Goal: Task Accomplishment & Management: Complete application form

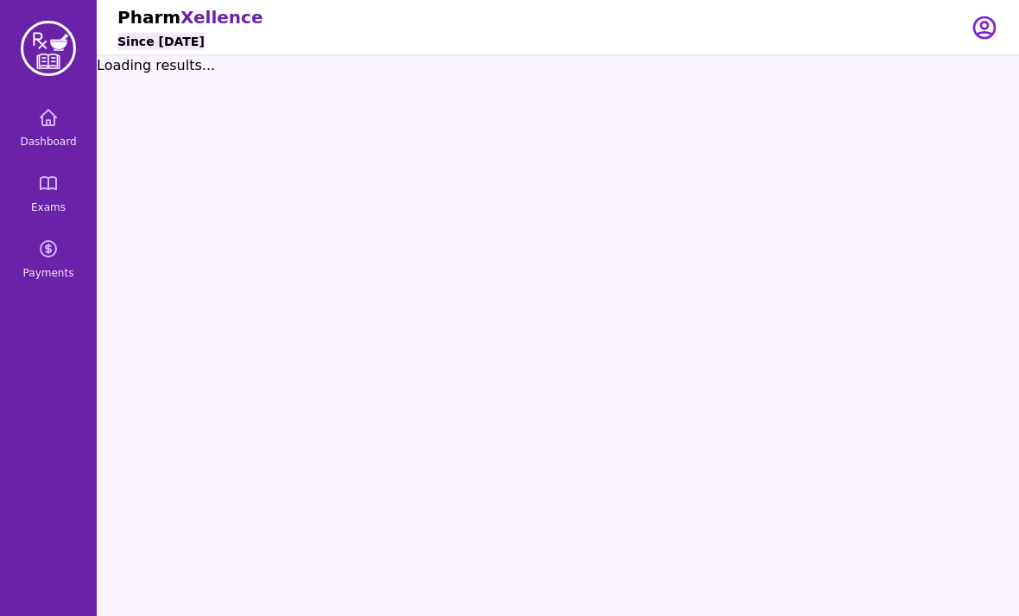
scroll to position [0, 48]
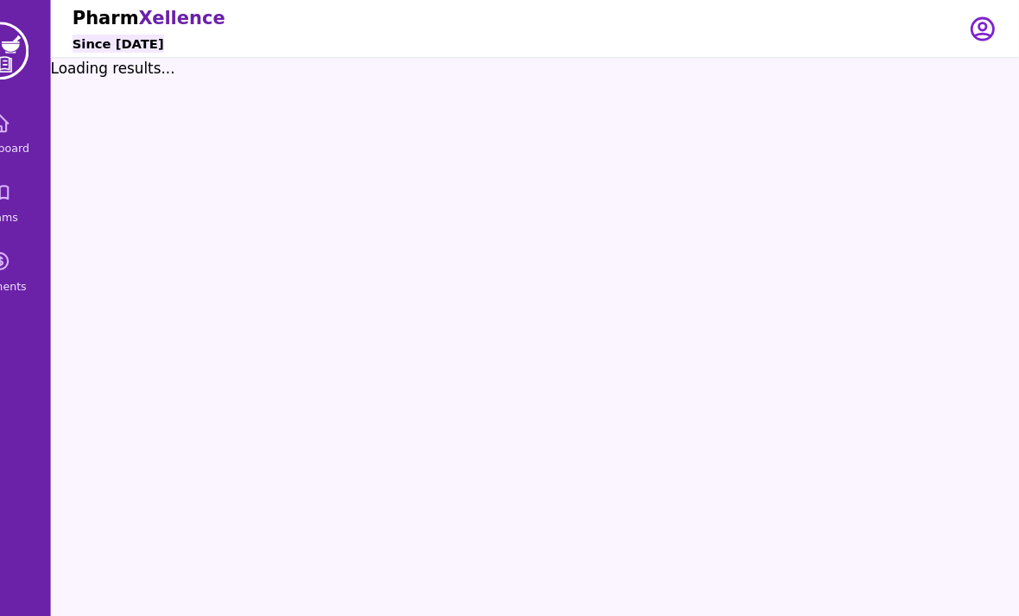
scroll to position [3, 0]
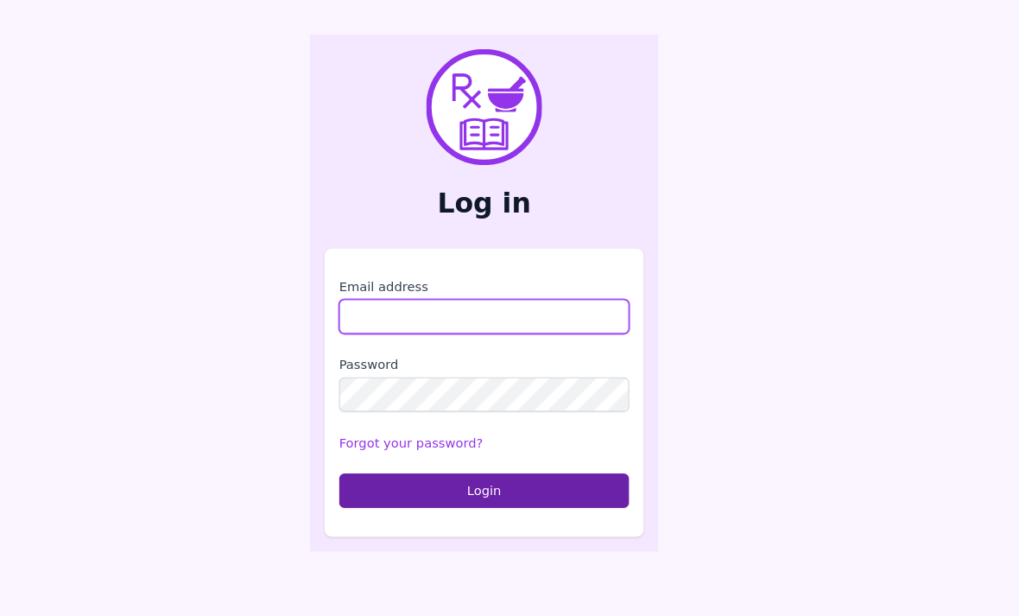
click at [371, 325] on input "Email address" at bounding box center [509, 330] width 276 height 33
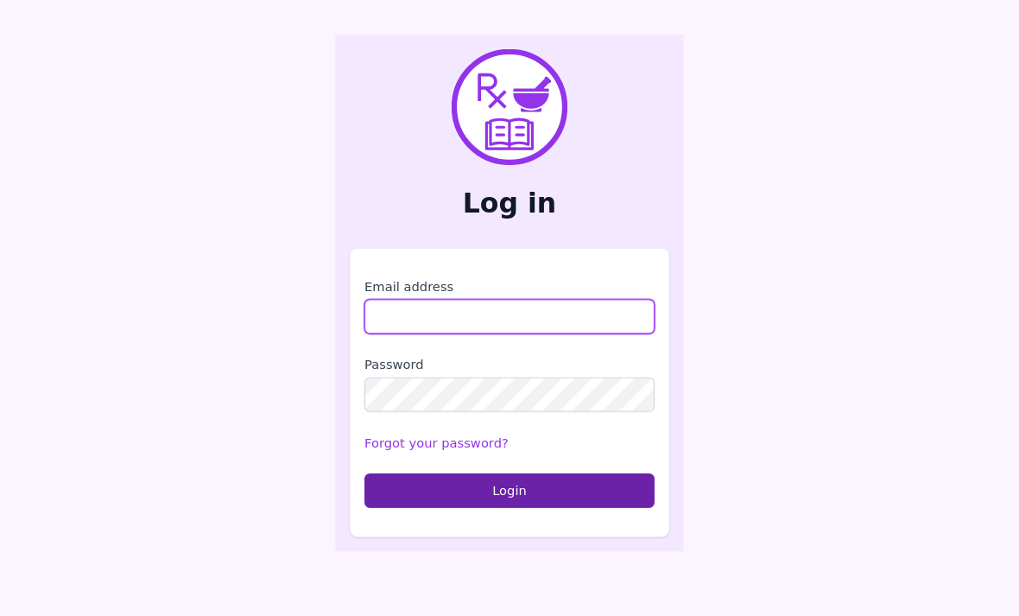
scroll to position [54, 0]
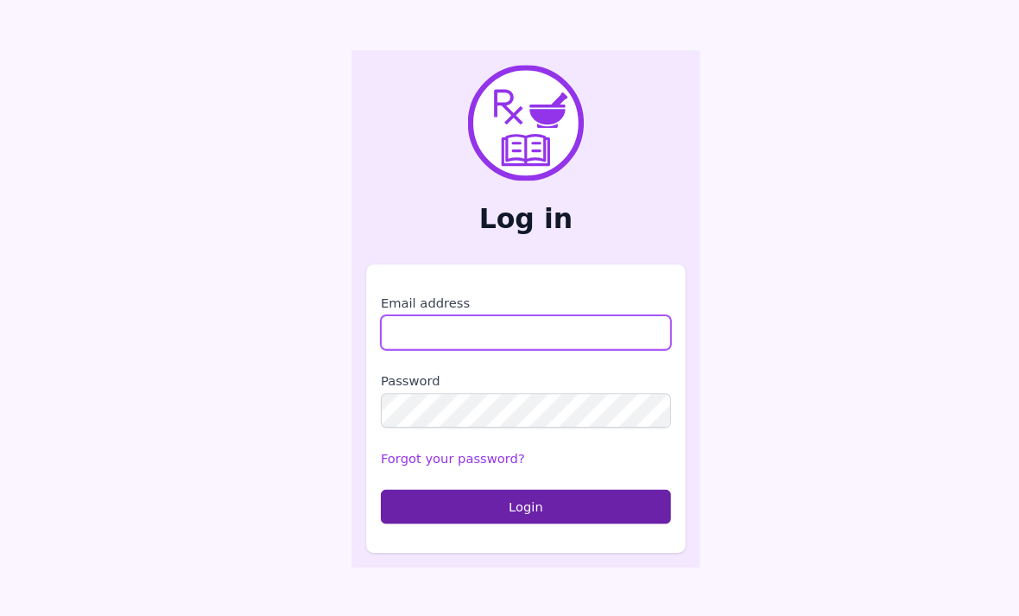
click at [441, 314] on input "Email address" at bounding box center [509, 330] width 276 height 33
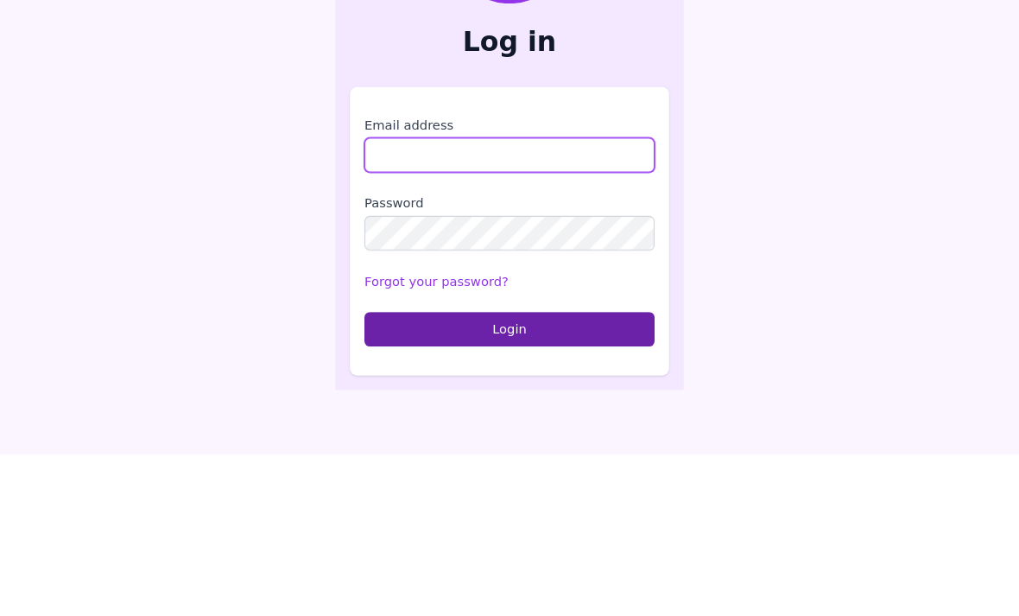
type input "**********"
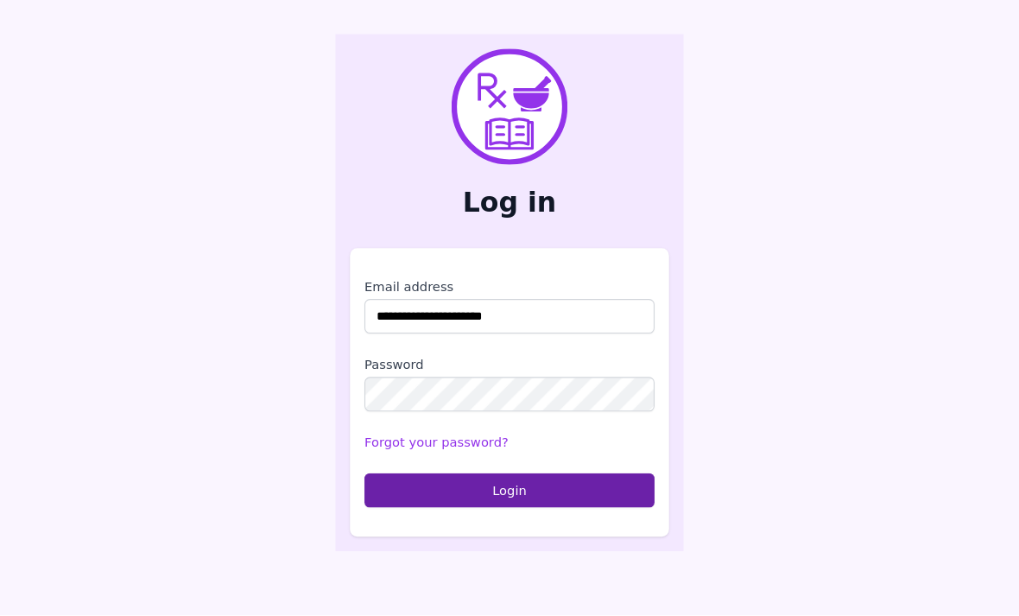
scroll to position [55, 0]
click at [374, 480] on button "Login" at bounding box center [509, 496] width 276 height 33
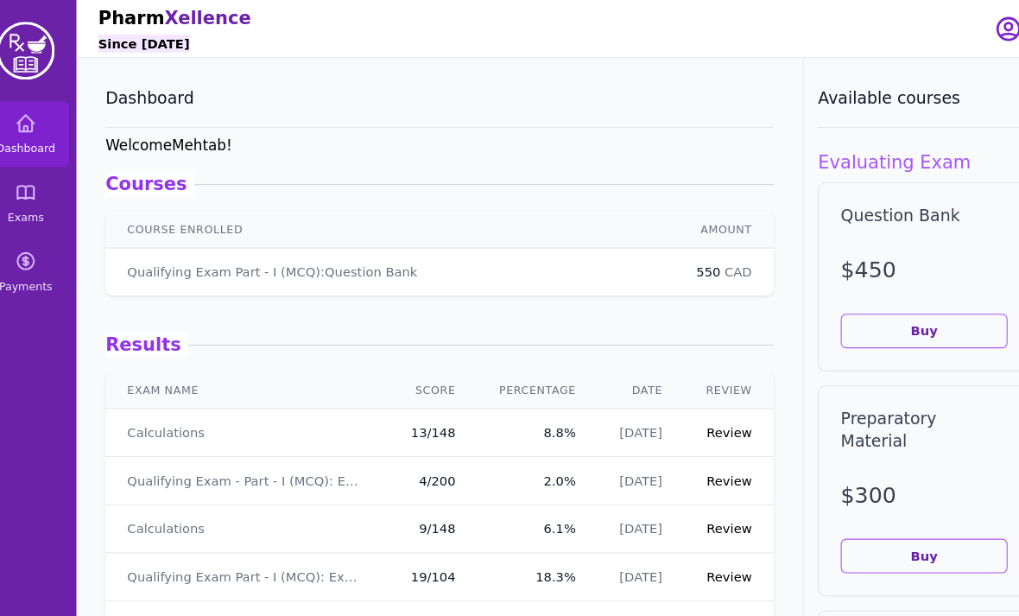
click at [41, 124] on icon at bounding box center [49, 118] width 16 height 16
click at [38, 183] on icon at bounding box center [48, 183] width 21 height 21
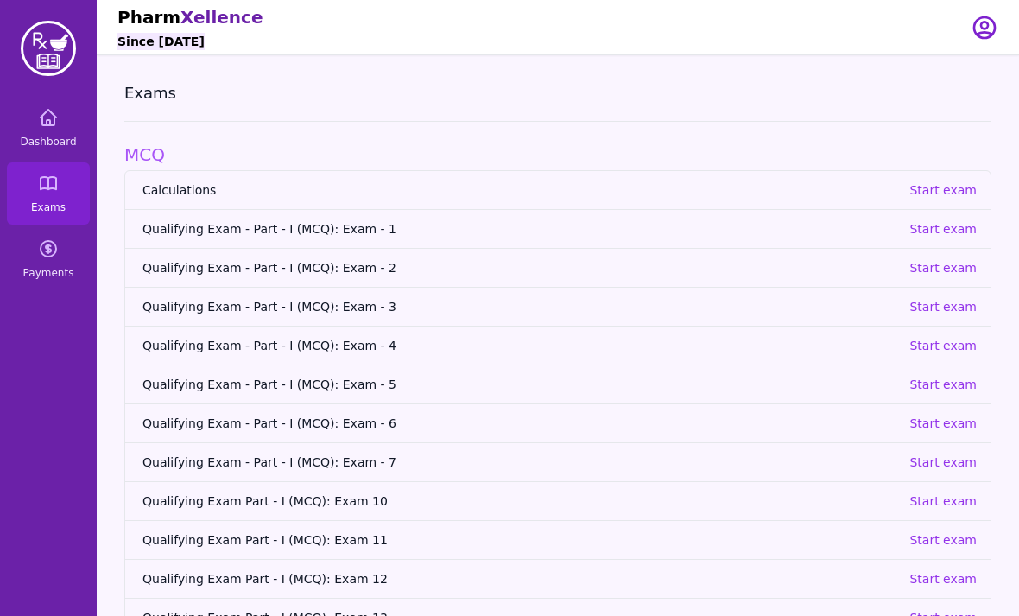
click at [960, 192] on p "Start exam" at bounding box center [943, 189] width 67 height 17
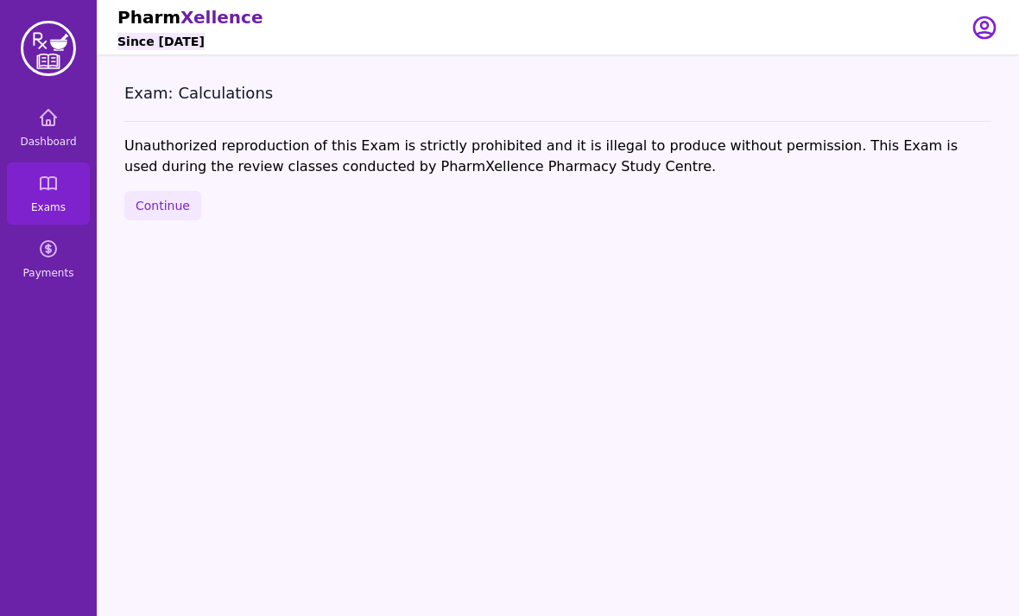
click at [161, 200] on button "Continue" at bounding box center [162, 205] width 77 height 29
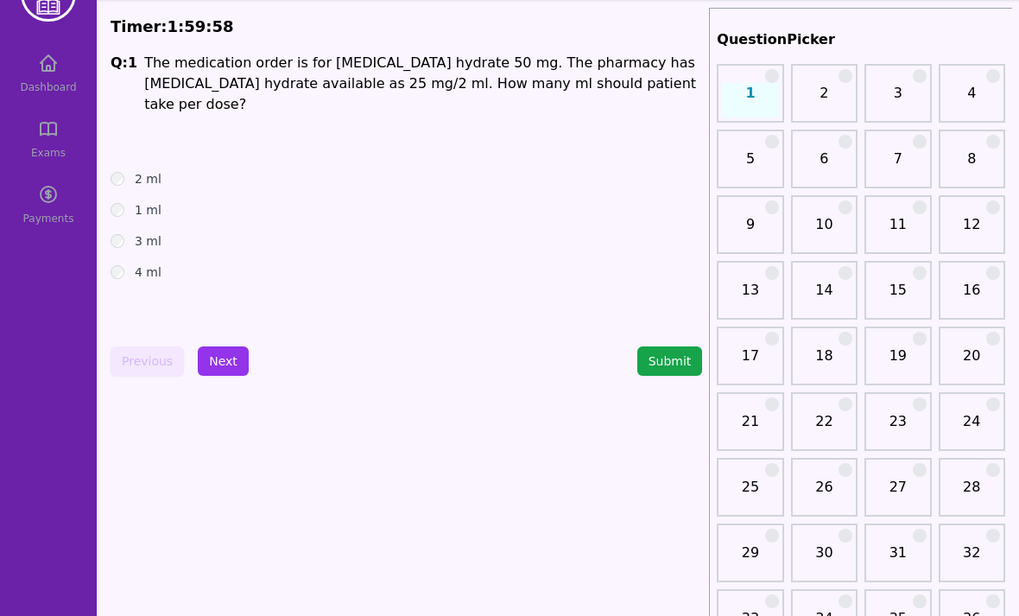
click at [834, 491] on link "26" at bounding box center [824, 494] width 56 height 35
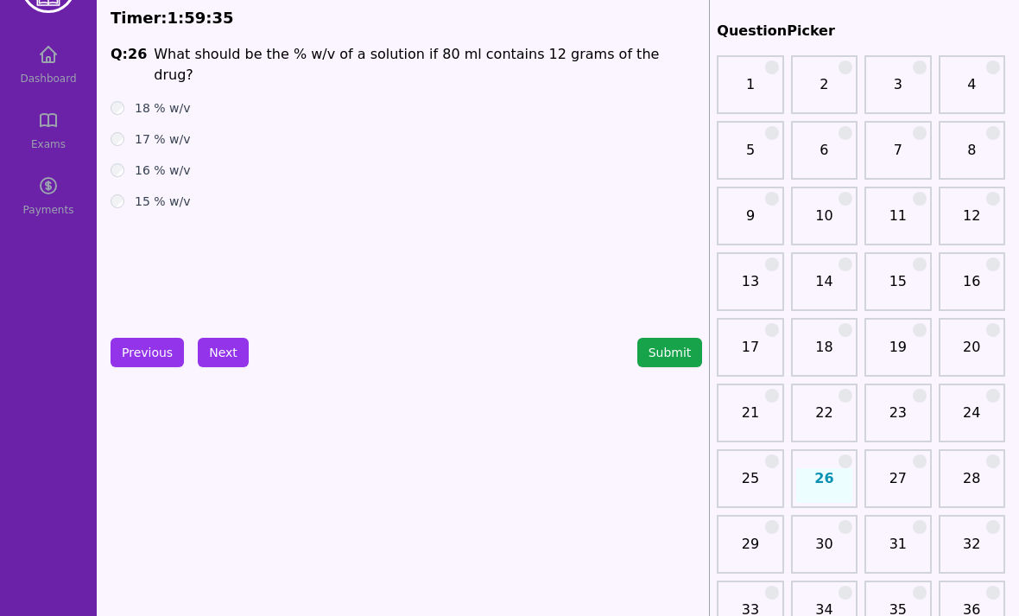
scroll to position [63, 0]
click at [217, 364] on button "Next" at bounding box center [223, 352] width 51 height 29
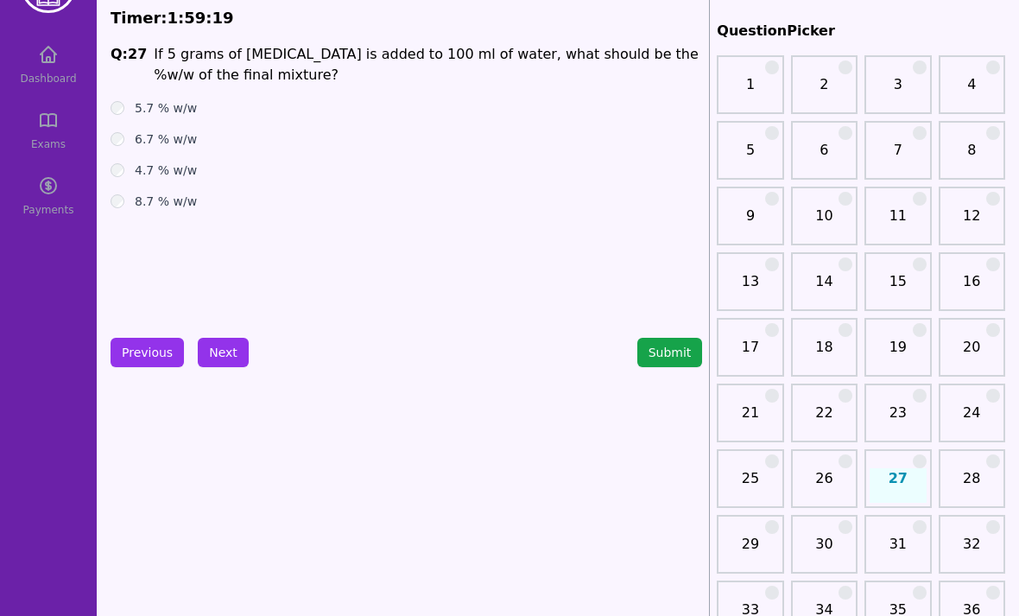
click at [230, 347] on button "Next" at bounding box center [223, 352] width 51 height 29
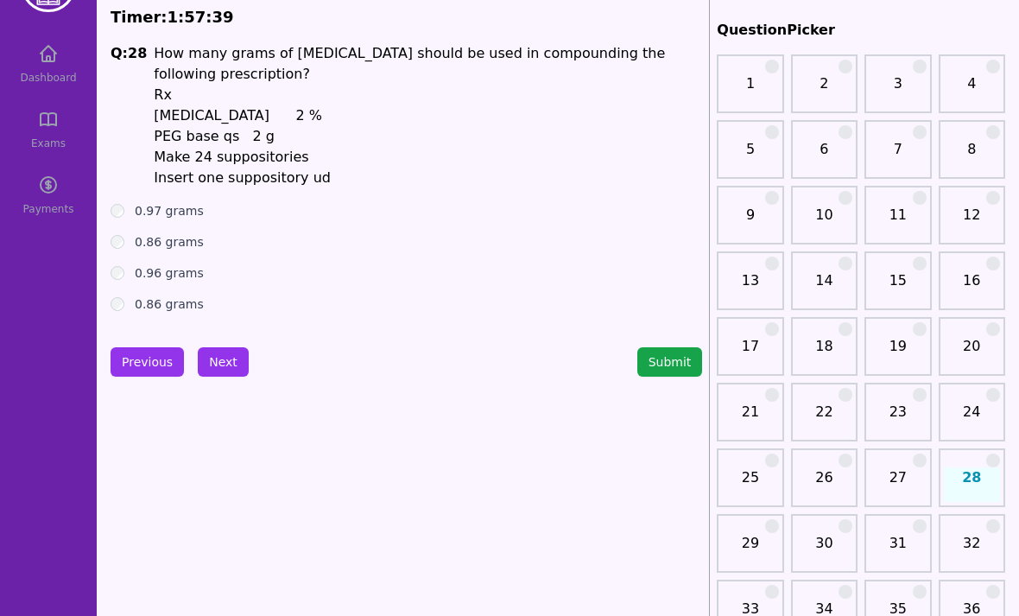
scroll to position [65, 0]
click at [230, 373] on button "Next" at bounding box center [223, 360] width 51 height 29
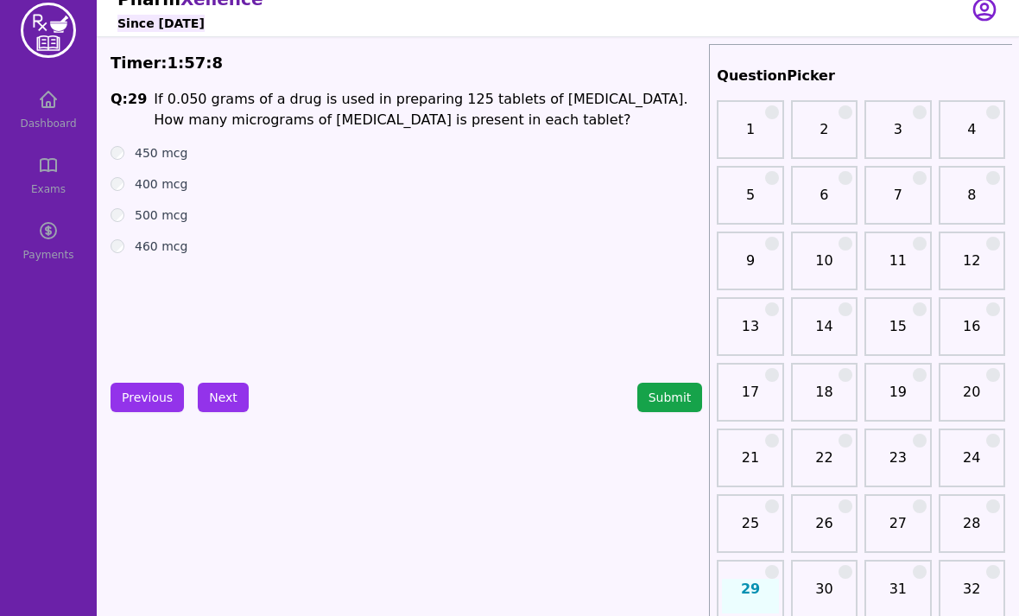
scroll to position [19, 0]
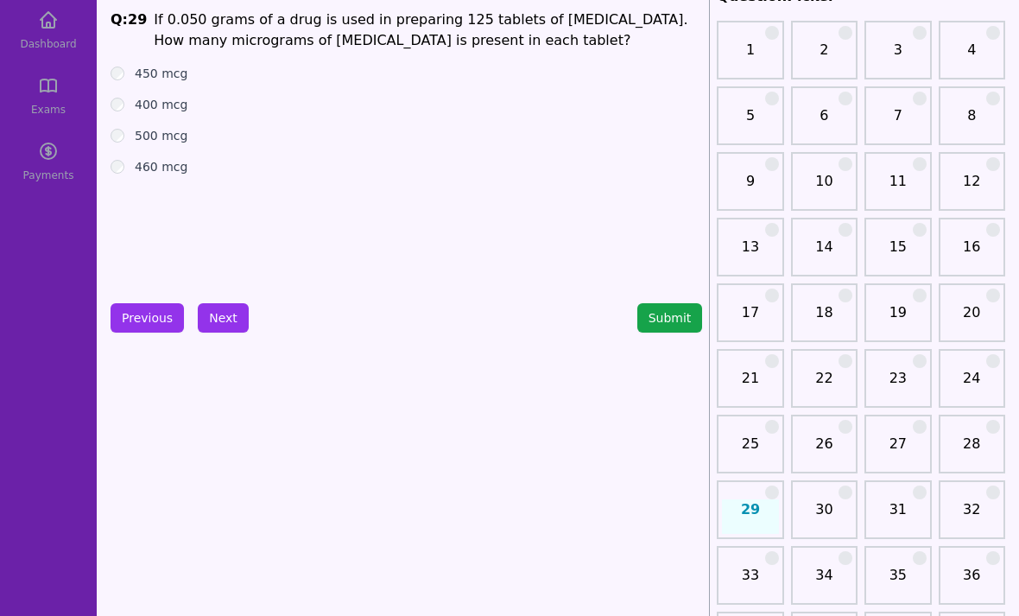
click at [230, 320] on button "Next" at bounding box center [223, 317] width 51 height 29
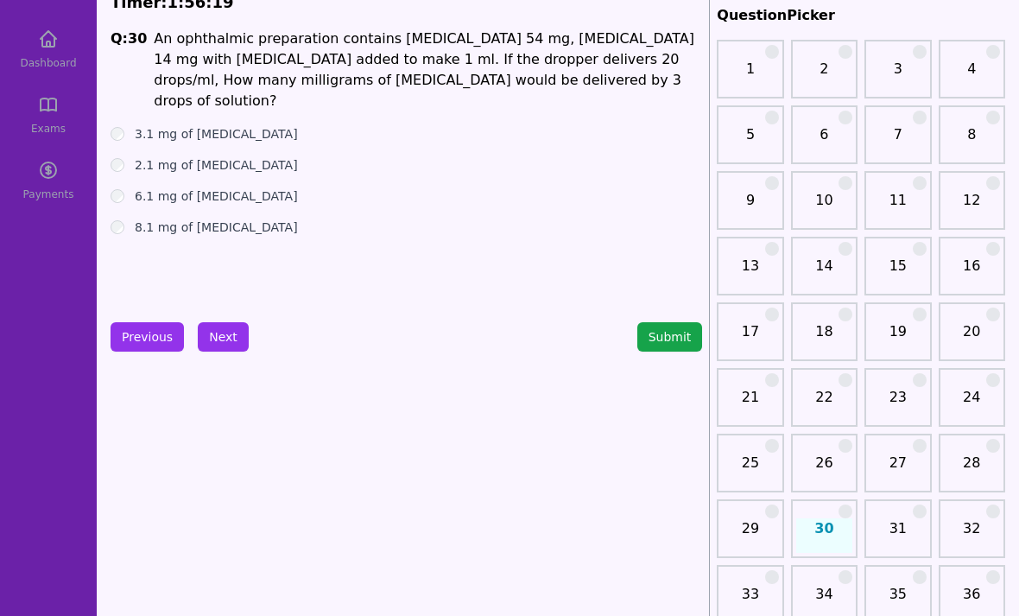
scroll to position [51, 0]
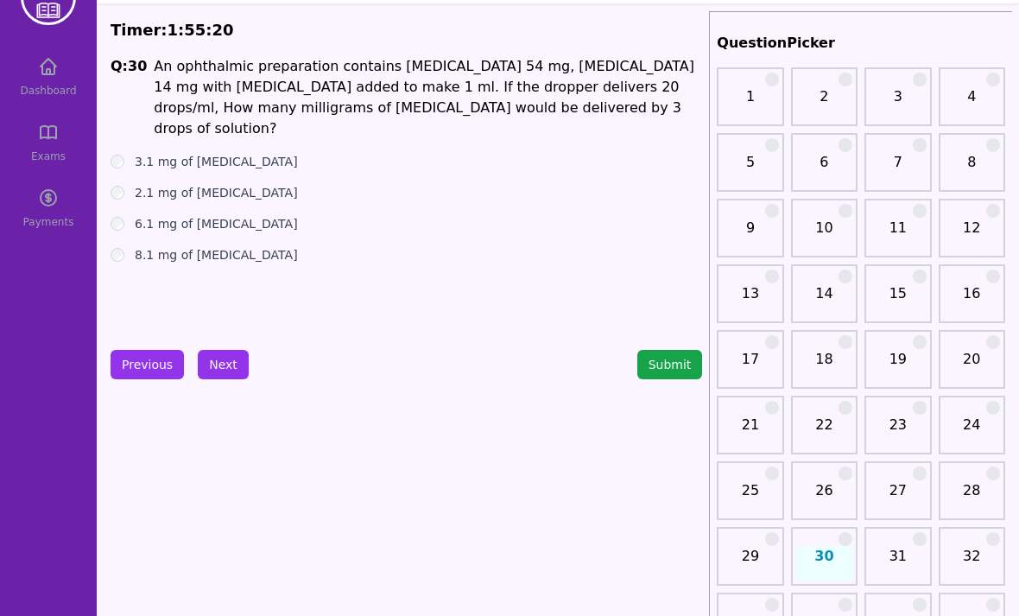
click at [242, 368] on button "Next" at bounding box center [223, 364] width 51 height 29
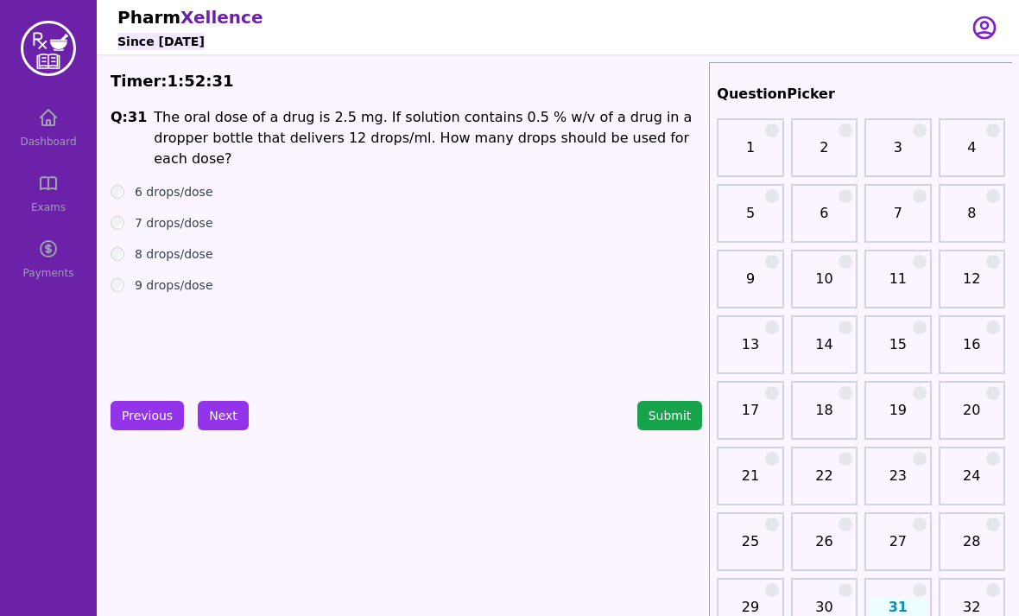
click at [215, 422] on button "Next" at bounding box center [223, 415] width 51 height 29
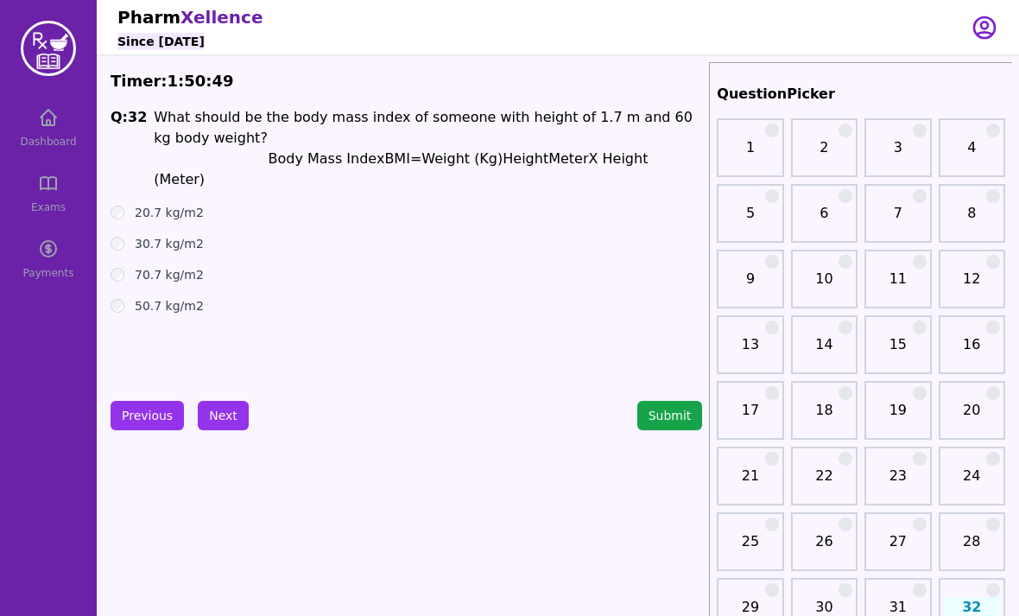
click at [218, 415] on button "Next" at bounding box center [223, 415] width 51 height 29
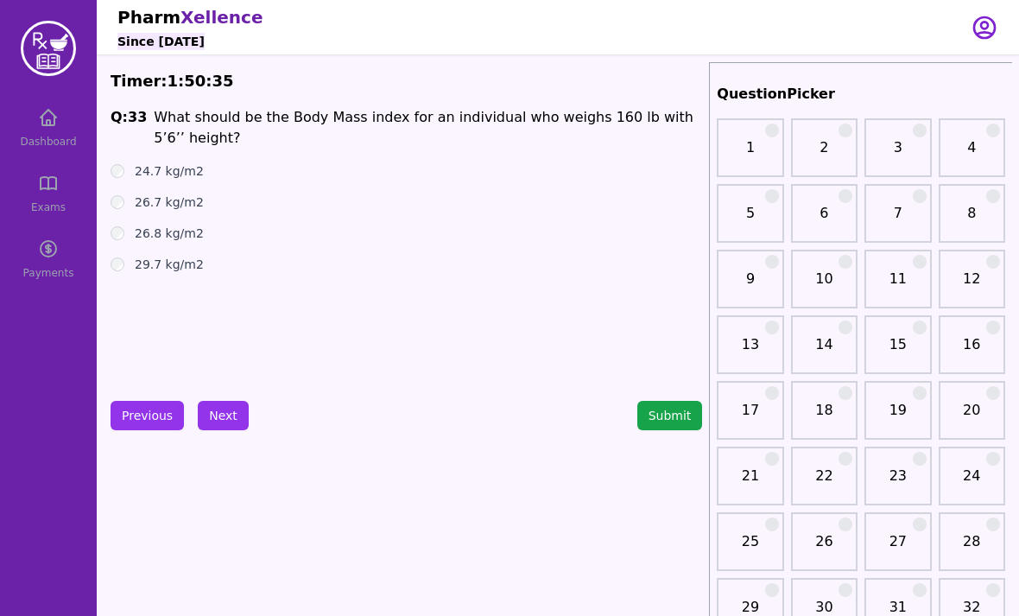
click at [144, 417] on button "Previous" at bounding box center [147, 415] width 73 height 29
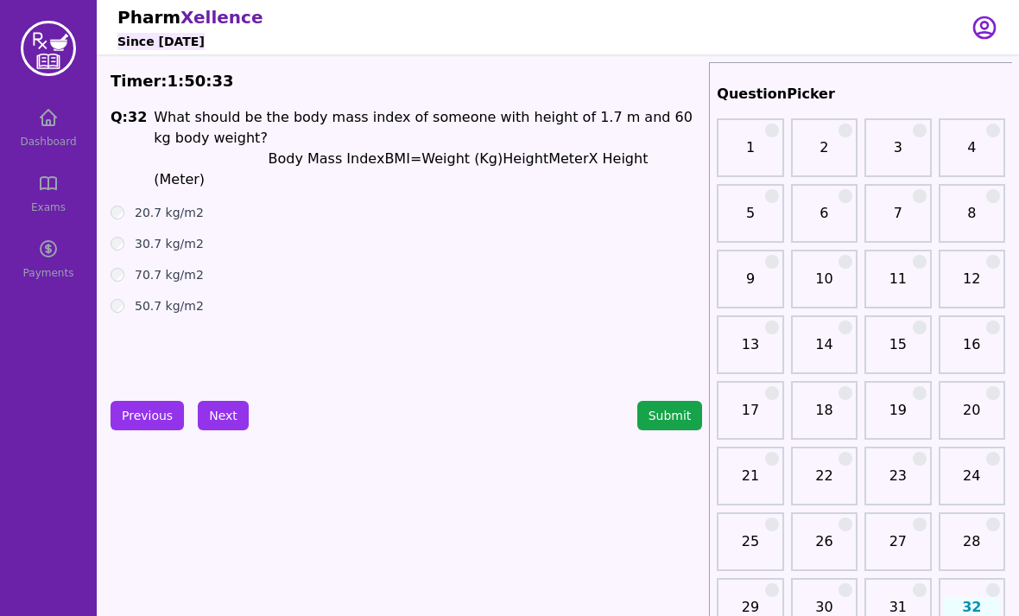
click at [229, 415] on button "Next" at bounding box center [223, 415] width 51 height 29
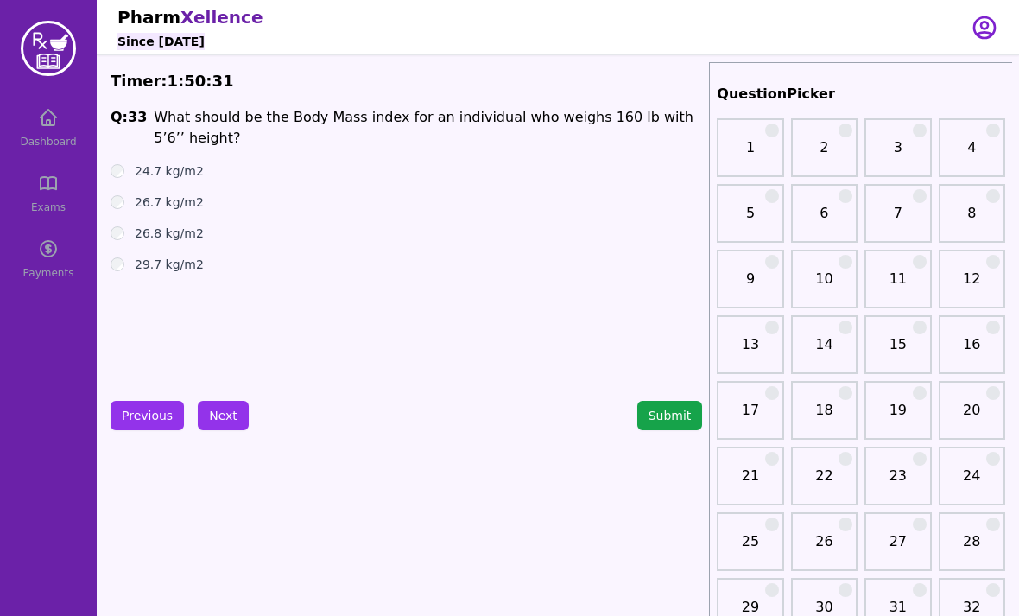
click at [162, 424] on button "Previous" at bounding box center [147, 415] width 73 height 29
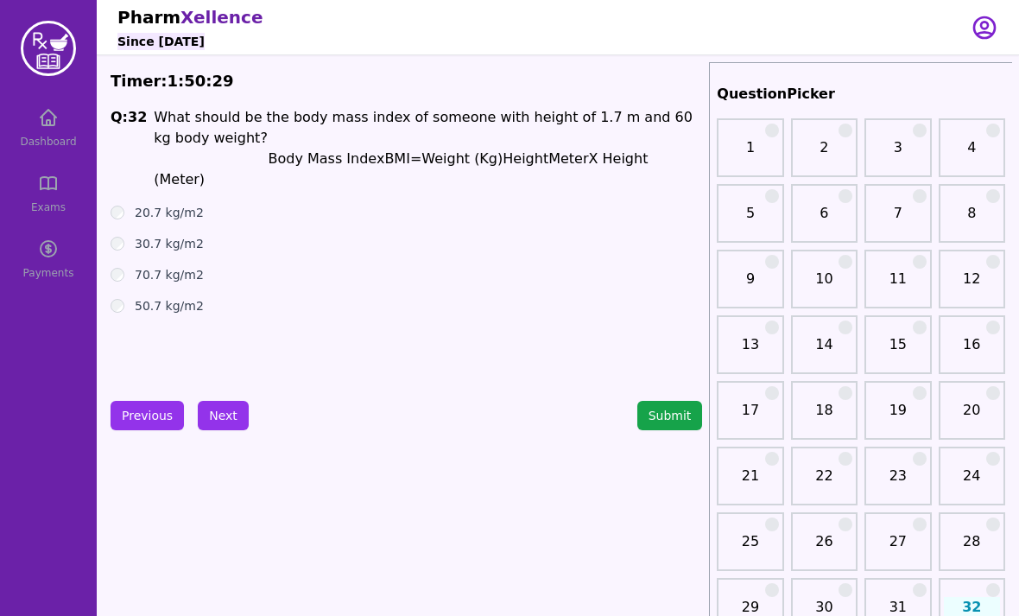
click at [243, 417] on button "Next" at bounding box center [223, 415] width 51 height 29
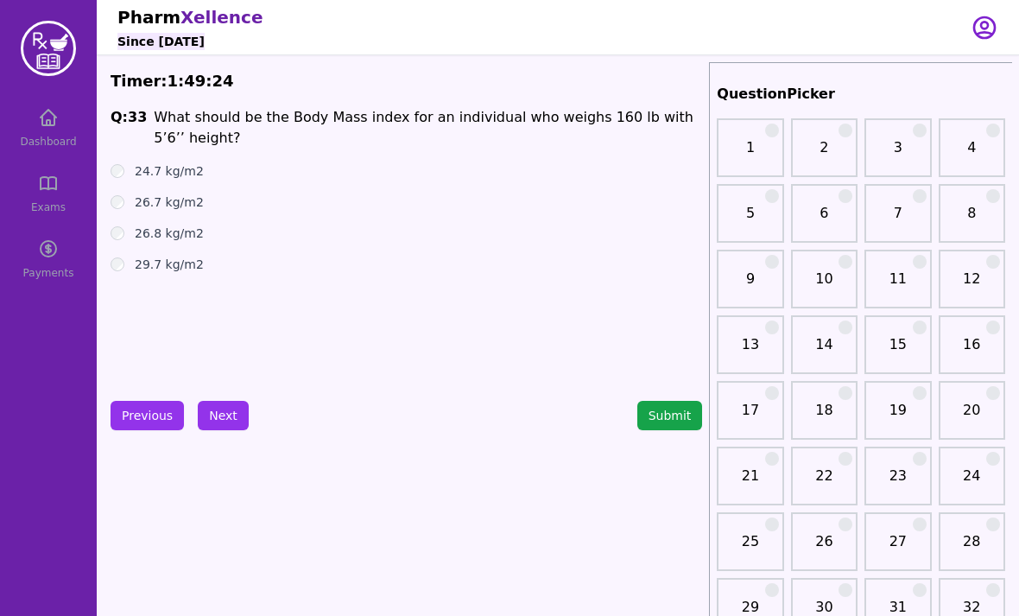
click at [224, 414] on button "Next" at bounding box center [223, 415] width 51 height 29
click at [216, 409] on button "Next" at bounding box center [223, 415] width 51 height 29
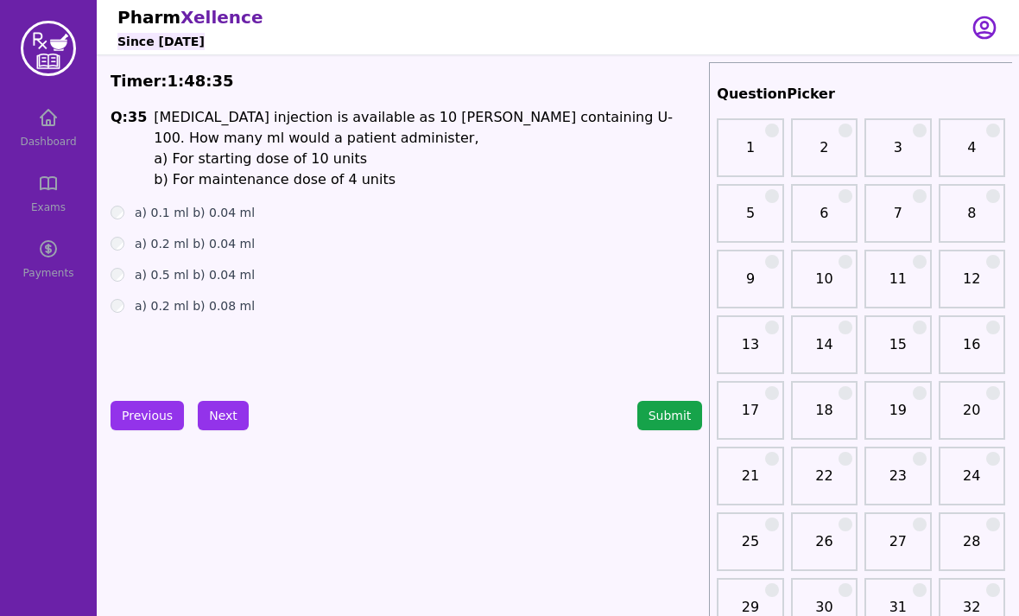
click at [231, 402] on button "Next" at bounding box center [223, 415] width 51 height 29
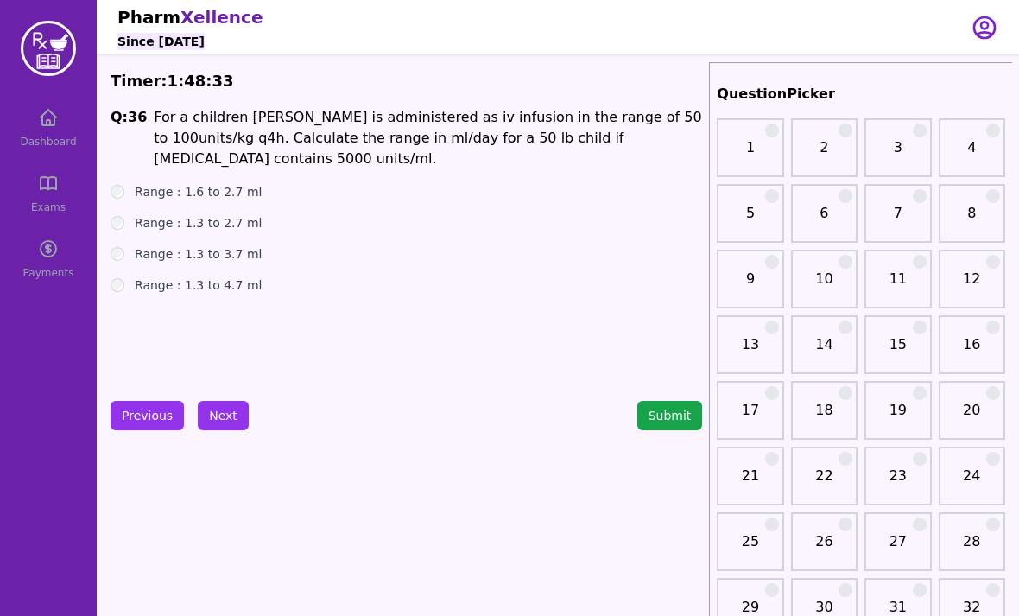
click at [696, 414] on button "Submit" at bounding box center [670, 415] width 66 height 29
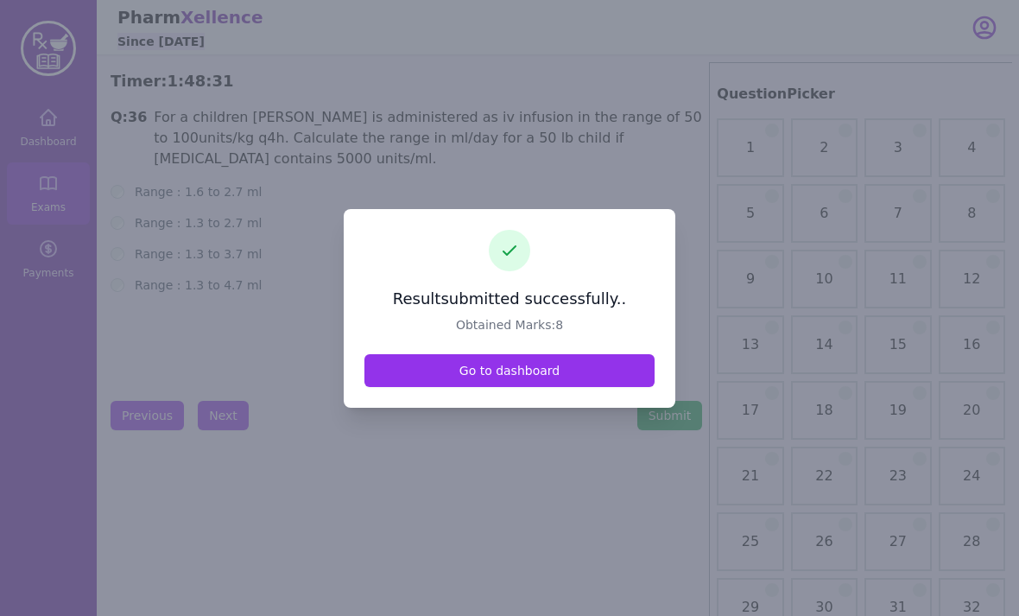
click at [401, 387] on link "Go to dashboard" at bounding box center [509, 370] width 290 height 33
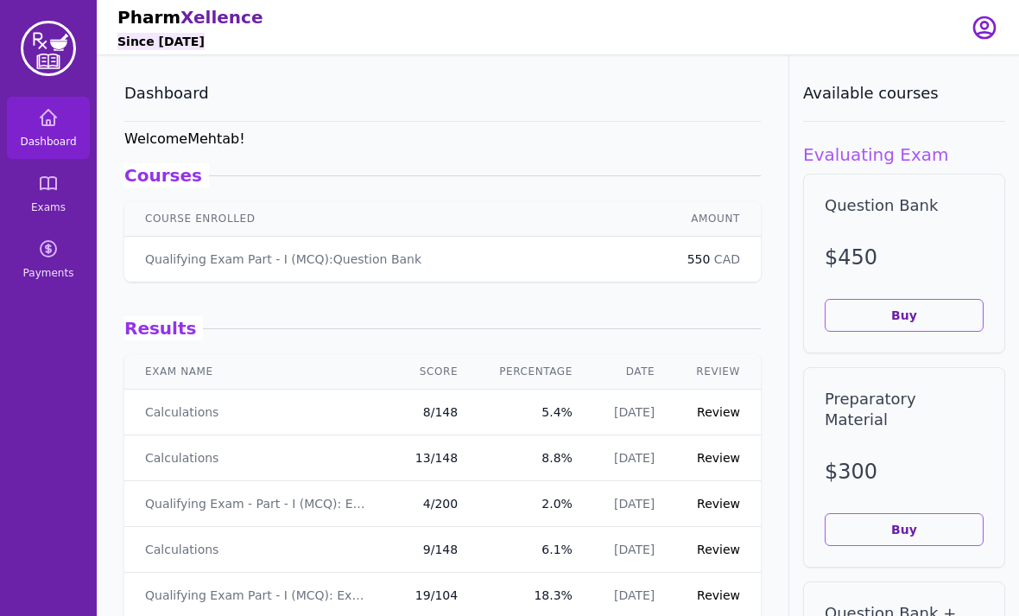
click at [719, 409] on link "Review" at bounding box center [718, 412] width 43 height 14
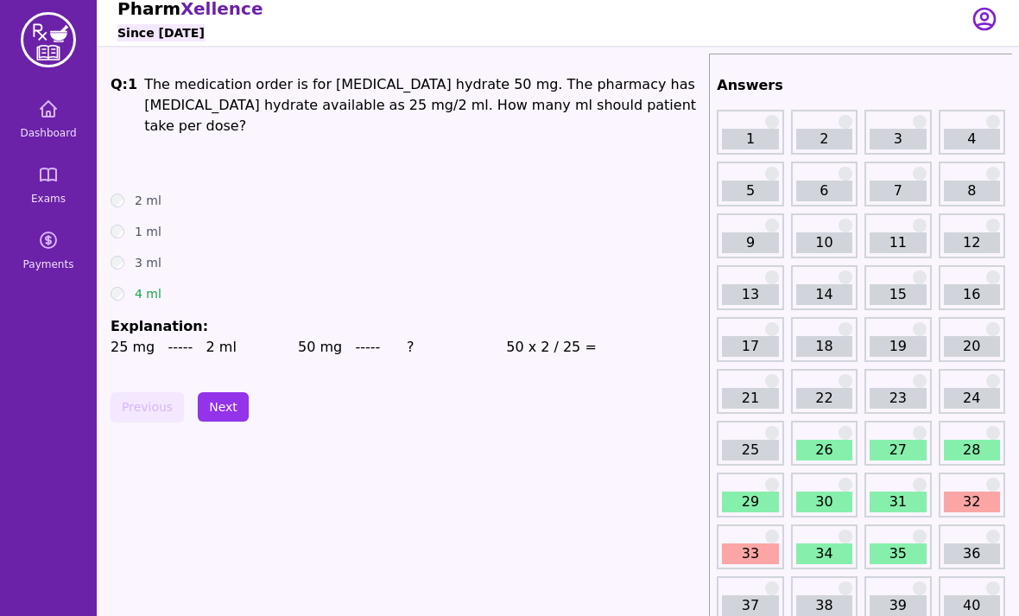
scroll to position [21, 0]
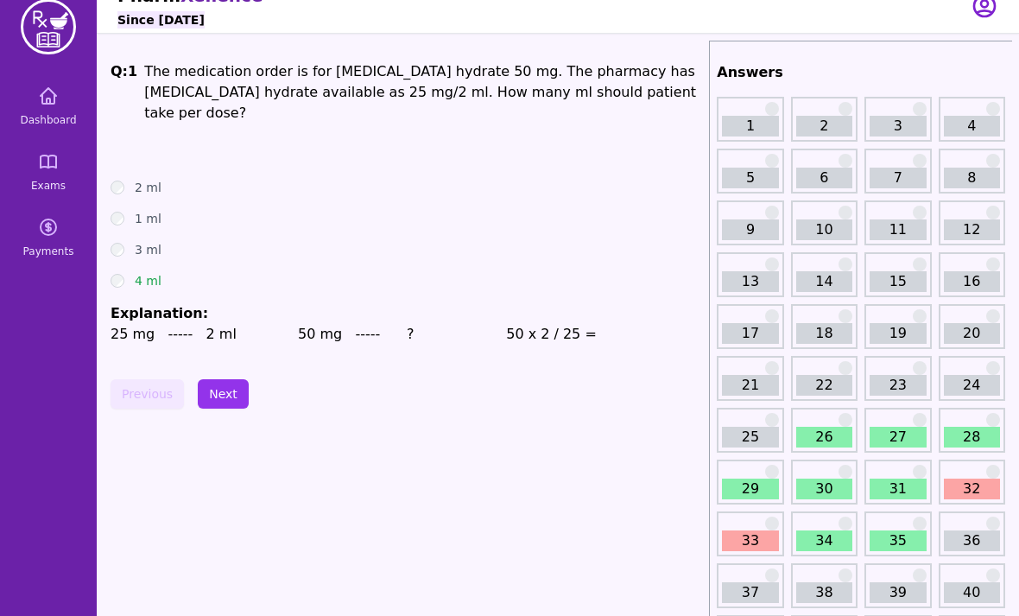
click at [831, 434] on link "26" at bounding box center [824, 438] width 56 height 21
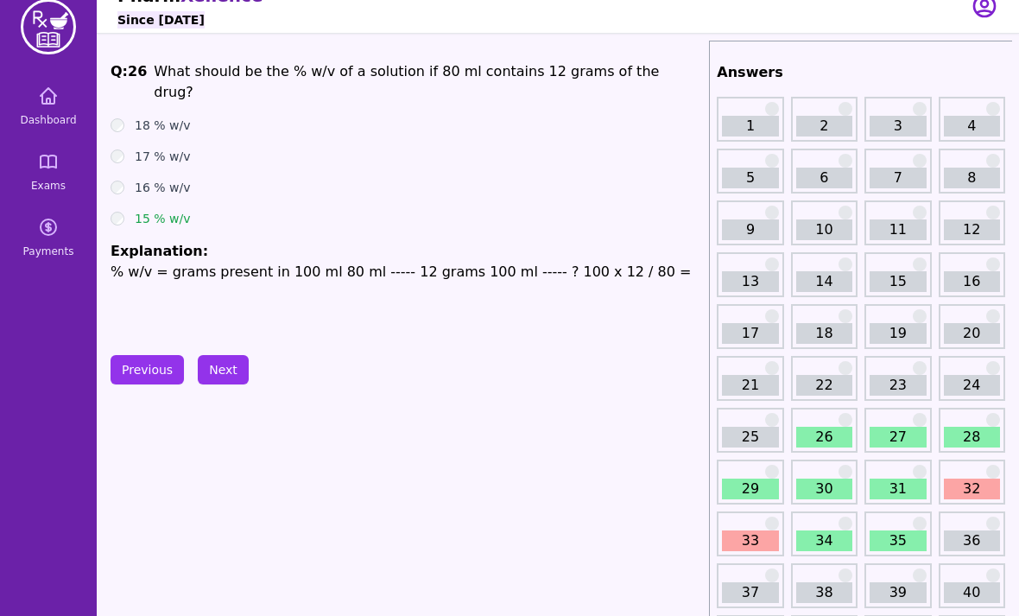
click at [911, 432] on link "27" at bounding box center [898, 437] width 56 height 21
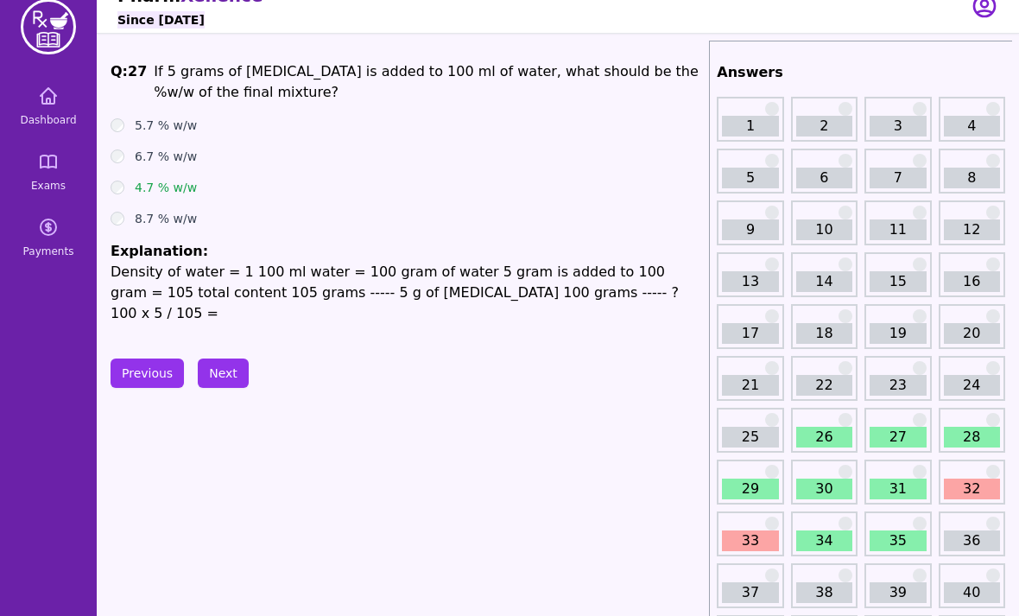
click at [975, 440] on link "28" at bounding box center [972, 437] width 56 height 21
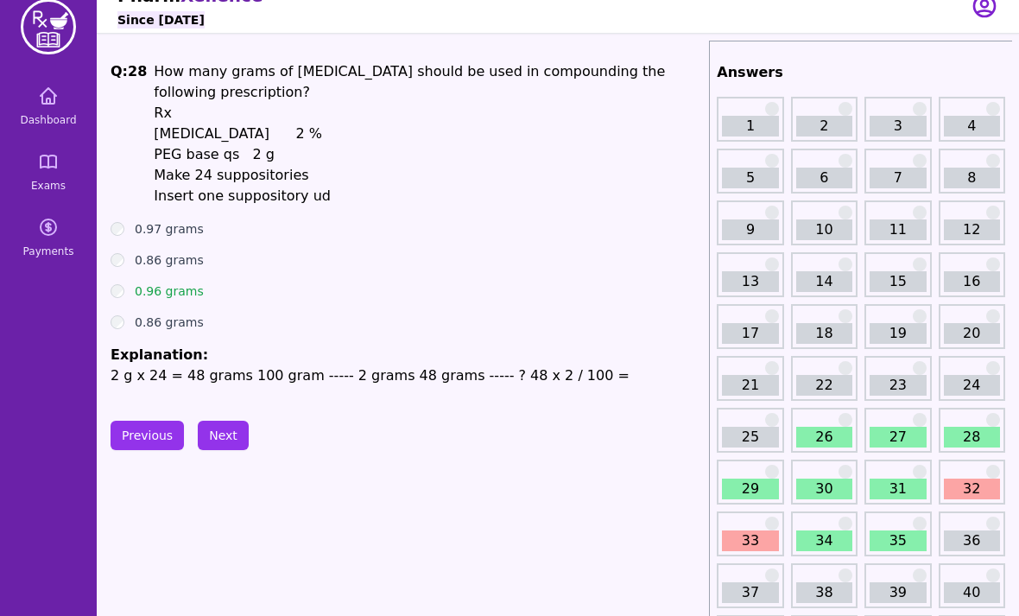
click at [778, 479] on link "29" at bounding box center [750, 489] width 56 height 21
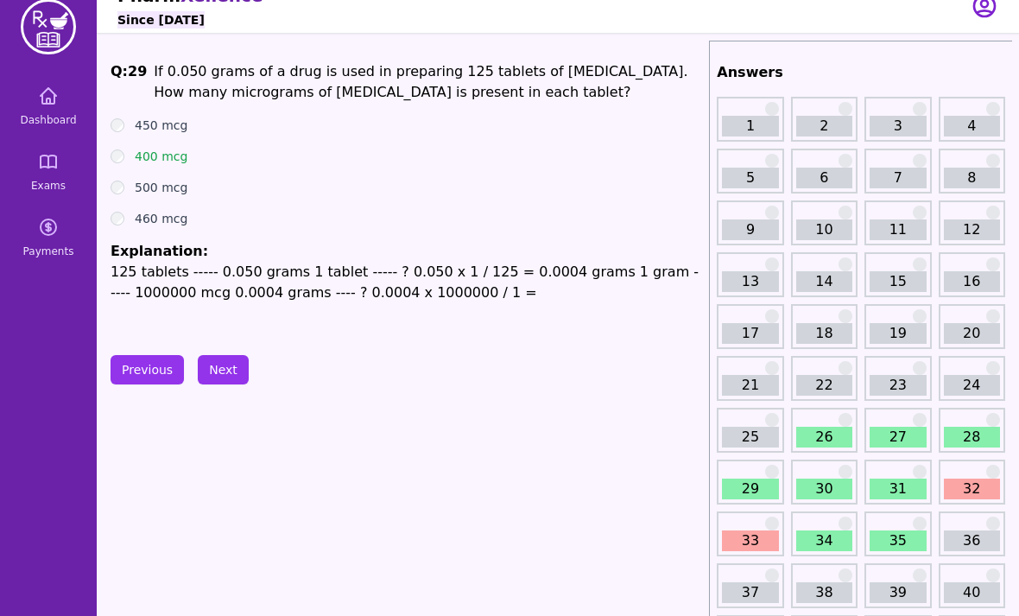
click at [836, 493] on link "30" at bounding box center [824, 489] width 56 height 21
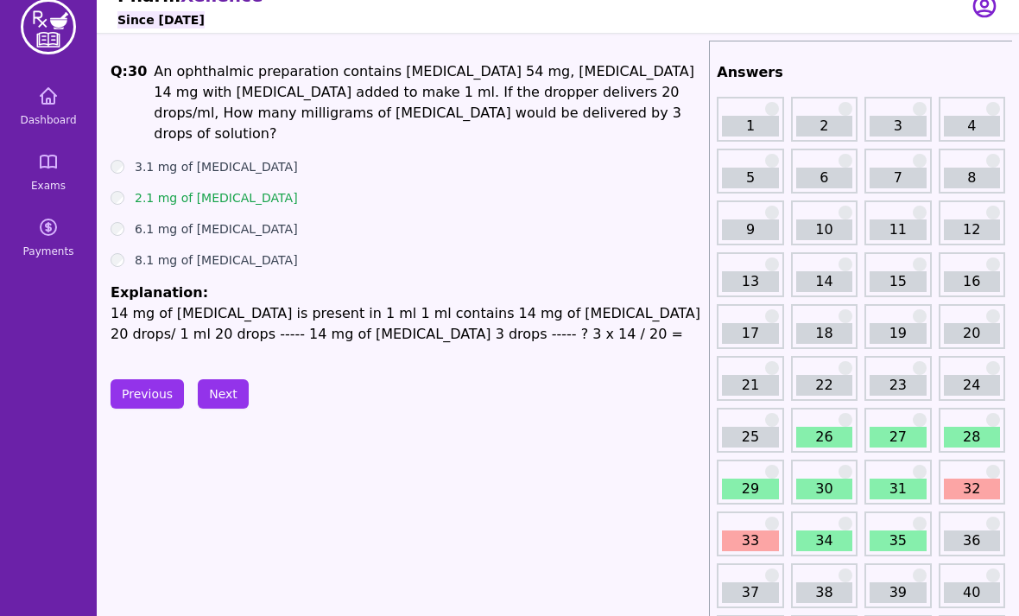
click at [906, 485] on link "31" at bounding box center [898, 489] width 56 height 21
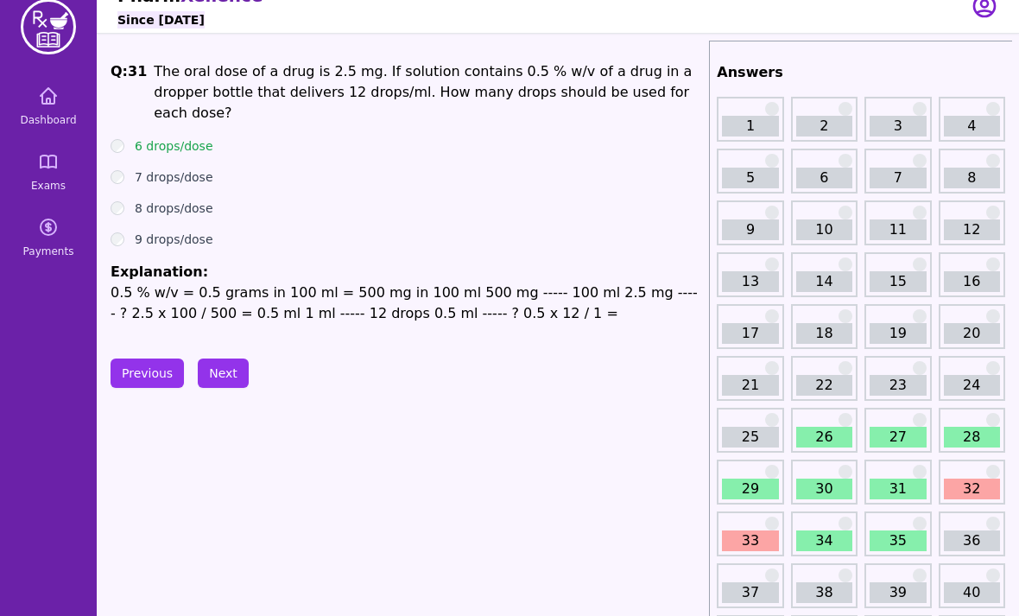
click at [985, 486] on link "32" at bounding box center [972, 489] width 56 height 21
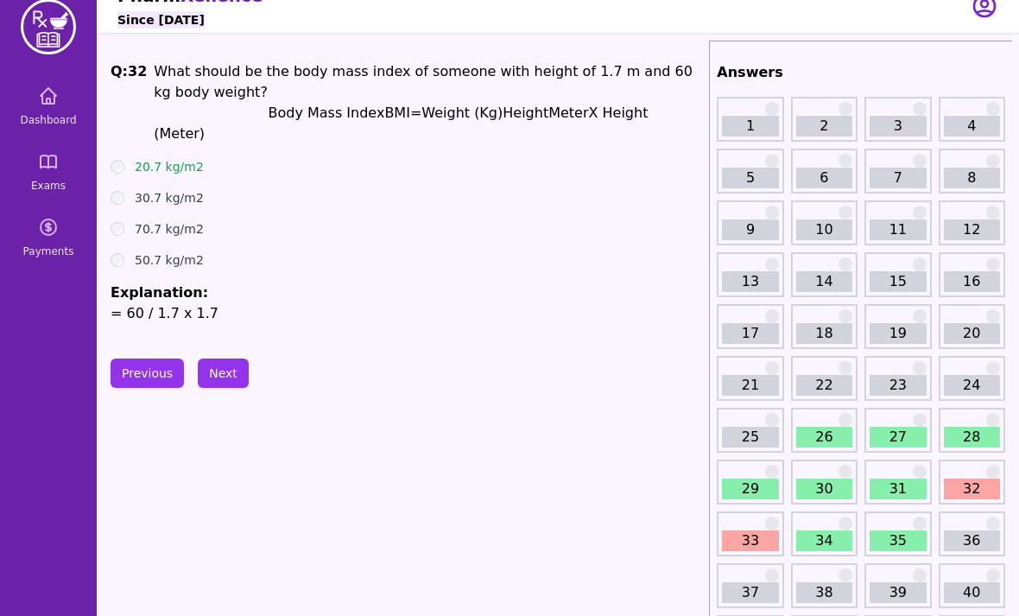
scroll to position [17, 0]
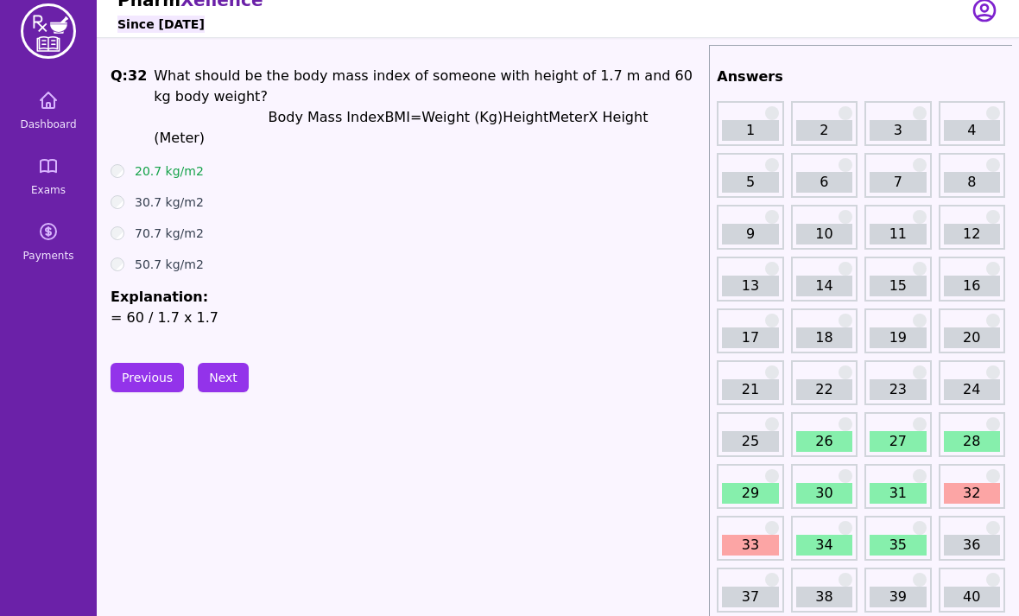
click at [753, 545] on link "33" at bounding box center [750, 545] width 56 height 21
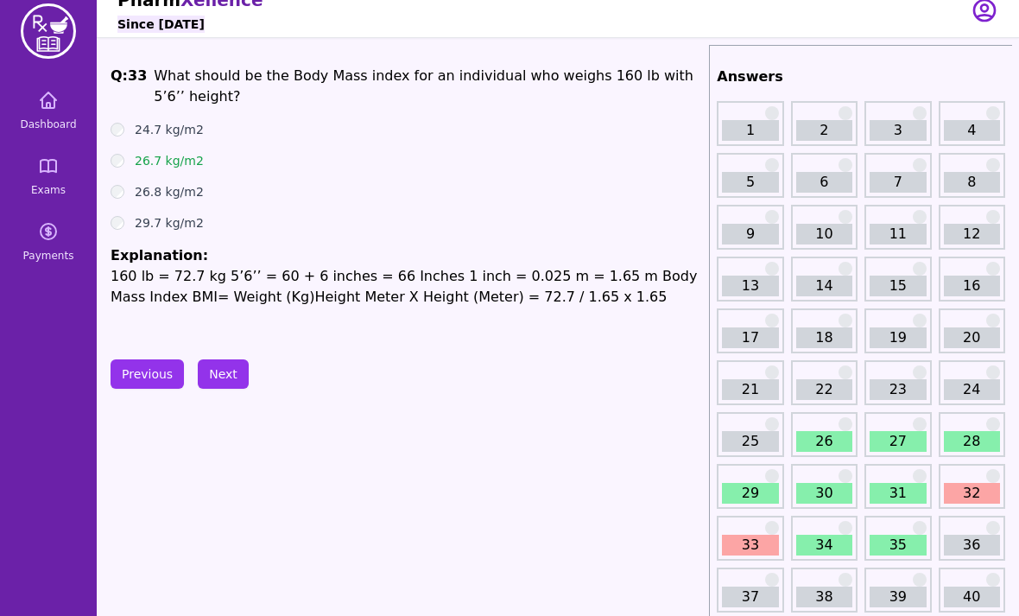
click at [129, 305] on p "160 lb = 72.7 kg 5’6’’ = 60 + 6 inches = 66 Inches 1 inch = 0.025 m = 1.65 m Bo…" at bounding box center [407, 286] width 592 height 41
click at [816, 540] on link "34" at bounding box center [824, 545] width 56 height 21
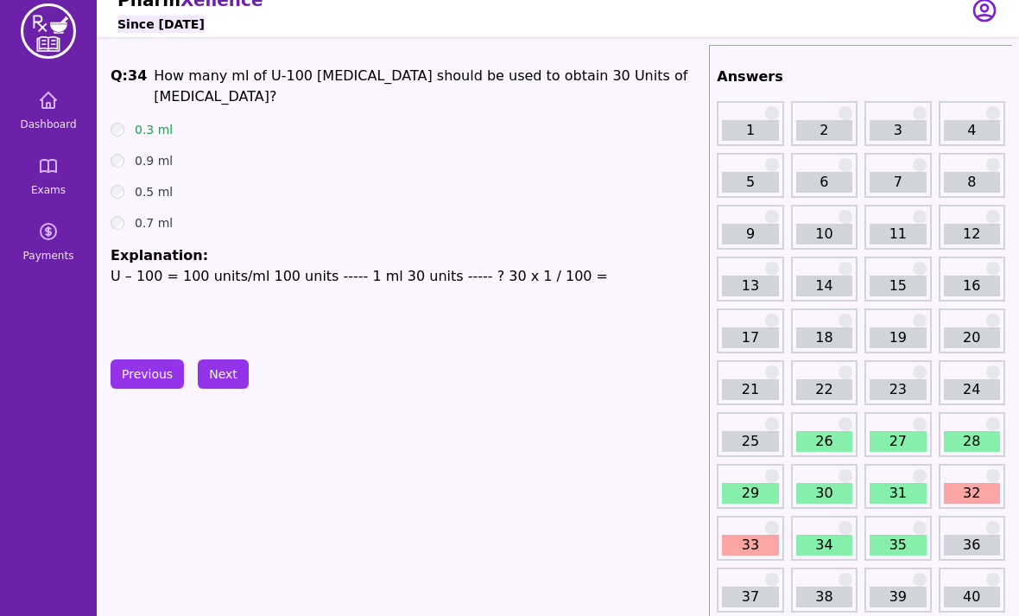
click at [887, 549] on link "35" at bounding box center [898, 545] width 56 height 21
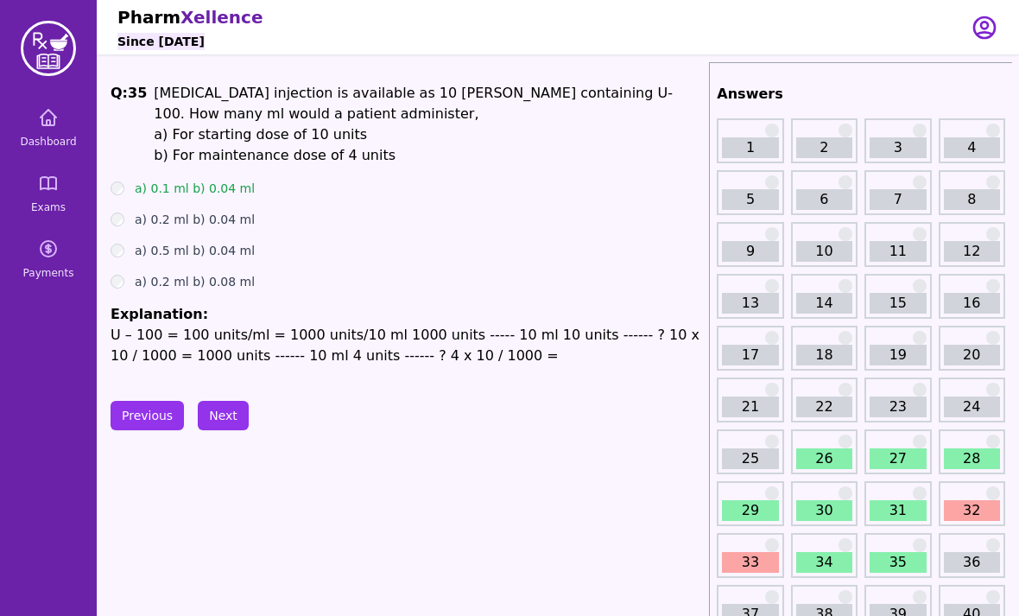
click at [54, 134] on link "Dashboard" at bounding box center [48, 128] width 83 height 62
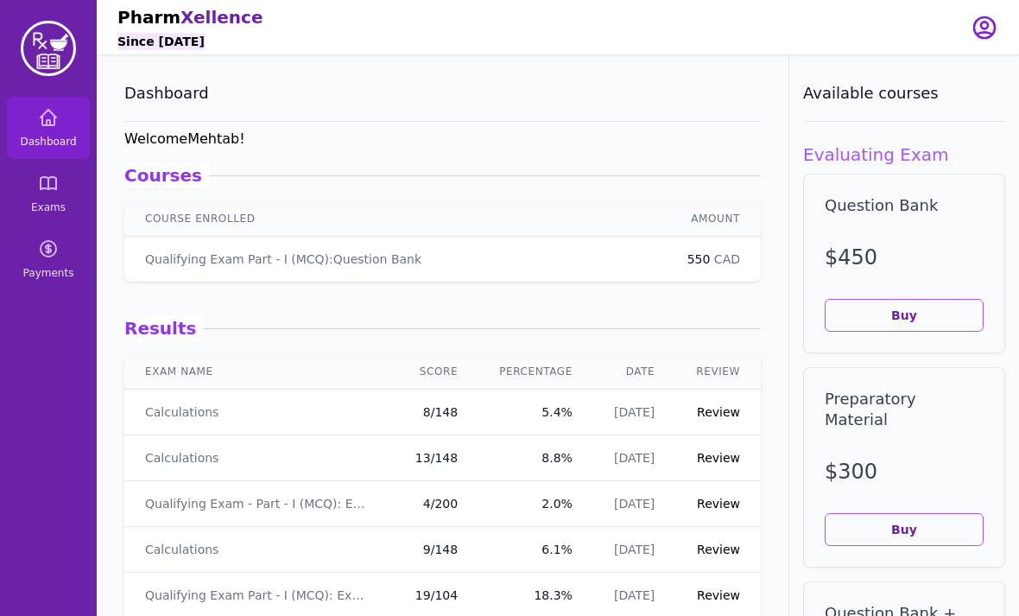
click at [40, 191] on icon at bounding box center [48, 183] width 21 height 21
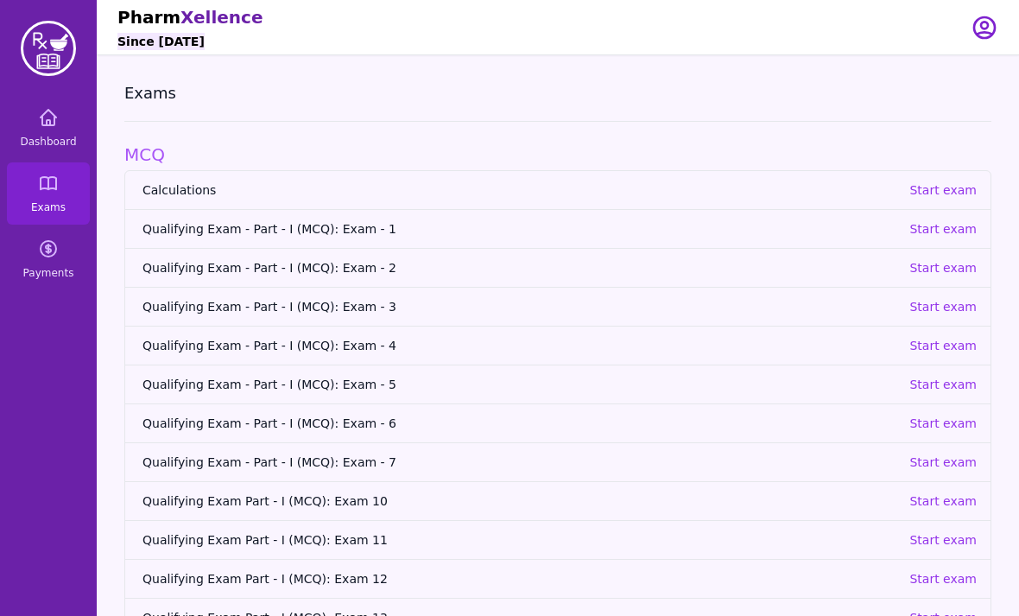
click at [978, 270] on link "Qualifying Exam - Part - I (MCQ): Exam - 2 Start exam" at bounding box center [557, 267] width 865 height 39
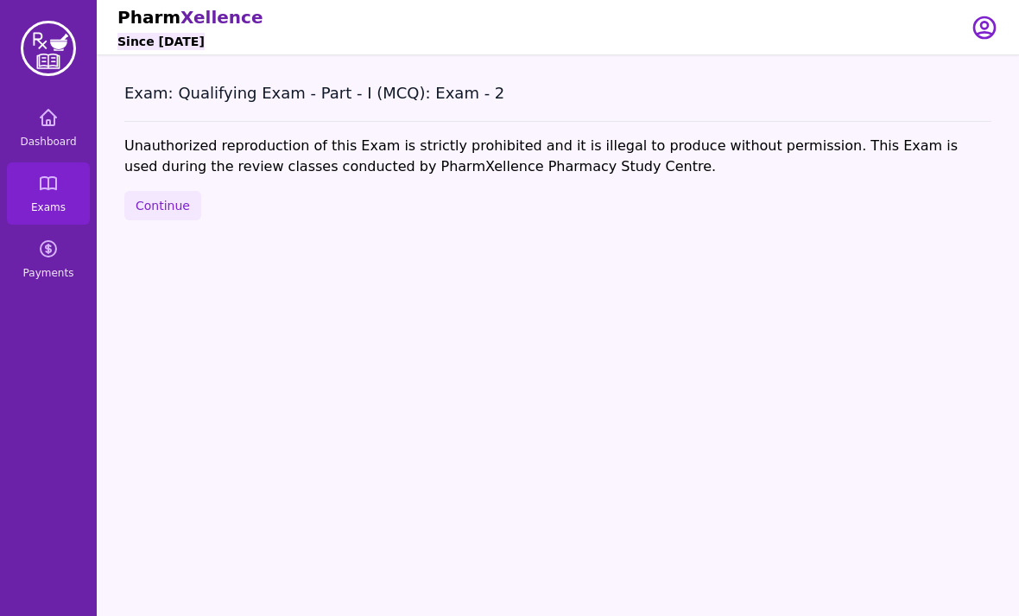
click at [48, 189] on icon at bounding box center [49, 183] width 16 height 12
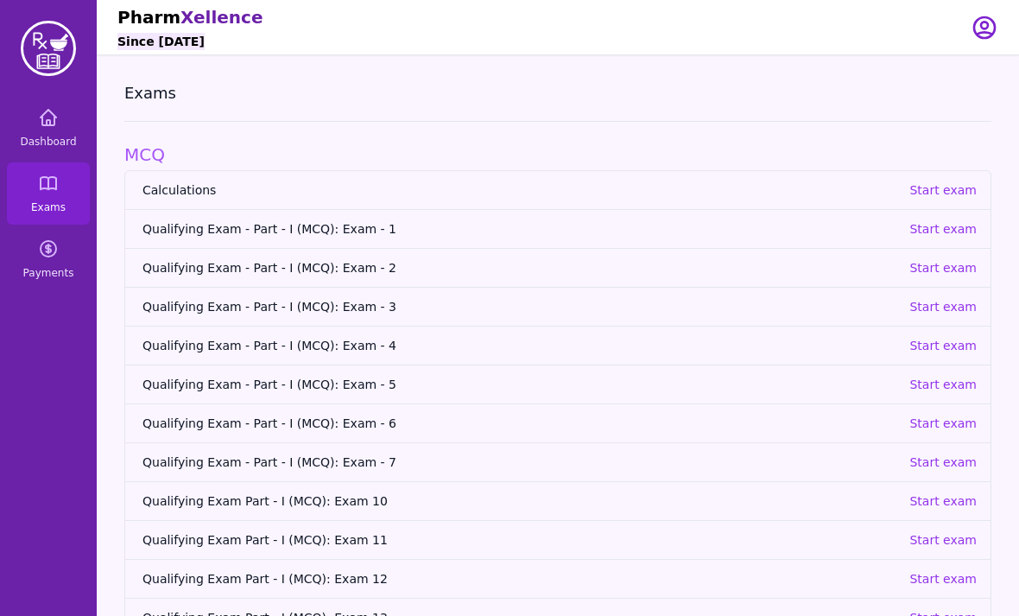
click at [944, 271] on p "Start exam" at bounding box center [943, 267] width 67 height 17
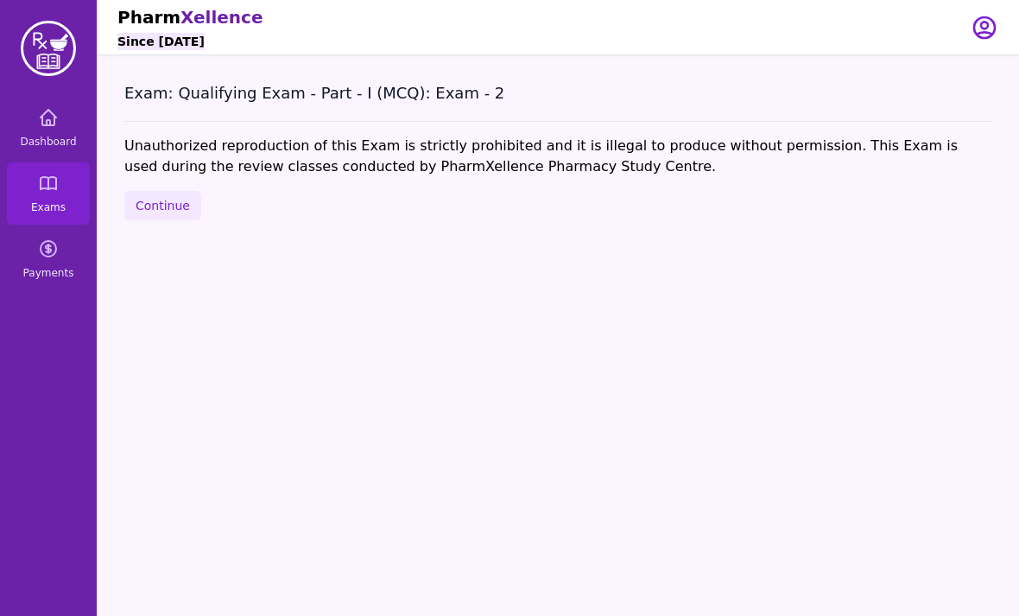
click at [160, 195] on button "Continue" at bounding box center [162, 205] width 77 height 29
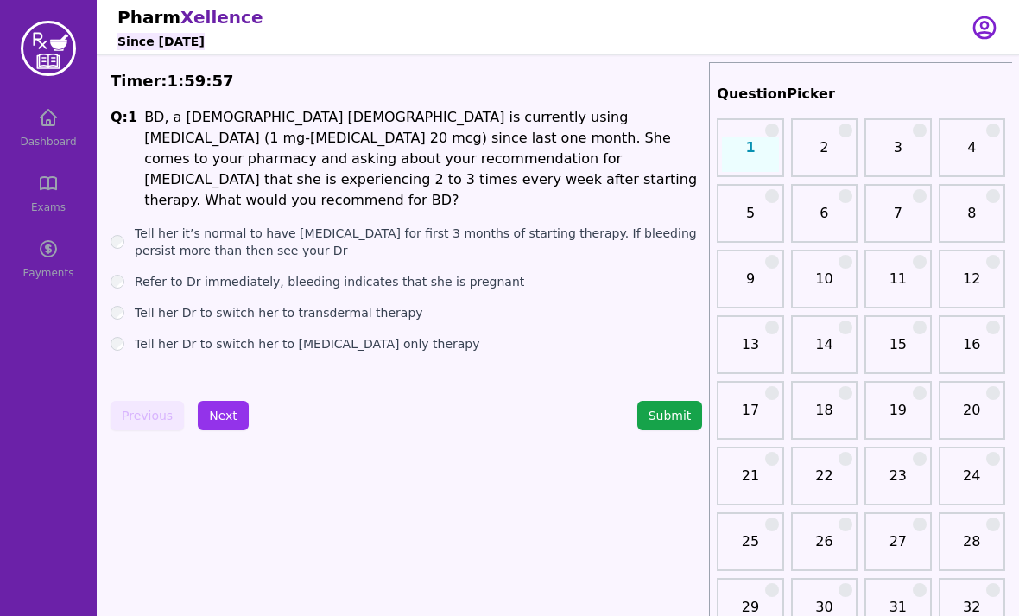
click at [51, 258] on div "Dashboard Exams Payments" at bounding box center [48, 193] width 97 height 193
click at [49, 186] on div "Dashboard Exams Payments" at bounding box center [48, 193] width 97 height 193
click at [136, 273] on label "Refer to Dr immediately, bleeding indicates that she is pregnant" at bounding box center [330, 281] width 390 height 17
click at [145, 225] on label "Tell her it’s normal to have [MEDICAL_DATA] for first 3 months of starting ther…" at bounding box center [418, 242] width 567 height 35
click at [223, 416] on button "Next" at bounding box center [223, 415] width 51 height 29
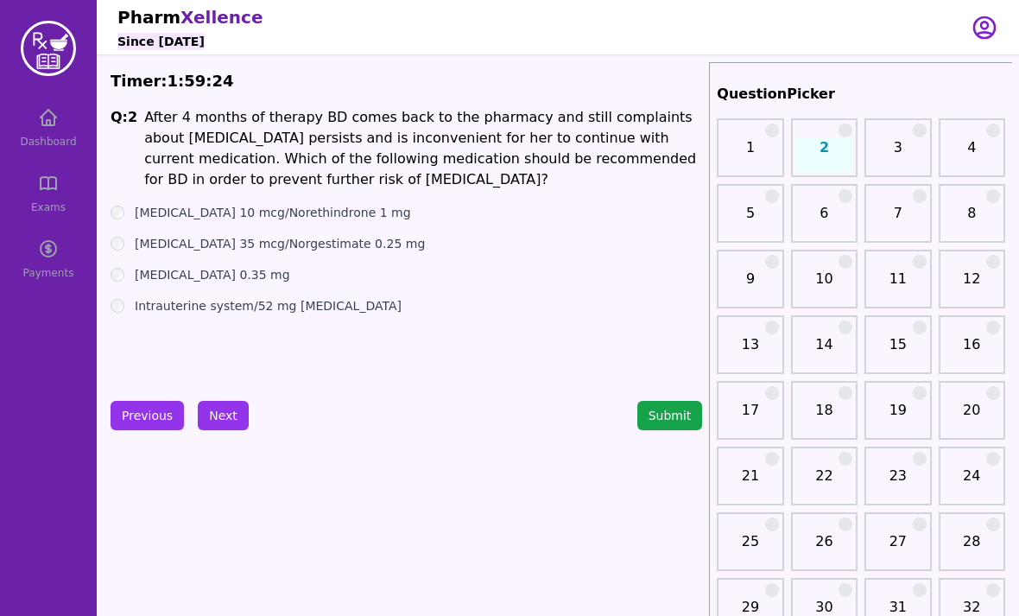
click at [226, 420] on button "Next" at bounding box center [223, 415] width 51 height 29
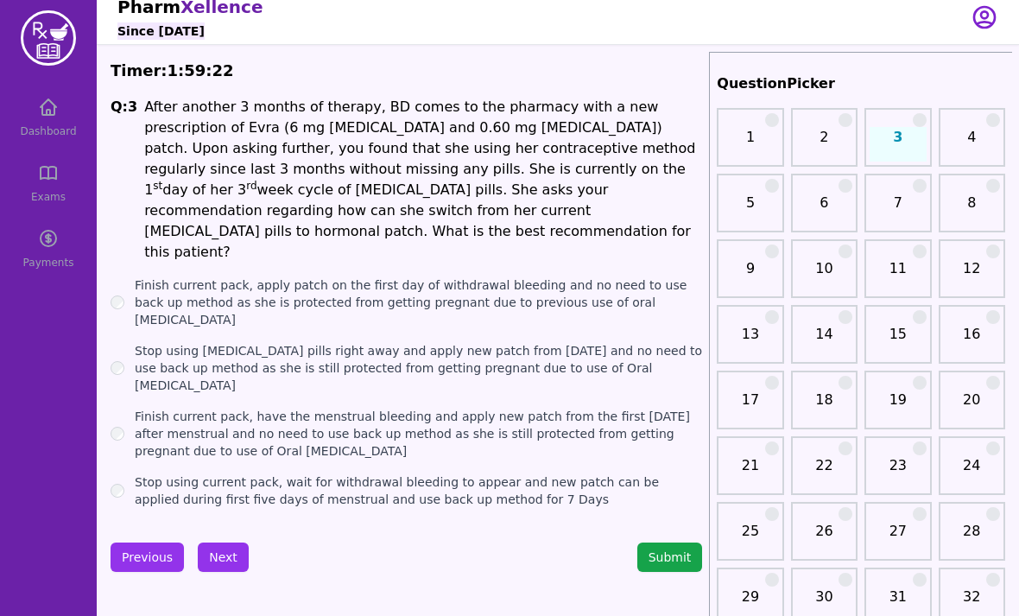
scroll to position [21, 0]
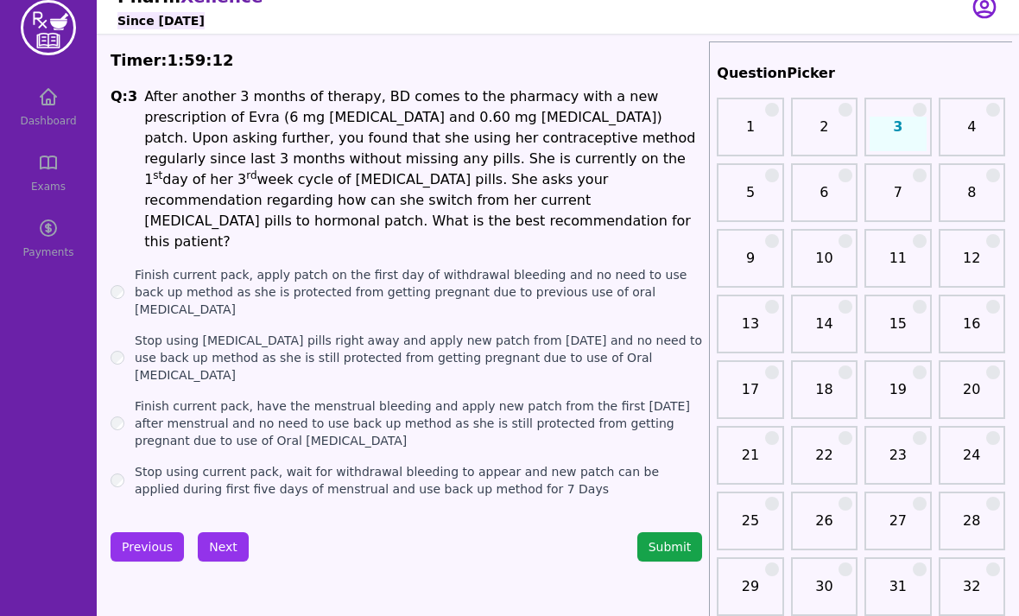
click at [664, 532] on button "Submit" at bounding box center [670, 546] width 66 height 29
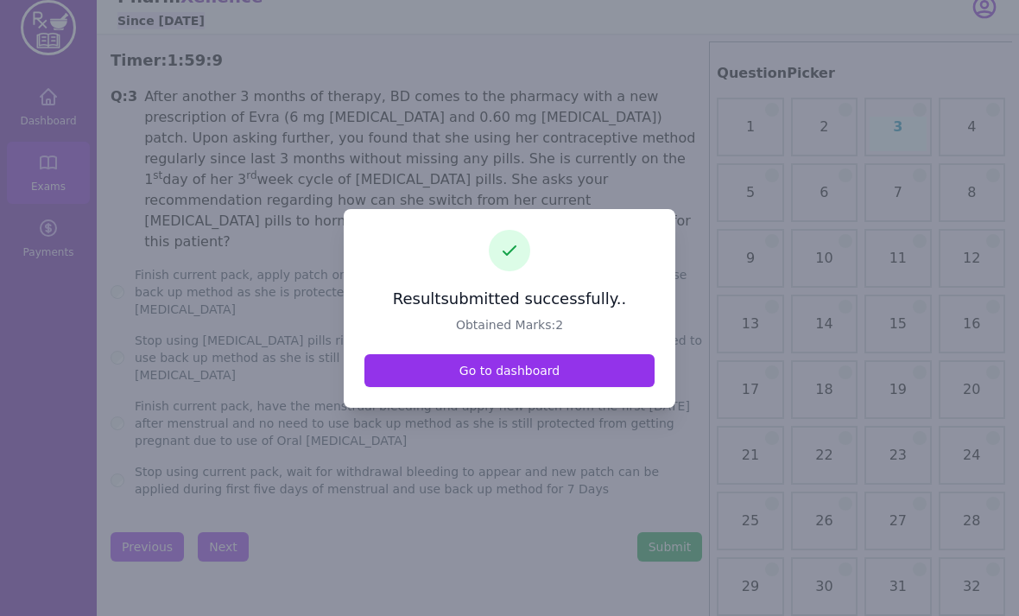
click at [525, 387] on link "Go to dashboard" at bounding box center [509, 370] width 290 height 33
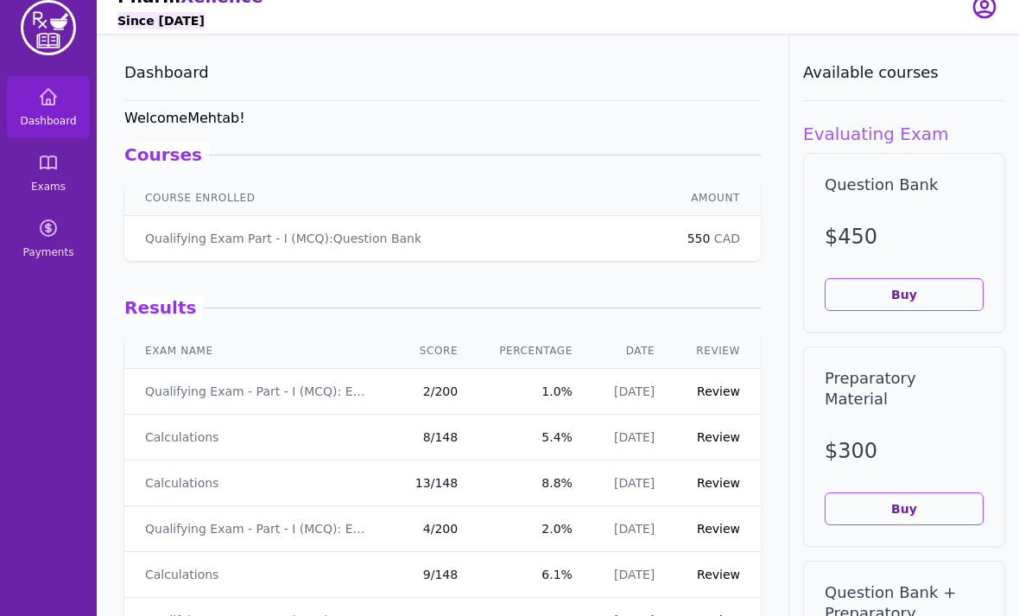
click at [63, 180] on span "Exams" at bounding box center [48, 187] width 35 height 14
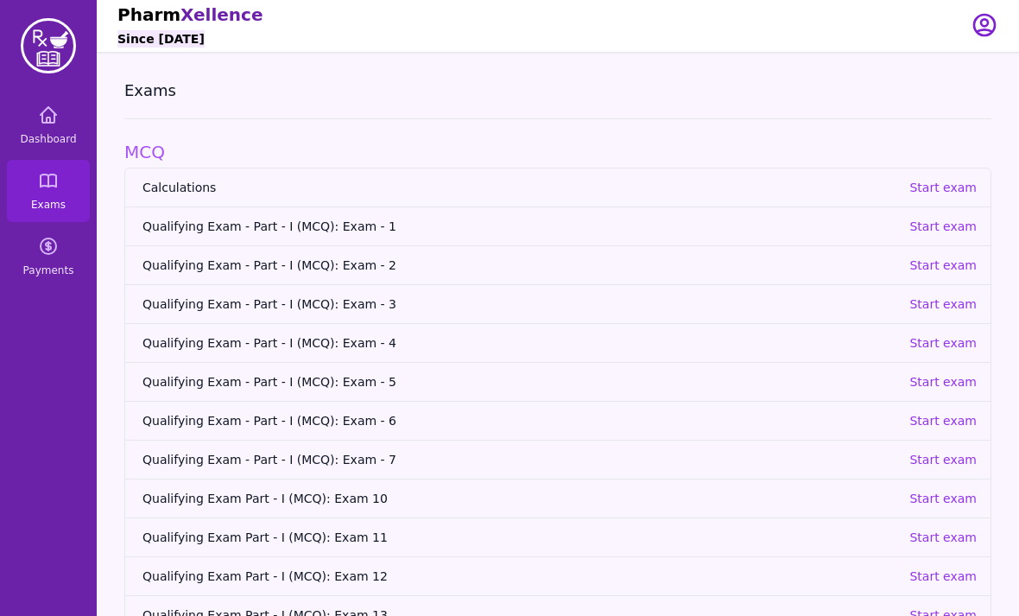
scroll to position [2, 0]
click at [954, 273] on p "Start exam" at bounding box center [943, 265] width 67 height 17
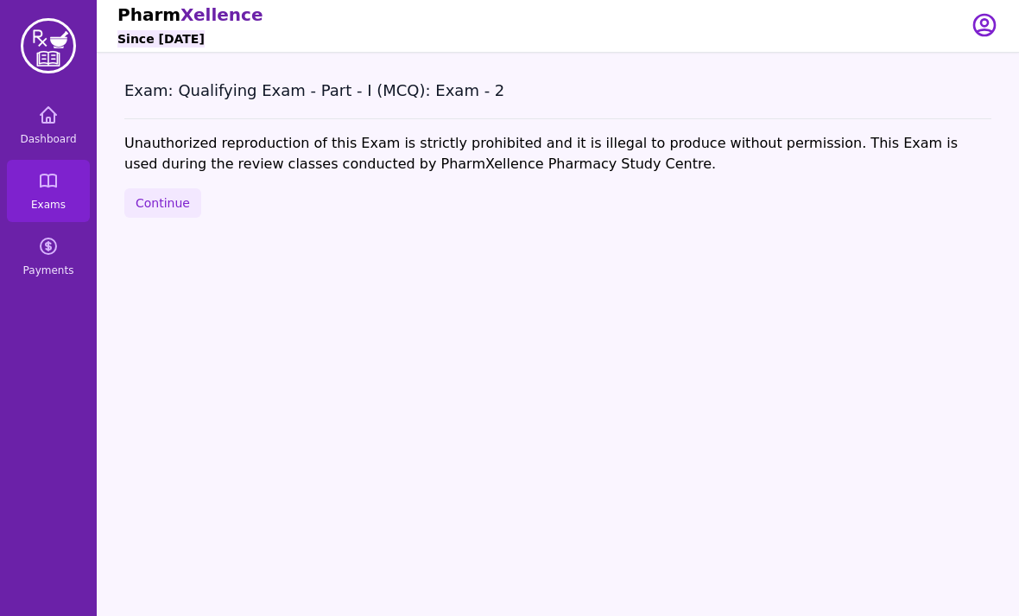
scroll to position [3, 0]
click at [162, 217] on button "Continue" at bounding box center [162, 202] width 77 height 29
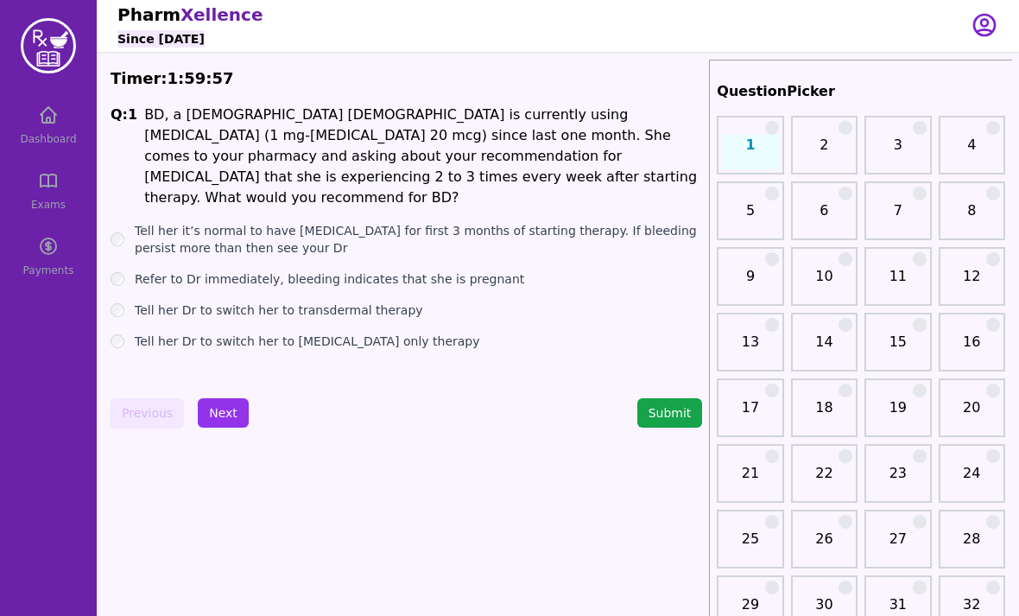
click at [57, 191] on div "Dashboard Exams Payments" at bounding box center [48, 190] width 97 height 193
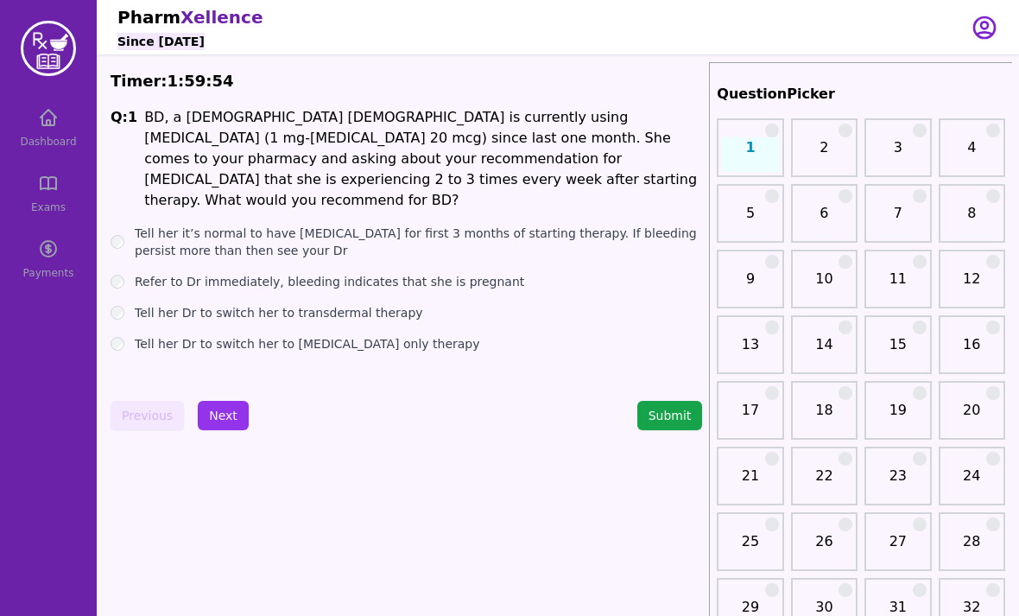
click at [56, 127] on div "Dashboard Exams Payments" at bounding box center [48, 193] width 97 height 193
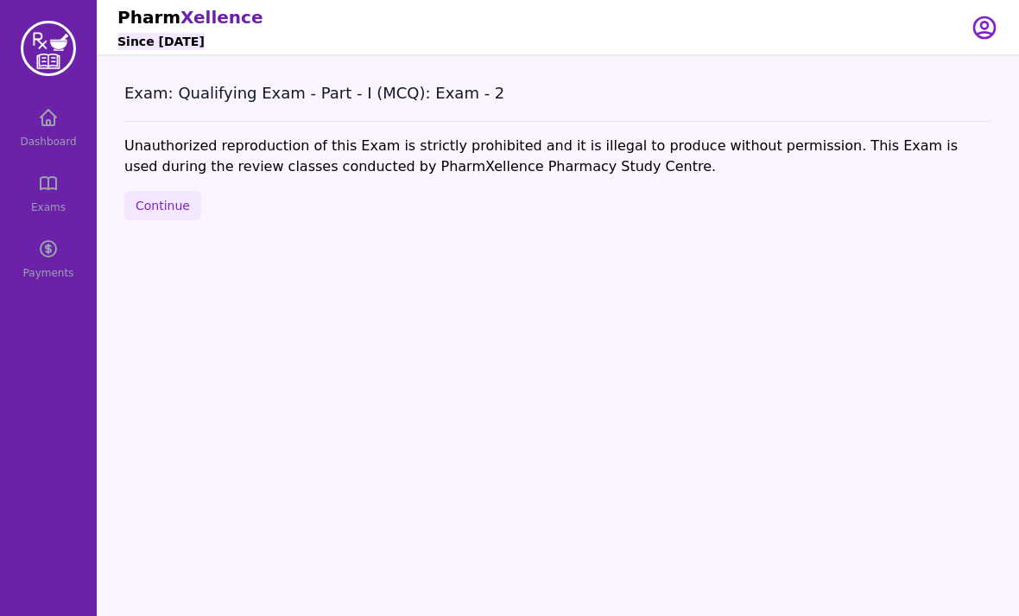
scroll to position [58, 0]
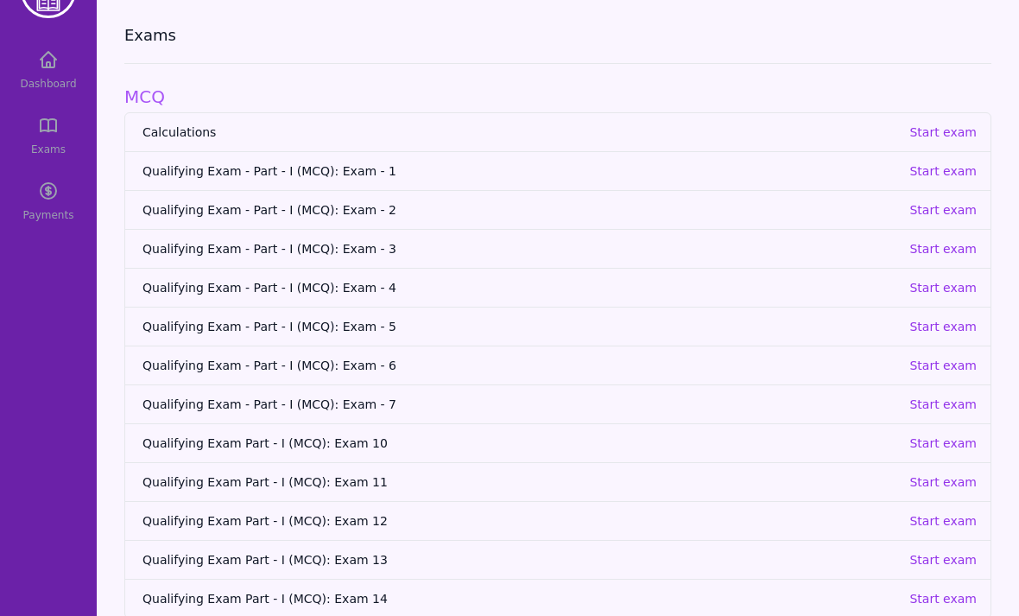
click at [961, 289] on p "Start exam" at bounding box center [943, 287] width 67 height 17
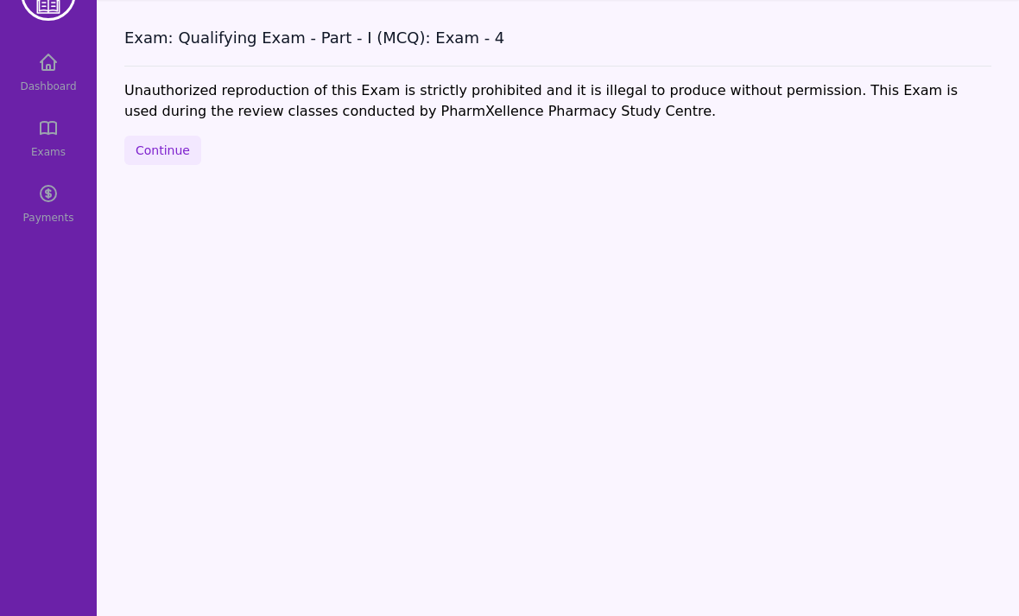
click at [155, 140] on button "Continue" at bounding box center [162, 150] width 77 height 29
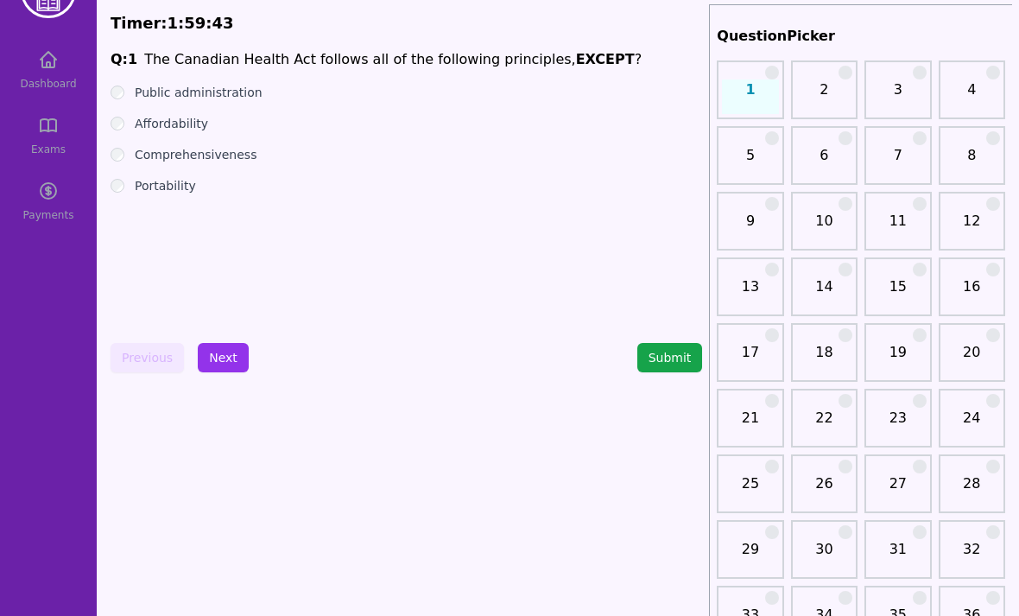
click at [131, 149] on div "Comprehensiveness" at bounding box center [407, 154] width 592 height 17
click at [225, 361] on button "Next" at bounding box center [223, 357] width 51 height 29
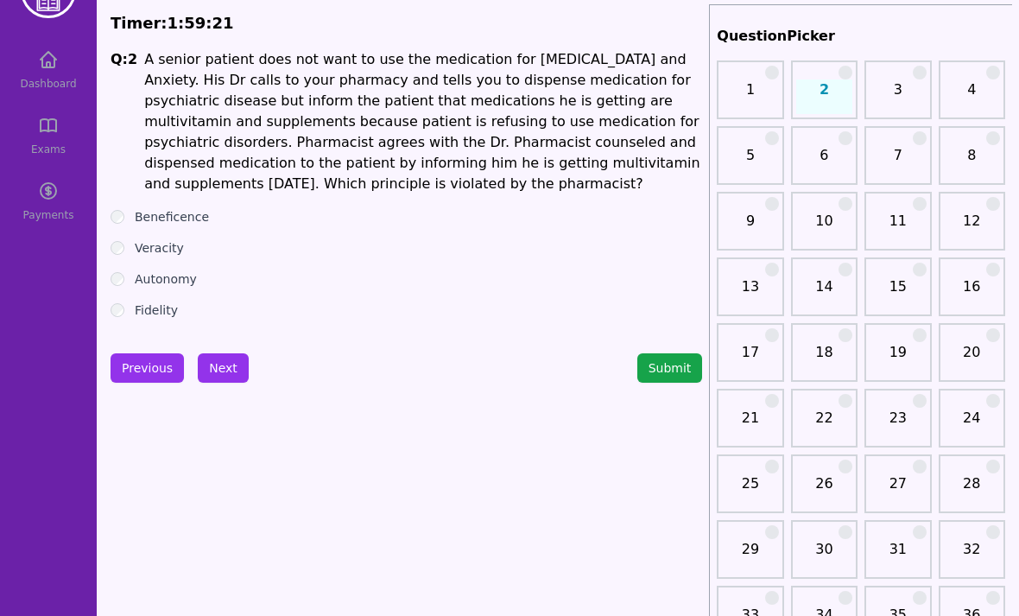
click at [186, 282] on label "Autonomy" at bounding box center [166, 278] width 62 height 17
click at [221, 376] on button "Next" at bounding box center [223, 367] width 51 height 29
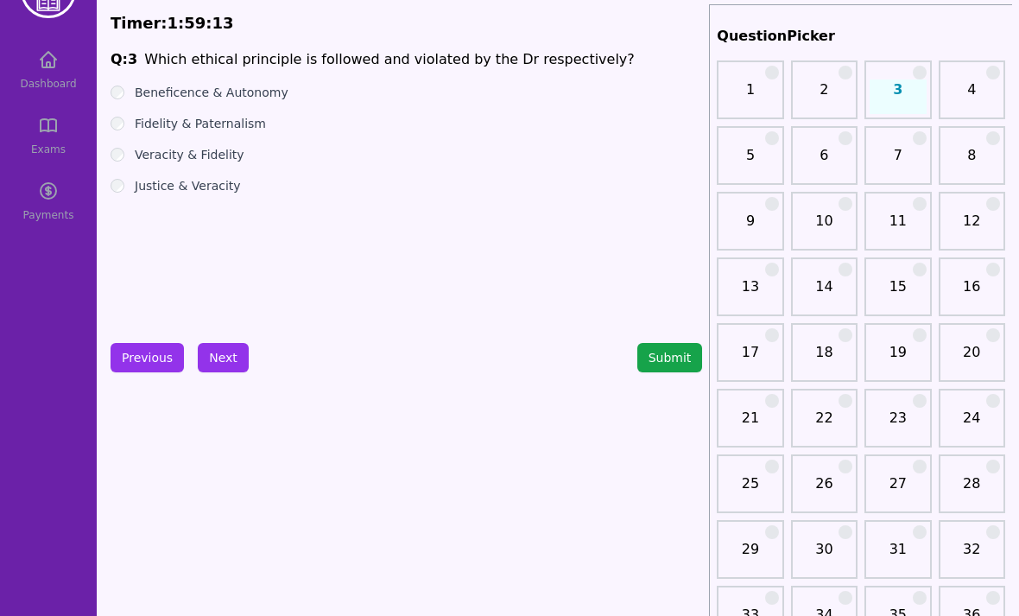
click at [257, 99] on label "Beneficence & Autonomy" at bounding box center [212, 92] width 154 height 17
click at [260, 101] on ul "Beneficence & Autonomy Fidelity & Paternalism Veracity & Fidelity Justice & Ver…" at bounding box center [407, 139] width 592 height 111
click at [223, 369] on button "Next" at bounding box center [223, 357] width 51 height 29
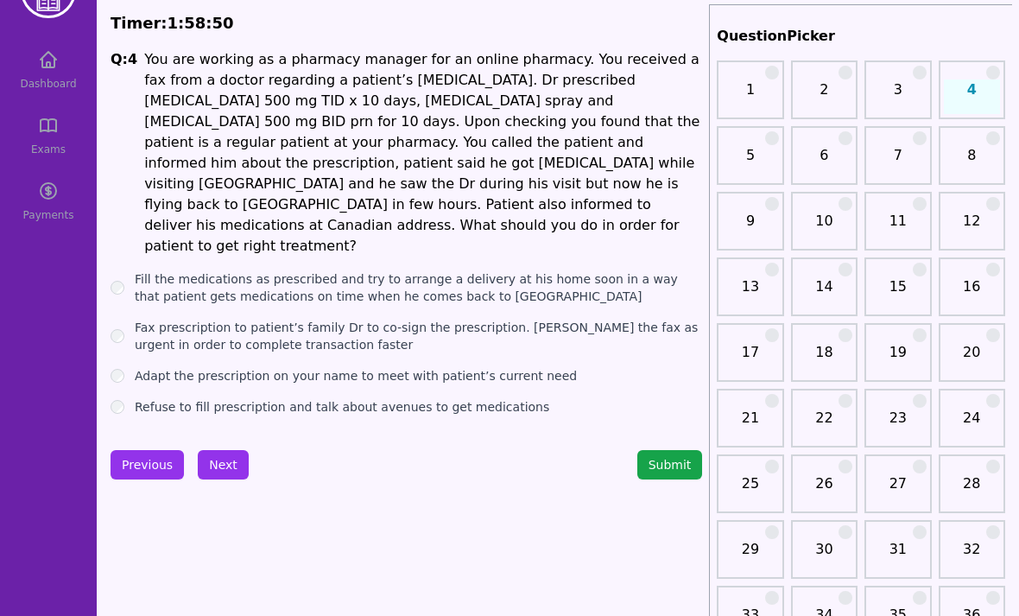
click at [417, 319] on label "Fax prescription to patient’s family Dr to co-sign the prescription. [PERSON_NA…" at bounding box center [418, 336] width 567 height 35
click at [372, 367] on label "Adapt the prescription on your name to meet with patient’s current need" at bounding box center [356, 375] width 442 height 17
click at [360, 398] on label "Refuse to fill prescription and talk about avenues to get medications" at bounding box center [342, 406] width 415 height 17
click at [225, 450] on button "Next" at bounding box center [223, 464] width 51 height 29
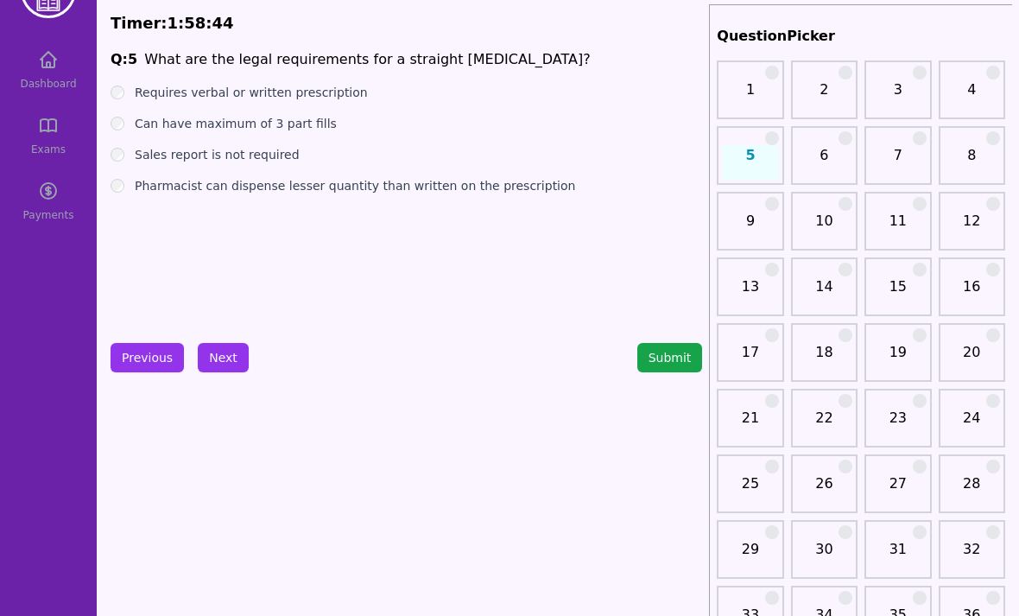
click at [301, 100] on label "Requires verbal or written prescription" at bounding box center [251, 92] width 233 height 17
click at [289, 130] on label "Can have maximum of 3 part fills" at bounding box center [236, 123] width 202 height 17
click at [288, 155] on label "Sales report is not required" at bounding box center [217, 154] width 165 height 17
click at [223, 192] on label "Pharmacist can dispense lesser quantity than written on the prescription" at bounding box center [355, 185] width 441 height 17
click at [216, 358] on button "Next" at bounding box center [223, 357] width 51 height 29
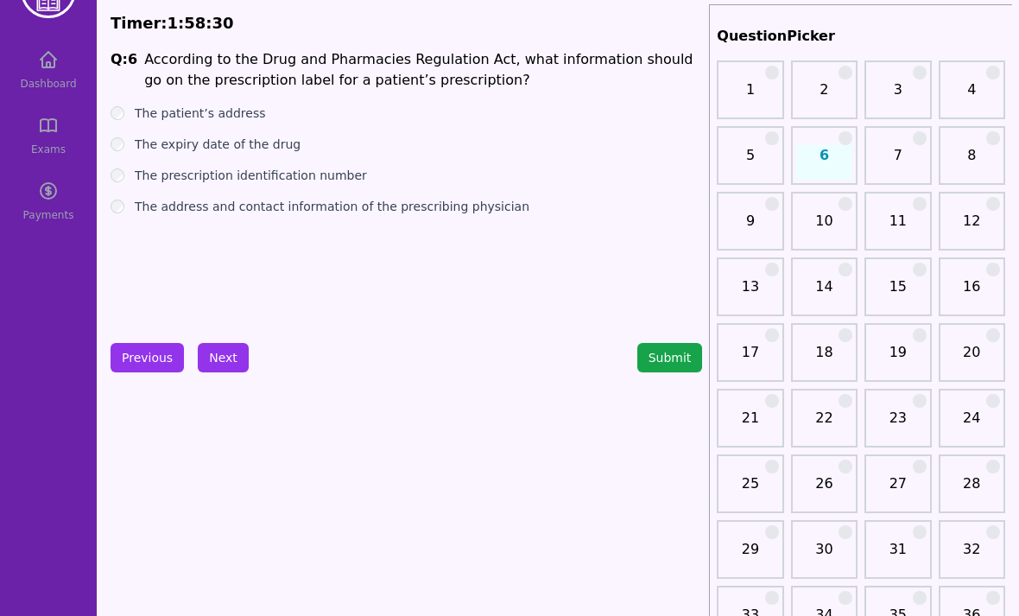
click at [285, 181] on label "The prescription identification number" at bounding box center [251, 175] width 232 height 17
click at [231, 358] on button "Next" at bounding box center [223, 357] width 51 height 29
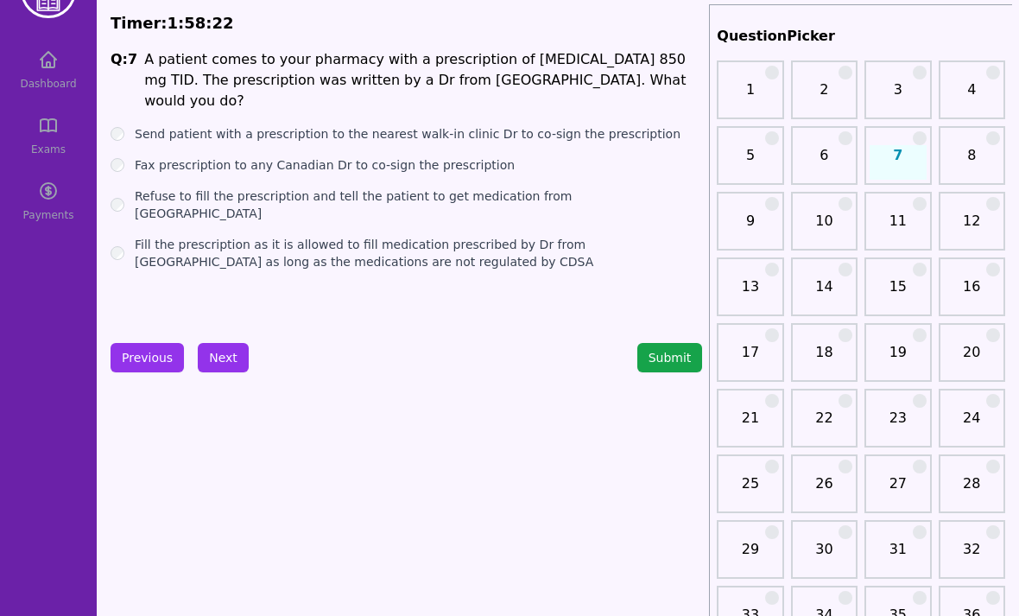
click at [326, 125] on label "Send patient with a prescription to the nearest walk-in clinic Dr to co-sign th…" at bounding box center [408, 133] width 546 height 17
click at [223, 364] on button "Next" at bounding box center [223, 357] width 51 height 29
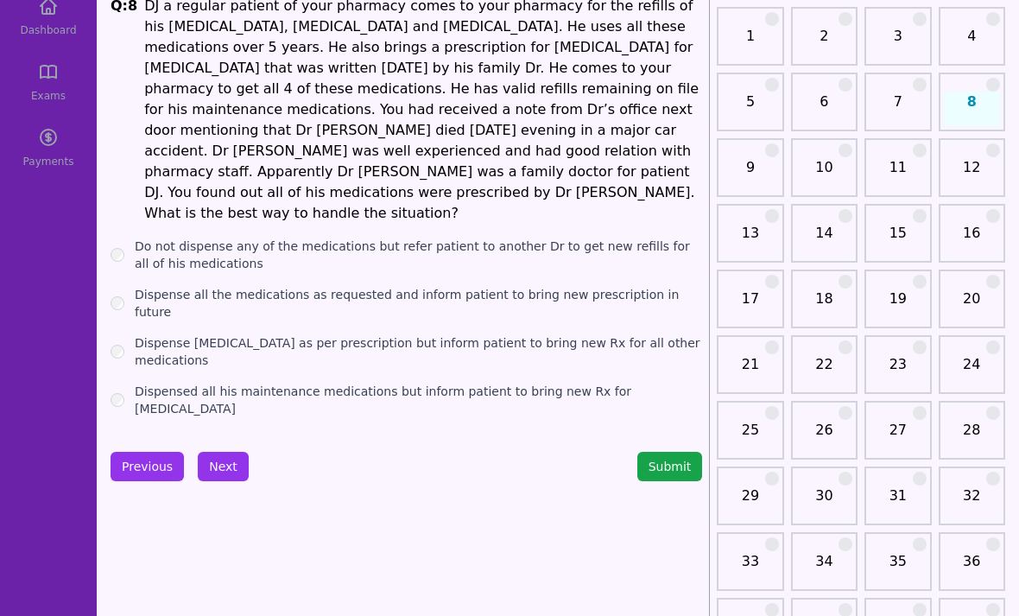
scroll to position [110, 0]
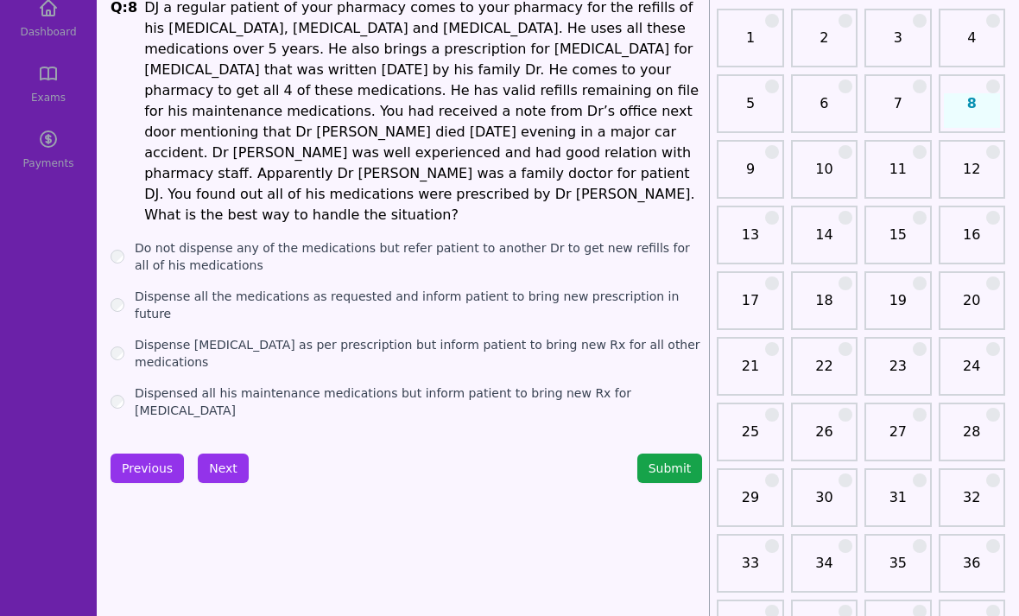
click at [290, 288] on label "Dispense all the medications as requested and inform patient to bring new presc…" at bounding box center [418, 305] width 567 height 35
click at [228, 453] on button "Next" at bounding box center [223, 467] width 51 height 29
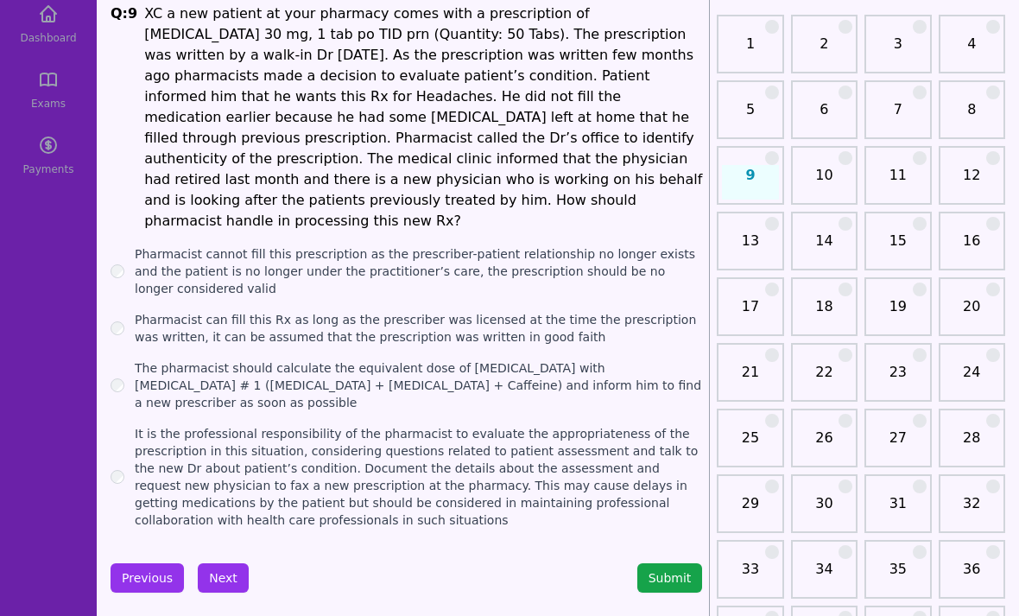
scroll to position [104, 0]
click at [342, 359] on label "The pharmacist should calculate the equivalent dose of [MEDICAL_DATA] with [MED…" at bounding box center [418, 385] width 567 height 52
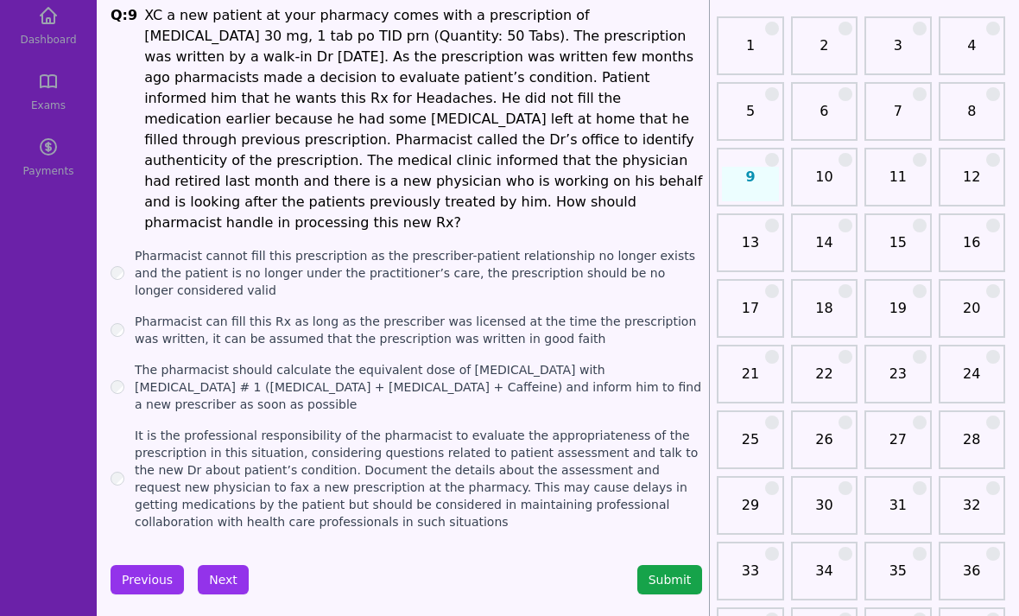
click at [318, 314] on label "Pharmacist can fill this Rx as long as the prescriber was licensed at the time …" at bounding box center [418, 331] width 567 height 35
click at [224, 565] on button "Next" at bounding box center [223, 579] width 51 height 29
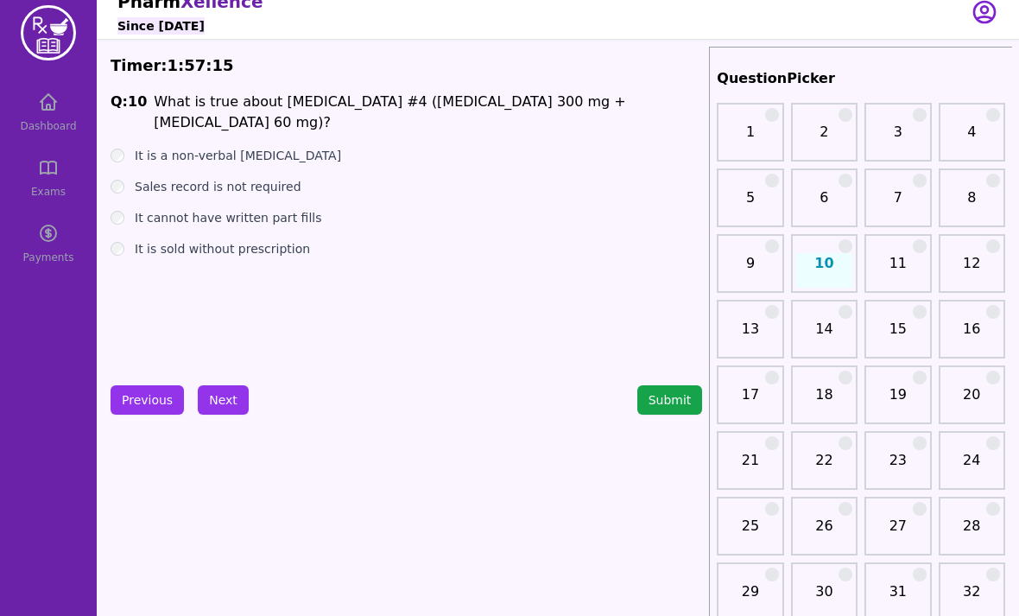
scroll to position [16, 0]
click at [279, 177] on label "Sales record is not required" at bounding box center [218, 185] width 167 height 17
click at [271, 208] on label "It cannot have written part fills" at bounding box center [228, 216] width 187 height 17
click at [260, 239] on label "It is sold without prescription" at bounding box center [222, 247] width 175 height 17
click at [254, 146] on label "It is a non-verbal [MEDICAL_DATA]" at bounding box center [238, 154] width 206 height 17
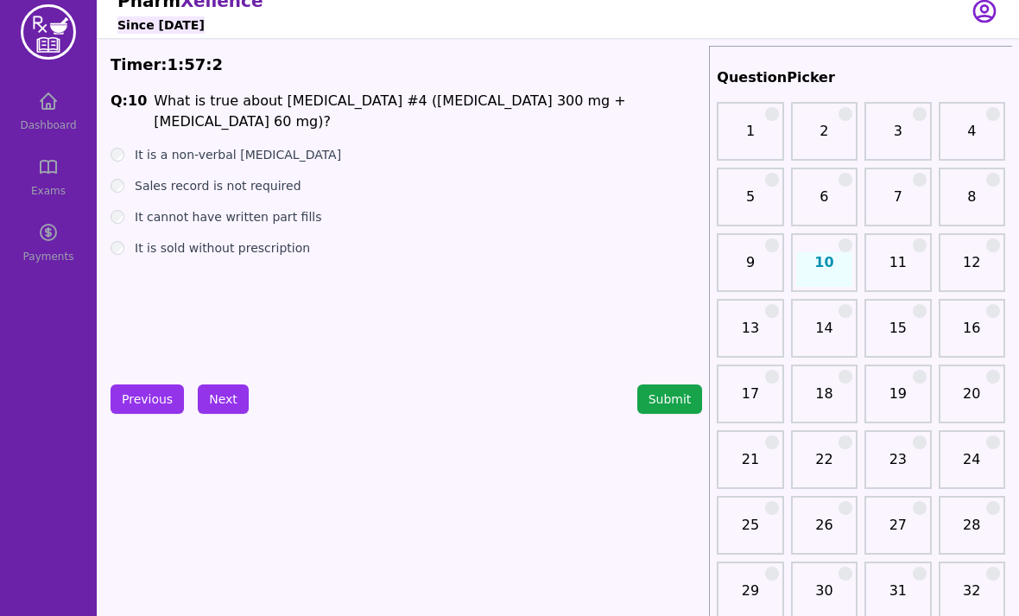
click at [223, 399] on button "Next" at bounding box center [223, 398] width 51 height 29
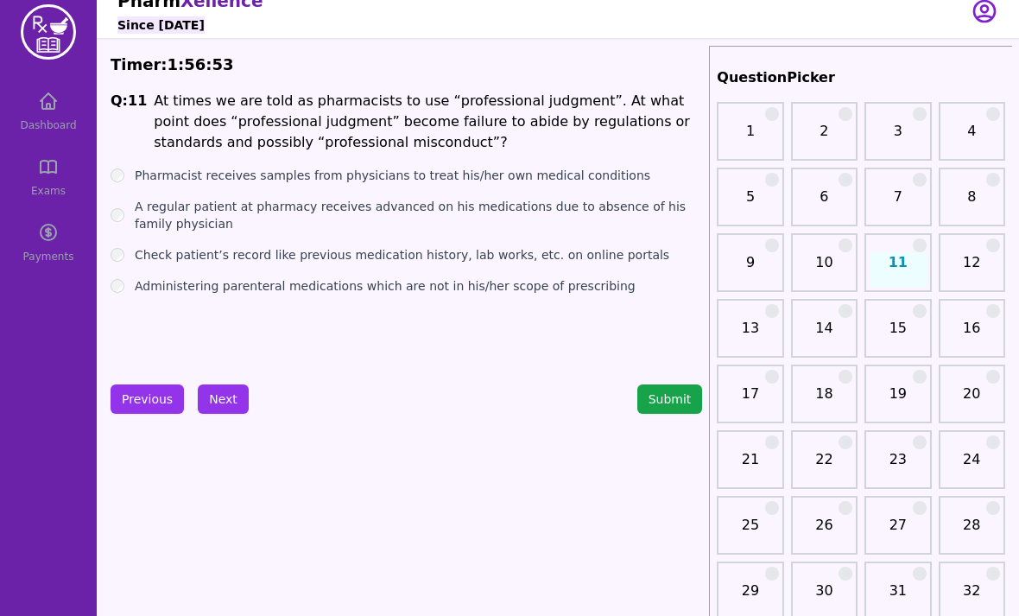
click at [286, 182] on label "Pharmacist receives samples from physicians to treat his/her own medical condit…" at bounding box center [393, 175] width 516 height 17
click at [285, 182] on label "Pharmacist receives samples from physicians to treat his/her own medical condit…" at bounding box center [393, 175] width 516 height 17
click at [282, 212] on label "A regular patient at pharmacy receives advanced on his medications due to absen…" at bounding box center [418, 215] width 567 height 35
click at [255, 291] on label "Administering parenteral medications which are not in his/her scope of prescrib…" at bounding box center [385, 285] width 501 height 17
click at [344, 214] on label "A regular patient at pharmacy receives advanced on his medications due to absen…" at bounding box center [418, 215] width 567 height 35
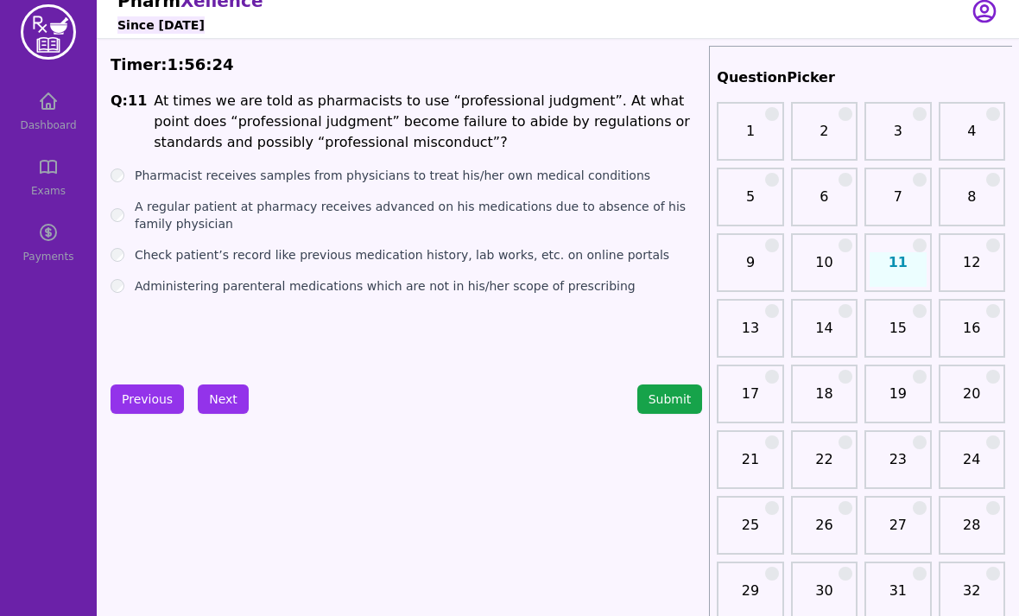
click at [219, 394] on button "Next" at bounding box center [223, 398] width 51 height 29
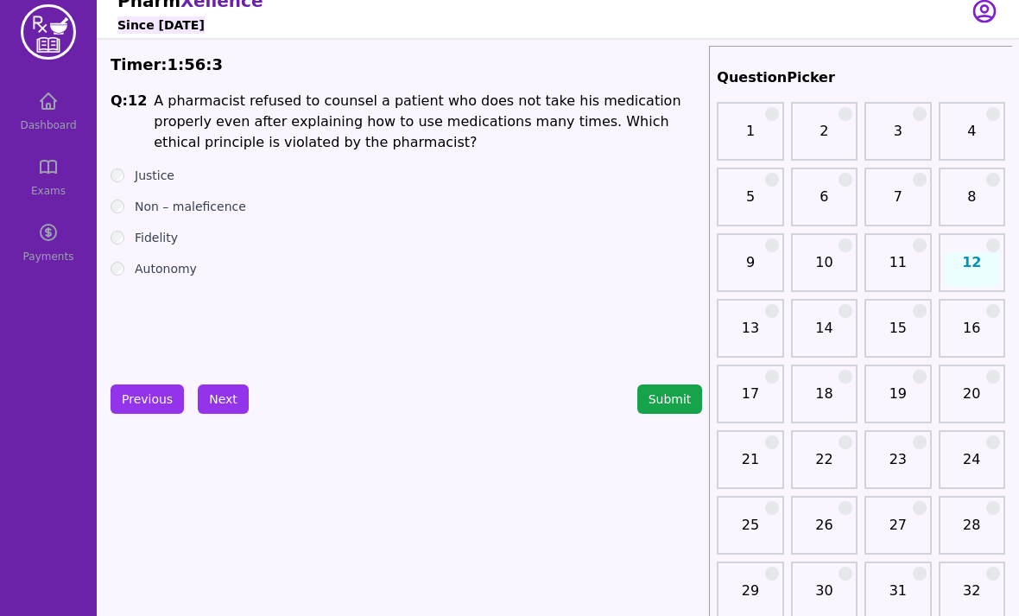
click at [217, 200] on label "Non – maleficence" at bounding box center [190, 206] width 111 height 17
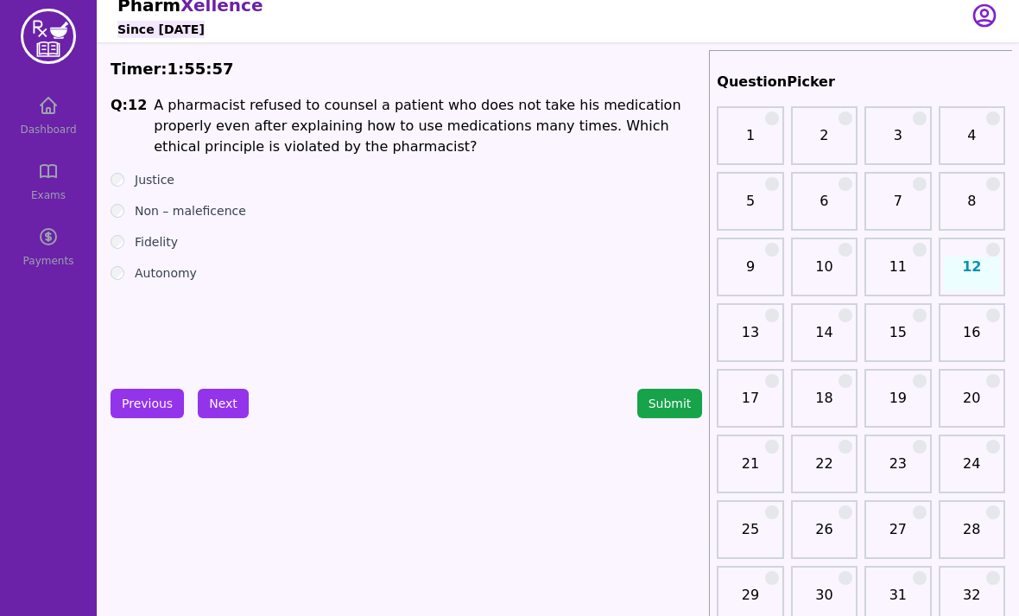
scroll to position [12, 0]
click at [218, 399] on button "Next" at bounding box center [223, 403] width 51 height 29
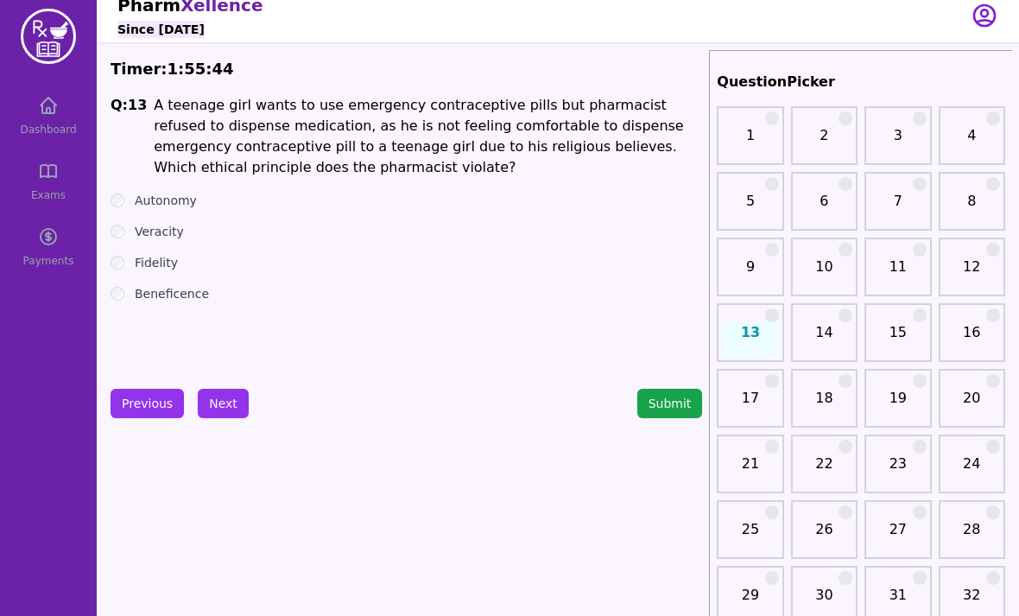
click at [170, 193] on label "Autonomy" at bounding box center [166, 200] width 62 height 17
click at [219, 408] on button "Next" at bounding box center [223, 403] width 51 height 29
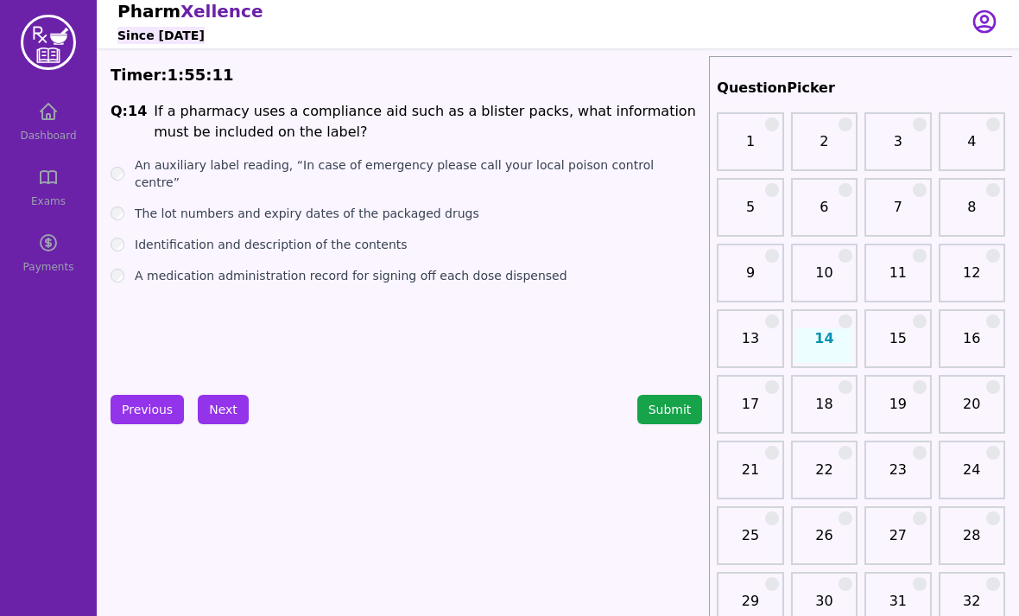
scroll to position [6, 0]
click at [278, 162] on label "An auxiliary label reading, “In case of emergency please call your local poison…" at bounding box center [418, 173] width 567 height 35
click at [277, 162] on label "An auxiliary label reading, “In case of emergency please call your local poison…" at bounding box center [418, 173] width 567 height 35
click at [230, 407] on button "Next" at bounding box center [223, 409] width 51 height 29
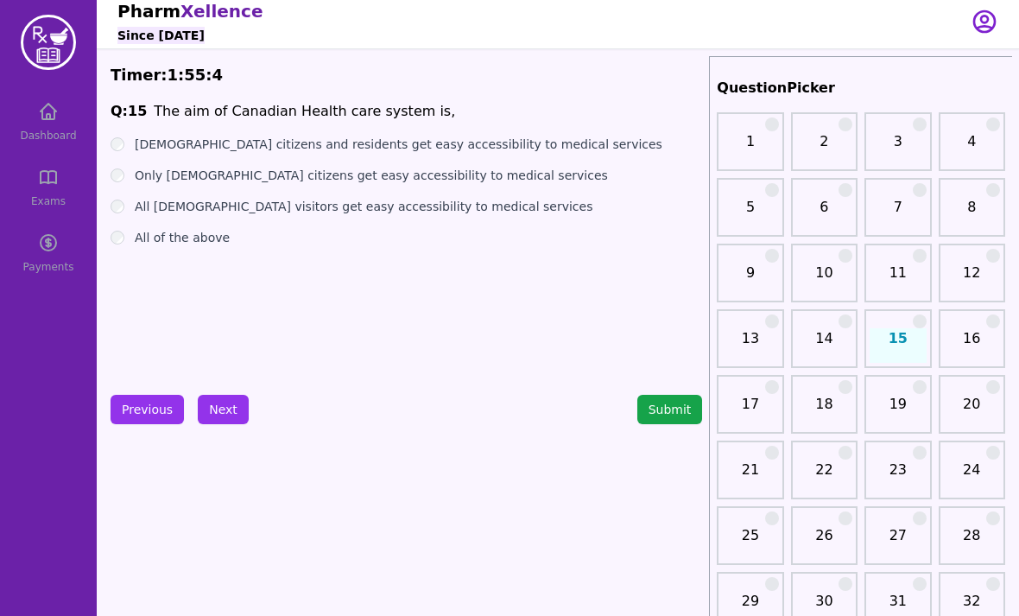
click at [467, 142] on label "[DEMOGRAPHIC_DATA] citizens and residents get easy accessibility to medical ser…" at bounding box center [399, 144] width 528 height 17
click at [225, 396] on button "Next" at bounding box center [223, 409] width 51 height 29
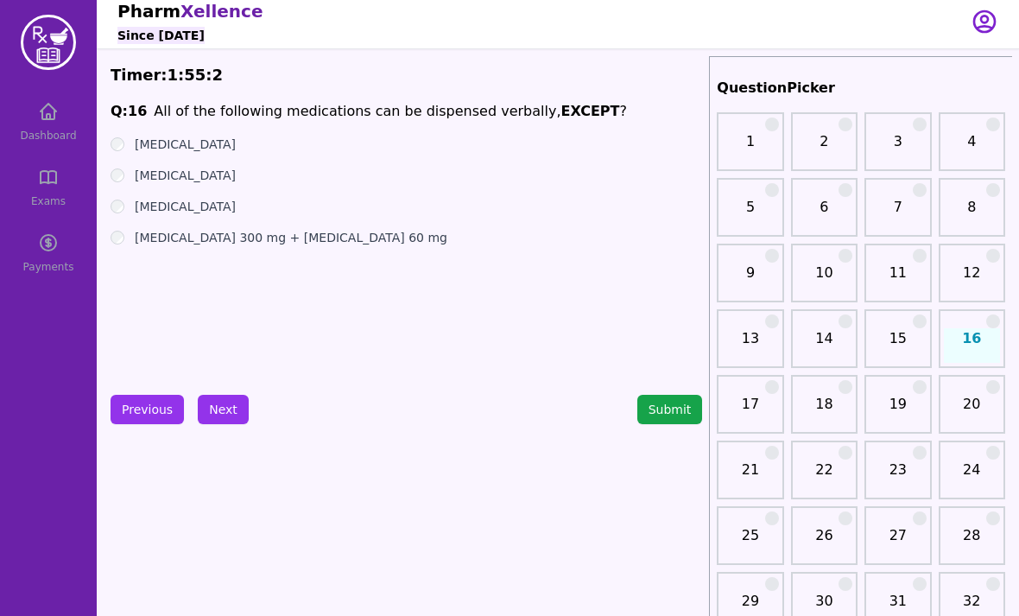
click at [144, 407] on button "Previous" at bounding box center [147, 409] width 73 height 29
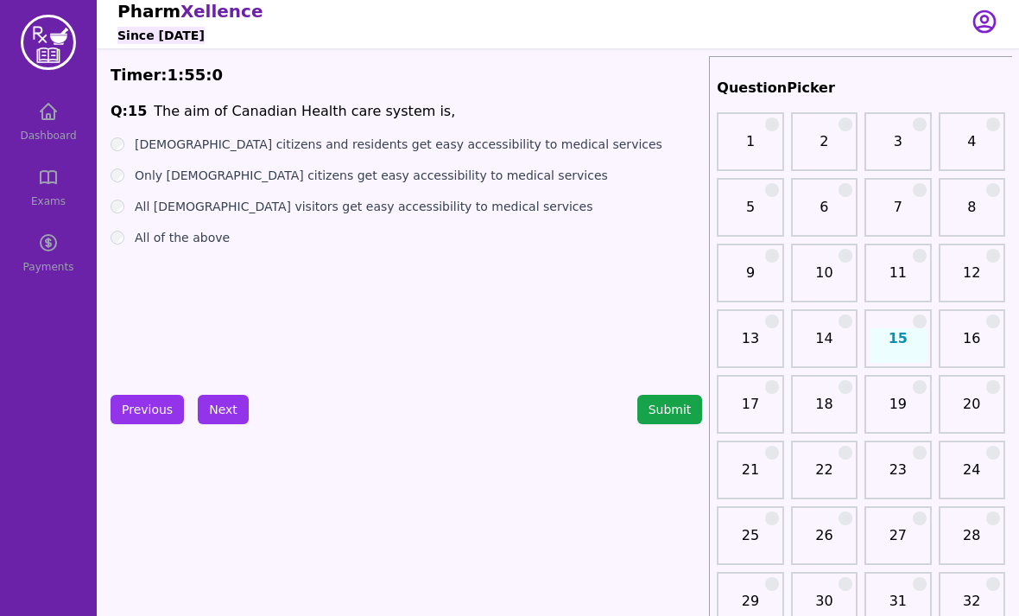
click at [200, 396] on button "Next" at bounding box center [223, 409] width 51 height 29
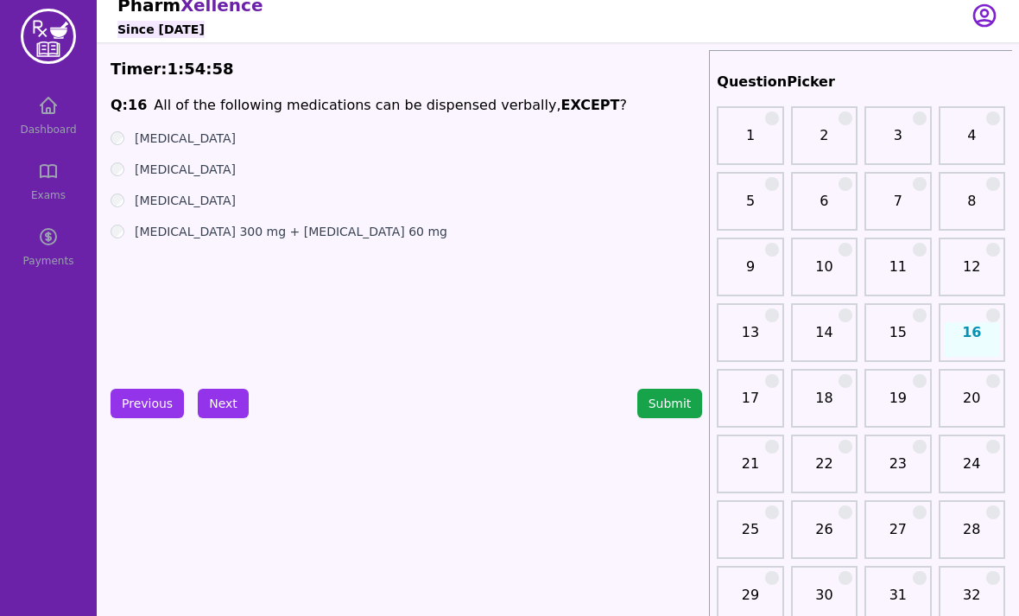
scroll to position [6, 0]
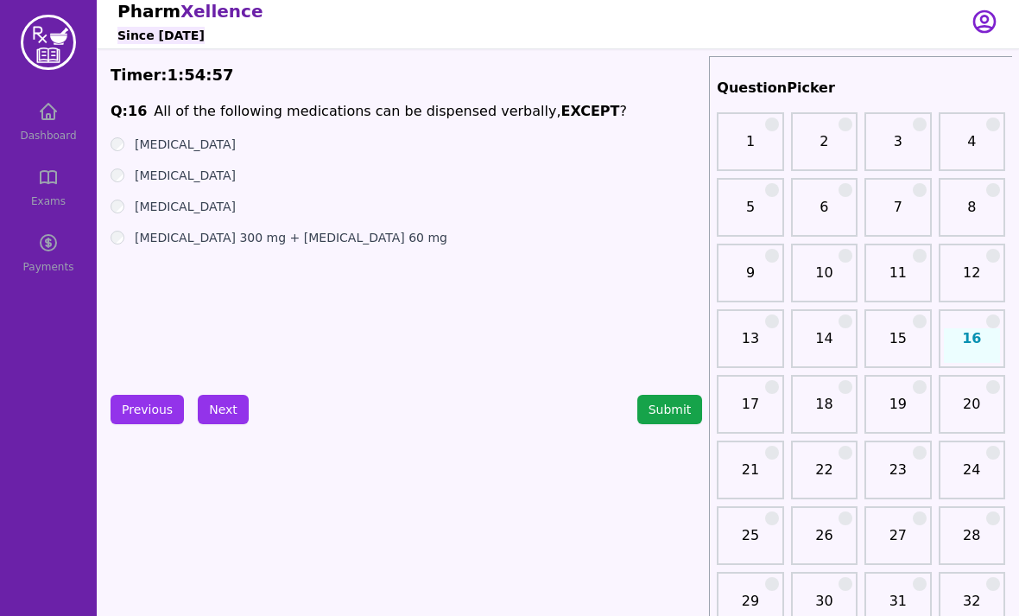
click at [181, 149] on label "[MEDICAL_DATA]" at bounding box center [185, 144] width 101 height 17
click at [181, 148] on label "[MEDICAL_DATA]" at bounding box center [185, 144] width 101 height 17
click at [184, 205] on label "[MEDICAL_DATA]" at bounding box center [185, 206] width 101 height 17
click at [183, 204] on label "[MEDICAL_DATA]" at bounding box center [185, 206] width 101 height 17
click at [187, 238] on label "[MEDICAL_DATA] 300 mg + [MEDICAL_DATA] 60 mg" at bounding box center [291, 237] width 313 height 17
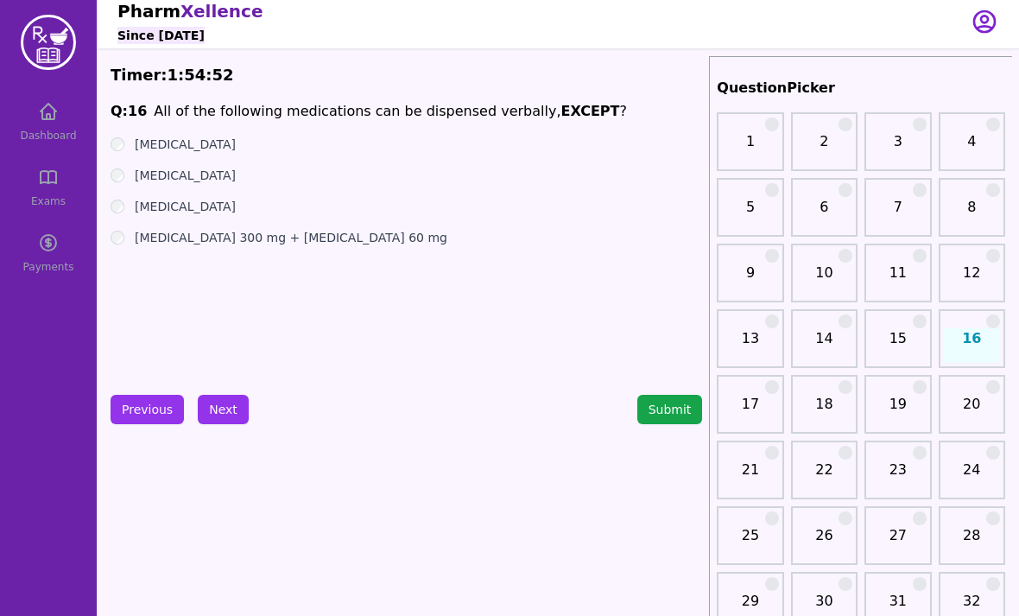
click at [227, 411] on button "Next" at bounding box center [223, 409] width 51 height 29
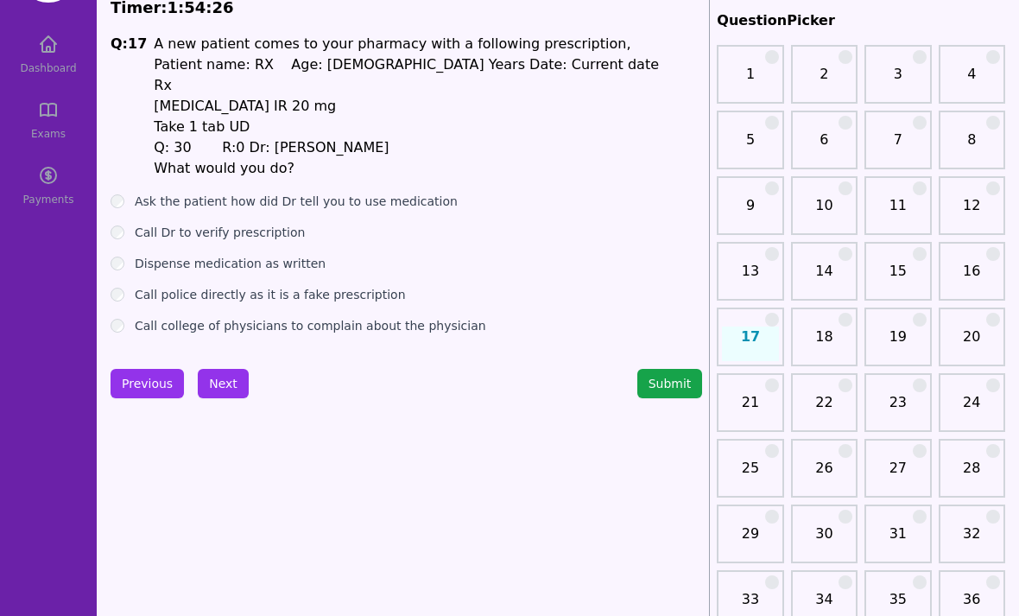
scroll to position [79, 0]
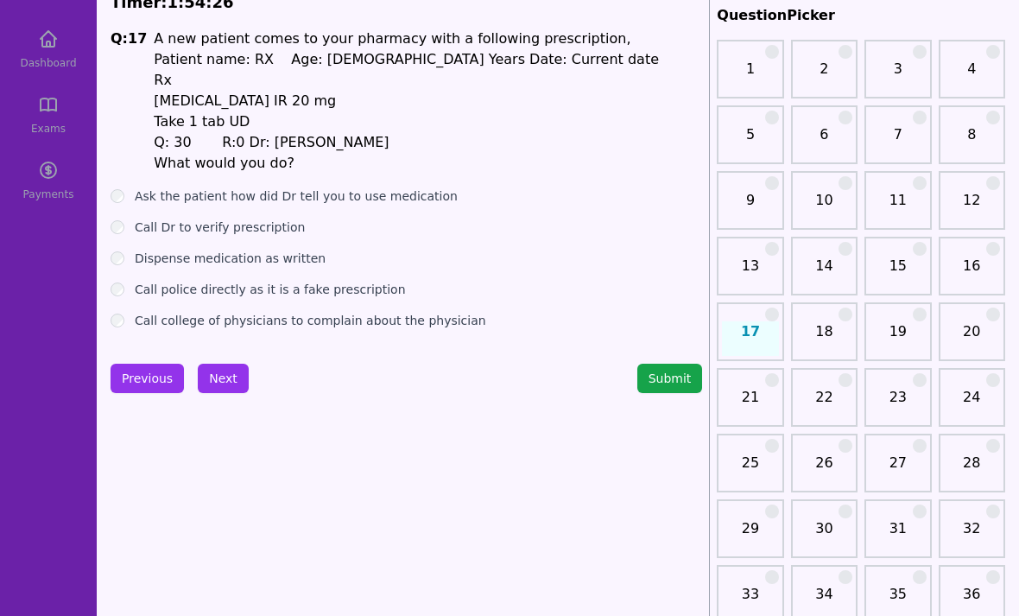
click at [212, 379] on button "Next" at bounding box center [223, 378] width 51 height 29
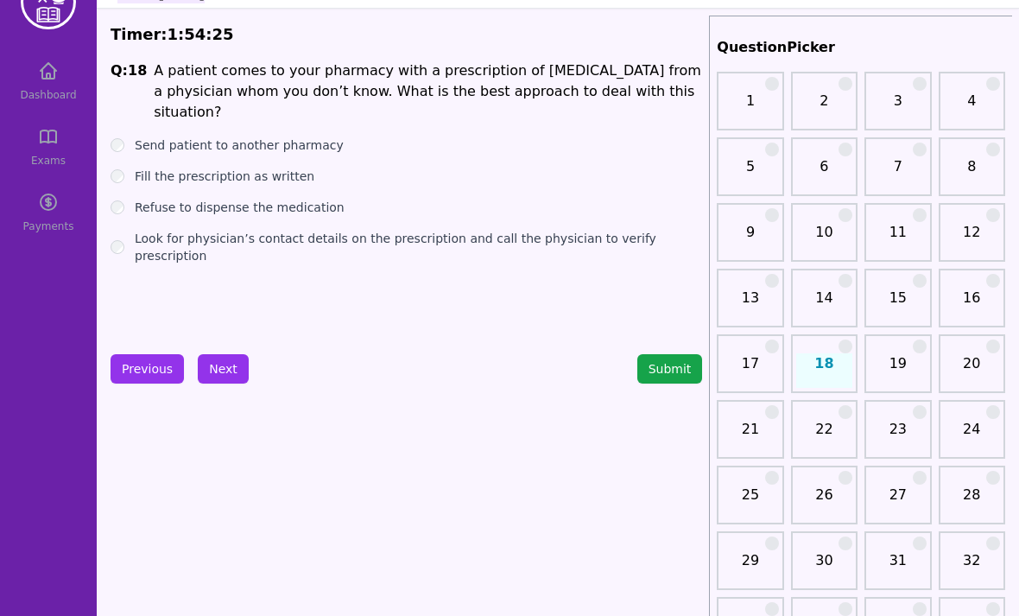
scroll to position [16, 0]
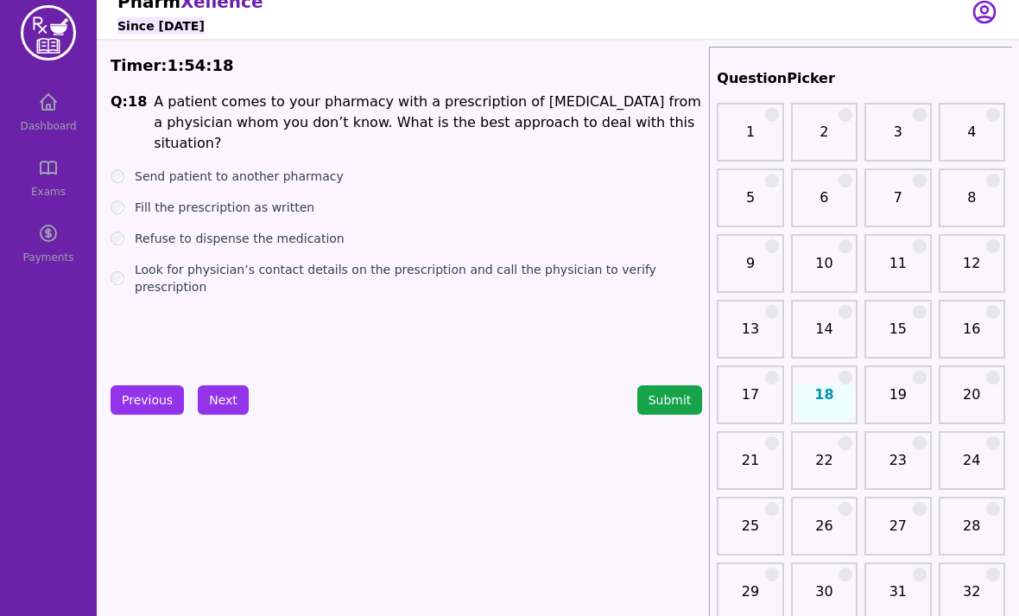
click at [248, 168] on label "Send patient to another pharmacy" at bounding box center [239, 176] width 209 height 17
click at [212, 261] on label "Look for physician’s contact details on the prescription and call the physician…" at bounding box center [418, 278] width 567 height 35
click at [218, 406] on button "Next" at bounding box center [223, 399] width 51 height 29
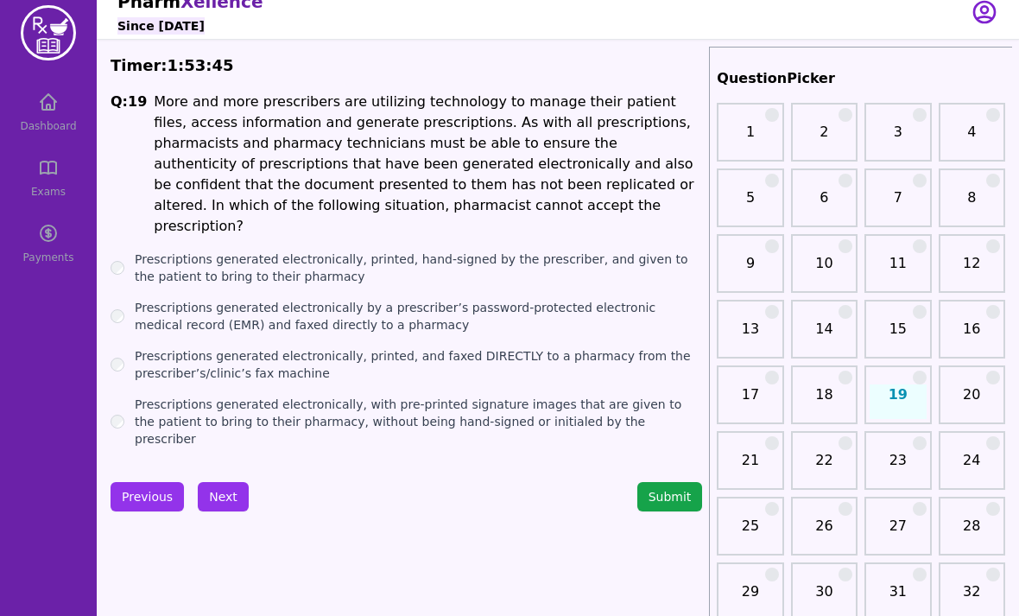
click at [435, 347] on label "Prescriptions generated electronically, printed, and faxed DIRECTLY to a pharma…" at bounding box center [418, 364] width 567 height 35
click at [403, 406] on label "Prescriptions generated electronically, with pre-printed signature images that …" at bounding box center [418, 422] width 567 height 52
click at [224, 482] on button "Next" at bounding box center [223, 496] width 51 height 29
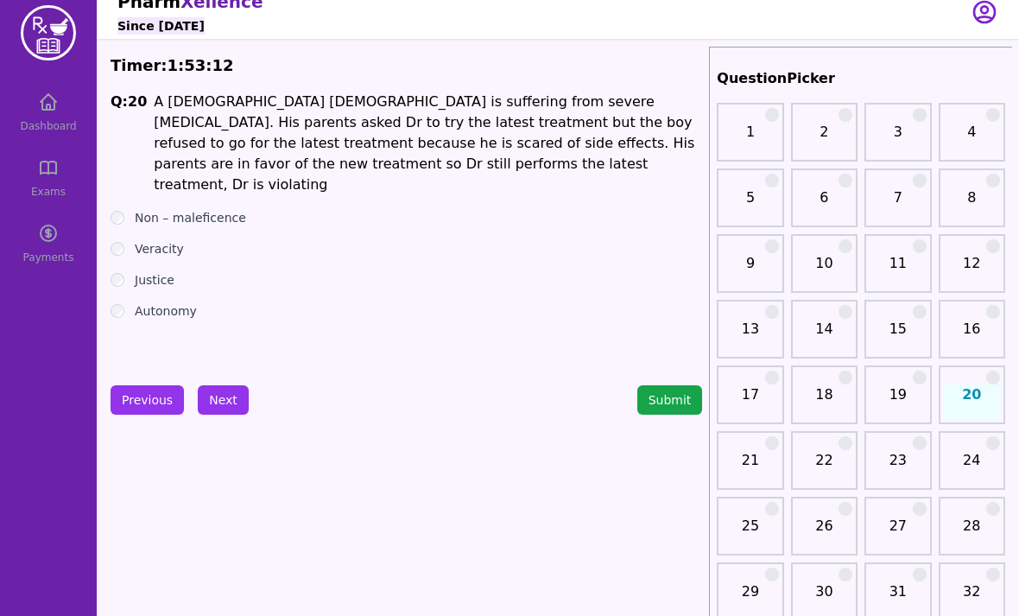
click at [166, 302] on label "Autonomy" at bounding box center [166, 310] width 62 height 17
click at [221, 404] on button "Next" at bounding box center [223, 399] width 51 height 29
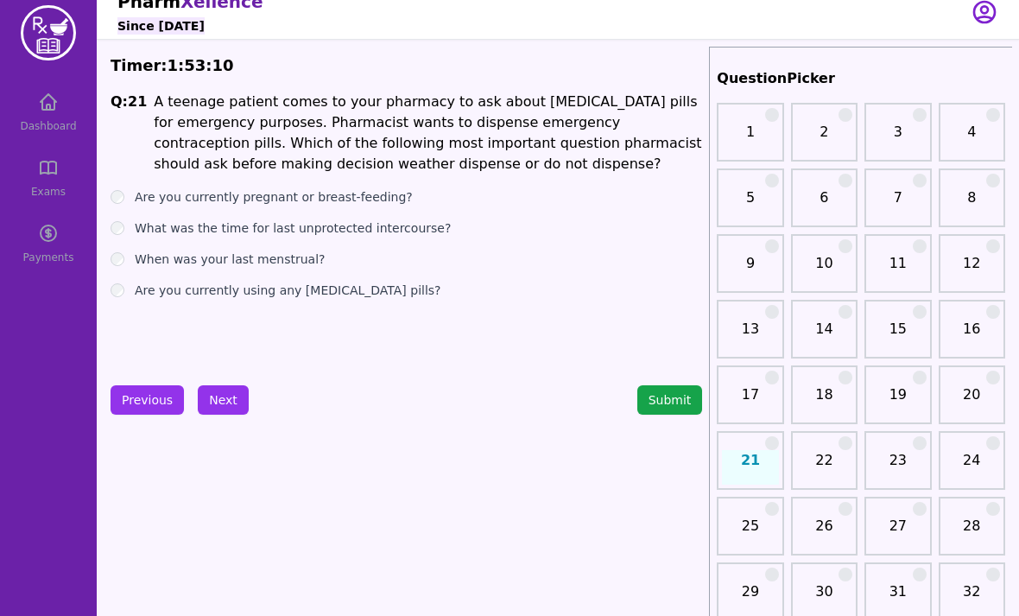
click at [666, 394] on button "Submit" at bounding box center [670, 399] width 66 height 29
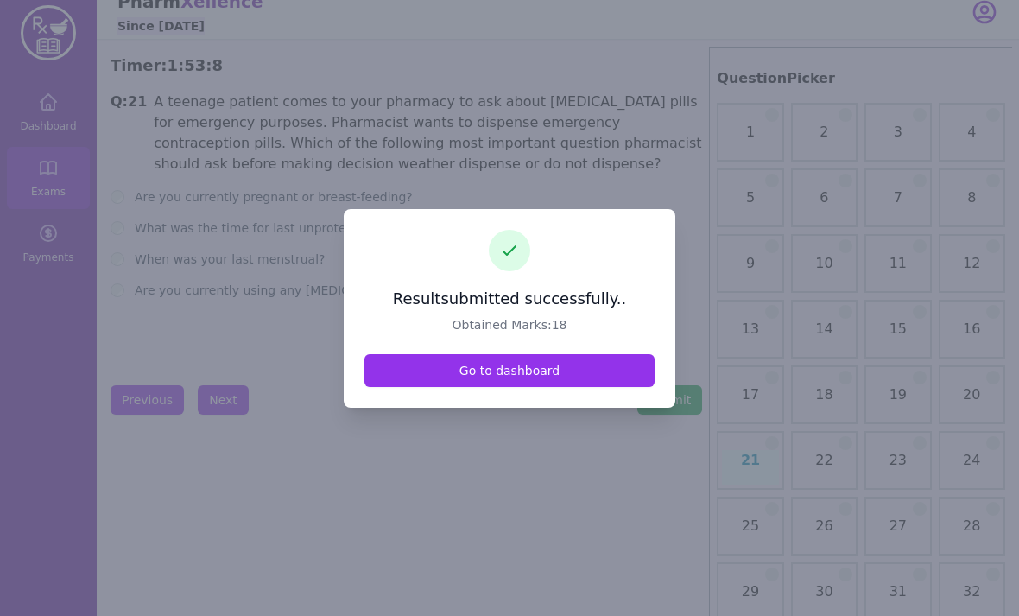
click at [607, 387] on link "Go to dashboard" at bounding box center [509, 370] width 290 height 33
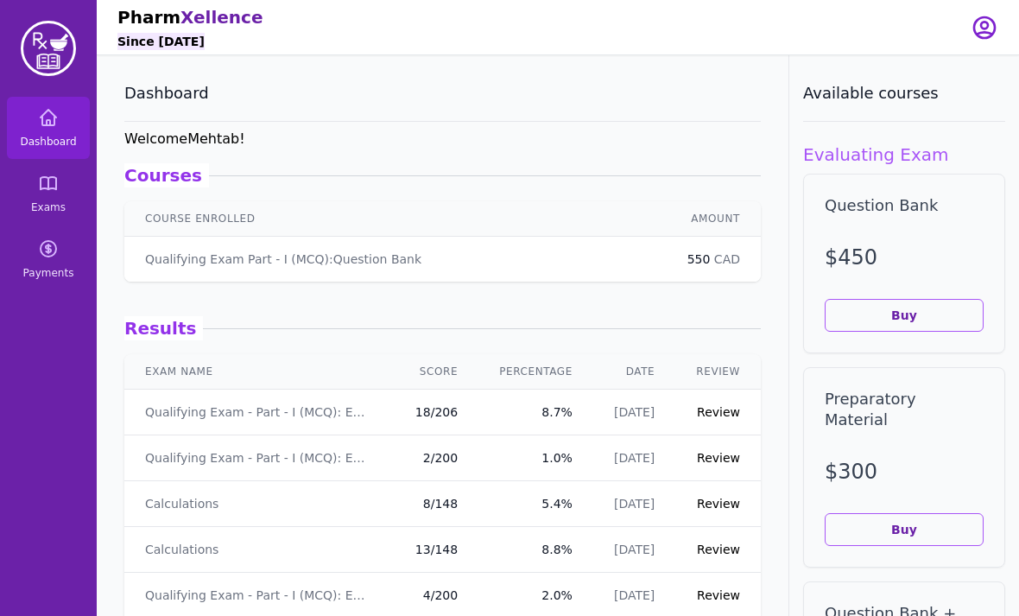
click at [713, 413] on link "Review" at bounding box center [718, 412] width 43 height 14
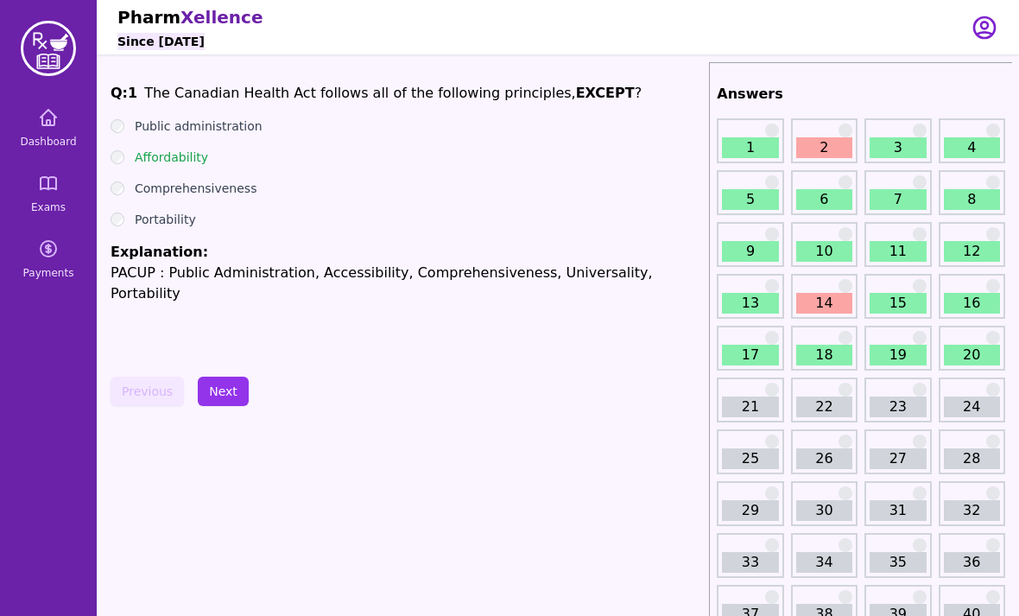
click at [825, 149] on link "2" at bounding box center [824, 147] width 56 height 21
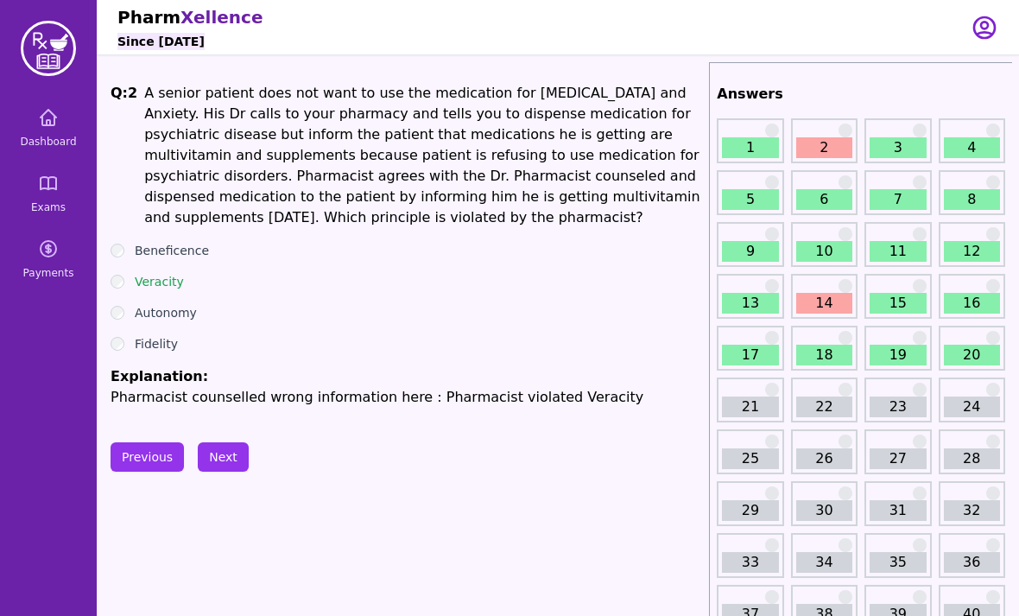
click at [819, 304] on link "14" at bounding box center [824, 303] width 56 height 21
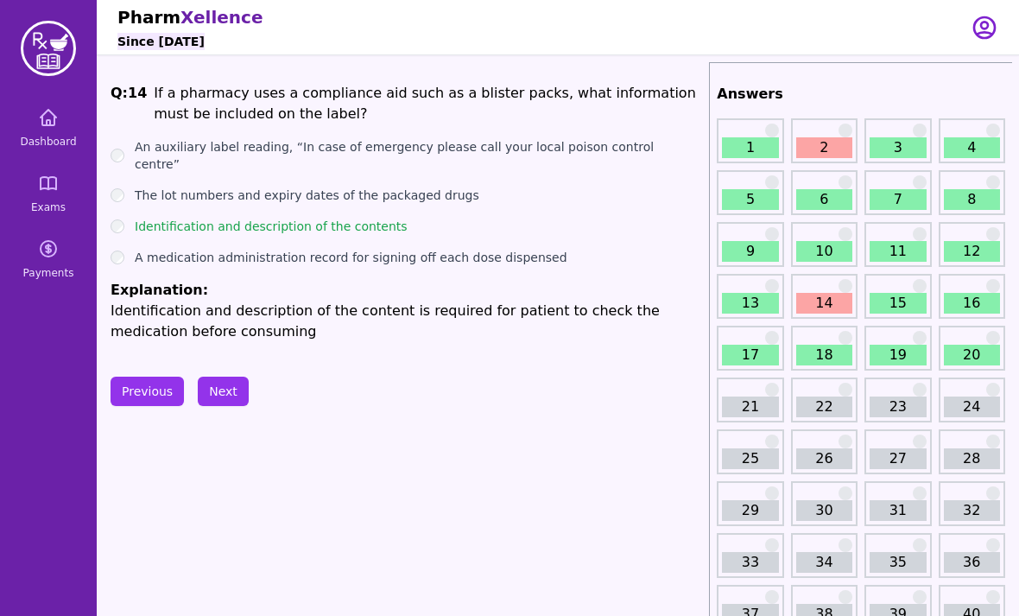
click at [897, 304] on link "15" at bounding box center [898, 303] width 56 height 21
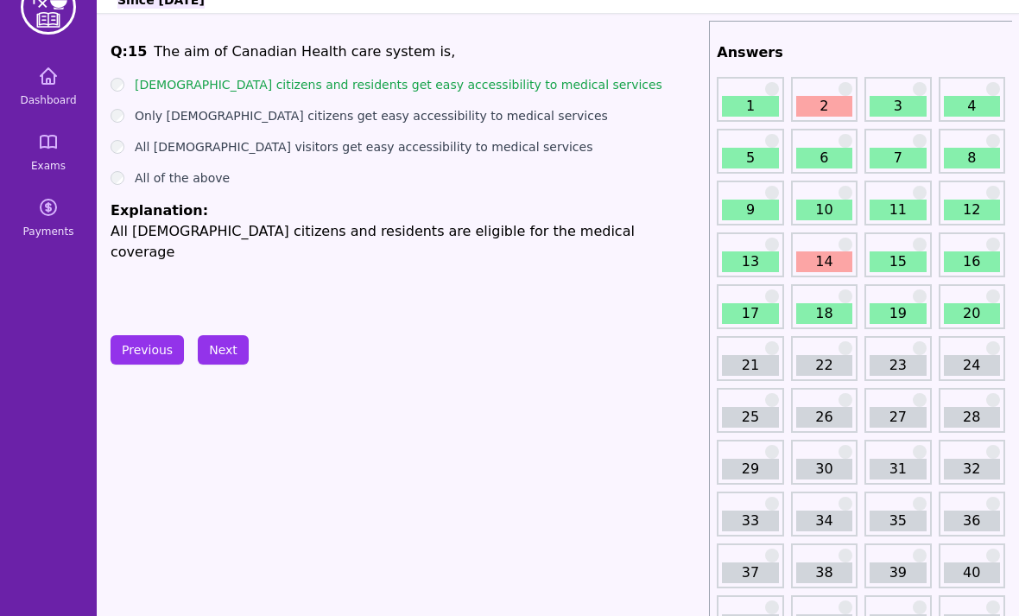
click at [962, 261] on link "16" at bounding box center [972, 262] width 56 height 21
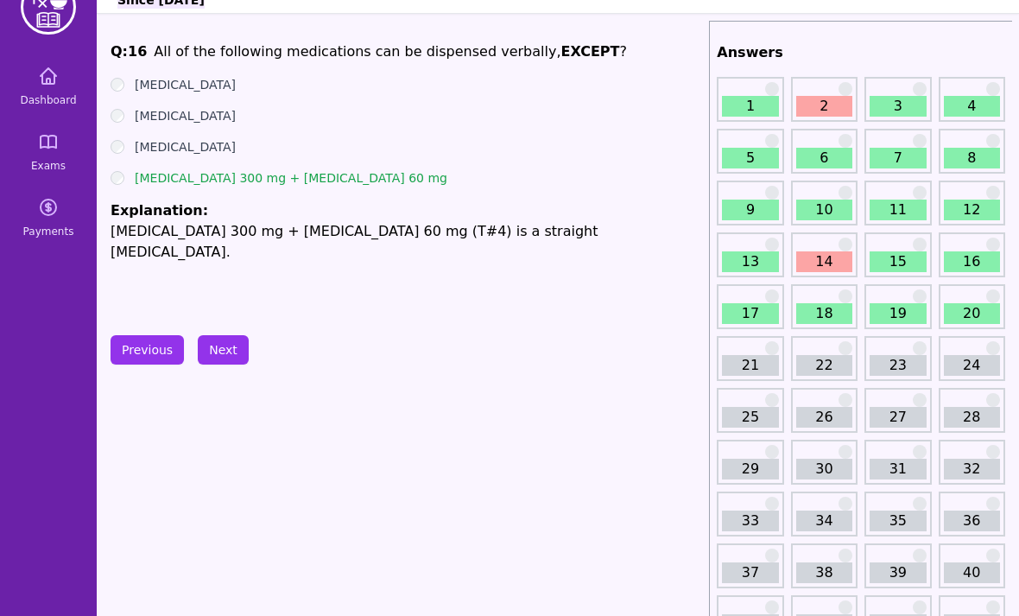
scroll to position [41, 0]
click at [764, 318] on link "17" at bounding box center [750, 313] width 56 height 21
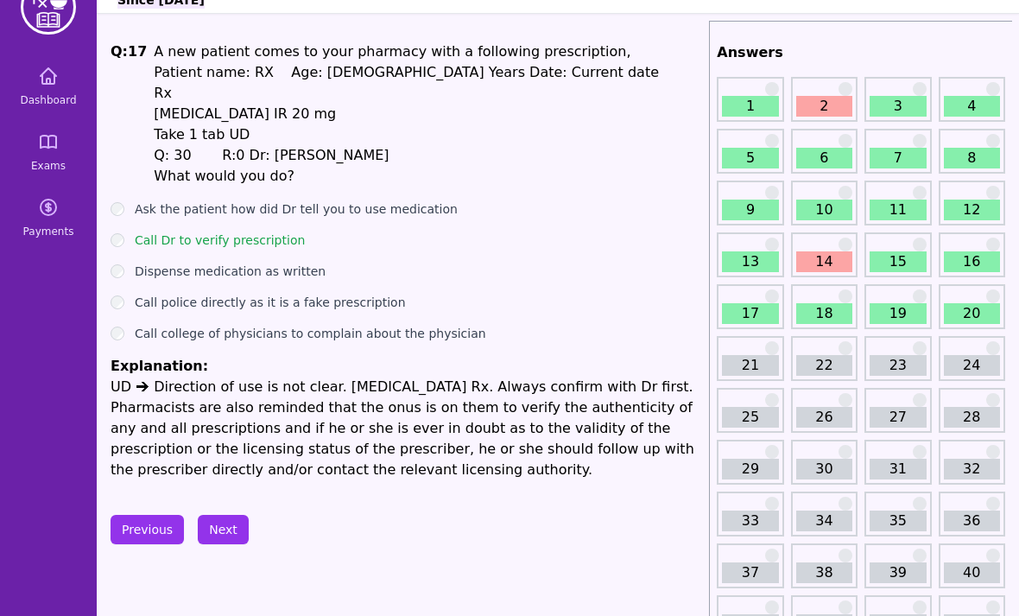
click at [764, 318] on link "17" at bounding box center [750, 313] width 56 height 21
click at [840, 312] on link "18" at bounding box center [824, 313] width 56 height 21
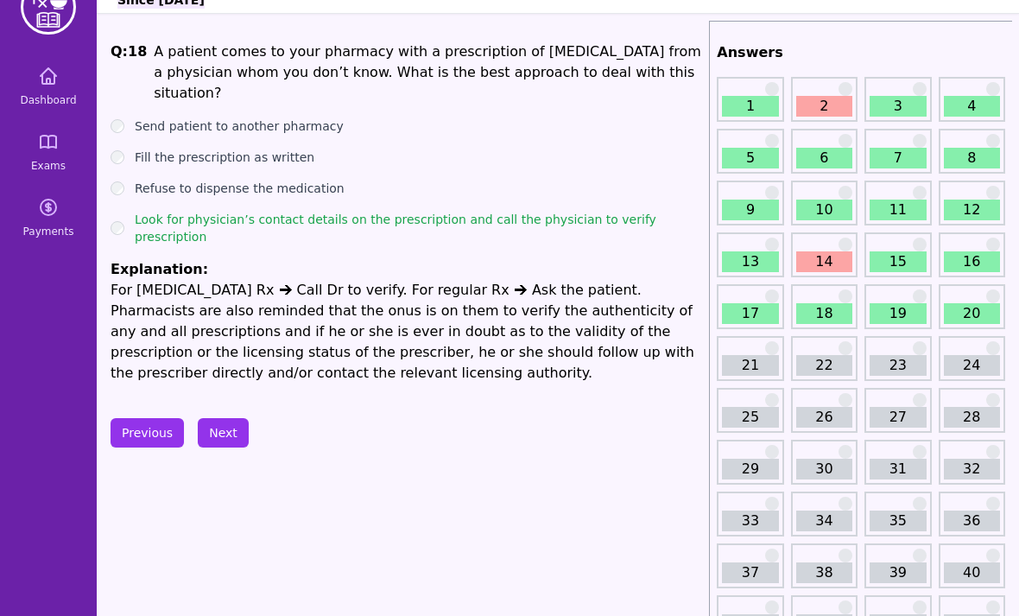
click at [879, 321] on link "19" at bounding box center [898, 313] width 56 height 21
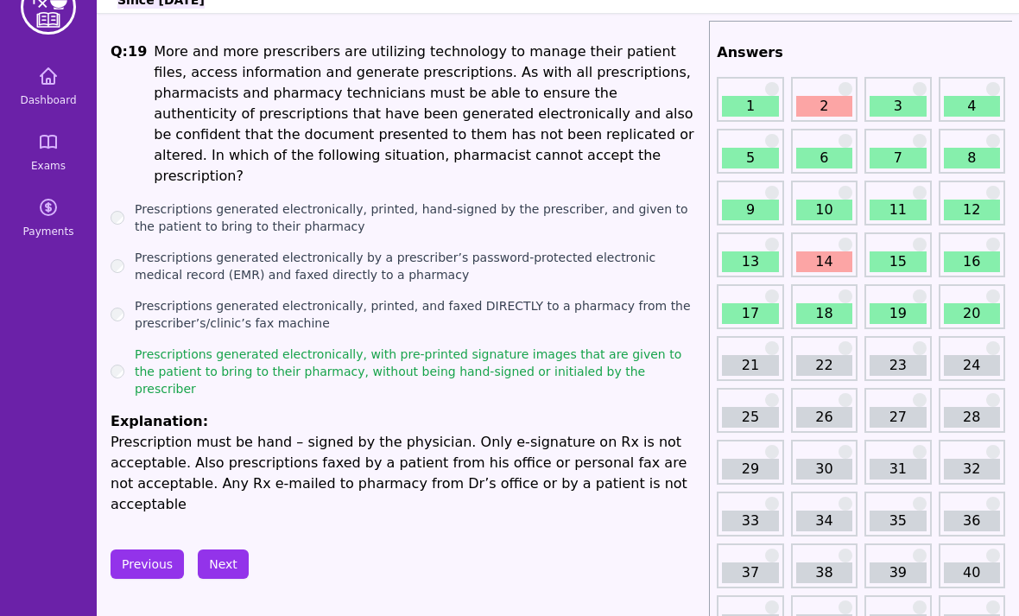
click at [974, 211] on link "12" at bounding box center [972, 210] width 56 height 21
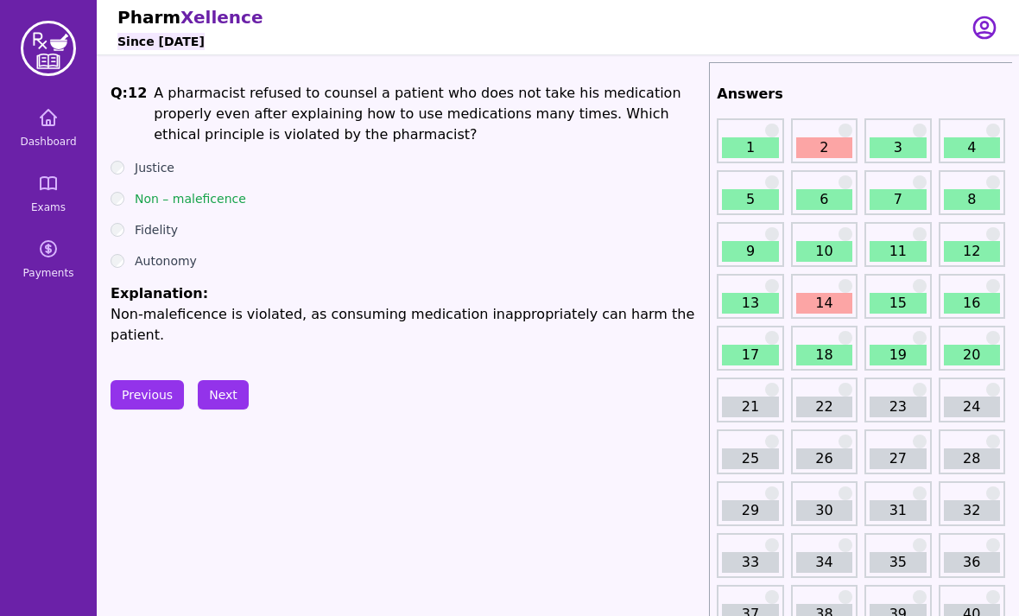
click at [59, 121] on link "Dashboard" at bounding box center [48, 128] width 83 height 62
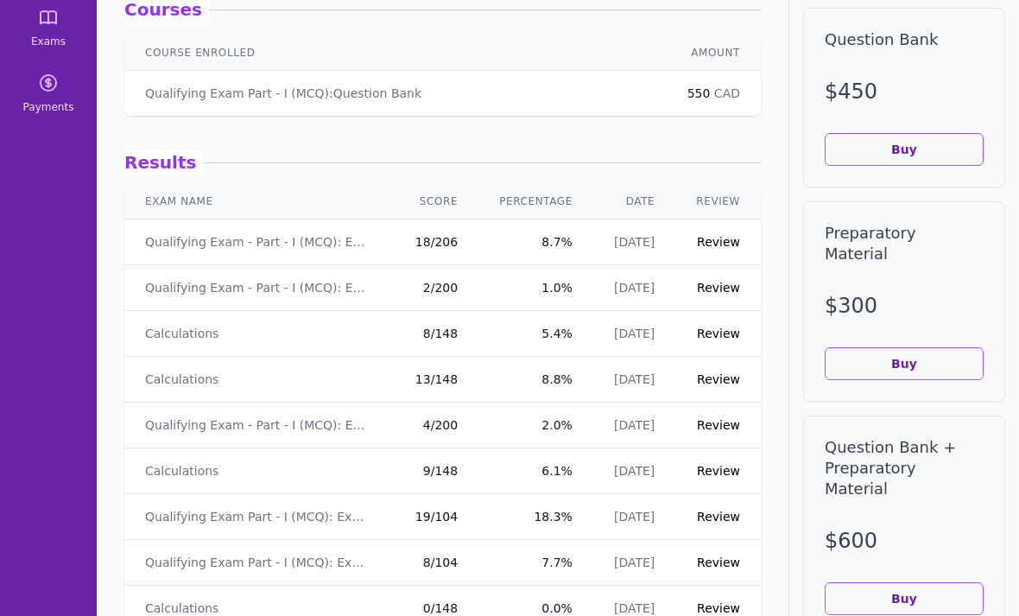
scroll to position [5, 0]
click at [307, 243] on link "Qualifying Exam - Part - I (MCQ): Exam - 4" at bounding box center [255, 241] width 221 height 17
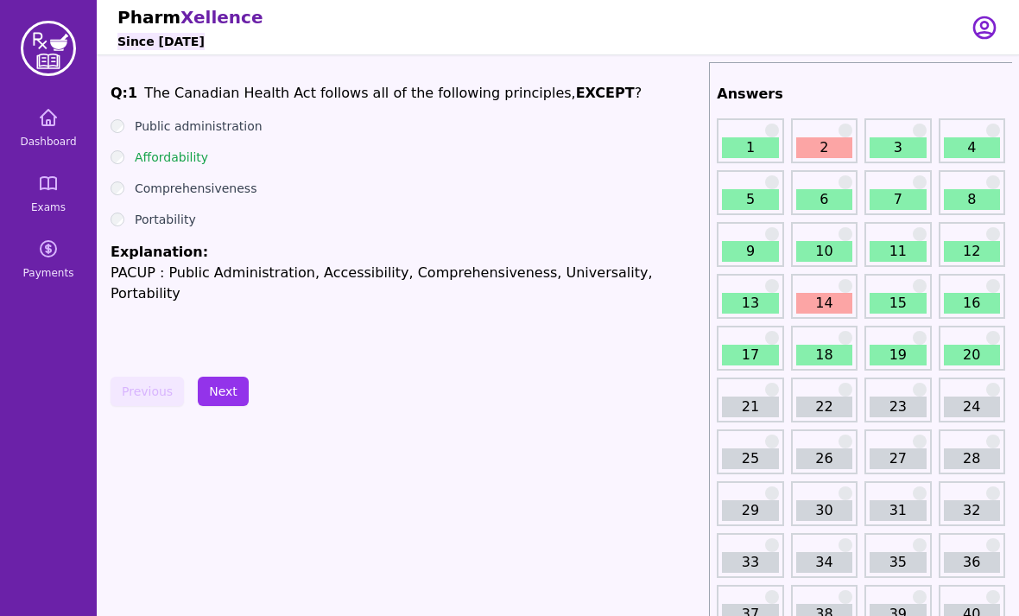
click at [59, 132] on link "Dashboard" at bounding box center [48, 128] width 83 height 62
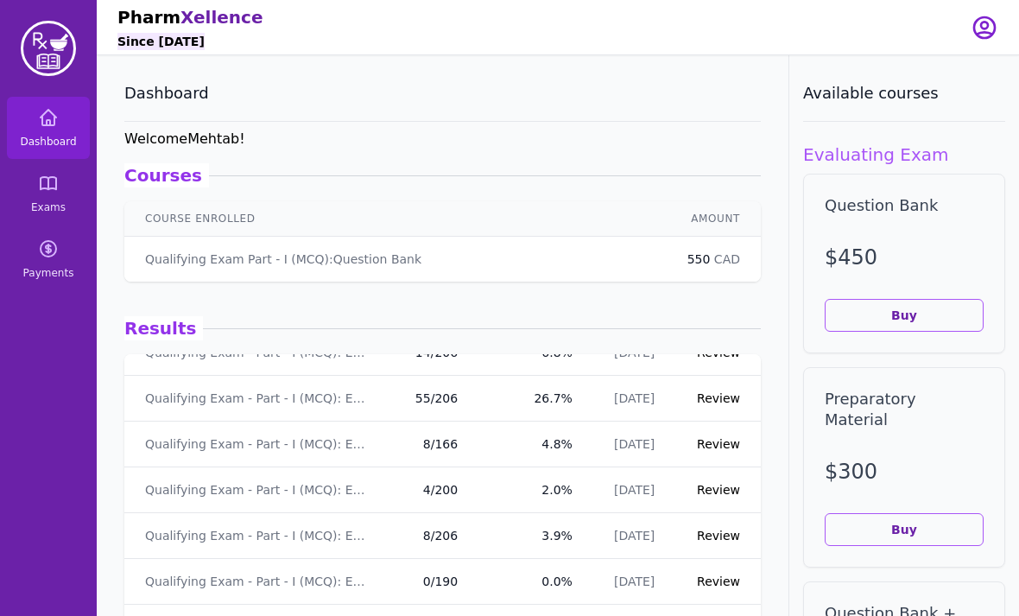
click at [48, 193] on icon at bounding box center [48, 183] width 21 height 21
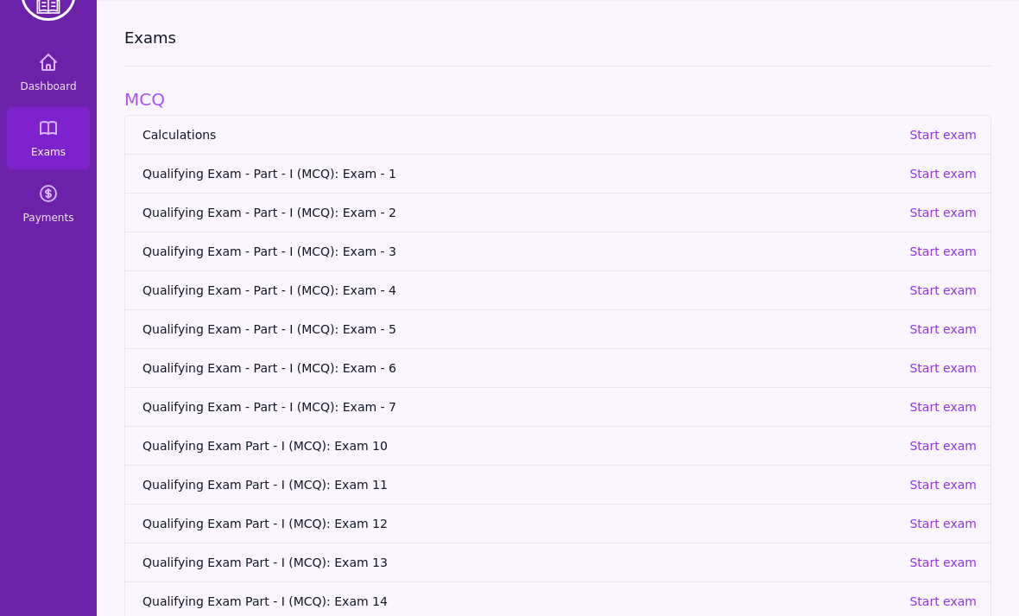
scroll to position [51, 0]
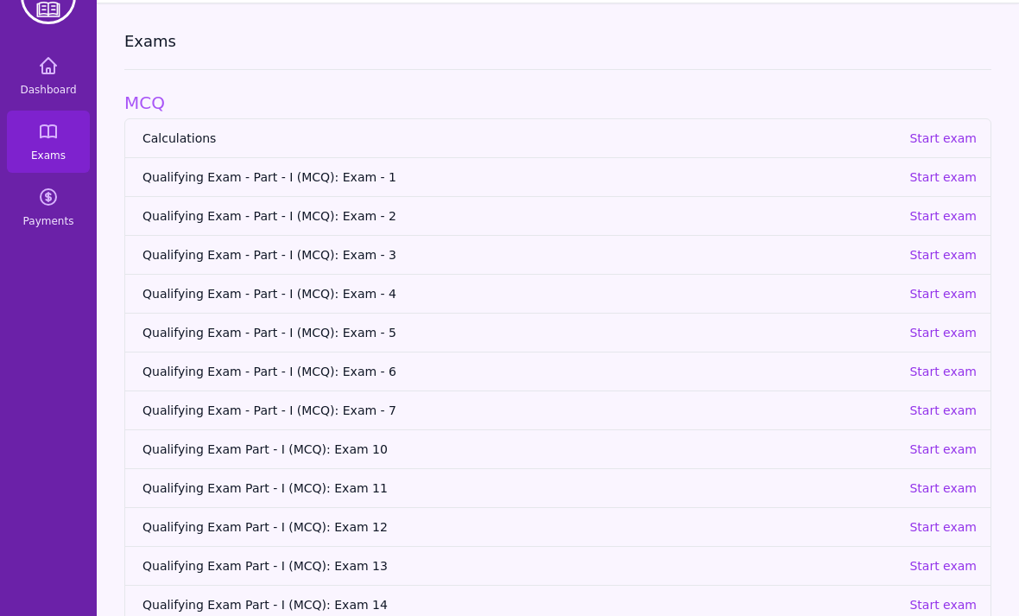
click at [955, 376] on p "Start exam" at bounding box center [943, 372] width 67 height 17
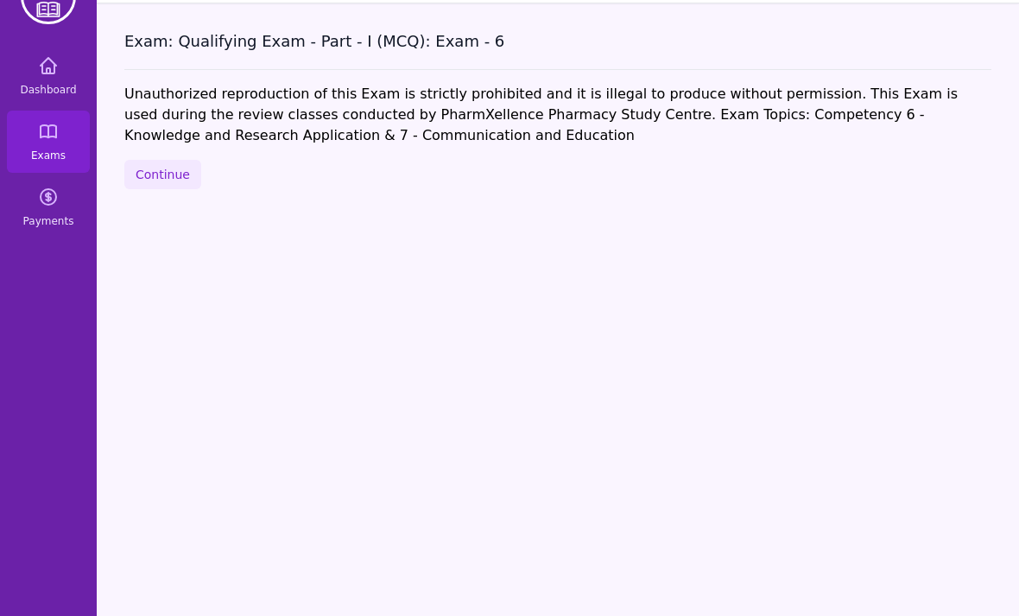
click at [138, 181] on button "Continue" at bounding box center [162, 174] width 77 height 29
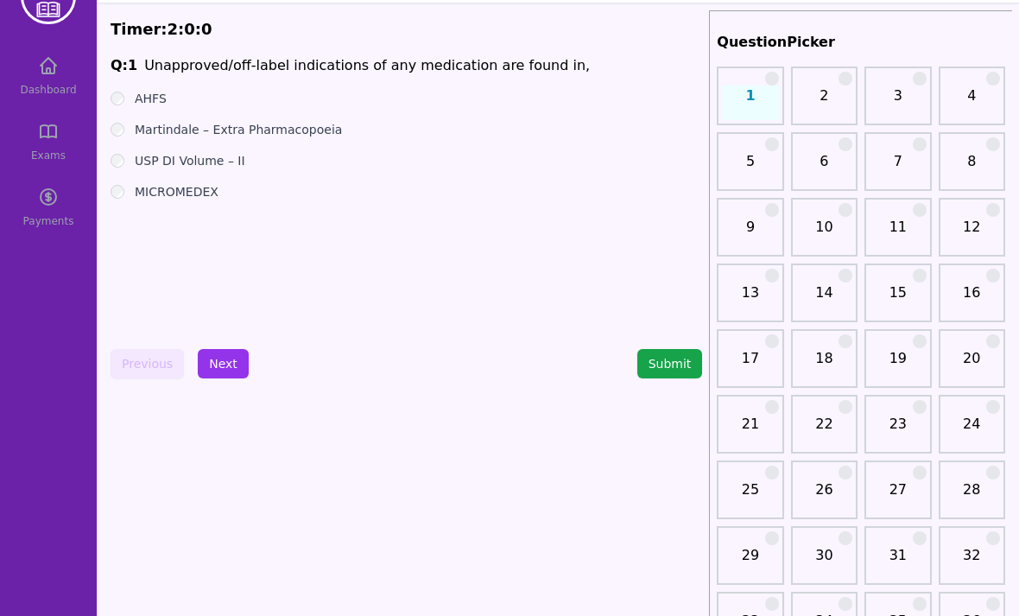
click at [3, 152] on div "Dashboard Exams Payments" at bounding box center [48, 141] width 97 height 193
click at [189, 188] on label "MICROMEDEX" at bounding box center [177, 191] width 84 height 17
click at [224, 130] on label "Martindale – Extra Pharmacopoeia" at bounding box center [238, 129] width 207 height 17
click at [220, 361] on button "Next" at bounding box center [223, 363] width 51 height 29
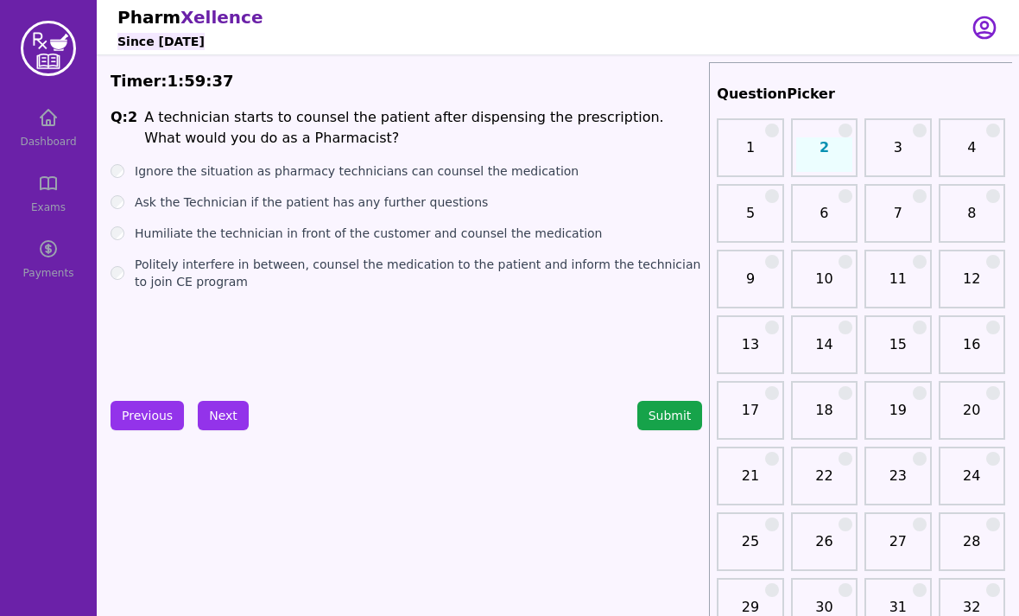
click at [225, 179] on label "Ignore the situation as pharmacy technicians can counsel the medication" at bounding box center [357, 170] width 444 height 17
click at [245, 210] on label "Ask the Technician if the patient has any further questions" at bounding box center [311, 201] width 353 height 17
click at [228, 240] on label "Humiliate the technician in front of the customer and counsel the medication" at bounding box center [369, 233] width 468 height 17
click at [204, 266] on label "Politely interfere in between, counsel the medication to the patient and inform…" at bounding box center [418, 273] width 567 height 35
click at [217, 420] on button "Next" at bounding box center [223, 415] width 51 height 29
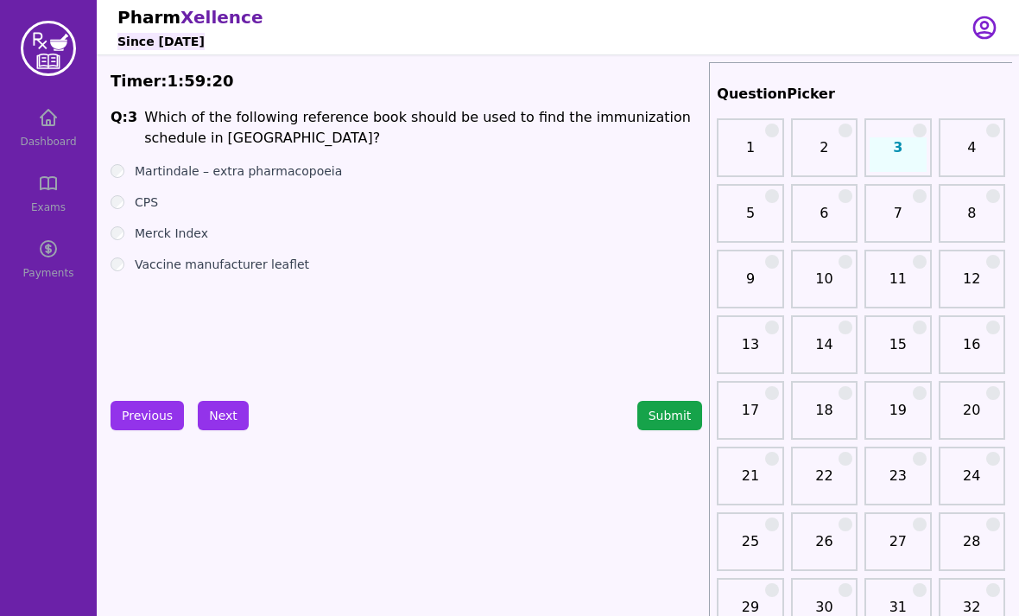
click at [301, 169] on label "Martindale – extra pharmacopoeia" at bounding box center [238, 170] width 207 height 17
click at [151, 209] on label "CPS" at bounding box center [146, 201] width 23 height 17
click at [176, 237] on label "Merck Index" at bounding box center [171, 233] width 73 height 17
click at [176, 236] on label "Merck Index" at bounding box center [171, 233] width 73 height 17
click at [214, 261] on label "Vaccine manufacturer leaflet" at bounding box center [222, 264] width 174 height 17
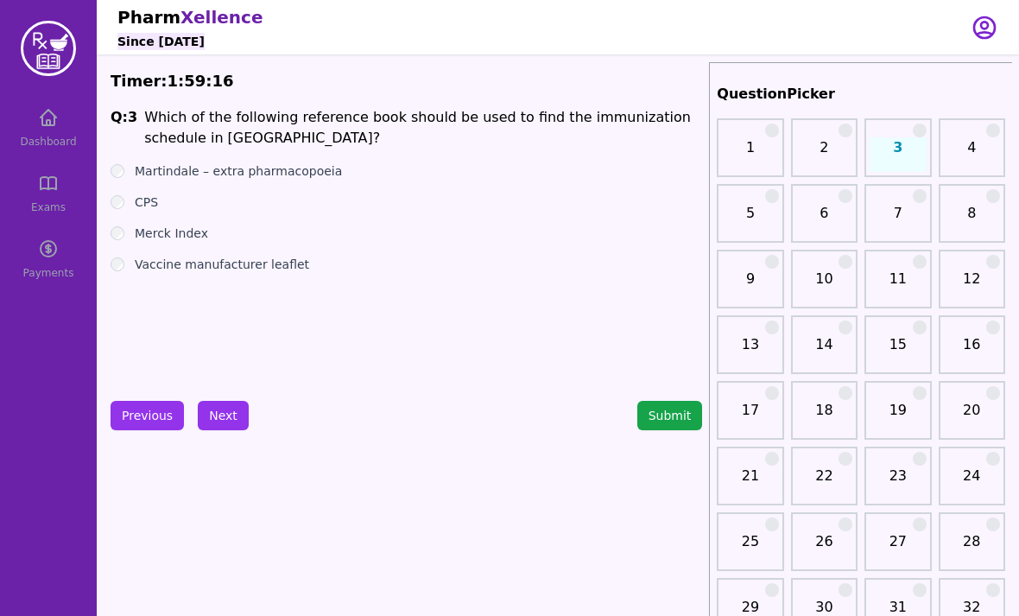
click at [180, 235] on label "Merck Index" at bounding box center [171, 233] width 73 height 17
click at [139, 203] on label "CPS" at bounding box center [146, 201] width 23 height 17
click at [225, 424] on button "Next" at bounding box center [223, 415] width 51 height 29
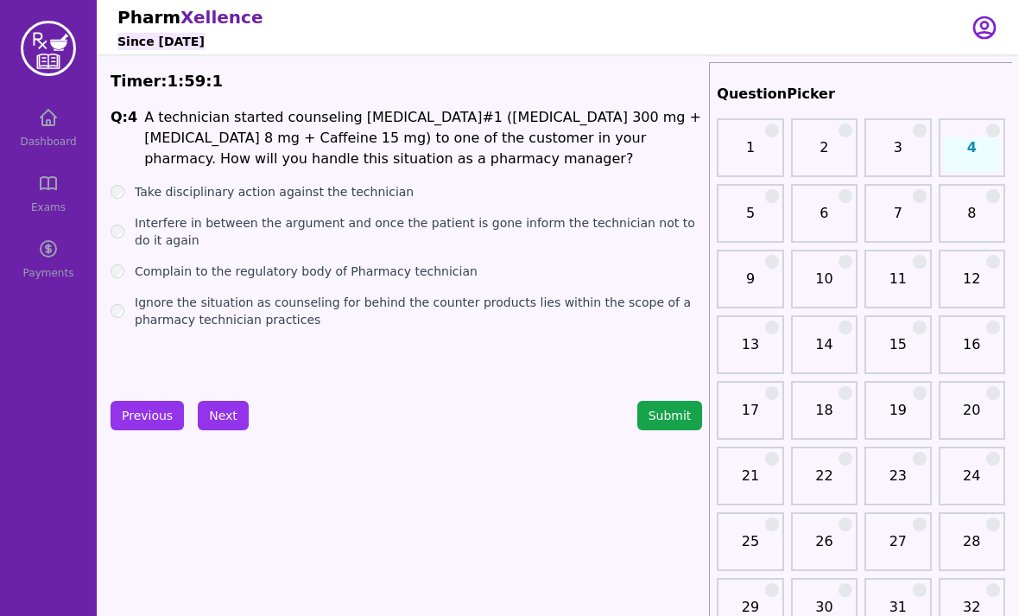
click at [352, 194] on label "Take disciplinary action against the technician" at bounding box center [274, 191] width 279 height 17
click at [356, 231] on label "Interfere in between the argument and once the patient is gone inform the techn…" at bounding box center [418, 231] width 567 height 35
click at [223, 410] on button "Next" at bounding box center [223, 415] width 51 height 29
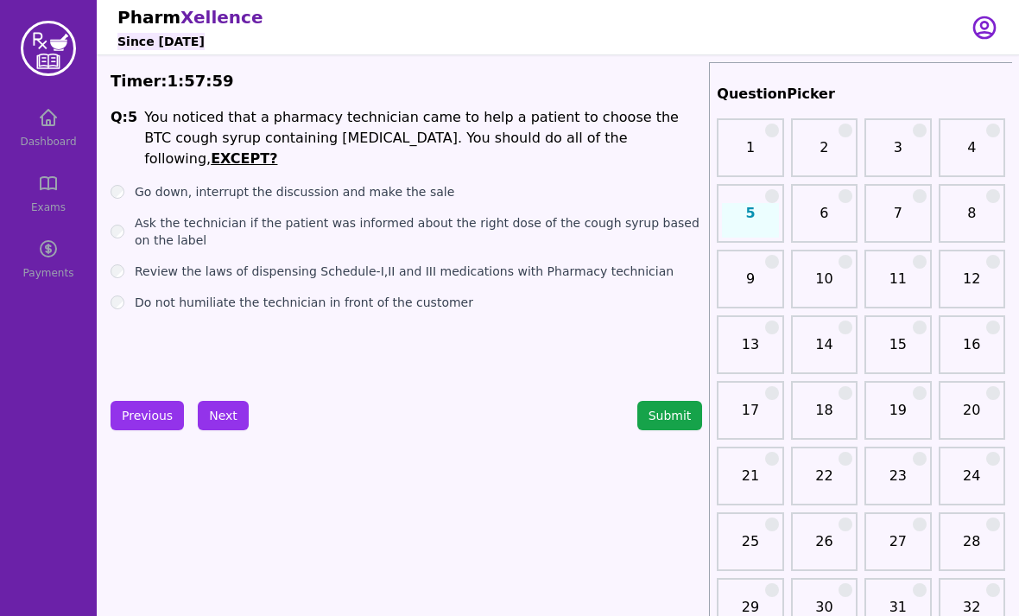
click at [131, 183] on div "Go down, interrupt the discussion and make the sale" at bounding box center [407, 191] width 592 height 17
click at [141, 183] on label "Go down, interrupt the discussion and make the sale" at bounding box center [295, 191] width 320 height 17
click at [149, 216] on label "Ask the technician if the patient was informed about the right dose of the coug…" at bounding box center [418, 231] width 567 height 35
click at [136, 183] on label "Go down, interrupt the discussion and make the sale" at bounding box center [295, 191] width 320 height 17
click at [145, 214] on label "Ask the technician if the patient was informed about the right dose of the coug…" at bounding box center [418, 231] width 567 height 35
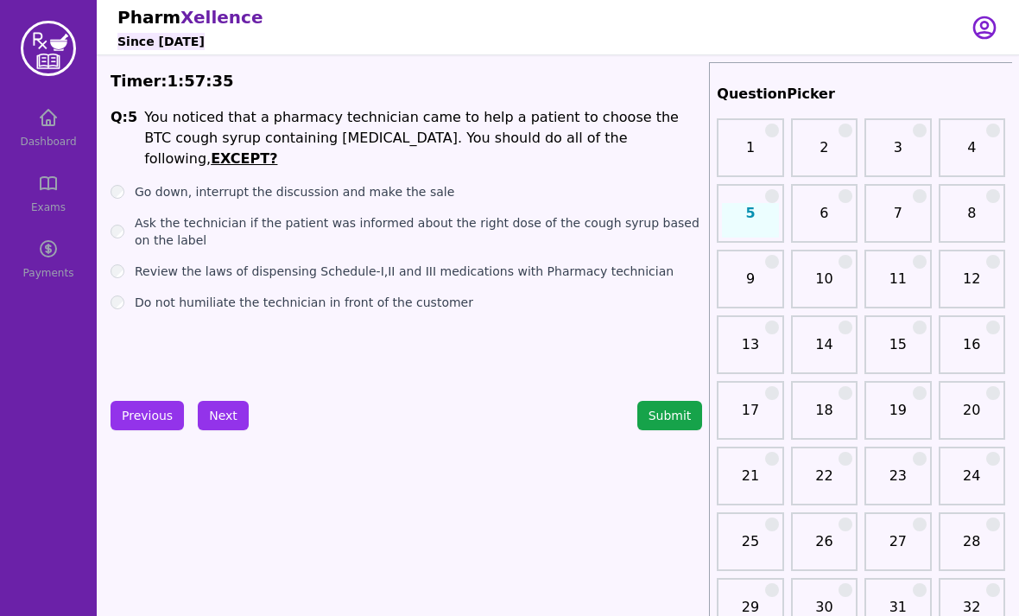
click at [121, 263] on div "Review the laws of dispensing Schedule-I,II and III medications with Pharmacy t…" at bounding box center [407, 271] width 592 height 17
click at [137, 263] on label "Review the laws of dispensing Schedule-I,II and III medications with Pharmacy t…" at bounding box center [404, 271] width 539 height 17
click at [140, 214] on label "Ask the technician if the patient was informed about the right dose of the coug…" at bounding box center [418, 231] width 567 height 35
click at [233, 415] on button "Next" at bounding box center [223, 415] width 51 height 29
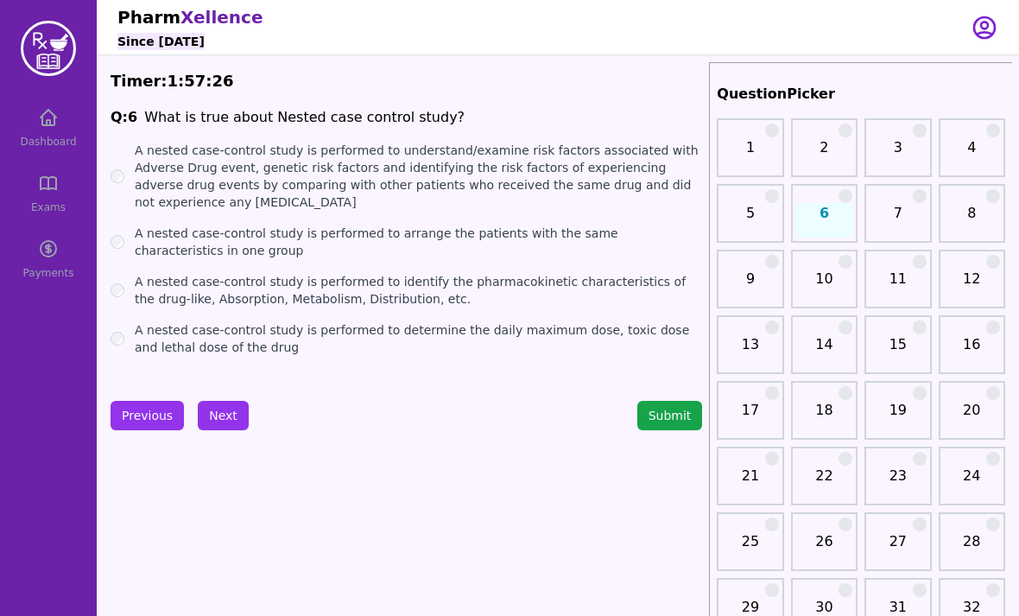
click at [148, 172] on label "A nested case-control study is performed to understand/examine risk factors ass…" at bounding box center [418, 176] width 567 height 69
click at [229, 425] on button "Next" at bounding box center [223, 415] width 51 height 29
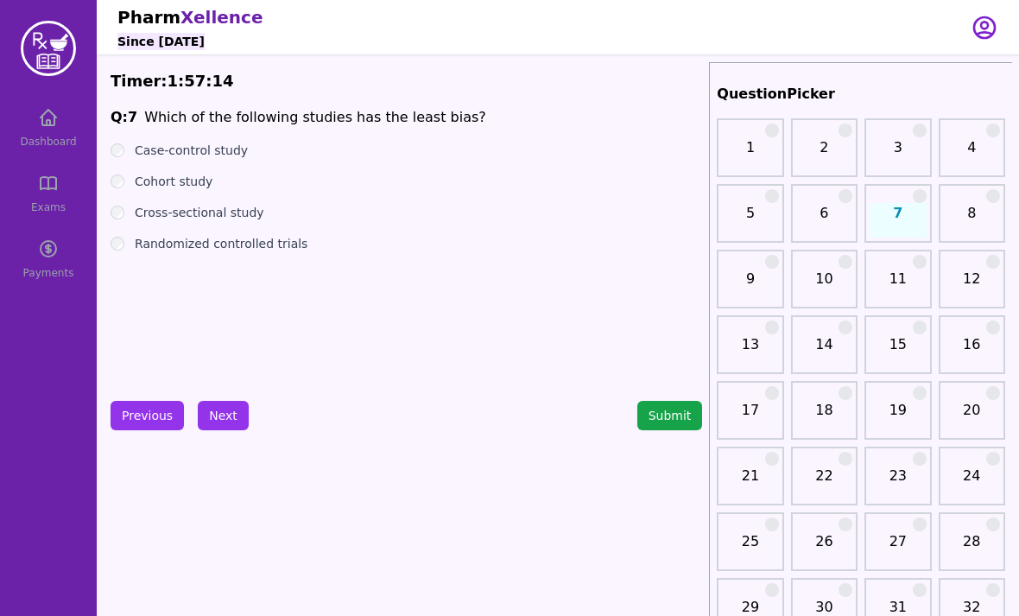
click at [223, 414] on button "Next" at bounding box center [223, 415] width 51 height 29
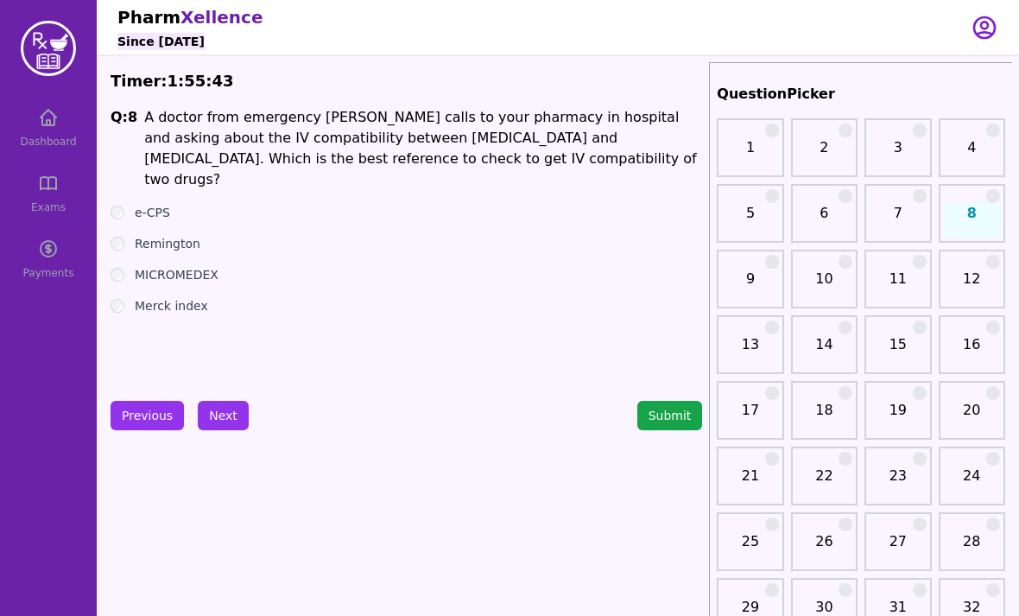
click at [111, 266] on div "MICROMEDEX" at bounding box center [407, 274] width 592 height 17
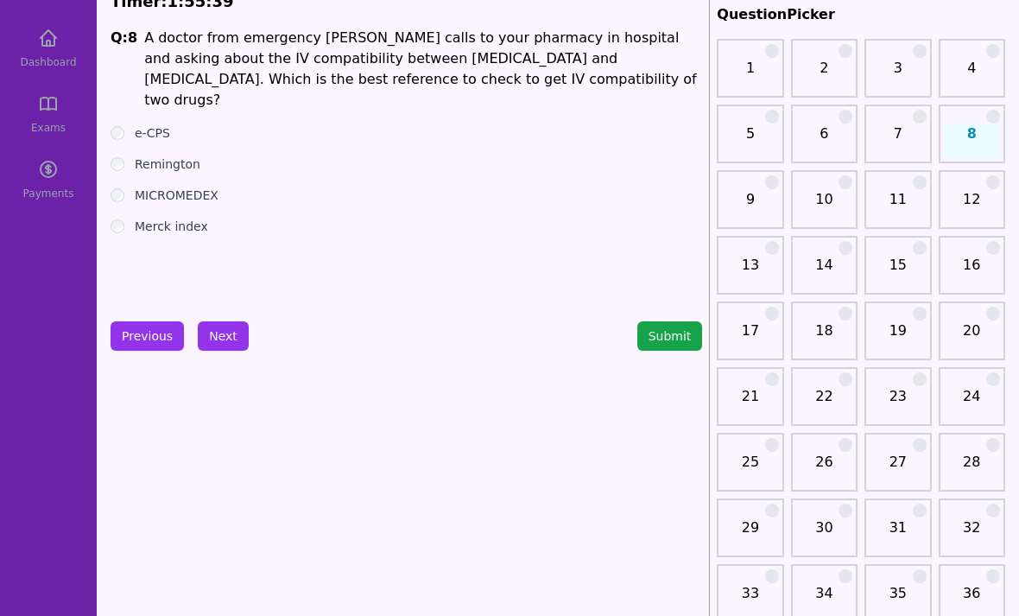
scroll to position [79, 0]
click at [226, 338] on button "Next" at bounding box center [223, 335] width 51 height 29
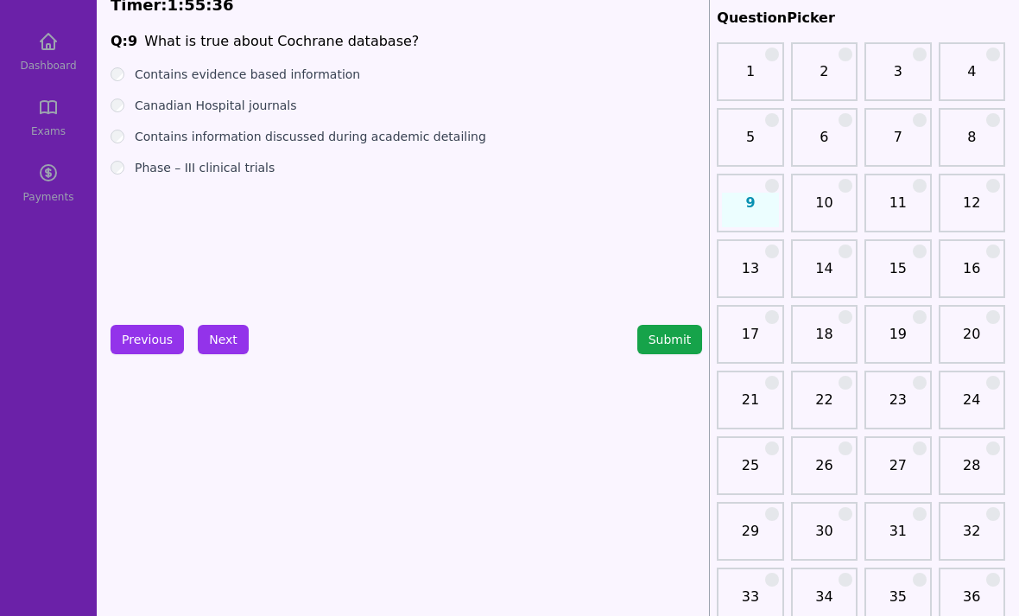
scroll to position [76, 0]
click at [276, 82] on label "Contains evidence based information" at bounding box center [247, 74] width 225 height 17
click at [223, 343] on button "Next" at bounding box center [223, 339] width 51 height 29
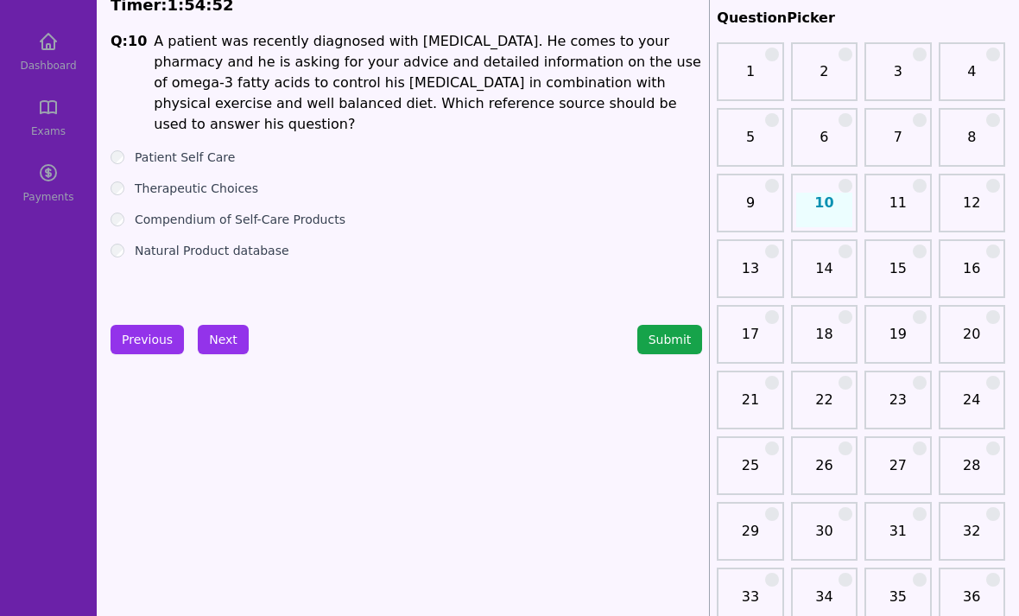
click at [223, 248] on div "Q: 10 A patient was recently diagnosed with [MEDICAL_DATA]. He comes to your ph…" at bounding box center [407, 160] width 592 height 259
click at [124, 180] on div "Therapeutic Choices" at bounding box center [407, 188] width 592 height 17
click at [241, 350] on button "Next" at bounding box center [223, 339] width 51 height 29
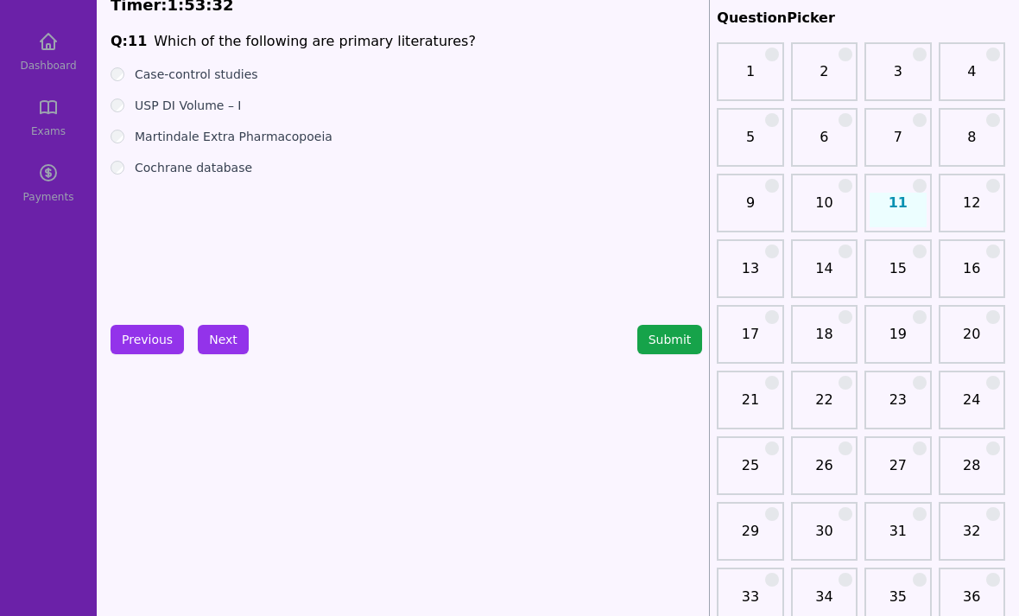
click at [236, 348] on button "Next" at bounding box center [223, 339] width 51 height 29
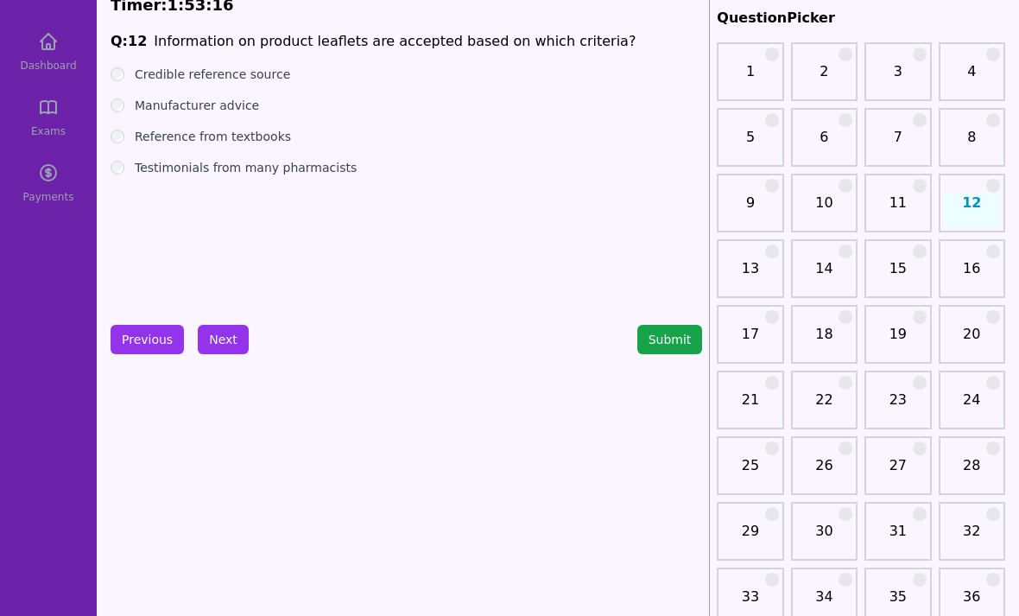
click at [216, 344] on button "Next" at bounding box center [223, 339] width 51 height 29
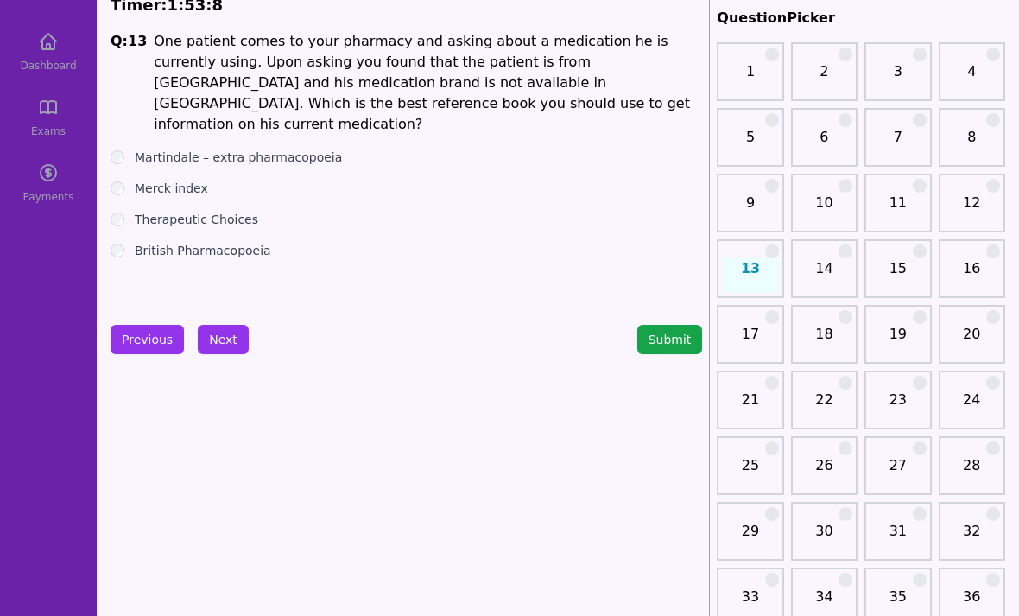
click at [123, 124] on div "Q: 13 One patient comes to your pharmacy and asking about a medication he is cu…" at bounding box center [407, 160] width 592 height 259
click at [206, 346] on button "Next" at bounding box center [223, 339] width 51 height 29
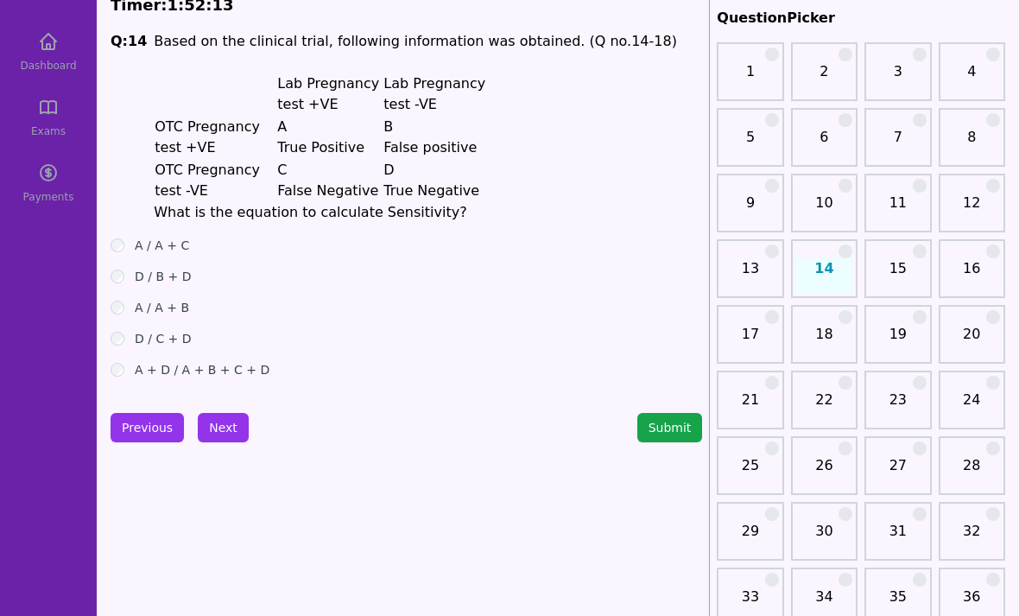
click at [225, 428] on button "Next" at bounding box center [223, 427] width 51 height 29
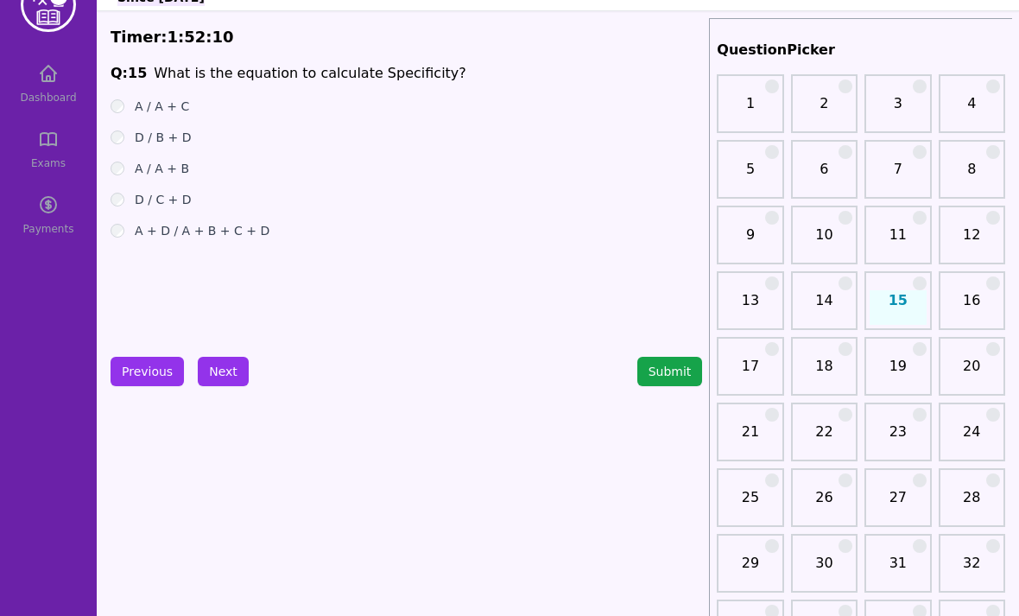
scroll to position [28, 0]
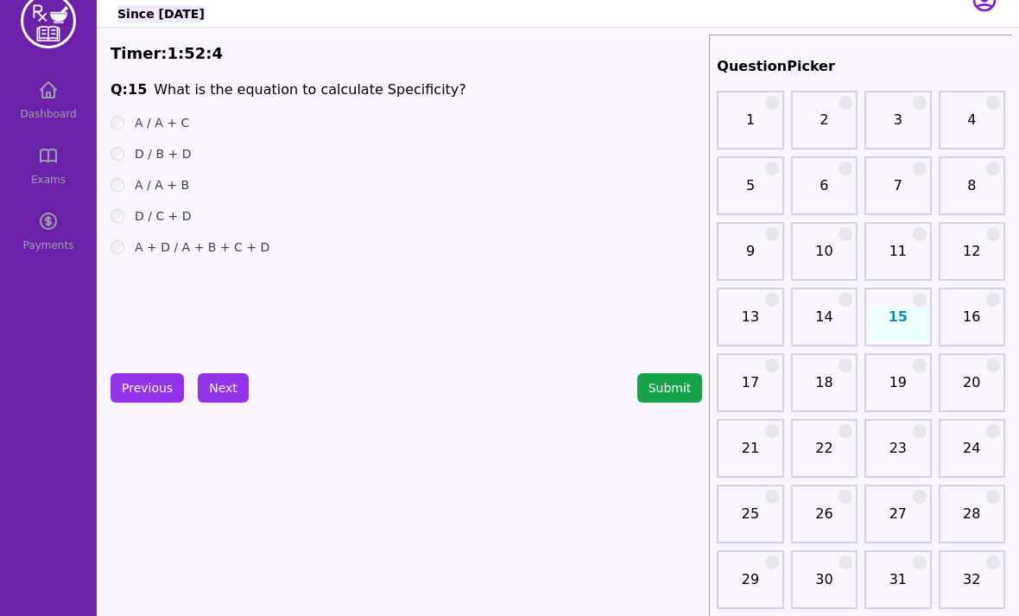
click at [143, 390] on button "Previous" at bounding box center [147, 387] width 73 height 29
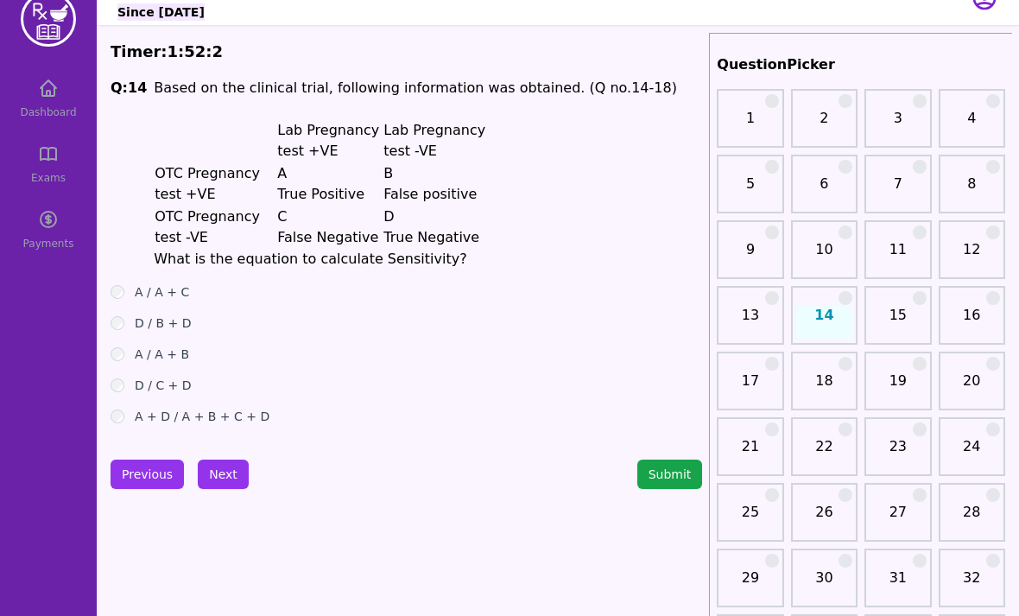
scroll to position [29, 0]
click at [217, 474] on button "Next" at bounding box center [223, 474] width 51 height 29
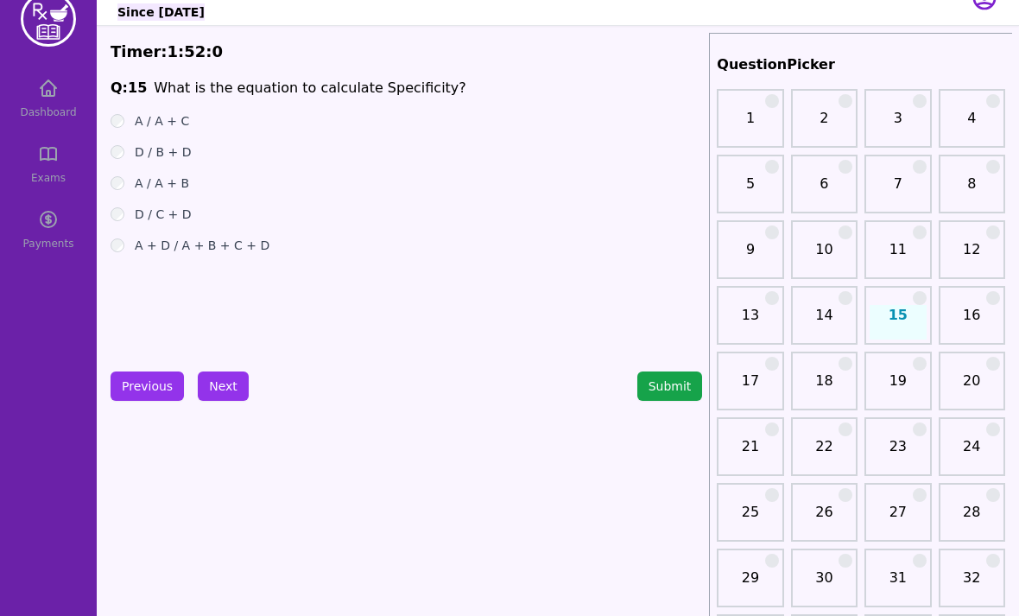
click at [226, 391] on button "Next" at bounding box center [223, 385] width 51 height 29
click at [158, 389] on button "Previous" at bounding box center [147, 385] width 73 height 29
click at [157, 391] on button "Previous" at bounding box center [147, 385] width 73 height 29
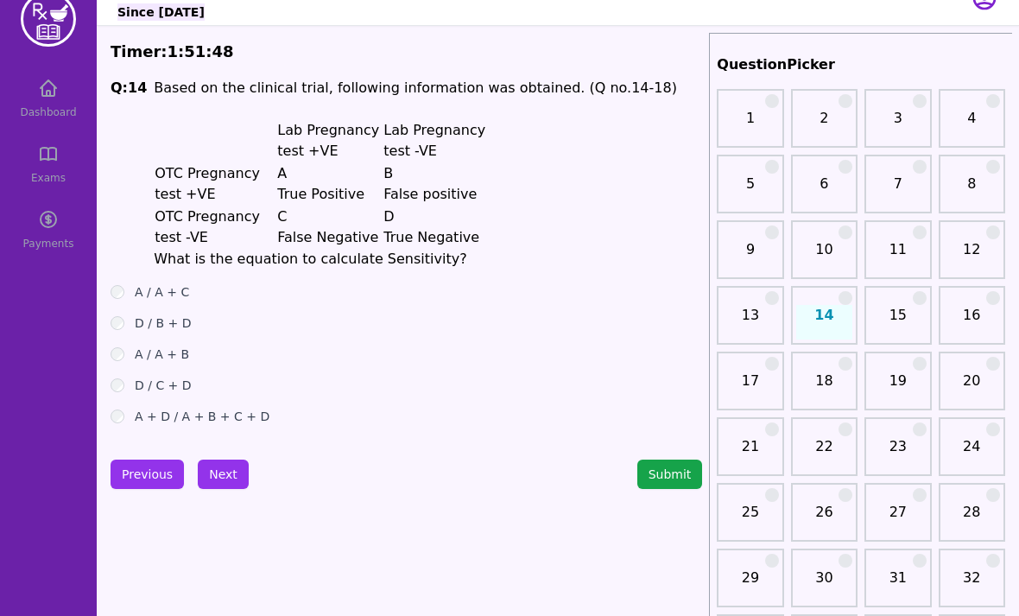
click at [225, 473] on button "Next" at bounding box center [223, 474] width 51 height 29
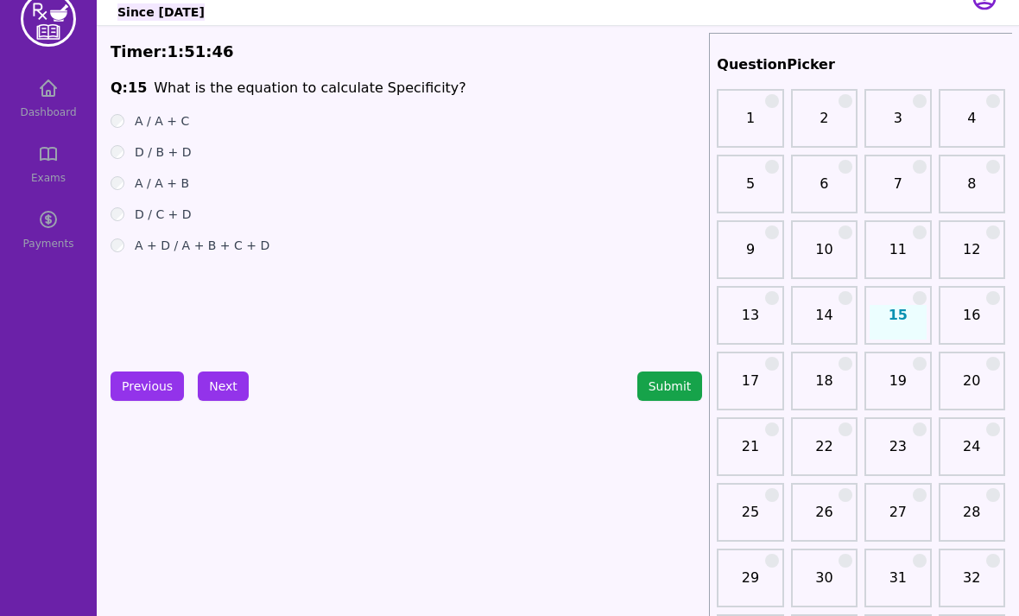
click at [232, 389] on button "Next" at bounding box center [223, 385] width 51 height 29
click at [222, 375] on button "Next" at bounding box center [223, 385] width 51 height 29
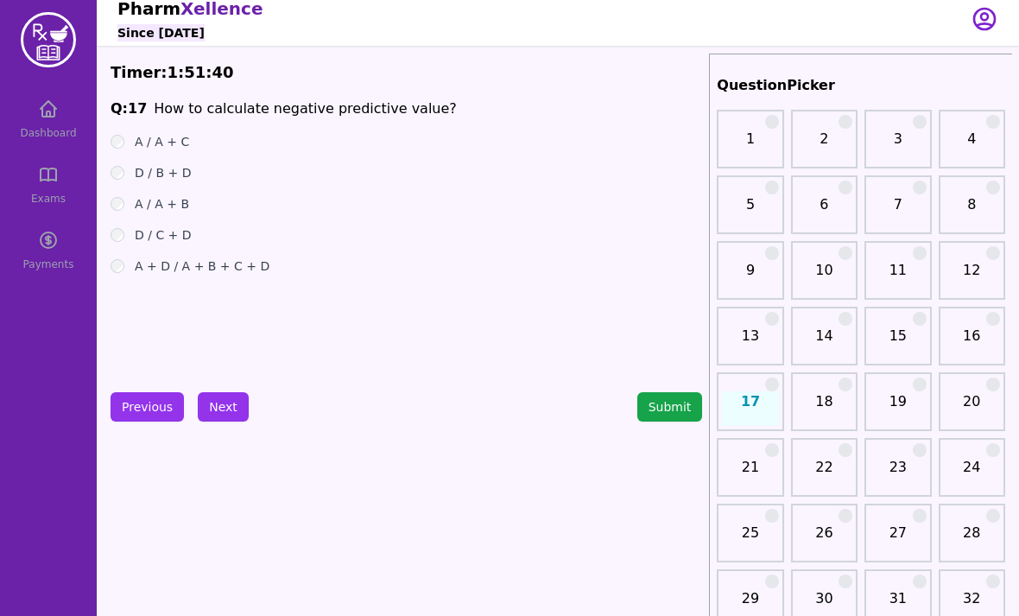
scroll to position [9, 0]
click at [156, 404] on button "Previous" at bounding box center [147, 406] width 73 height 29
click at [156, 403] on button "Previous" at bounding box center [147, 406] width 73 height 29
click at [159, 407] on button "Previous" at bounding box center [147, 406] width 73 height 29
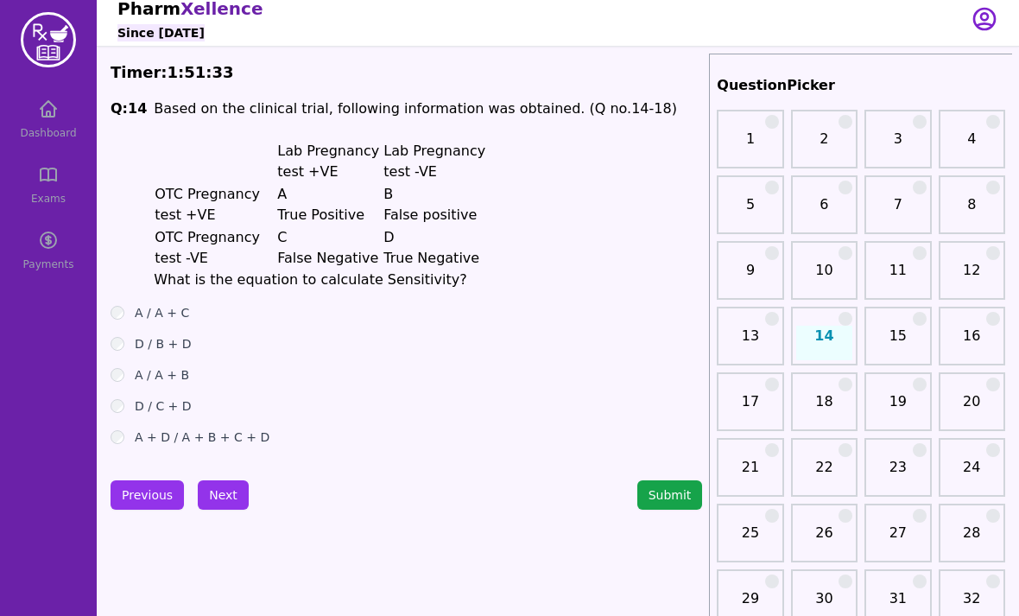
click at [214, 490] on button "Next" at bounding box center [223, 494] width 51 height 29
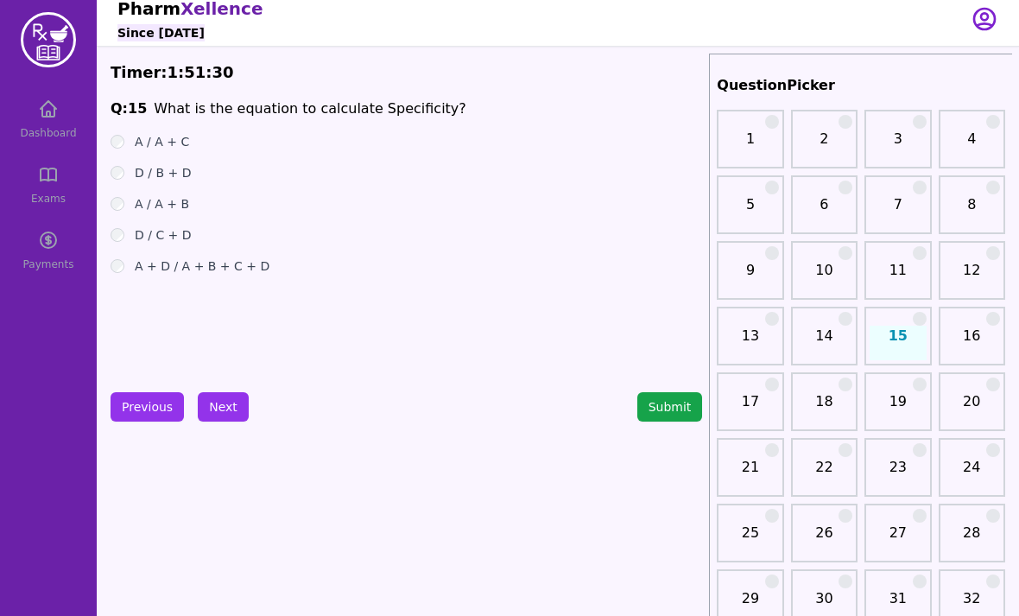
click at [218, 405] on button "Next" at bounding box center [223, 406] width 51 height 29
click at [228, 396] on button "Next" at bounding box center [223, 406] width 51 height 29
click at [223, 409] on button "Next" at bounding box center [223, 406] width 51 height 29
click at [224, 396] on button "Next" at bounding box center [223, 406] width 51 height 29
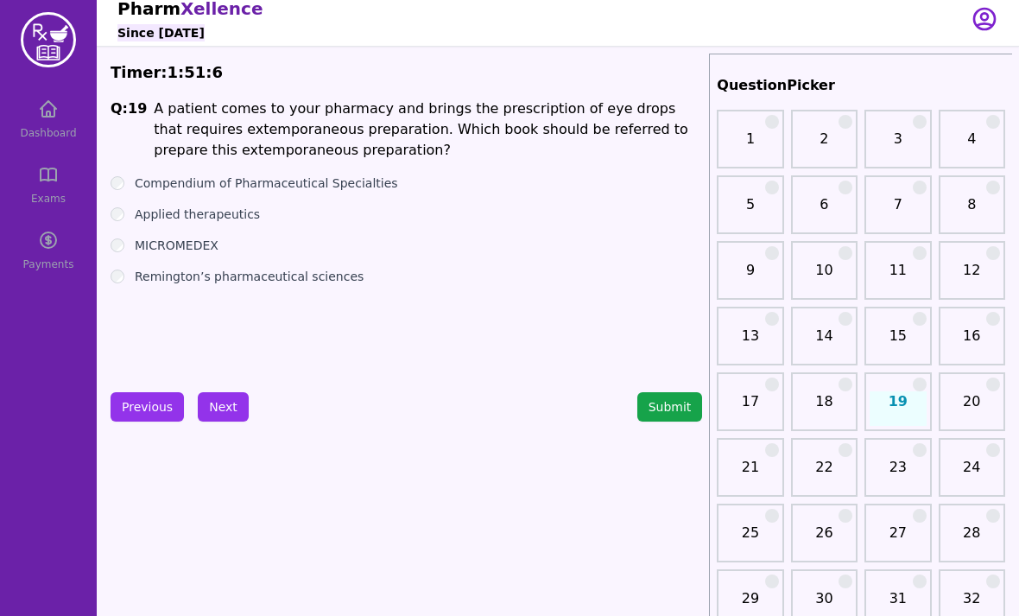
click at [247, 190] on label "Compendium of Pharmaceutical Specialties" at bounding box center [266, 182] width 263 height 17
click at [200, 222] on label "Applied therapeutics" at bounding box center [197, 214] width 125 height 17
click at [201, 238] on label "MICROMEDEX" at bounding box center [177, 245] width 84 height 17
click at [168, 281] on label "Remington’s pharmaceutical sciences" at bounding box center [249, 276] width 229 height 17
click at [383, 416] on div "Previous Next Submit" at bounding box center [407, 406] width 592 height 29
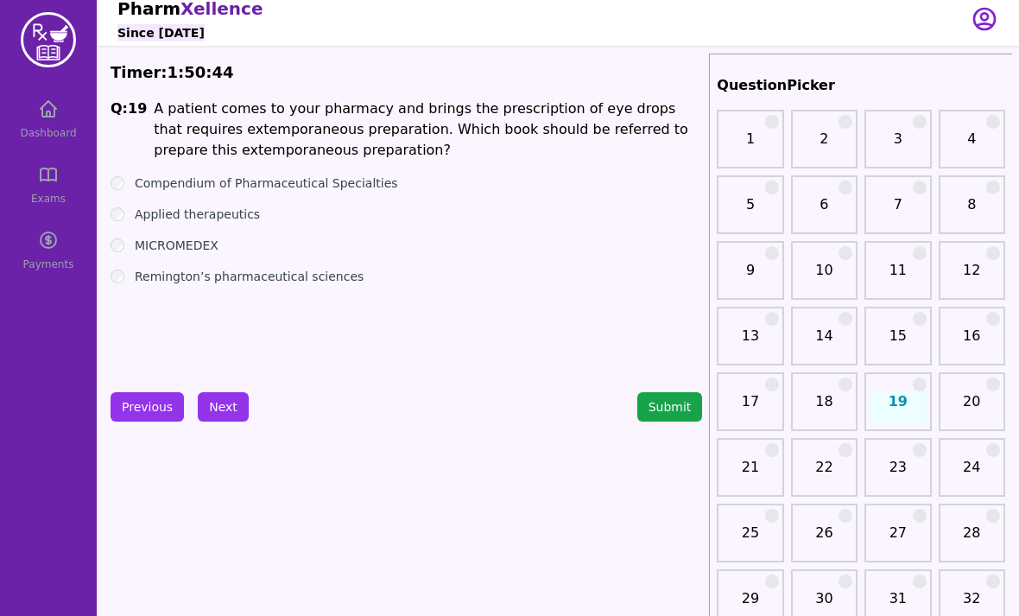
click at [233, 409] on button "Next" at bounding box center [223, 406] width 51 height 29
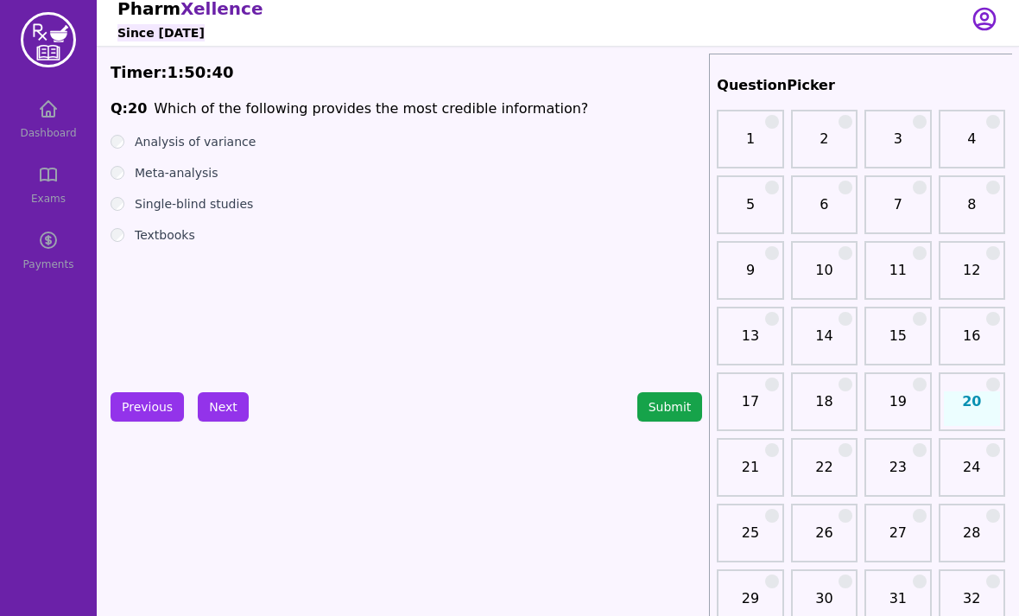
click at [129, 172] on div "Meta-analysis" at bounding box center [407, 172] width 592 height 17
click at [211, 409] on button "Next" at bounding box center [223, 406] width 51 height 29
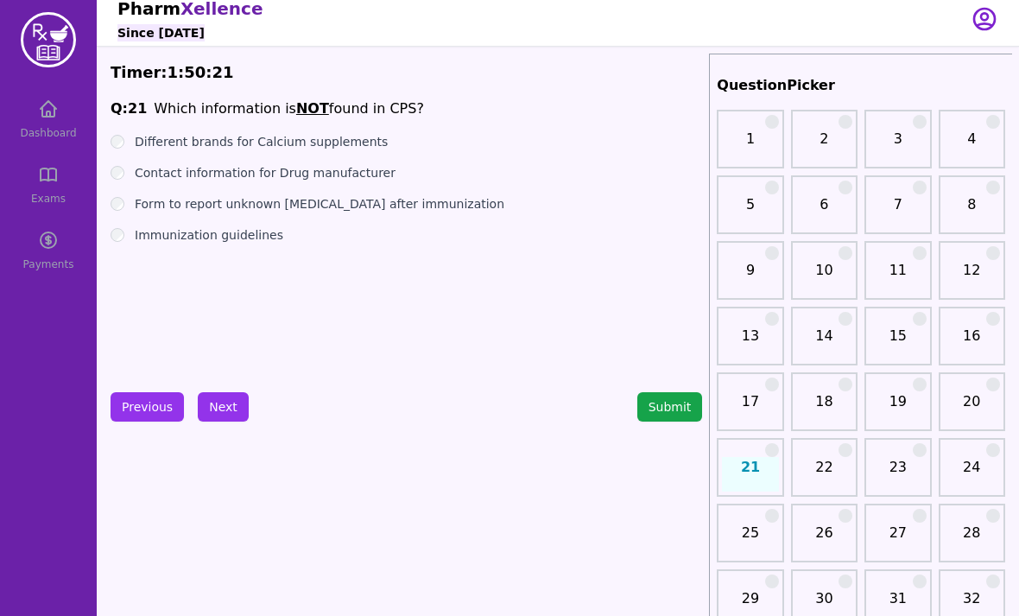
click at [130, 169] on div "Contact information for Drug manufacturer" at bounding box center [407, 172] width 592 height 17
click at [230, 392] on button "Next" at bounding box center [223, 406] width 51 height 29
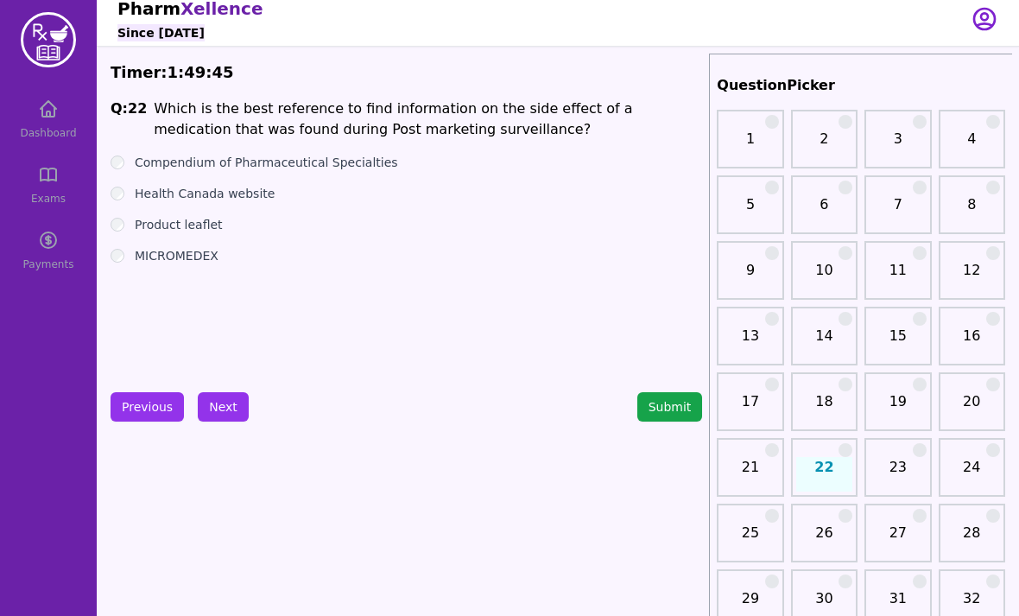
click at [139, 162] on label "Compendium of Pharmaceutical Specialties" at bounding box center [266, 162] width 263 height 17
click at [142, 198] on label "Health Canada website" at bounding box center [205, 193] width 140 height 17
click at [131, 225] on div "Product leaflet" at bounding box center [407, 224] width 592 height 17
click at [231, 403] on button "Next" at bounding box center [223, 406] width 51 height 29
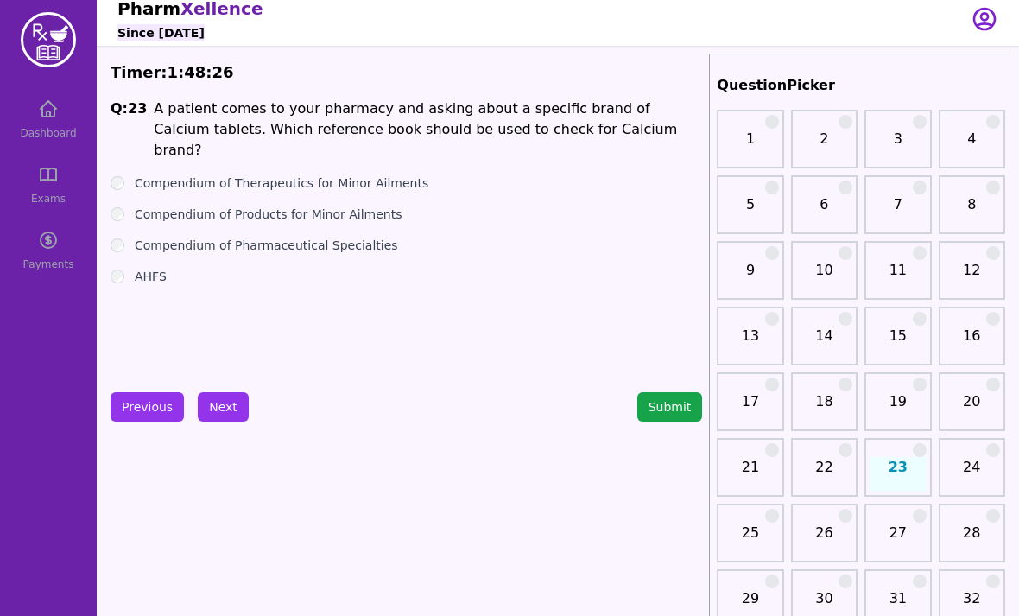
click at [136, 174] on label "Compendium of Therapeutics for Minor Ailments" at bounding box center [282, 182] width 294 height 17
click at [136, 206] on label "Compendium of Products for Minor Ailments" at bounding box center [269, 214] width 268 height 17
click at [223, 417] on button "Next" at bounding box center [223, 406] width 51 height 29
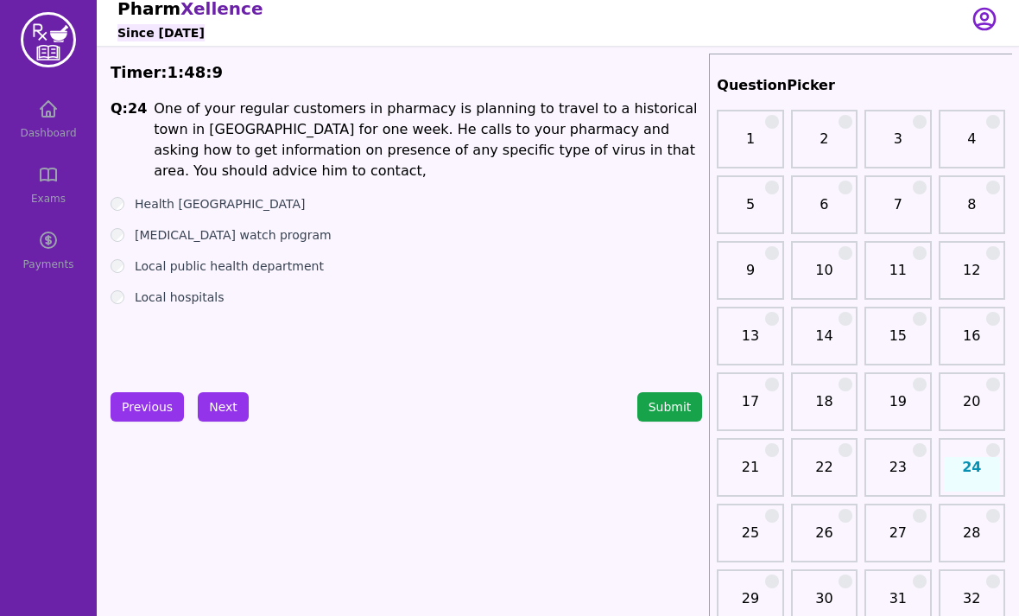
click at [232, 404] on button "Next" at bounding box center [223, 406] width 51 height 29
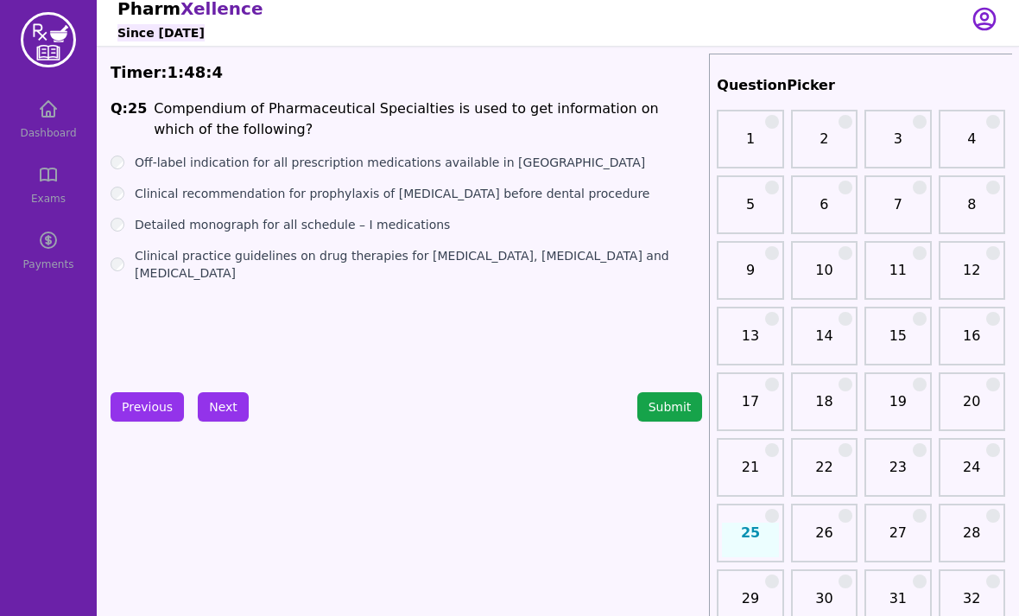
click at [127, 162] on div "Off-label indication for all prescription medications available in [GEOGRAPHIC_…" at bounding box center [407, 162] width 592 height 17
click at [137, 165] on label "Off-label indication for all prescription medications available in [GEOGRAPHIC_…" at bounding box center [390, 162] width 510 height 17
click at [131, 226] on div "Detailed monograph for all schedule – I medications" at bounding box center [407, 224] width 592 height 17
click at [135, 228] on label "Detailed monograph for all schedule – I medications" at bounding box center [292, 224] width 315 height 17
click at [223, 405] on button "Next" at bounding box center [223, 406] width 51 height 29
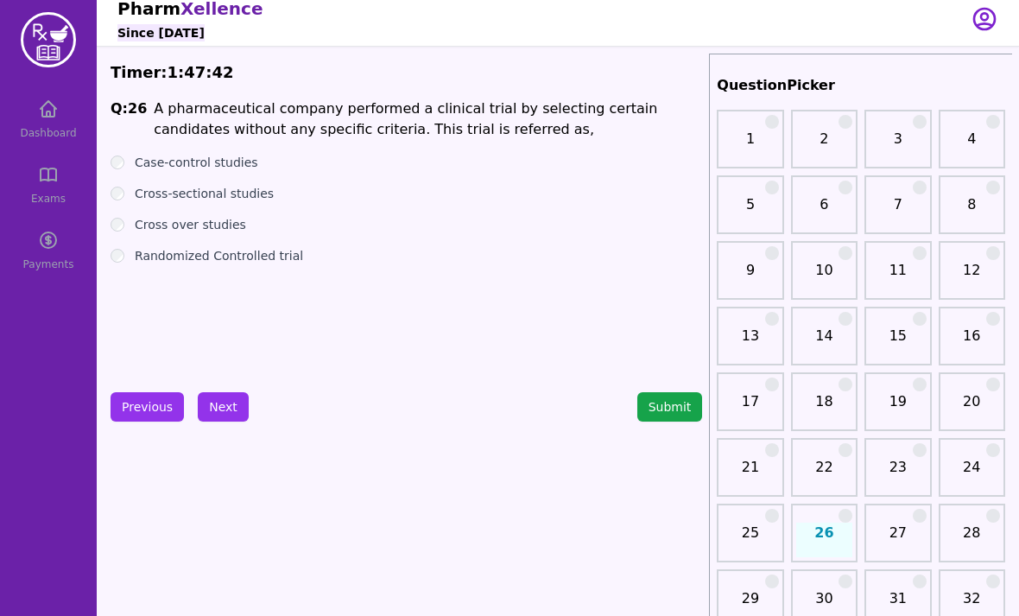
click at [656, 409] on button "Submit" at bounding box center [670, 406] width 66 height 29
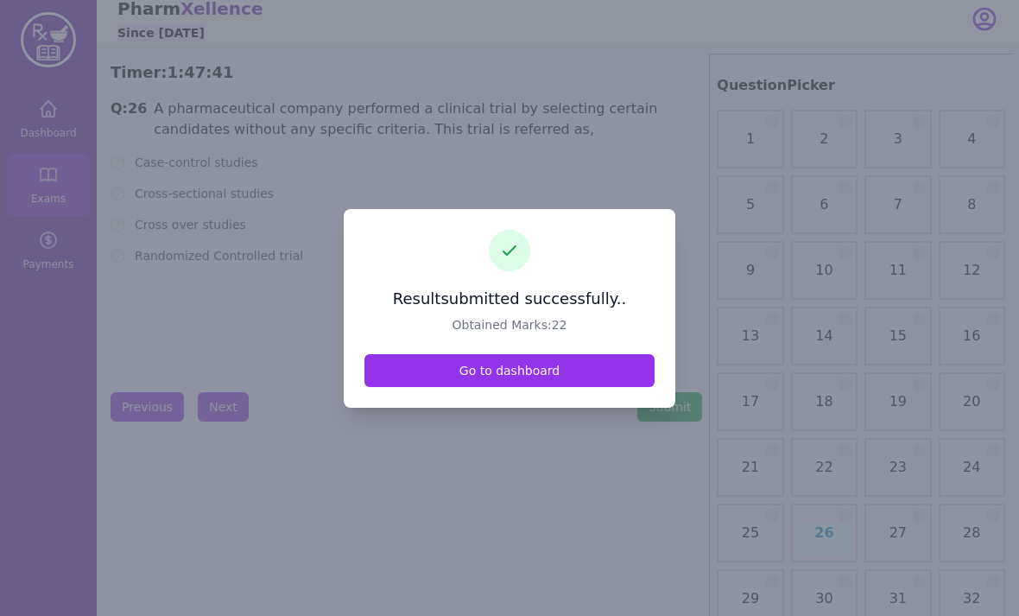
click at [584, 387] on link "Go to dashboard" at bounding box center [509, 370] width 290 height 33
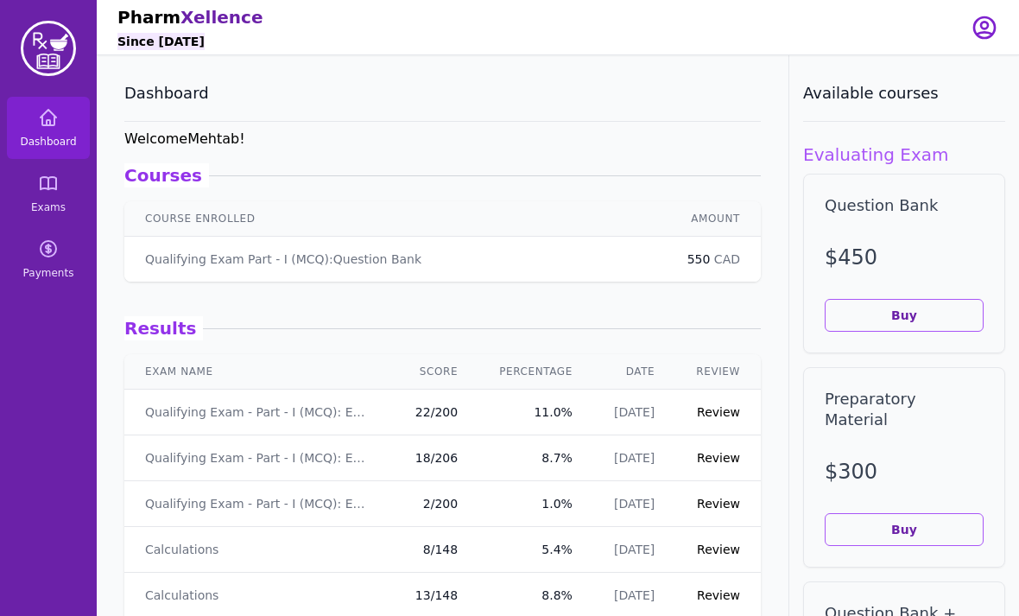
click at [725, 411] on link "Review" at bounding box center [718, 412] width 43 height 14
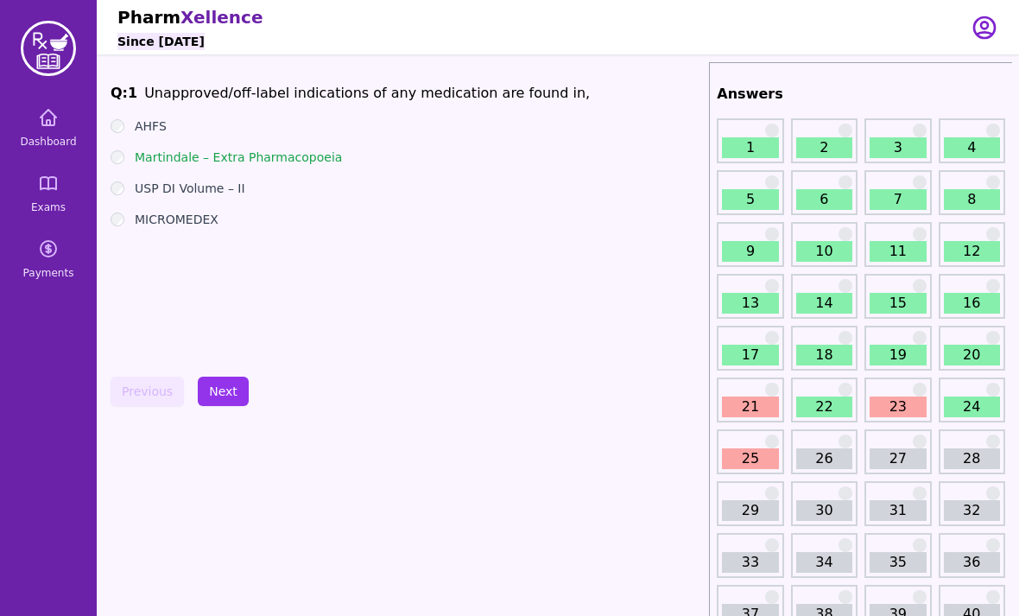
click at [227, 390] on button "Next" at bounding box center [223, 391] width 51 height 29
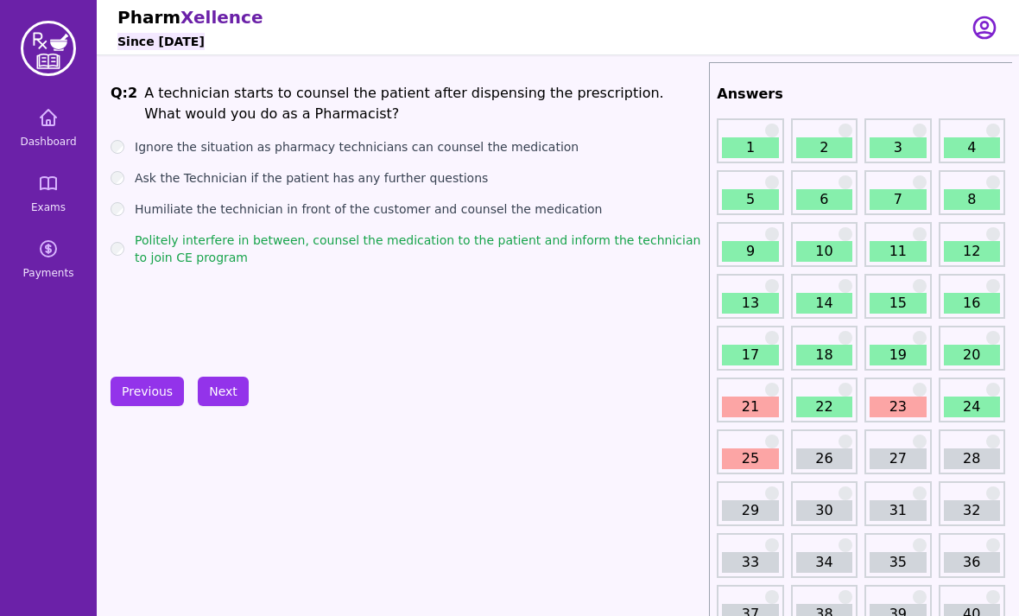
click at [756, 403] on link "21" at bounding box center [750, 406] width 56 height 21
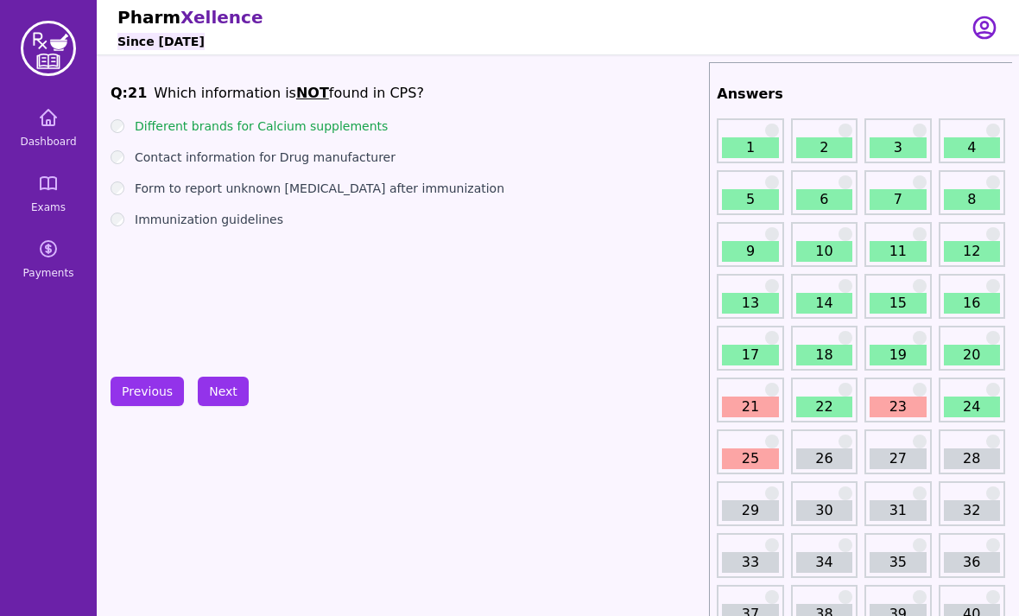
click at [884, 414] on link "23" at bounding box center [898, 406] width 56 height 21
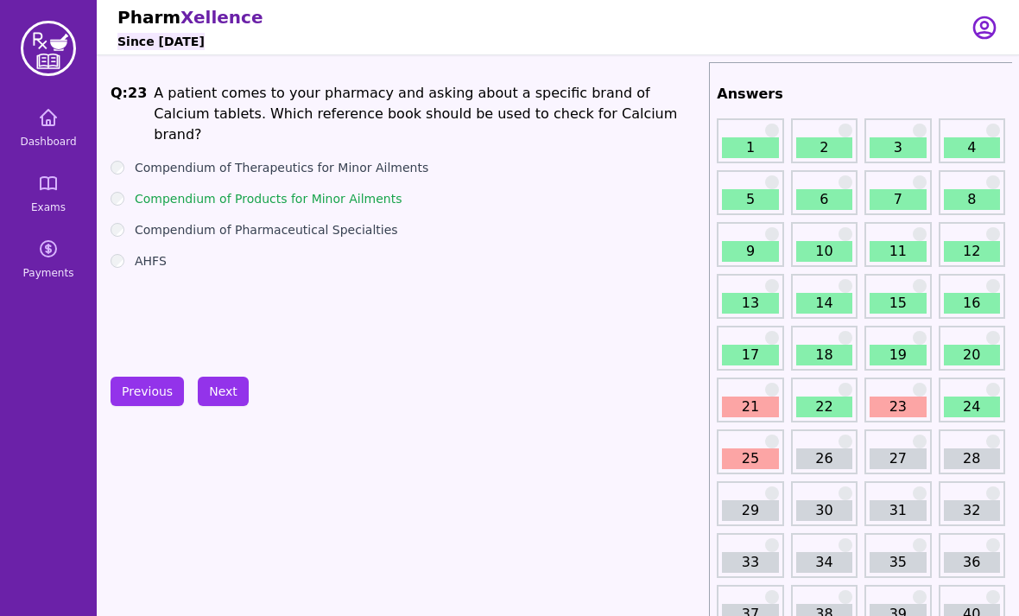
click at [751, 458] on link "25" at bounding box center [750, 458] width 56 height 21
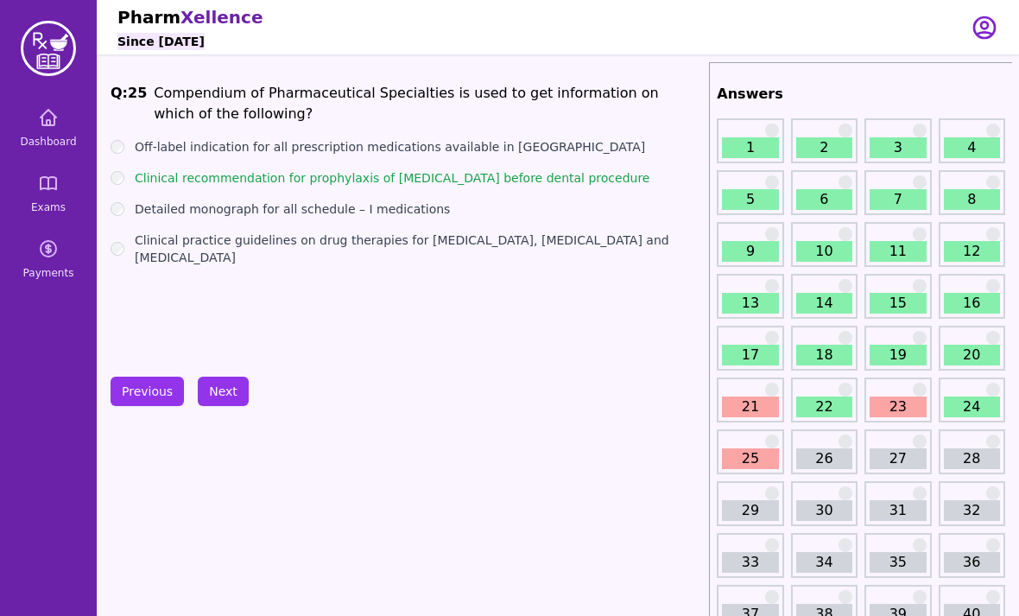
click at [62, 115] on link "Dashboard" at bounding box center [48, 128] width 83 height 62
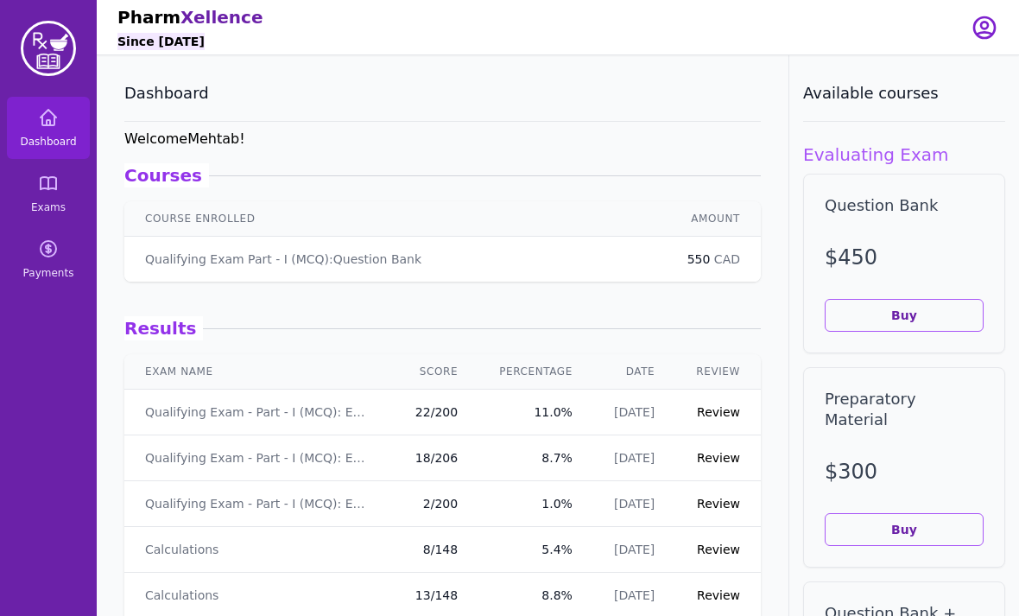
click at [52, 186] on icon at bounding box center [48, 183] width 21 height 21
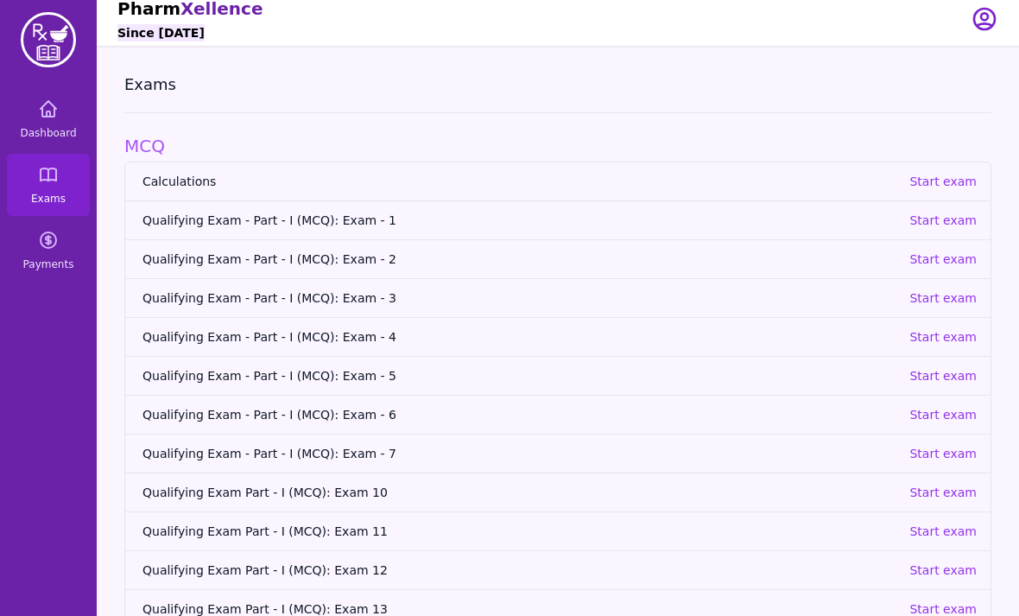
scroll to position [16, 0]
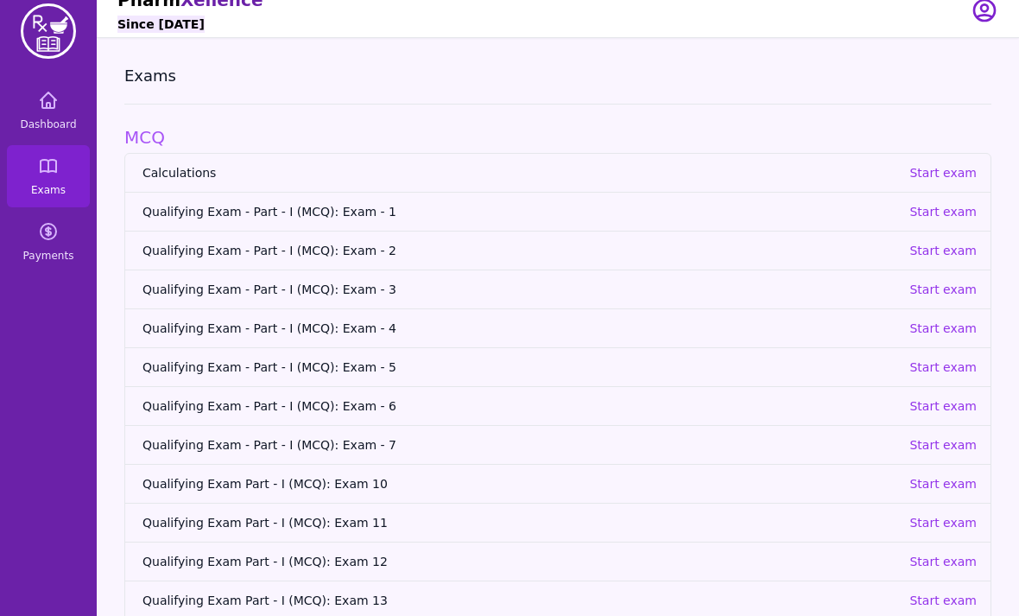
click at [947, 410] on p "Start exam" at bounding box center [943, 406] width 67 height 17
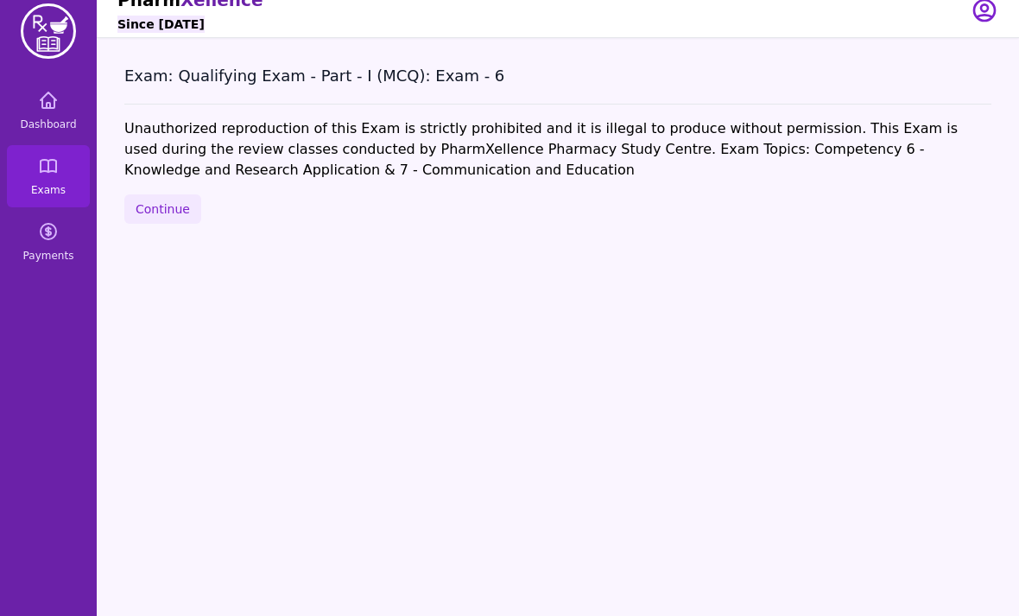
click at [158, 206] on button "Continue" at bounding box center [162, 208] width 77 height 29
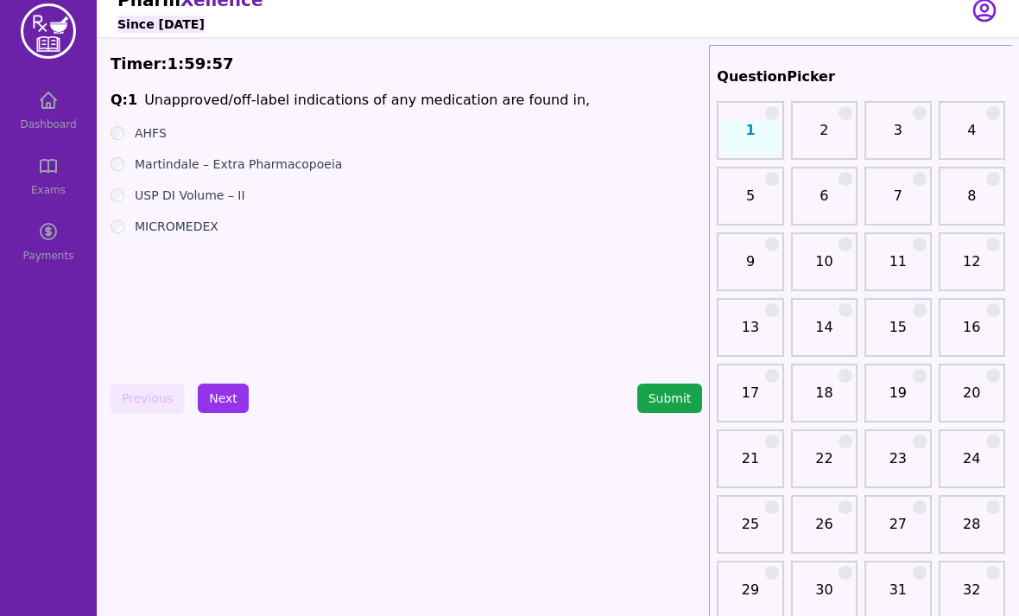
click at [236, 410] on button "Next" at bounding box center [223, 397] width 51 height 29
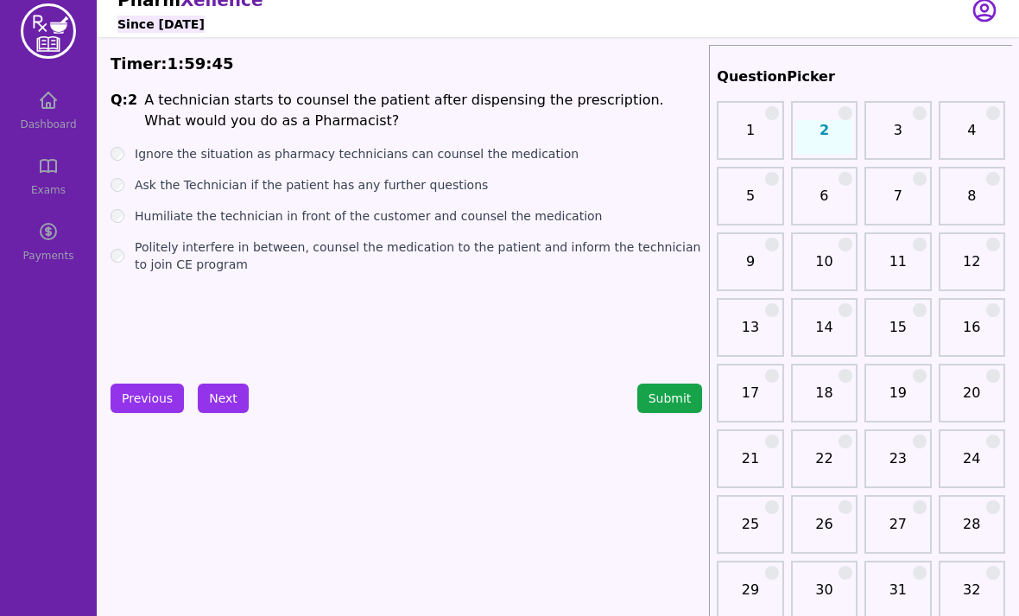
click at [124, 251] on div "Politely interfere in between, counsel the medication to the patient and inform…" at bounding box center [407, 255] width 592 height 35
click at [135, 266] on label "Politely interfere in between, counsel the medication to the patient and inform…" at bounding box center [418, 255] width 567 height 35
click at [235, 409] on button "Next" at bounding box center [223, 397] width 51 height 29
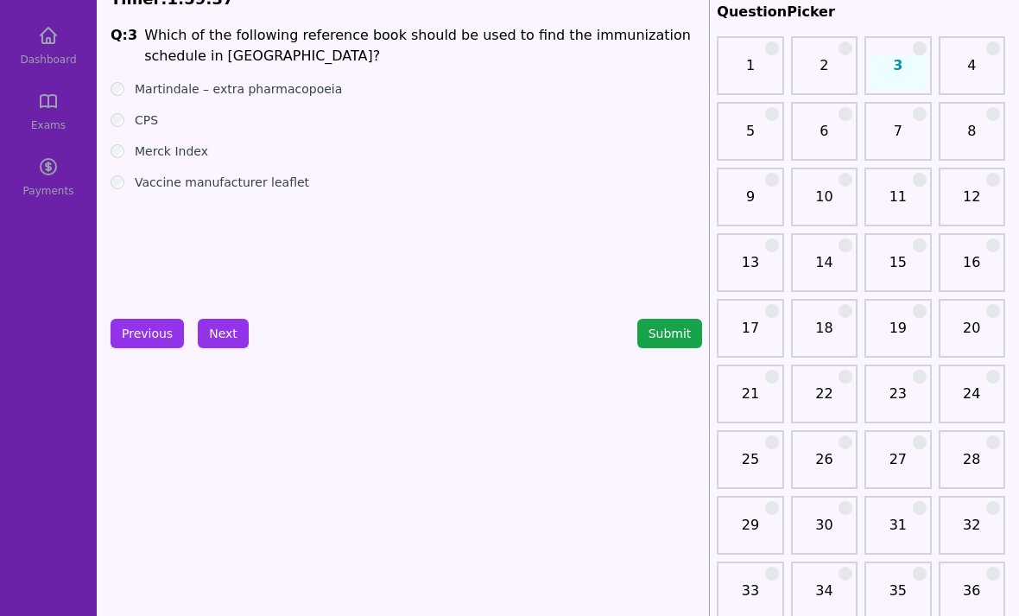
scroll to position [81, 0]
click at [115, 73] on div "Q: 3 Which of the following reference book should be used to find the immunizat…" at bounding box center [407, 155] width 592 height 259
click at [232, 341] on button "Next" at bounding box center [223, 334] width 51 height 29
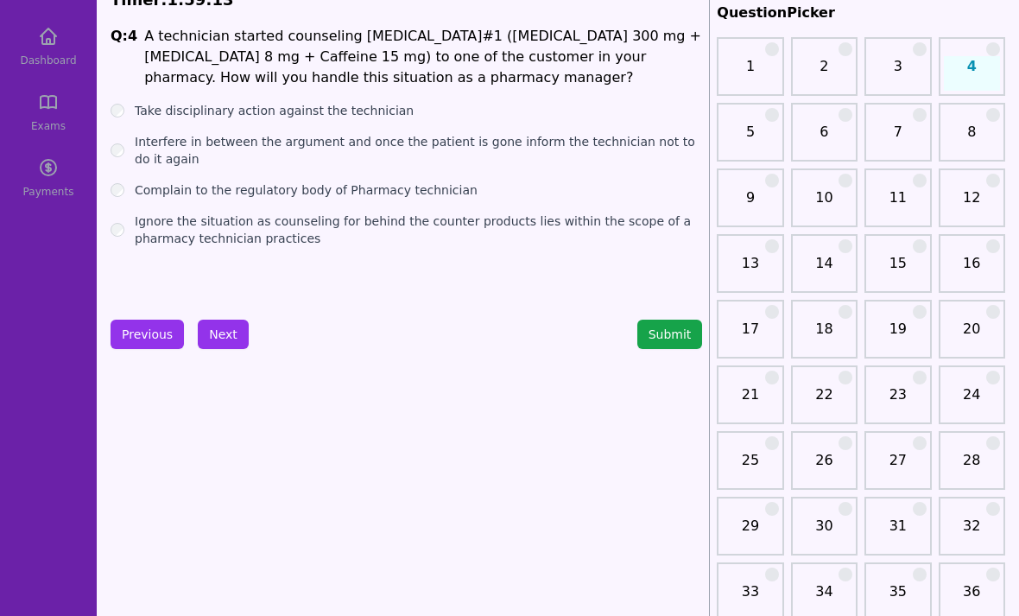
click at [225, 334] on button "Next" at bounding box center [223, 334] width 51 height 29
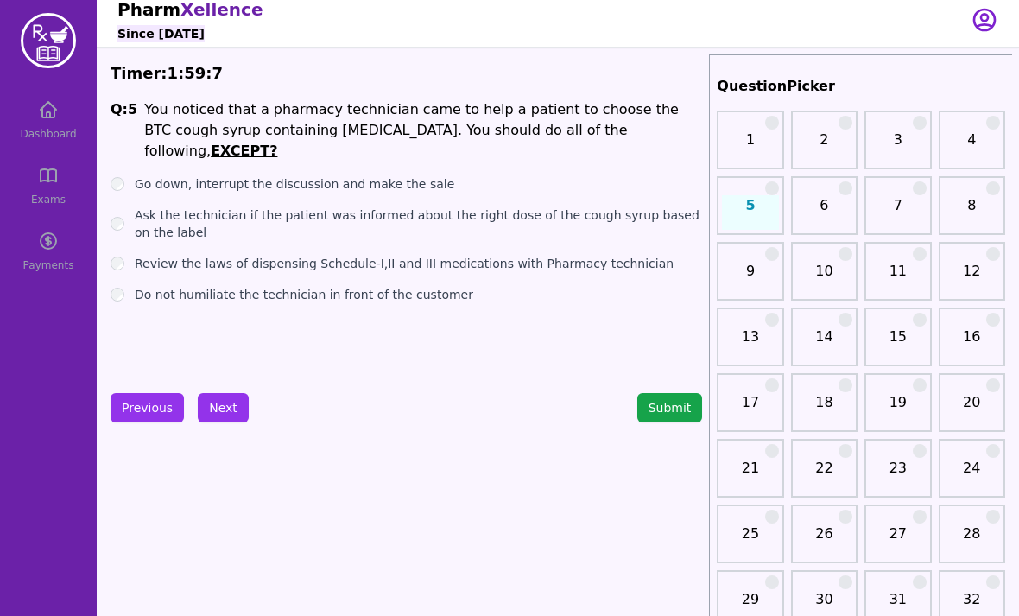
scroll to position [6, 0]
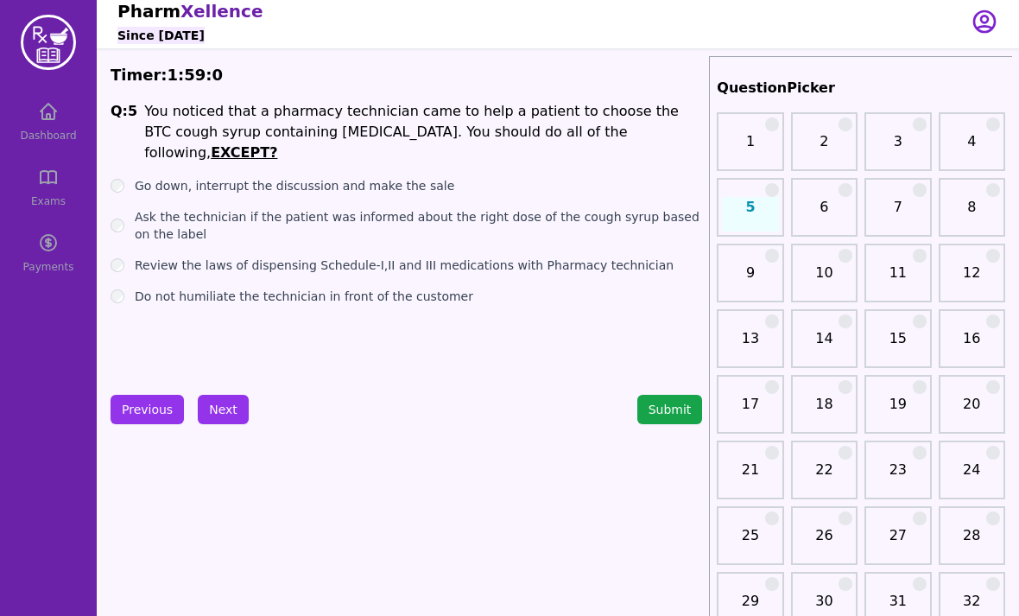
click at [229, 403] on button "Next" at bounding box center [223, 409] width 51 height 29
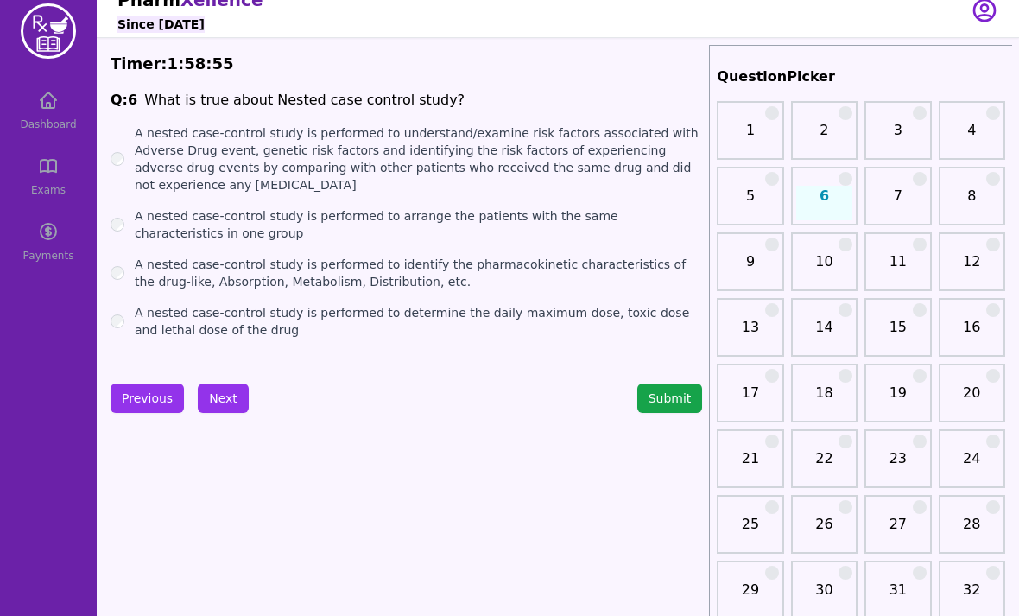
scroll to position [17, 0]
click at [219, 388] on button "Next" at bounding box center [223, 397] width 51 height 29
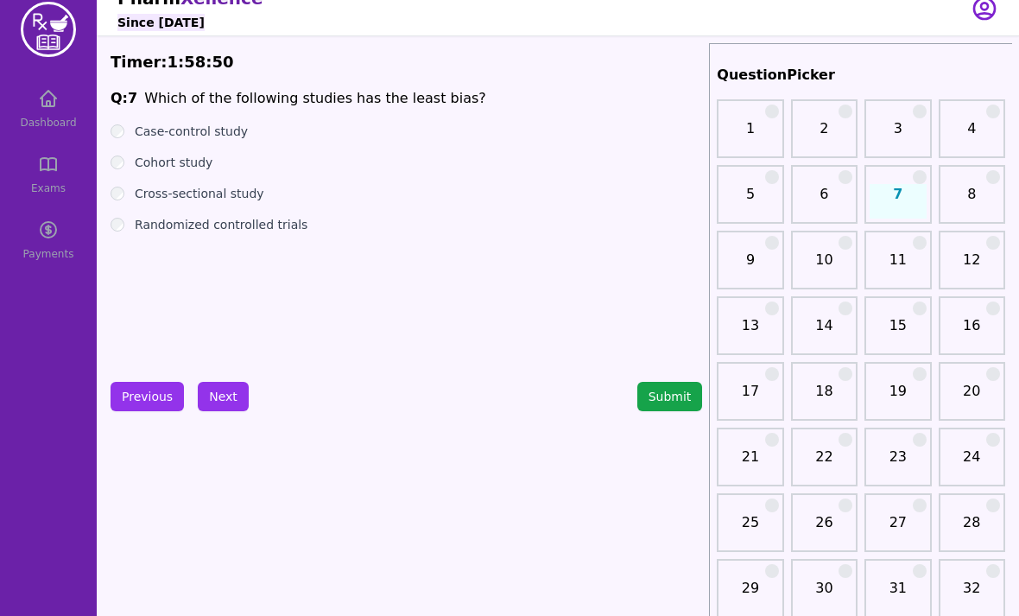
scroll to position [24, 0]
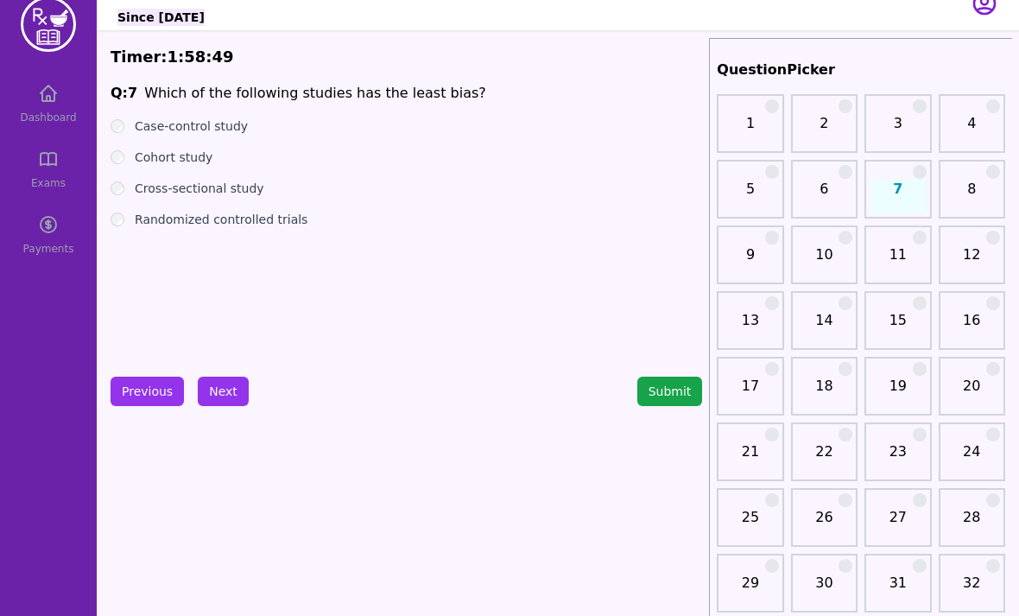
click at [229, 404] on button "Next" at bounding box center [223, 391] width 51 height 29
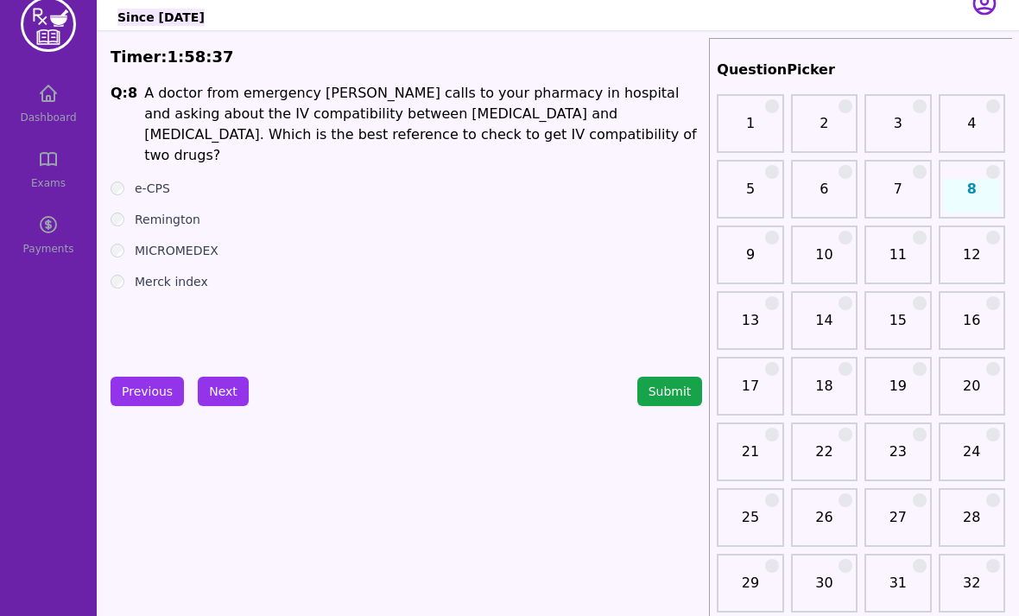
click at [229, 404] on button "Next" at bounding box center [223, 391] width 51 height 29
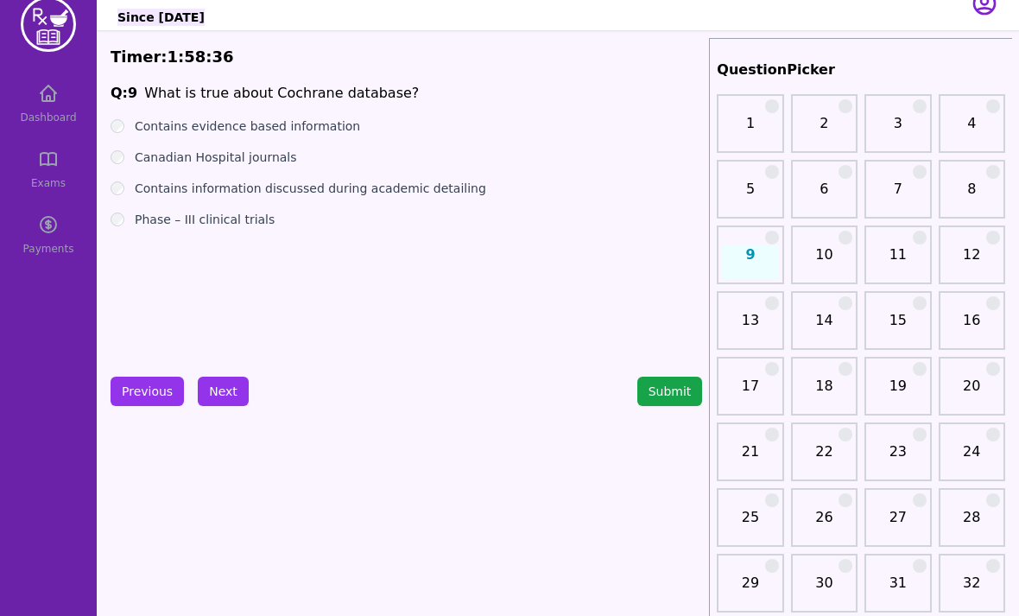
click at [145, 401] on button "Previous" at bounding box center [147, 391] width 73 height 29
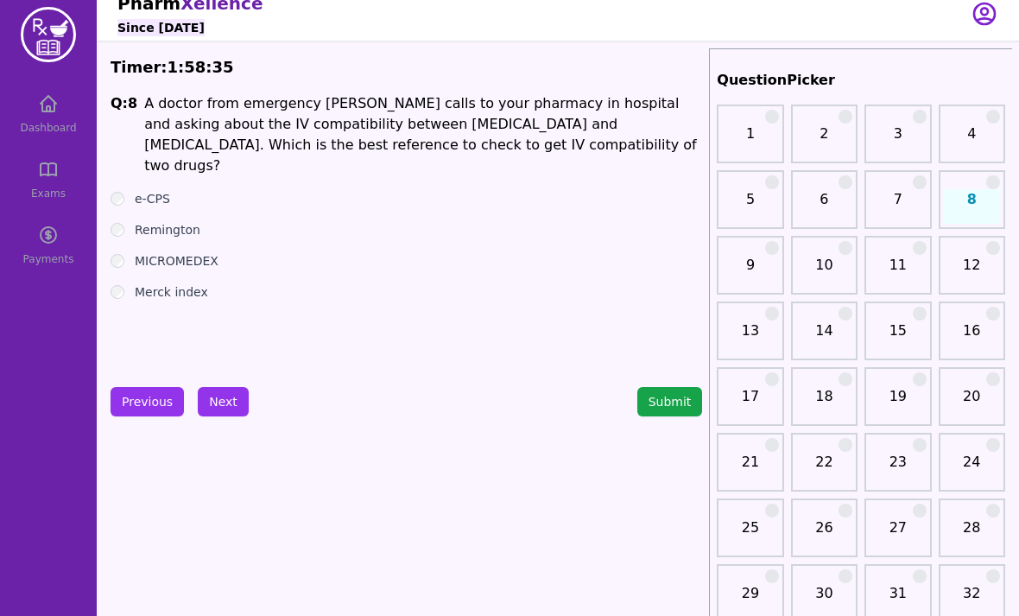
scroll to position [21, 0]
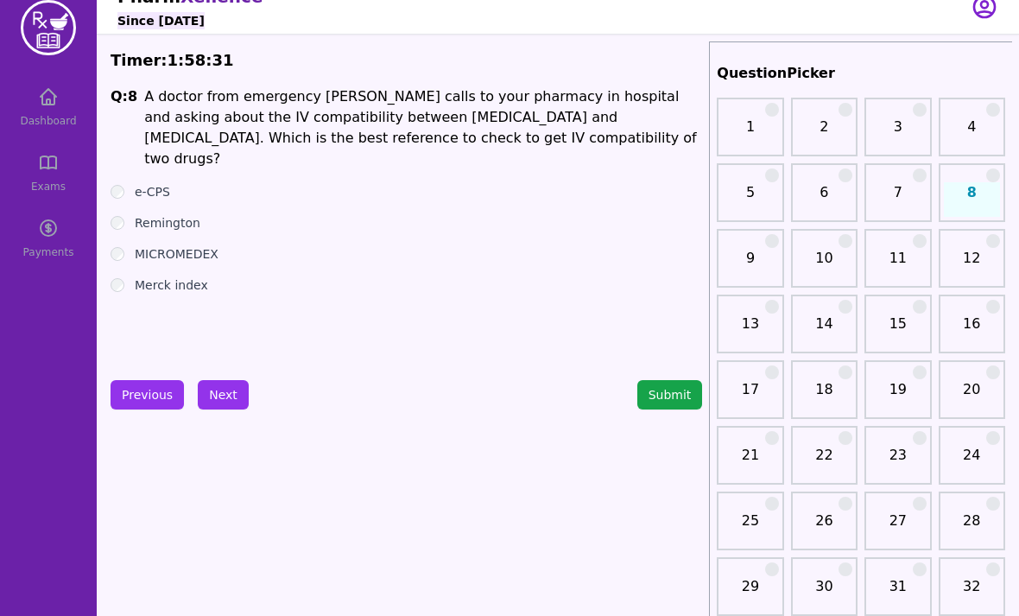
click at [181, 245] on label "MICROMEDEX" at bounding box center [177, 253] width 84 height 17
click at [190, 276] on label "Merck index" at bounding box center [171, 284] width 73 height 17
click at [182, 276] on label "Merck index" at bounding box center [171, 284] width 73 height 17
click at [194, 245] on label "MICROMEDEX" at bounding box center [177, 253] width 84 height 17
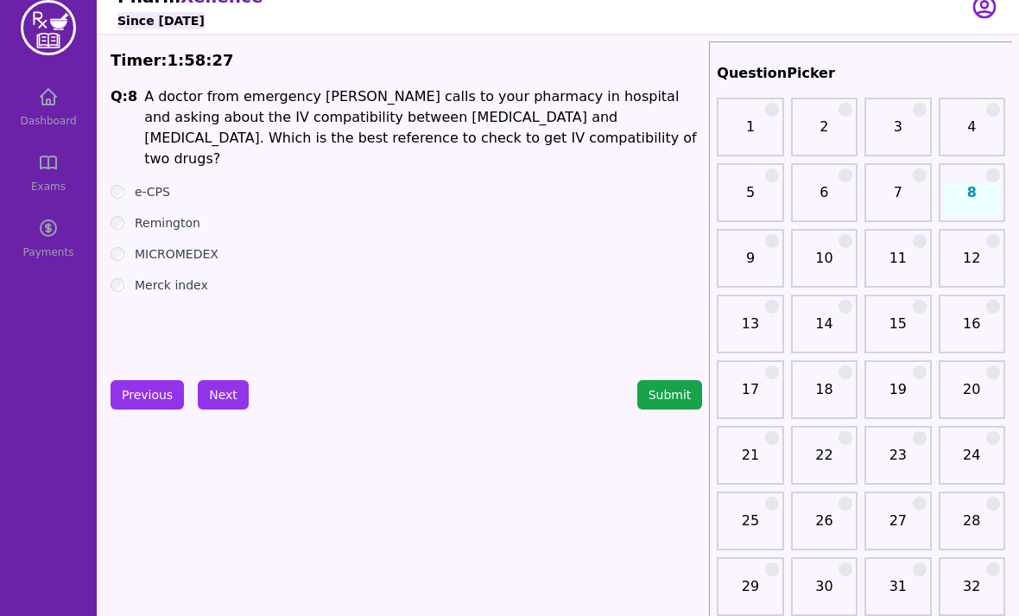
click at [192, 276] on label "Merck index" at bounding box center [171, 284] width 73 height 17
click at [194, 245] on label "MICROMEDEX" at bounding box center [177, 253] width 84 height 17
click at [185, 276] on label "Merck index" at bounding box center [171, 284] width 73 height 17
click at [202, 245] on label "MICROMEDEX" at bounding box center [177, 253] width 84 height 17
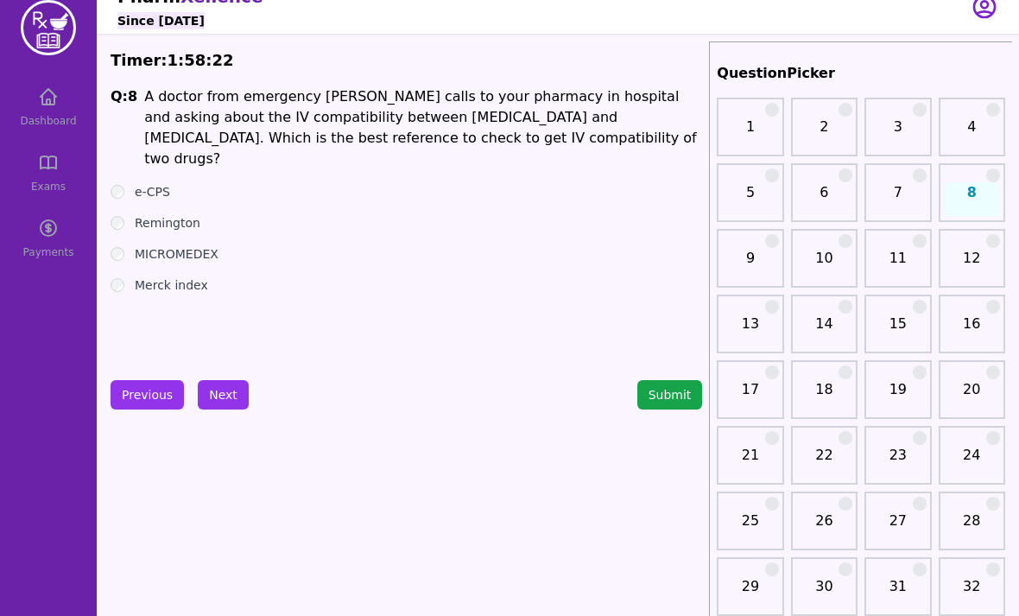
click at [224, 397] on button "Next" at bounding box center [223, 394] width 51 height 29
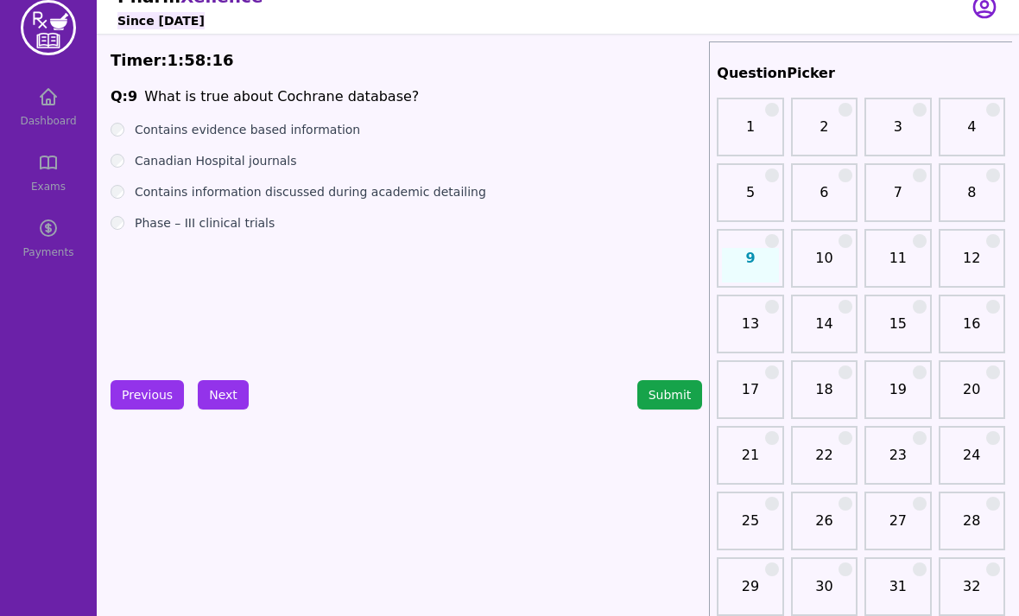
click at [326, 136] on label "Contains evidence based information" at bounding box center [247, 129] width 225 height 17
click at [402, 199] on label "Contains information discussed during academic detailing" at bounding box center [311, 191] width 352 height 17
click at [303, 134] on label "Contains evidence based information" at bounding box center [247, 129] width 225 height 17
click at [232, 401] on button "Next" at bounding box center [223, 395] width 51 height 29
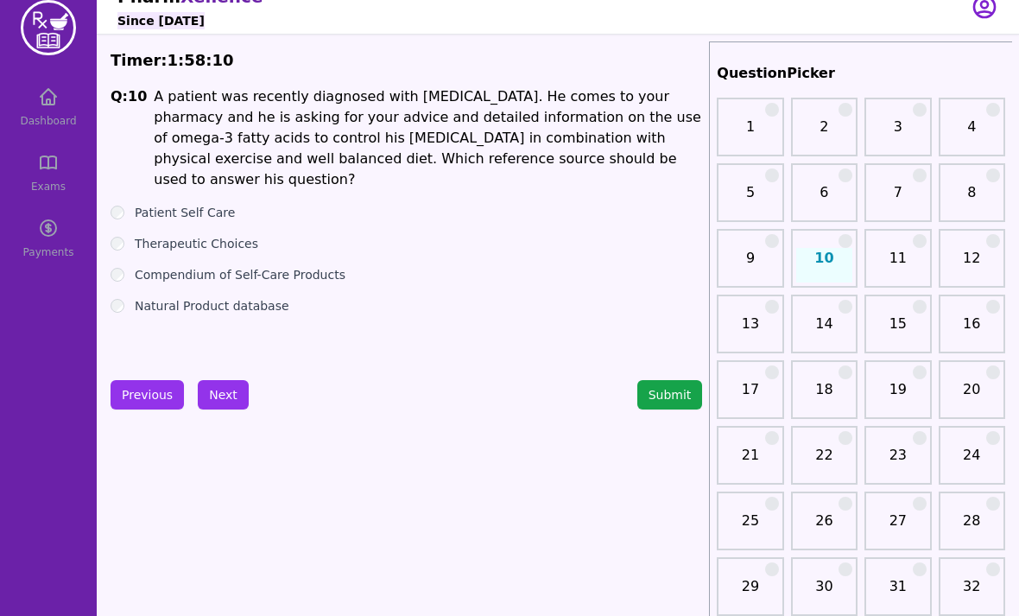
scroll to position [21, 0]
click at [313, 266] on label "Compendium of Self-Care Products" at bounding box center [240, 274] width 211 height 17
click at [358, 266] on div "Compendium of Self-Care Products" at bounding box center [407, 274] width 592 height 17
click at [362, 242] on ul "Patient Self Care Therapeutic Choices Compendium of Self-Care Products Natural …" at bounding box center [407, 259] width 592 height 111
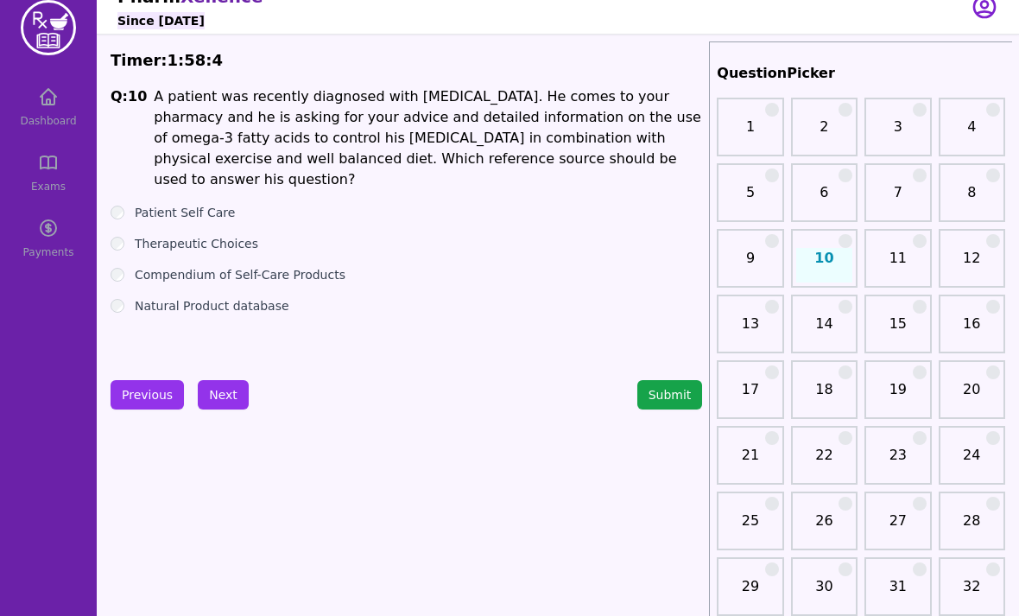
click at [314, 266] on label "Compendium of Self-Care Products" at bounding box center [240, 274] width 211 height 17
click at [320, 268] on ul "Patient Self Care Therapeutic Choices Compendium of Self-Care Products Natural …" at bounding box center [407, 259] width 592 height 111
click at [320, 266] on label "Compendium of Self-Care Products" at bounding box center [240, 274] width 211 height 17
click at [317, 266] on label "Compendium of Self-Care Products" at bounding box center [240, 274] width 211 height 17
click at [264, 297] on label "Natural Product database" at bounding box center [212, 305] width 155 height 17
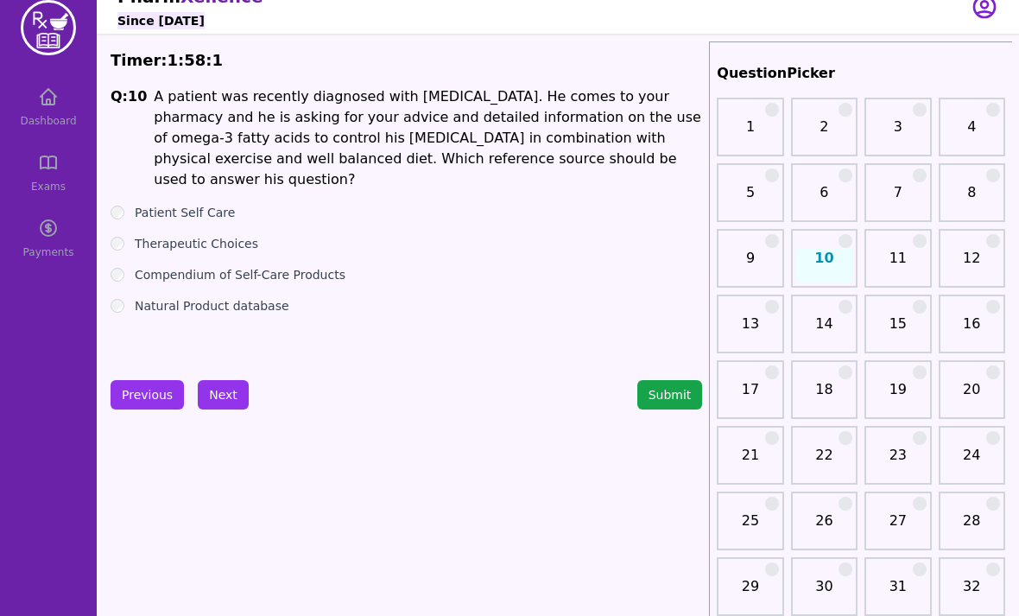
click at [224, 409] on button "Next" at bounding box center [223, 394] width 51 height 29
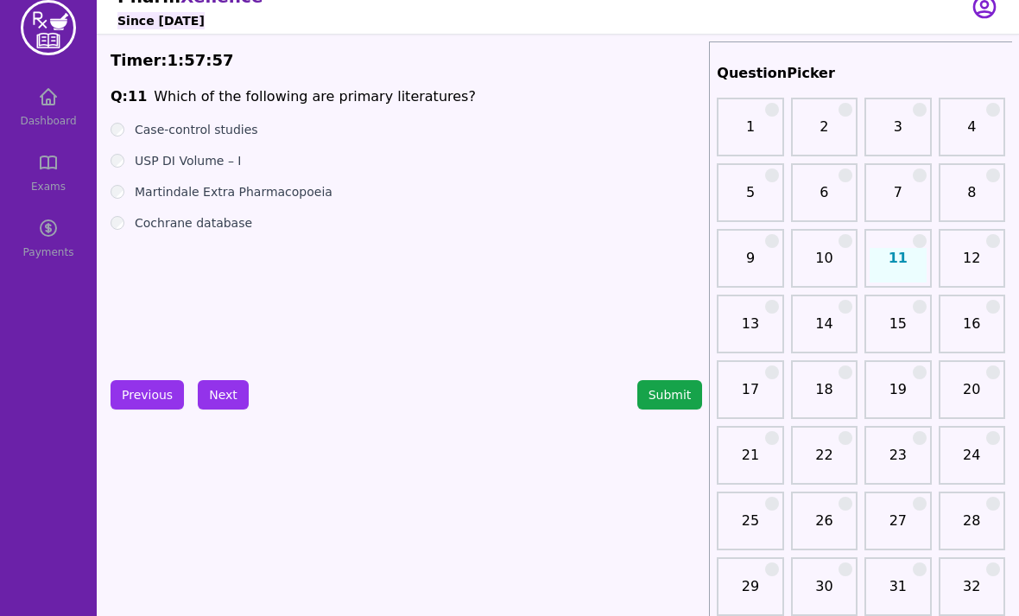
click at [238, 135] on label "Case-control studies" at bounding box center [197, 129] width 124 height 17
click at [211, 408] on button "Next" at bounding box center [223, 394] width 51 height 29
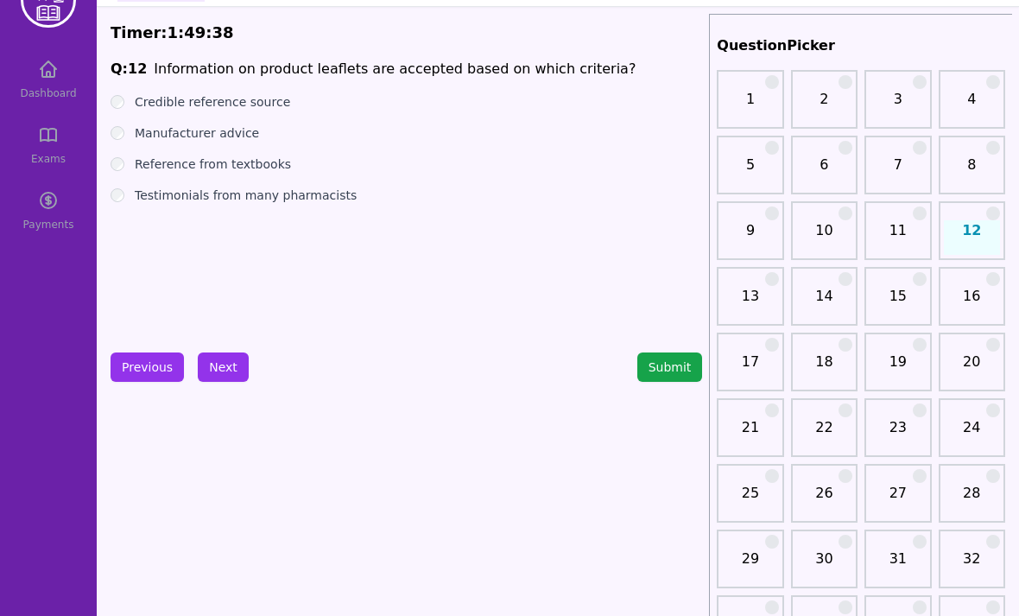
scroll to position [54, 0]
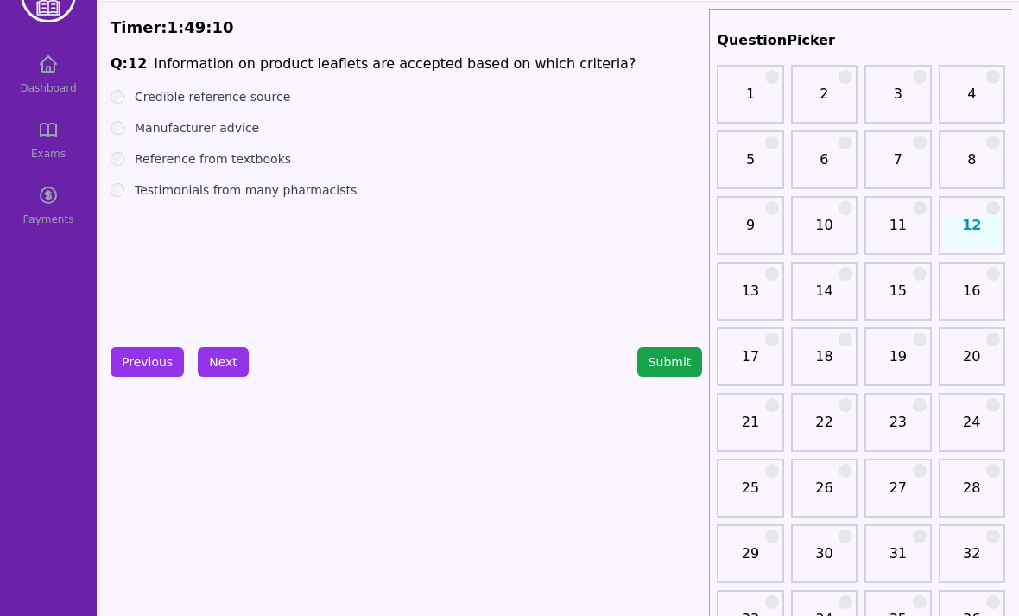
click at [225, 351] on button "Next" at bounding box center [223, 361] width 51 height 29
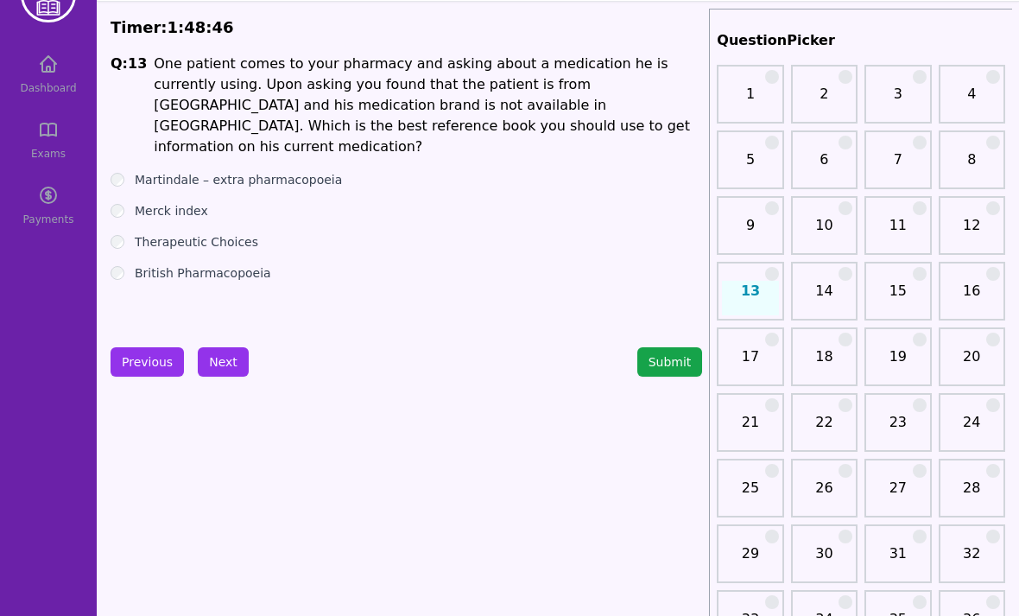
click at [126, 171] on div "Martindale – extra pharmacopoeia" at bounding box center [407, 179] width 592 height 17
click at [133, 171] on div "Martindale – extra pharmacopoeia" at bounding box center [407, 179] width 592 height 17
click at [225, 367] on button "Next" at bounding box center [223, 361] width 51 height 29
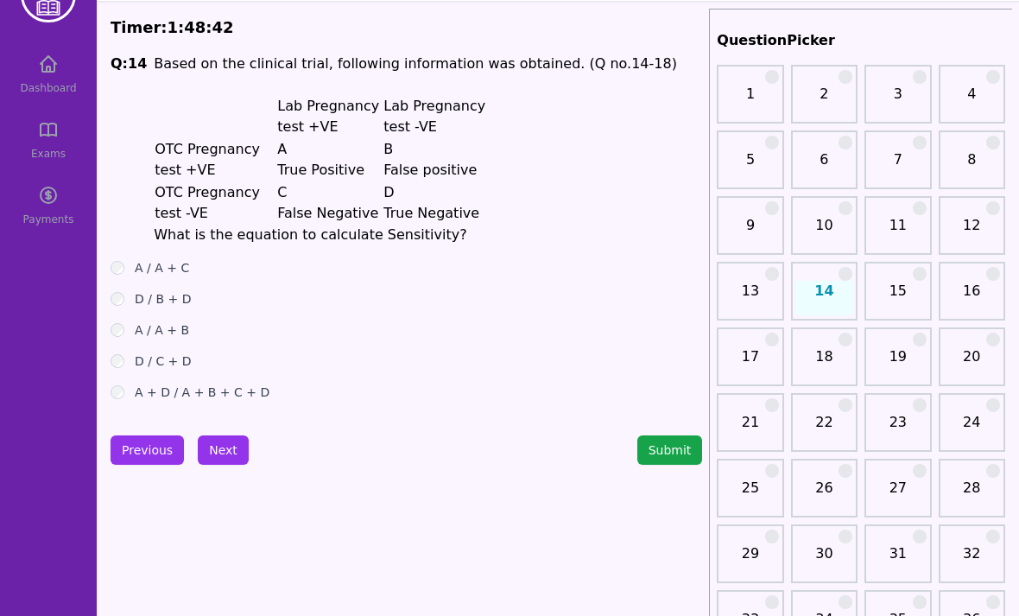
scroll to position [53, 0]
click at [212, 447] on button "Next" at bounding box center [223, 450] width 51 height 29
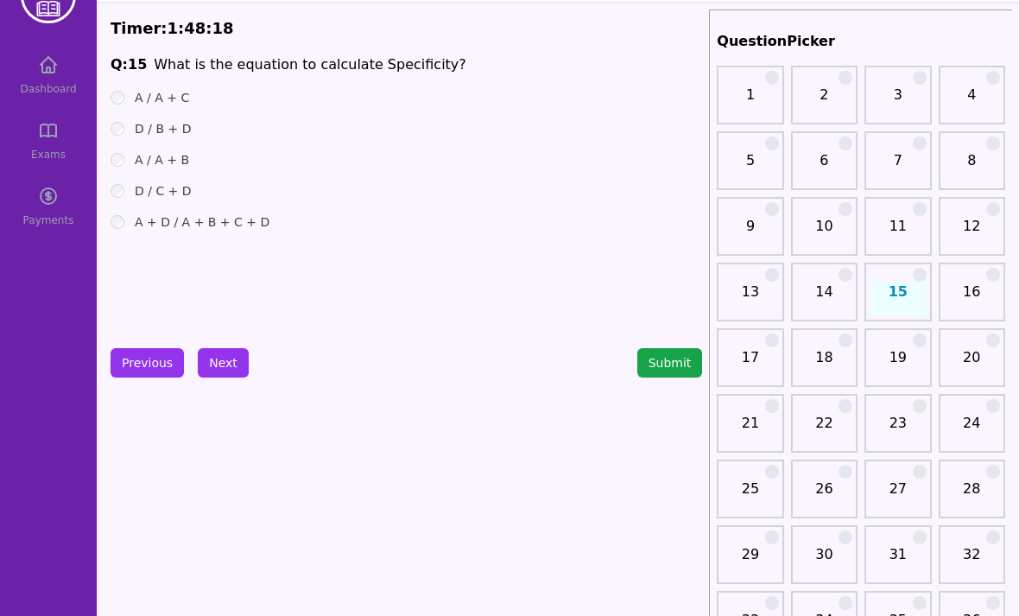
click at [135, 364] on button "Previous" at bounding box center [147, 362] width 73 height 29
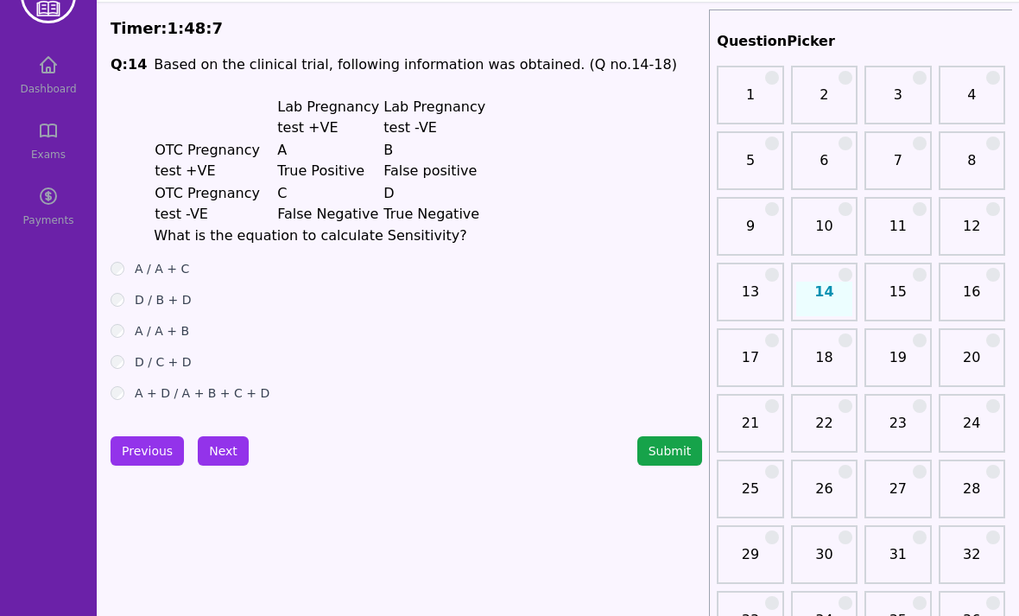
click at [219, 455] on button "Next" at bounding box center [223, 450] width 51 height 29
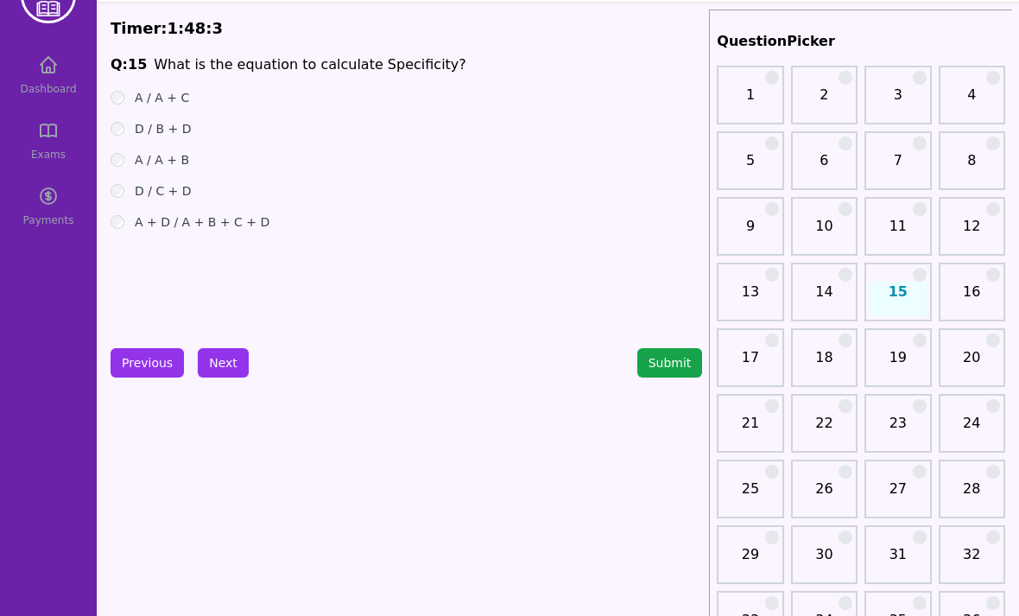
click at [220, 352] on button "Next" at bounding box center [223, 362] width 51 height 29
click at [131, 128] on div "D / B + D" at bounding box center [407, 128] width 592 height 17
click at [124, 153] on div "A / A + B" at bounding box center [407, 159] width 592 height 17
click at [219, 376] on button "Next" at bounding box center [223, 362] width 51 height 29
click at [136, 371] on button "Previous" at bounding box center [147, 362] width 73 height 29
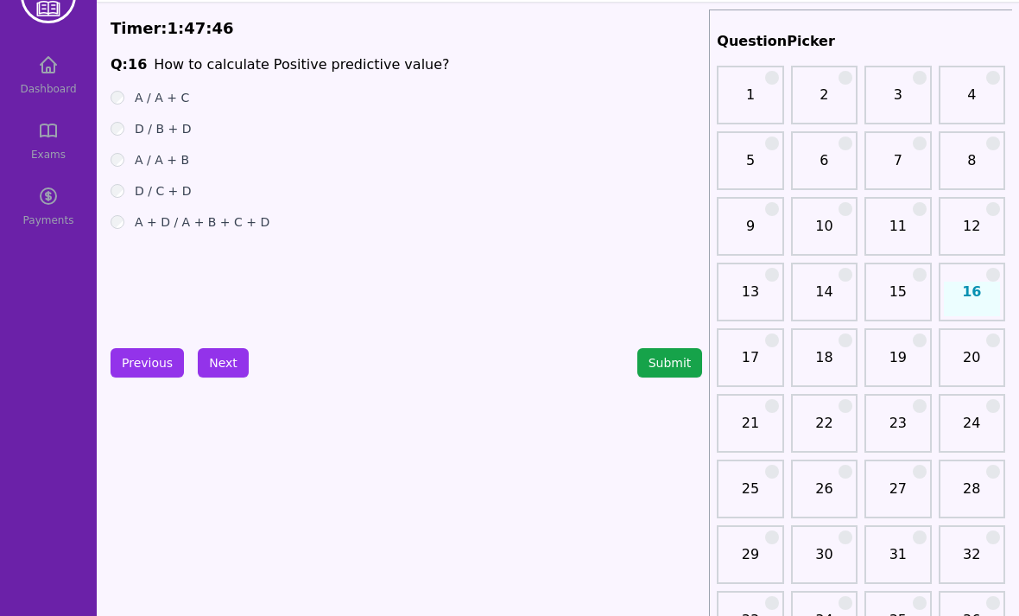
click at [136, 371] on button "Previous" at bounding box center [147, 362] width 73 height 29
click at [138, 369] on button "Previous" at bounding box center [147, 362] width 73 height 29
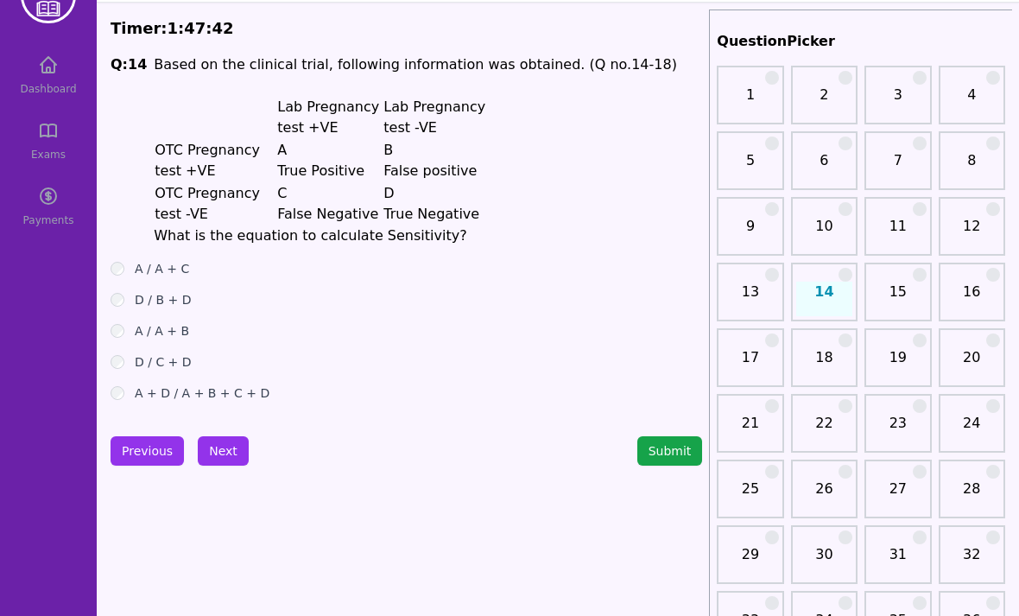
click at [221, 456] on button "Next" at bounding box center [223, 450] width 51 height 29
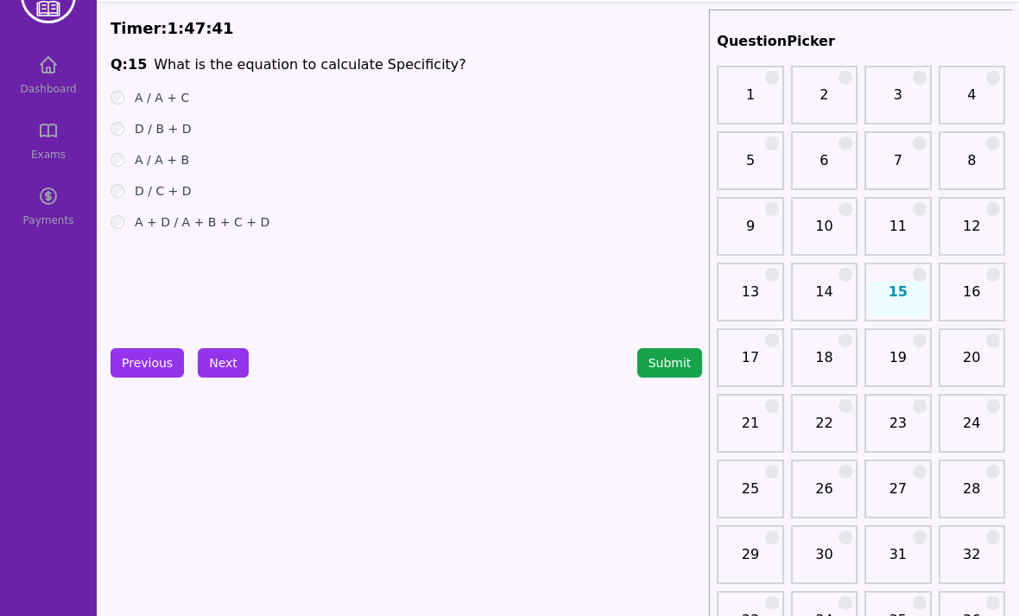
click at [217, 363] on button "Next" at bounding box center [223, 362] width 51 height 29
click at [223, 359] on button "Next" at bounding box center [223, 362] width 51 height 29
click at [223, 361] on button "Next" at bounding box center [223, 362] width 51 height 29
click at [136, 229] on label "A + D / A + B + C + D" at bounding box center [202, 221] width 135 height 17
click at [223, 368] on button "Next" at bounding box center [223, 362] width 51 height 29
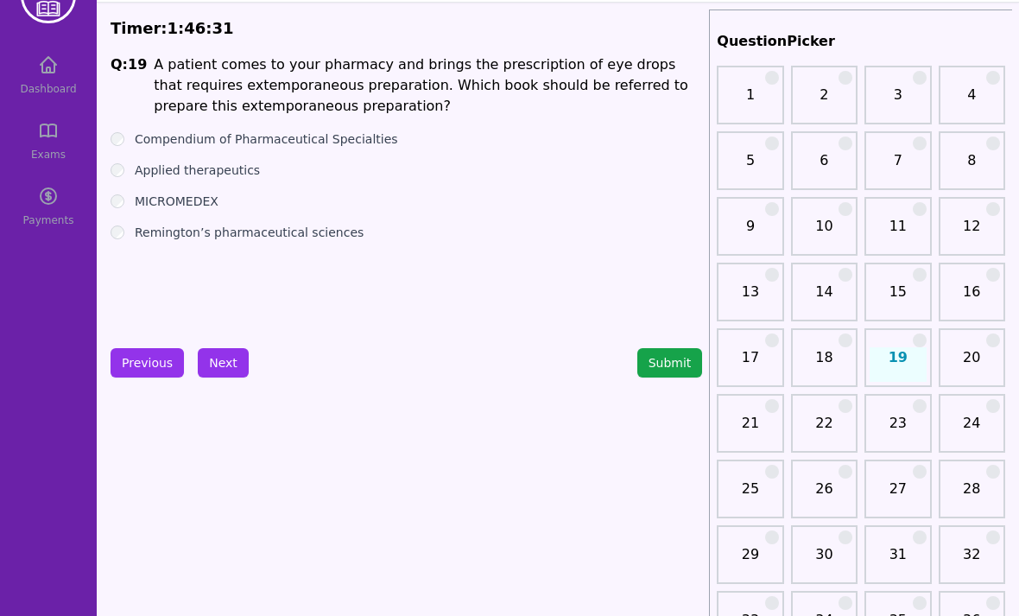
click at [136, 200] on label "MICROMEDEX" at bounding box center [177, 201] width 84 height 17
click at [233, 368] on button "Next" at bounding box center [223, 362] width 51 height 29
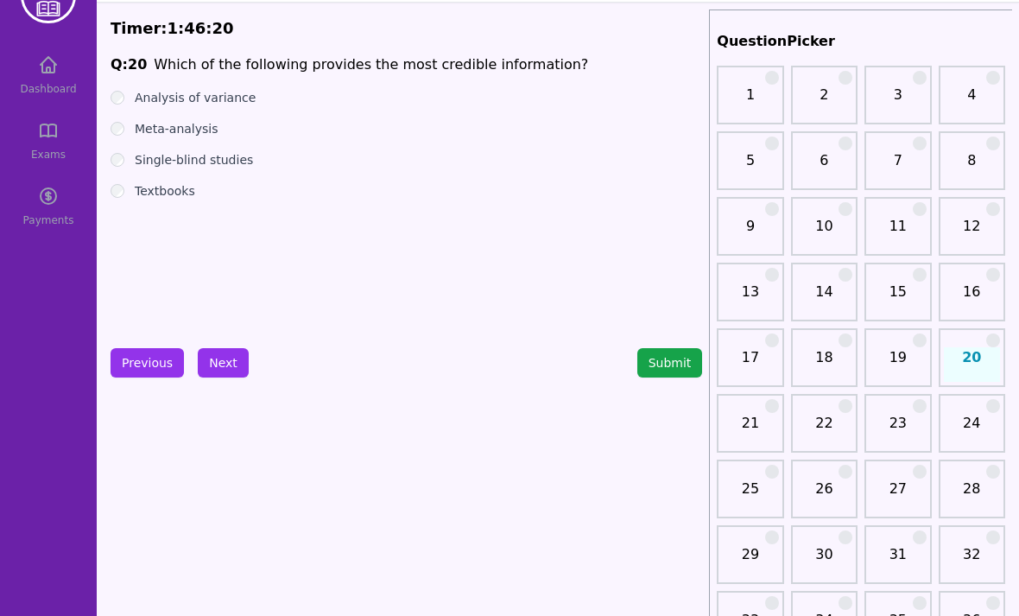
click at [220, 357] on button "Next" at bounding box center [223, 362] width 51 height 29
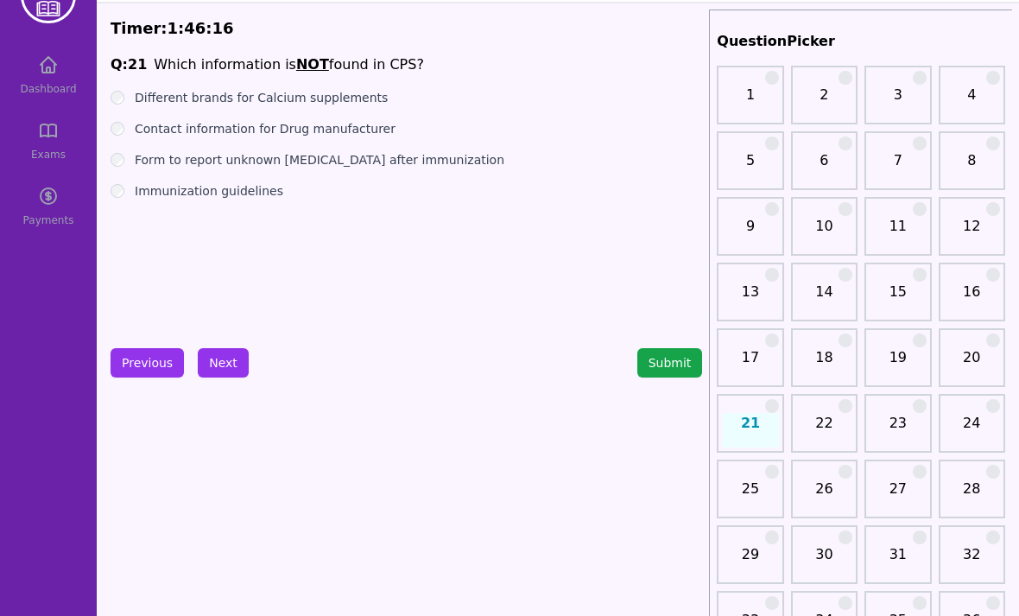
click at [143, 97] on label "Different brands for Calcium supplements" at bounding box center [261, 97] width 253 height 17
click at [229, 356] on button "Next" at bounding box center [223, 362] width 51 height 29
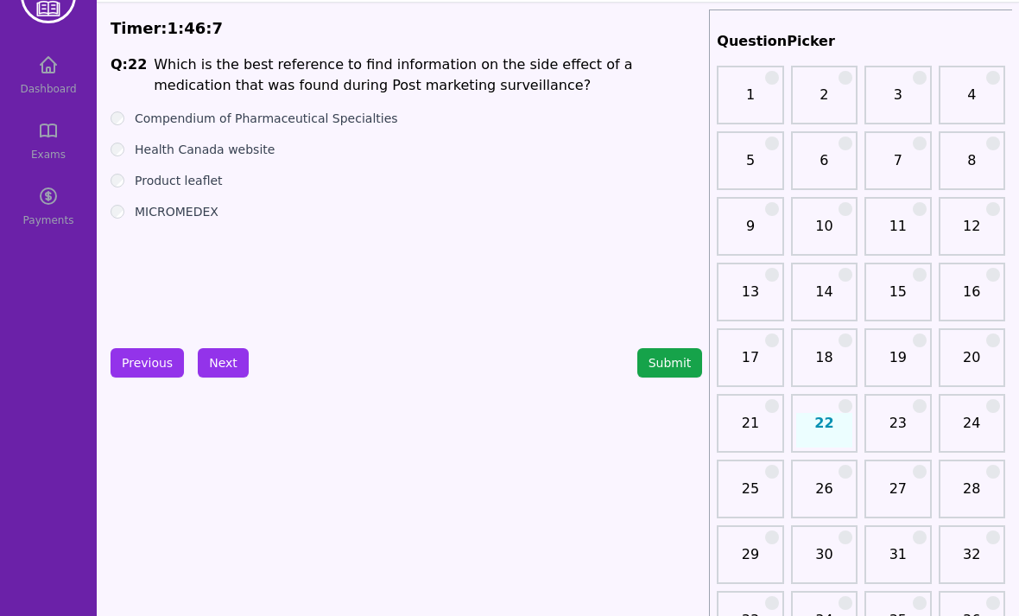
click at [127, 117] on div "Compendium of Pharmaceutical Specialties" at bounding box center [407, 118] width 592 height 17
click at [136, 151] on label "Health Canada website" at bounding box center [205, 149] width 140 height 17
click at [224, 349] on button "Next" at bounding box center [223, 362] width 51 height 29
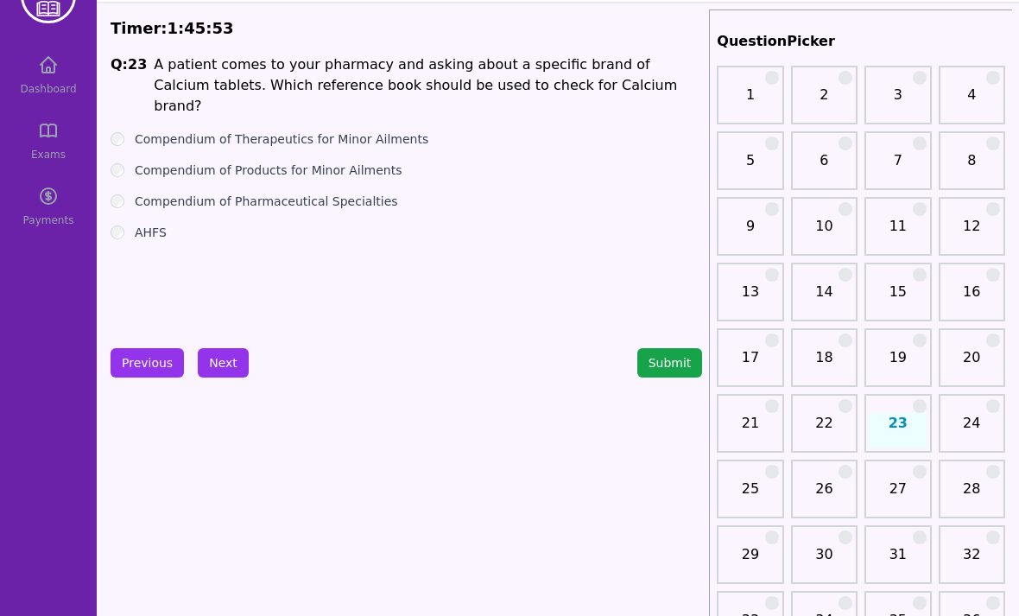
click at [151, 162] on label "Compendium of Products for Minor Ailments" at bounding box center [269, 170] width 268 height 17
click at [156, 130] on label "Compendium of Therapeutics for Minor Ailments" at bounding box center [282, 138] width 294 height 17
click at [144, 193] on label "Compendium of Pharmaceutical Specialties" at bounding box center [266, 201] width 263 height 17
click at [235, 359] on button "Next" at bounding box center [223, 362] width 51 height 29
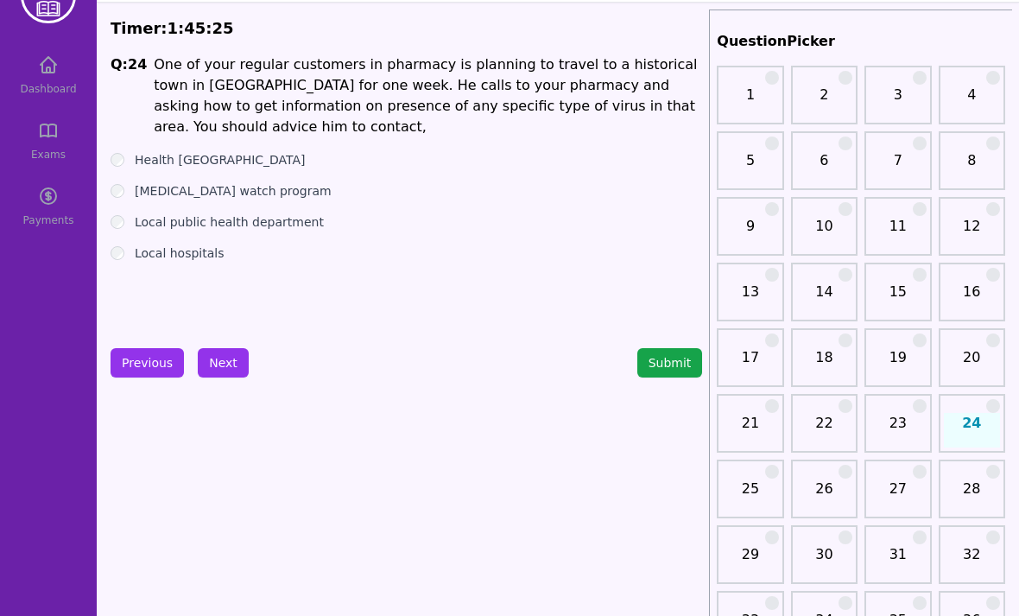
click at [127, 214] on div "Local public health department" at bounding box center [407, 221] width 592 height 17
click at [136, 220] on label "Local public health department" at bounding box center [229, 221] width 189 height 17
click at [235, 364] on button "Next" at bounding box center [223, 362] width 51 height 29
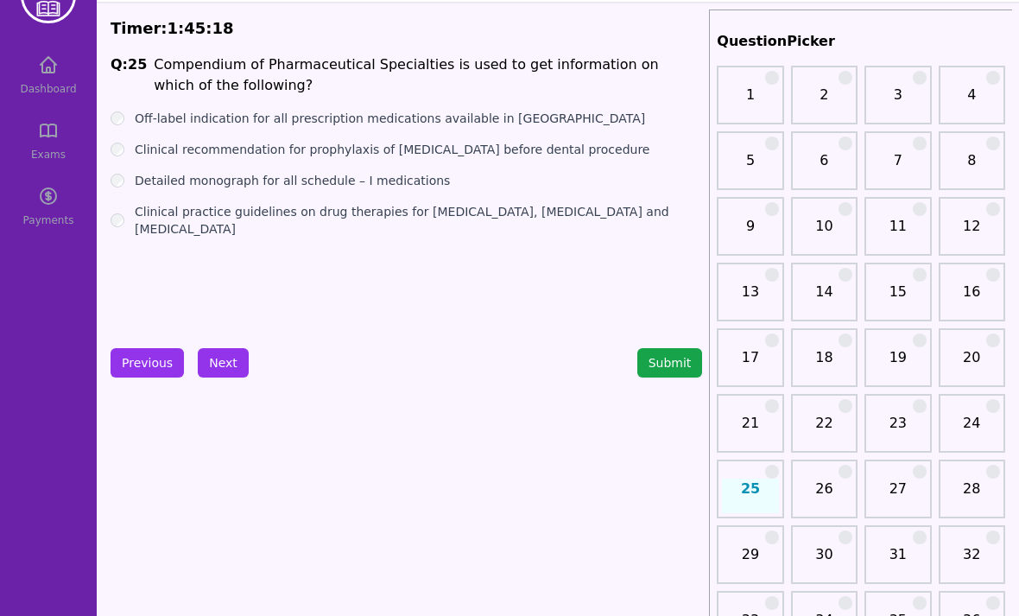
click at [143, 148] on label "Clinical recommendation for prophylaxis of [MEDICAL_DATA] before dental procedu…" at bounding box center [392, 149] width 515 height 17
click at [143, 212] on label "Clinical practice guidelines on drug therapies for [MEDICAL_DATA], [MEDICAL_DAT…" at bounding box center [418, 220] width 567 height 35
click at [142, 185] on label "Detailed monograph for all schedule – I medications" at bounding box center [292, 180] width 315 height 17
click at [126, 148] on div "Clinical recommendation for prophylaxis of [MEDICAL_DATA] before dental procedu…" at bounding box center [407, 149] width 592 height 17
click at [135, 149] on label "Clinical recommendation for prophylaxis of [MEDICAL_DATA] before dental procedu…" at bounding box center [392, 149] width 515 height 17
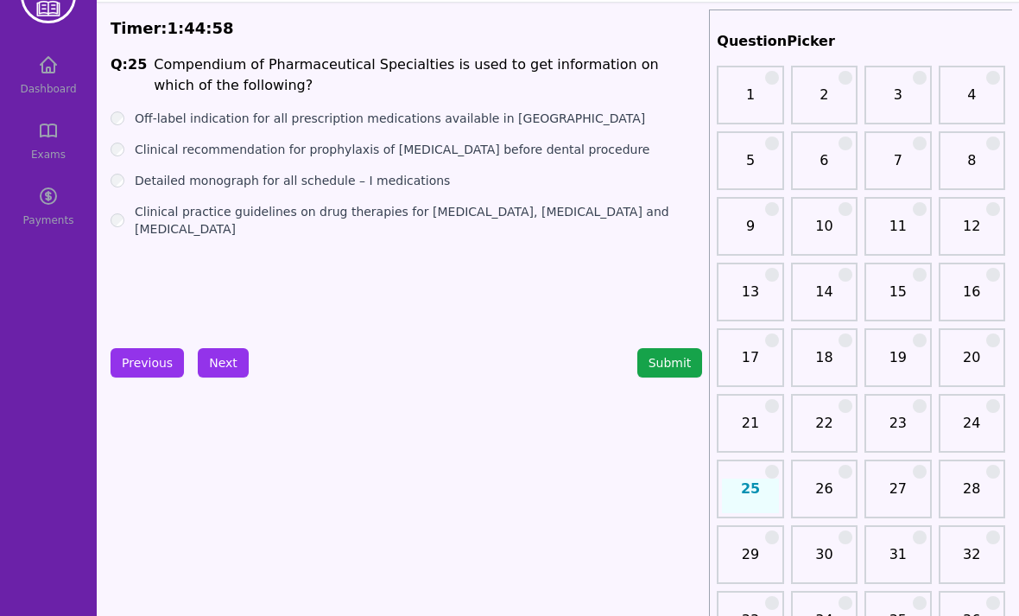
click at [136, 120] on label "Off-label indication for all prescription medications available in [GEOGRAPHIC_…" at bounding box center [390, 118] width 510 height 17
click at [142, 176] on label "Detailed monograph for all schedule – I medications" at bounding box center [292, 180] width 315 height 17
click at [230, 362] on button "Next" at bounding box center [223, 362] width 51 height 29
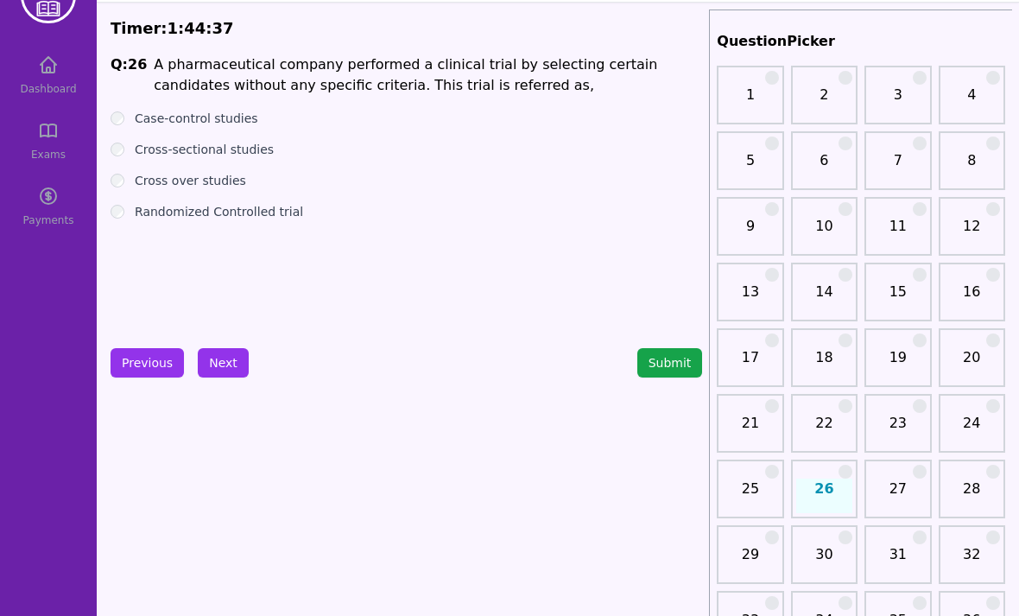
click at [128, 143] on div "Cross-sectional studies" at bounding box center [407, 149] width 592 height 17
click at [135, 148] on label "Cross-sectional studies" at bounding box center [204, 149] width 139 height 17
click at [231, 361] on button "Next" at bounding box center [223, 362] width 51 height 29
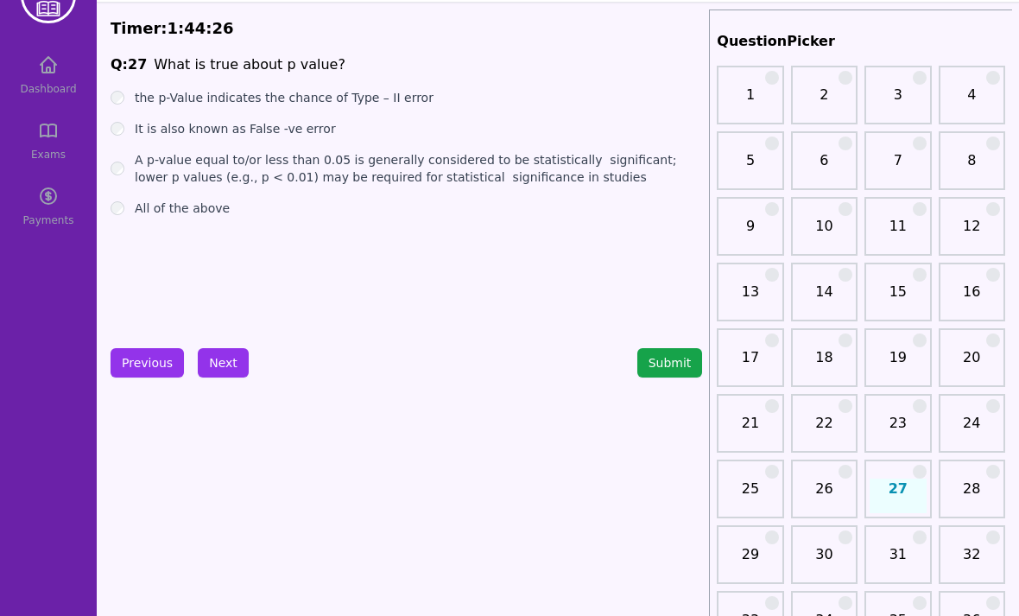
click at [136, 170] on label "A p-value equal to/or less than 0.05 is generally considered to be statisticall…" at bounding box center [418, 168] width 567 height 35
click at [221, 364] on button "Next" at bounding box center [223, 362] width 51 height 29
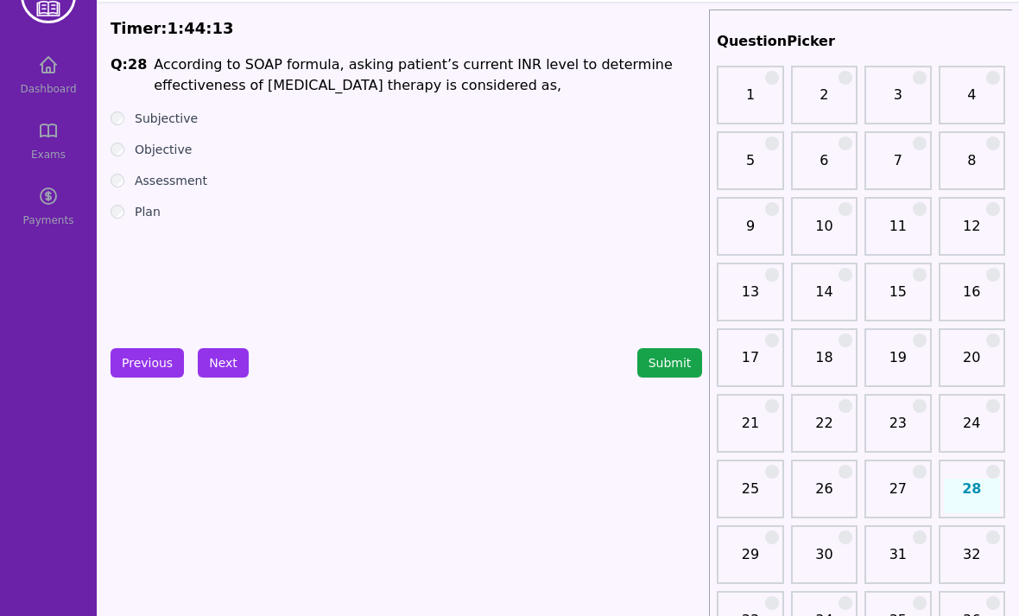
click at [136, 183] on label "Assessment" at bounding box center [171, 180] width 73 height 17
click at [235, 363] on button "Next" at bounding box center [223, 362] width 51 height 29
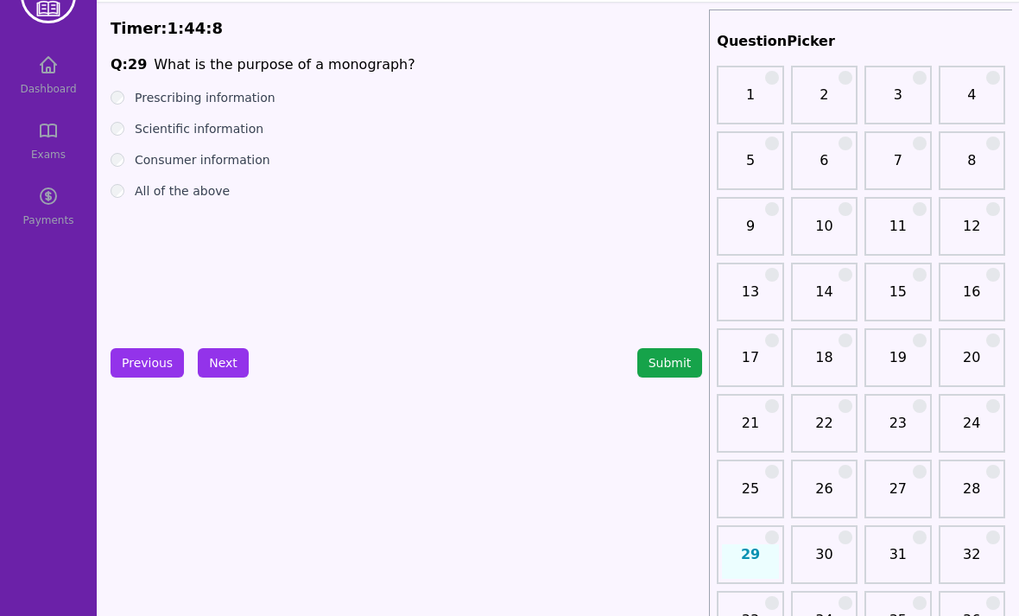
click at [136, 101] on label "Prescribing information" at bounding box center [205, 97] width 141 height 17
click at [128, 187] on div "All of the above" at bounding box center [407, 190] width 592 height 17
click at [127, 187] on div "All of the above" at bounding box center [407, 190] width 592 height 17
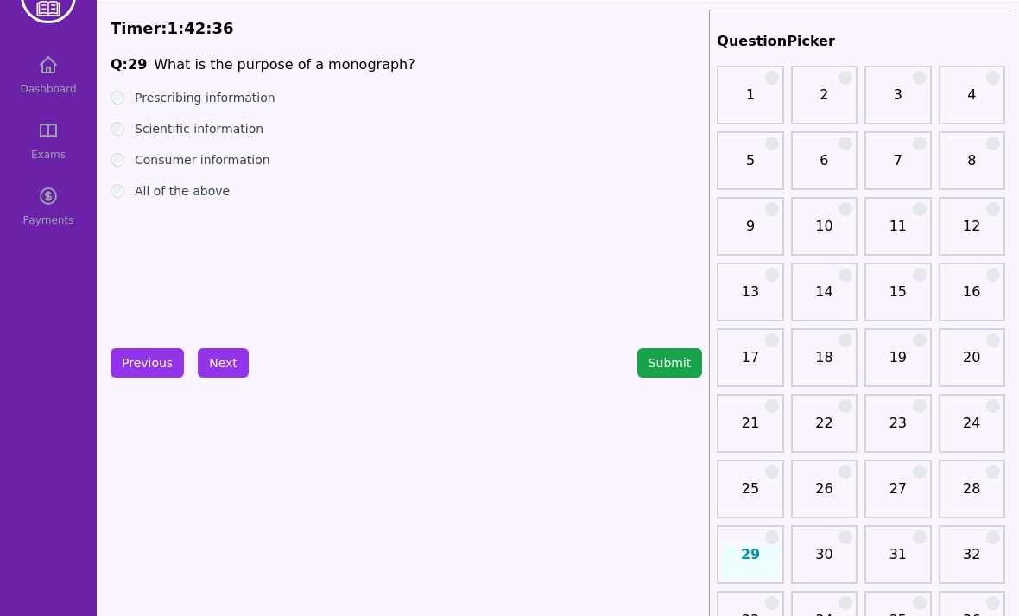
click at [146, 155] on label "Consumer information" at bounding box center [203, 159] width 136 height 17
click at [241, 364] on button "Next" at bounding box center [223, 362] width 51 height 29
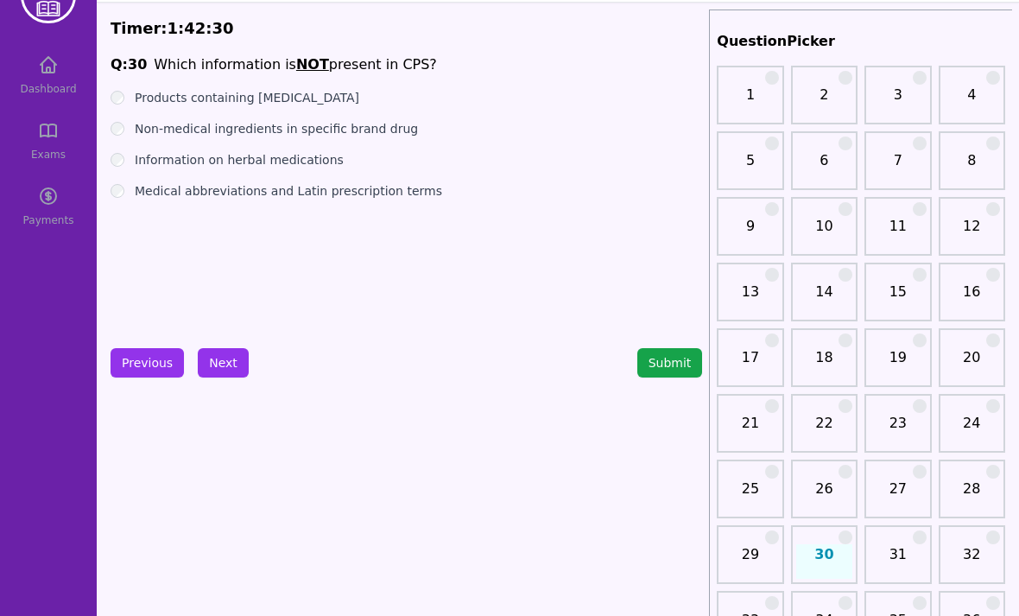
click at [123, 91] on div "Products containing [MEDICAL_DATA]" at bounding box center [407, 97] width 592 height 17
click at [137, 98] on label "Products containing [MEDICAL_DATA]" at bounding box center [247, 97] width 225 height 17
click at [136, 124] on label "Non-medical ingredients in specific brand drug" at bounding box center [276, 128] width 283 height 17
click at [142, 148] on ul "Products containing [MEDICAL_DATA] Non-medical ingredients in specific brand dr…" at bounding box center [407, 144] width 592 height 111
click at [130, 155] on div "Information on herbal medications" at bounding box center [407, 159] width 592 height 17
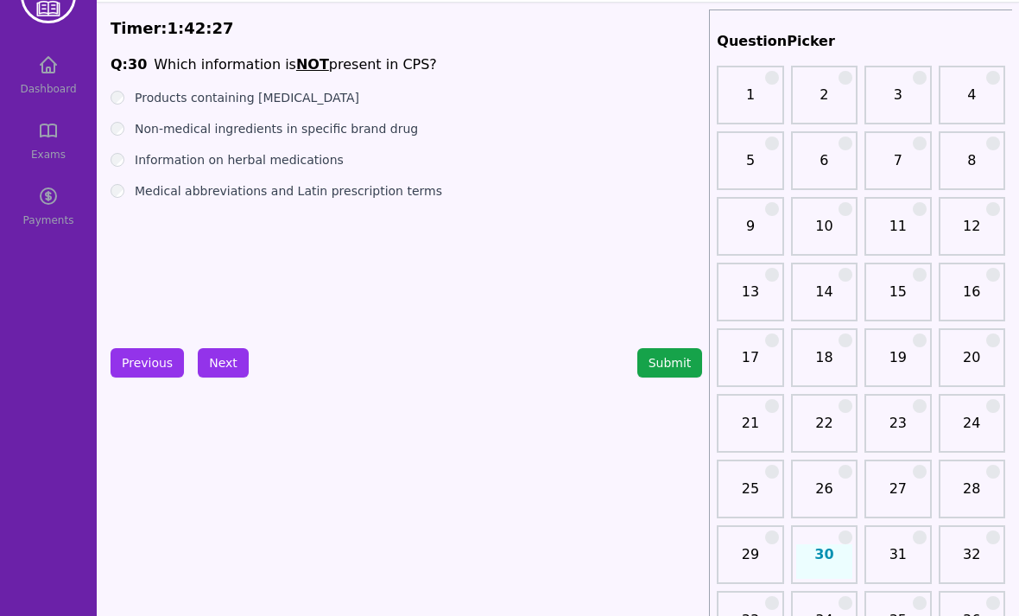
click at [131, 189] on div "Medical abbreviations and Latin prescription terms" at bounding box center [407, 190] width 592 height 17
click at [124, 155] on div "Information on herbal medications" at bounding box center [407, 159] width 592 height 17
click at [136, 166] on label "Information on herbal medications" at bounding box center [239, 159] width 209 height 17
click at [130, 190] on div "Medical abbreviations and Latin prescription terms" at bounding box center [407, 190] width 592 height 17
click at [141, 154] on label "Information on herbal medications" at bounding box center [239, 159] width 209 height 17
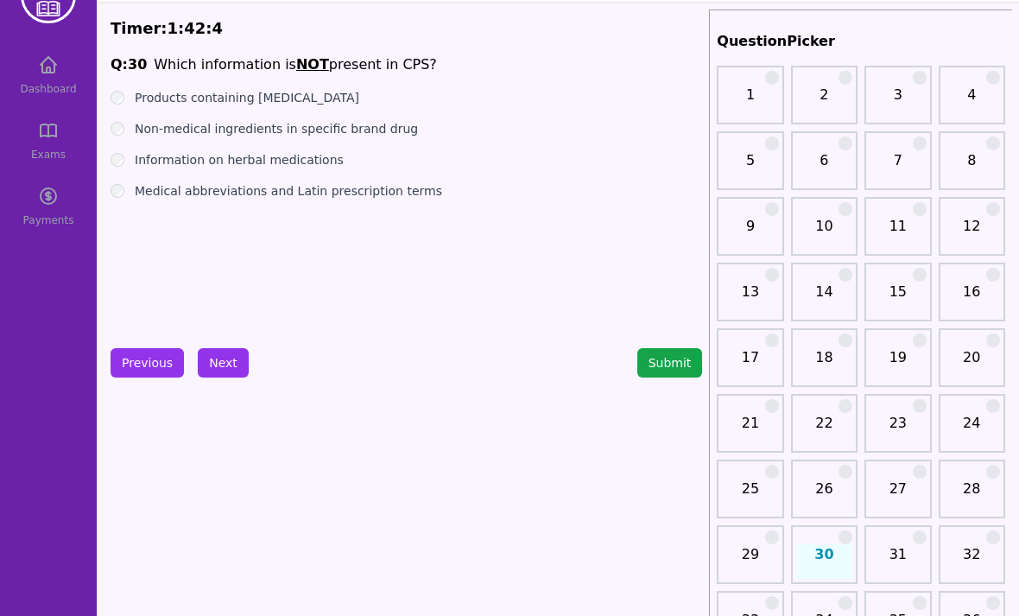
click at [237, 362] on button "Next" at bounding box center [223, 362] width 51 height 29
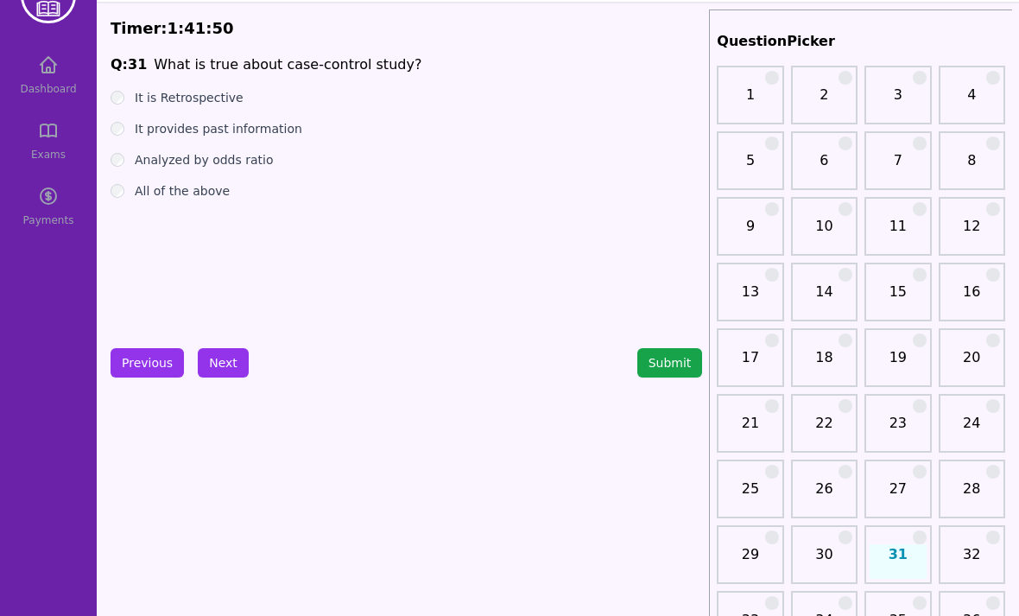
click at [130, 186] on div "All of the above" at bounding box center [407, 190] width 592 height 17
click at [235, 365] on button "Next" at bounding box center [223, 362] width 51 height 29
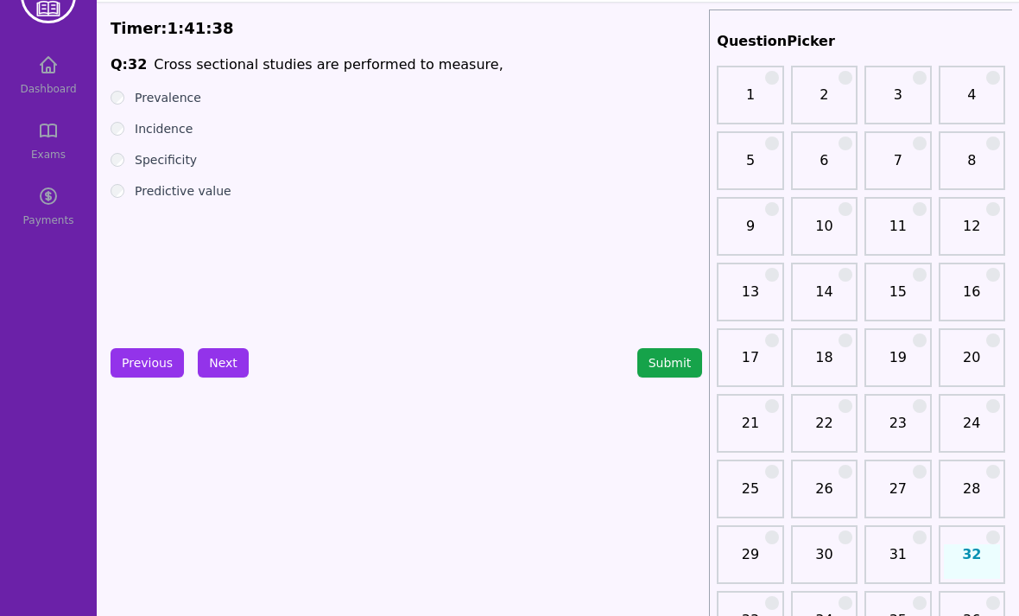
click at [131, 187] on div "Predictive value" at bounding box center [407, 190] width 592 height 17
click at [136, 193] on label "Predictive value" at bounding box center [183, 190] width 97 height 17
click at [229, 355] on button "Next" at bounding box center [223, 362] width 51 height 29
click at [130, 155] on div "Specificity" at bounding box center [407, 159] width 592 height 17
click at [128, 96] on div "Prevalence" at bounding box center [407, 97] width 592 height 17
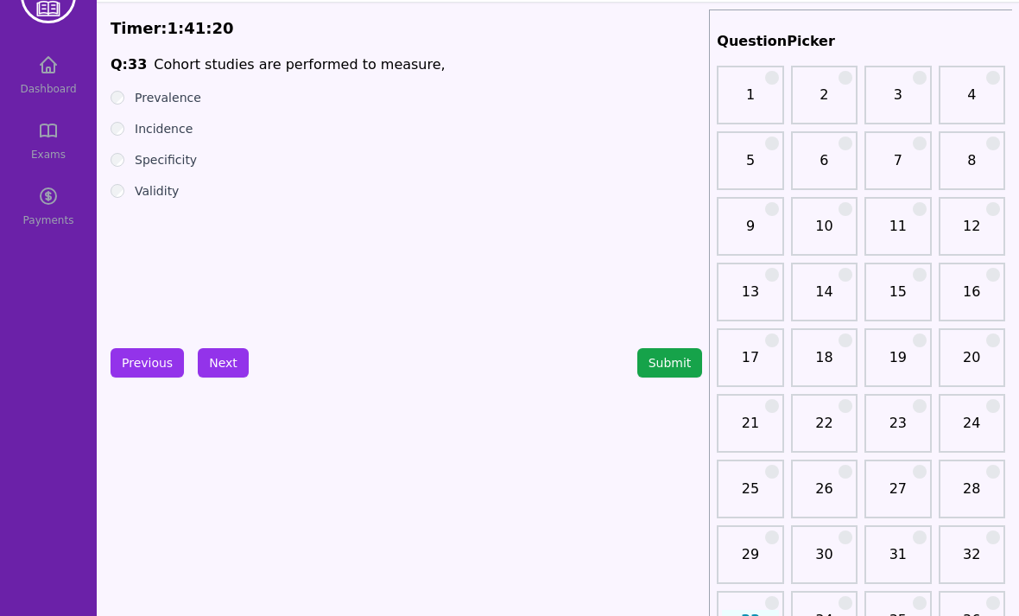
click at [153, 364] on button "Previous" at bounding box center [147, 362] width 73 height 29
click at [227, 364] on button "Next" at bounding box center [223, 362] width 51 height 29
click at [218, 366] on button "Next" at bounding box center [223, 362] width 51 height 29
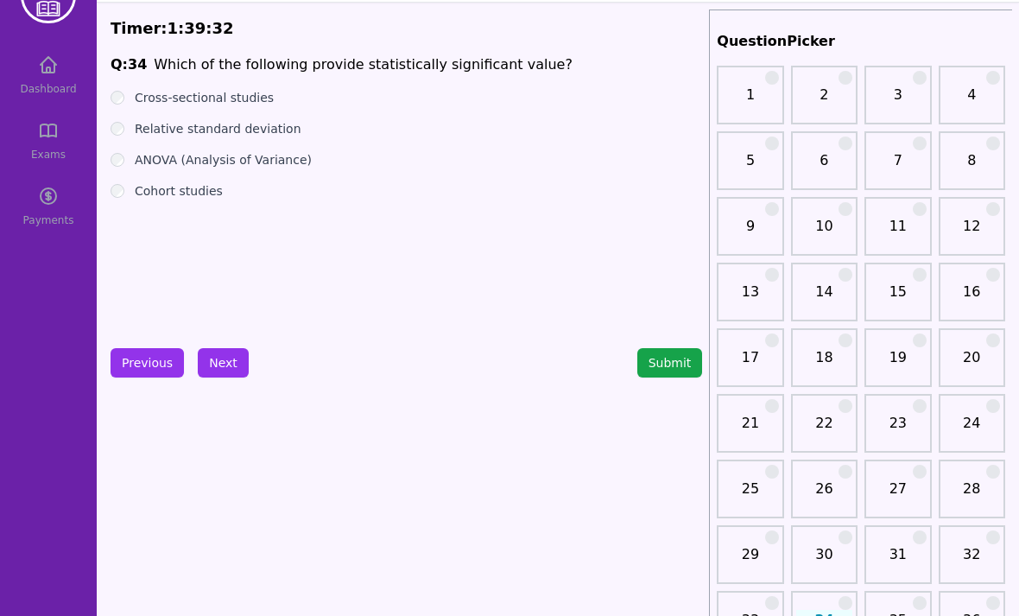
click at [137, 101] on label "Cross-sectional studies" at bounding box center [204, 97] width 139 height 17
click at [136, 100] on label "Cross-sectional studies" at bounding box center [204, 97] width 139 height 17
click at [136, 134] on label "Relative standard deviation" at bounding box center [218, 128] width 167 height 17
click at [227, 371] on button "Next" at bounding box center [223, 362] width 51 height 29
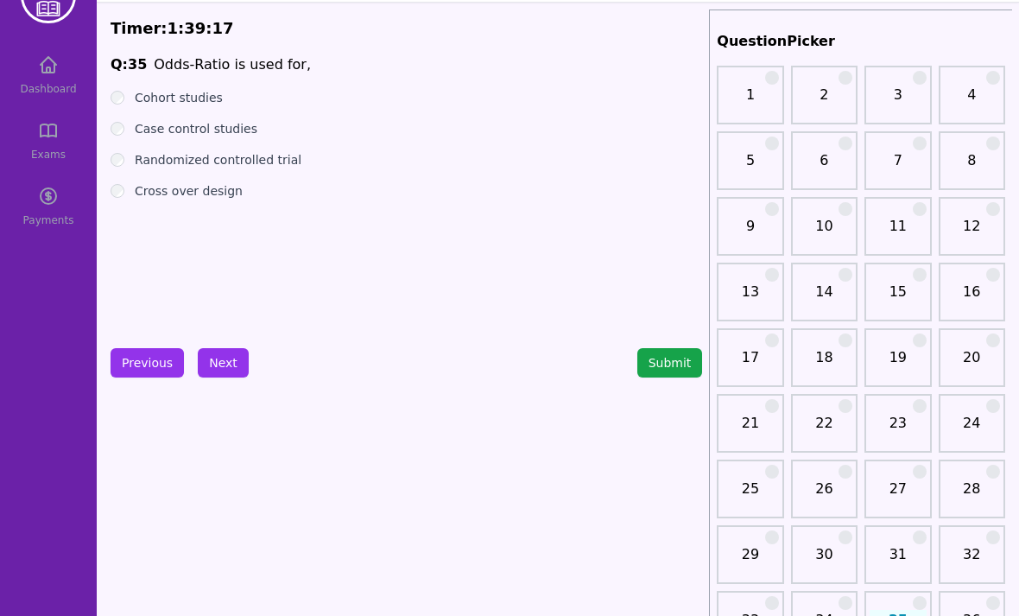
click at [232, 370] on button "Next" at bounding box center [223, 362] width 51 height 29
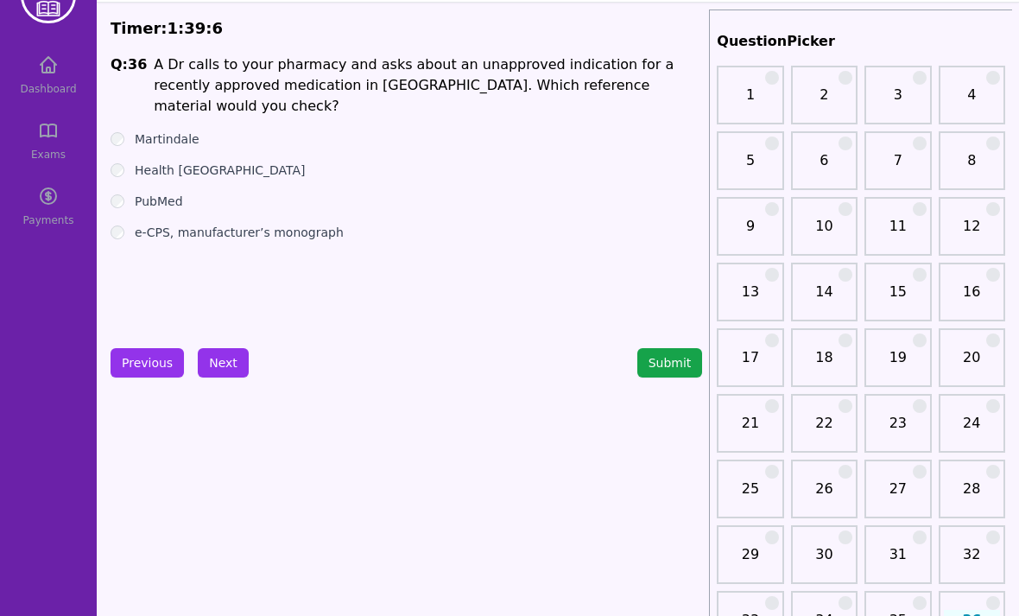
click at [143, 162] on label "Health [GEOGRAPHIC_DATA]" at bounding box center [220, 170] width 171 height 17
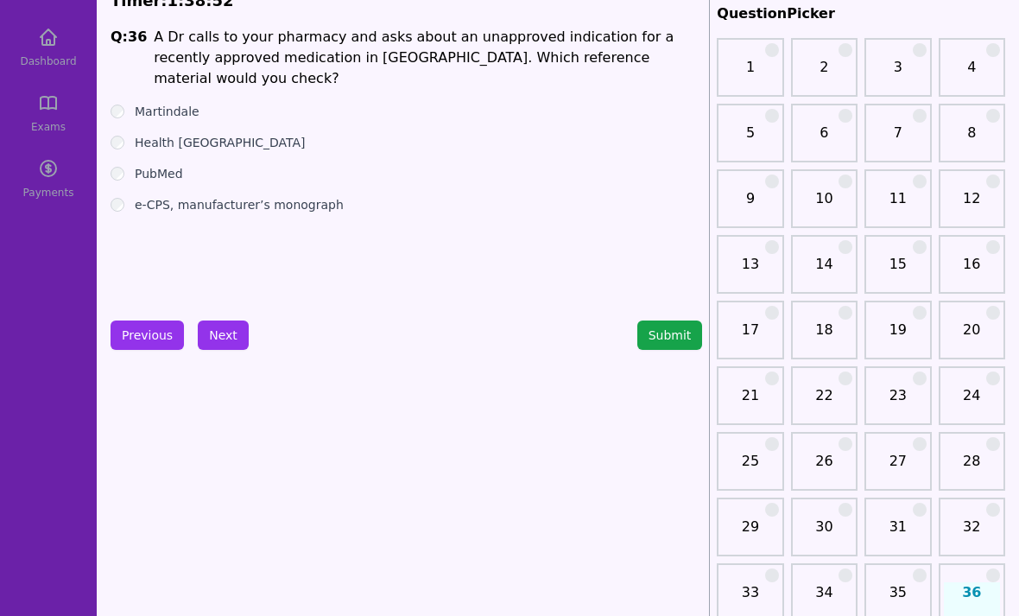
click at [188, 268] on div "Q: 36 A Dr calls to your pharmacy and asks about an unapproved indication for a…" at bounding box center [407, 157] width 592 height 259
click at [188, 267] on div "Q: 36 A Dr calls to your pharmacy and asks about an unapproved indication for a…" at bounding box center [407, 157] width 592 height 259
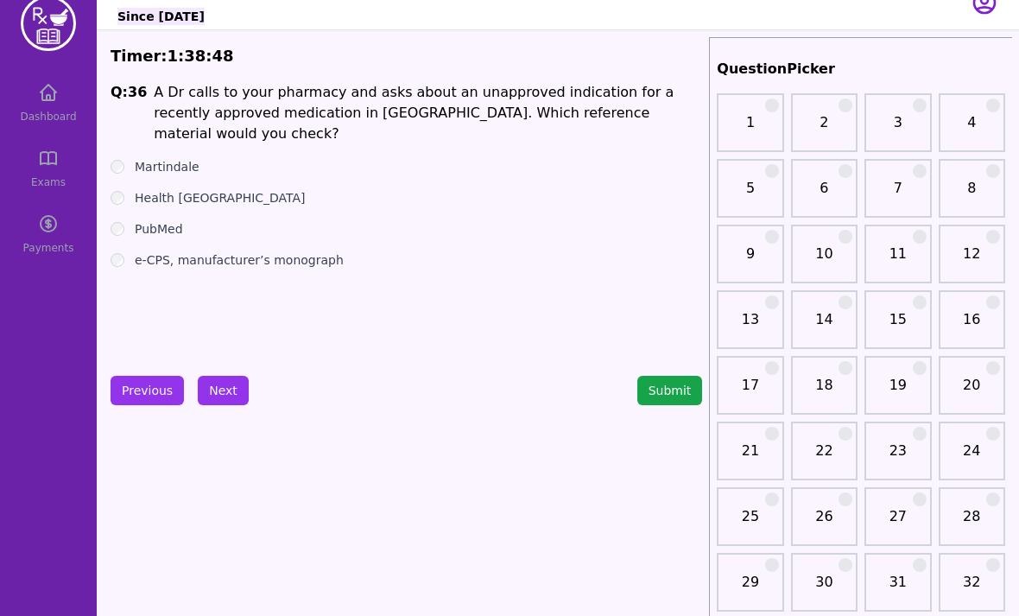
scroll to position [20, 0]
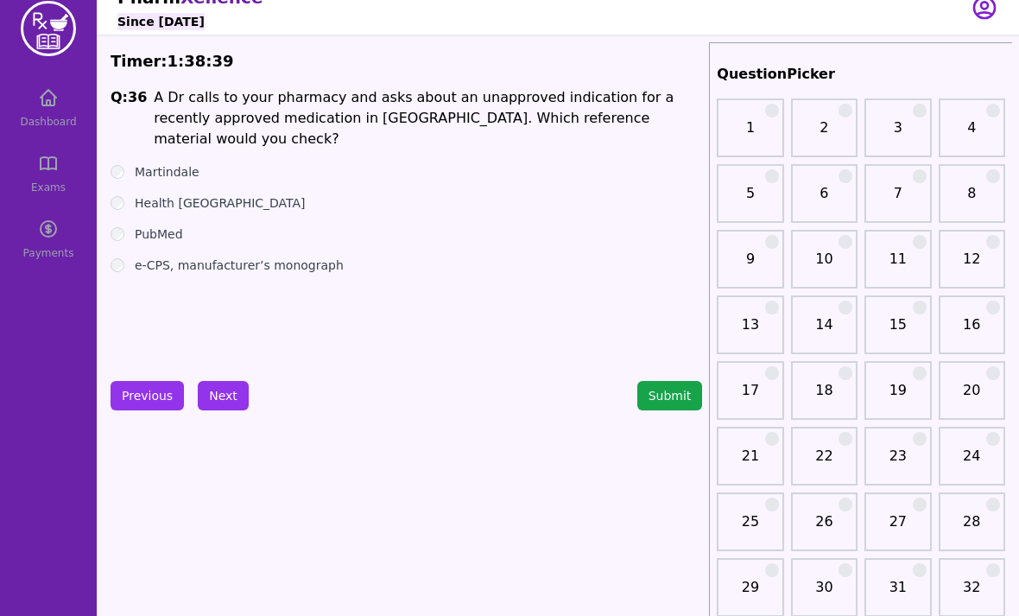
click at [227, 391] on button "Next" at bounding box center [223, 395] width 51 height 29
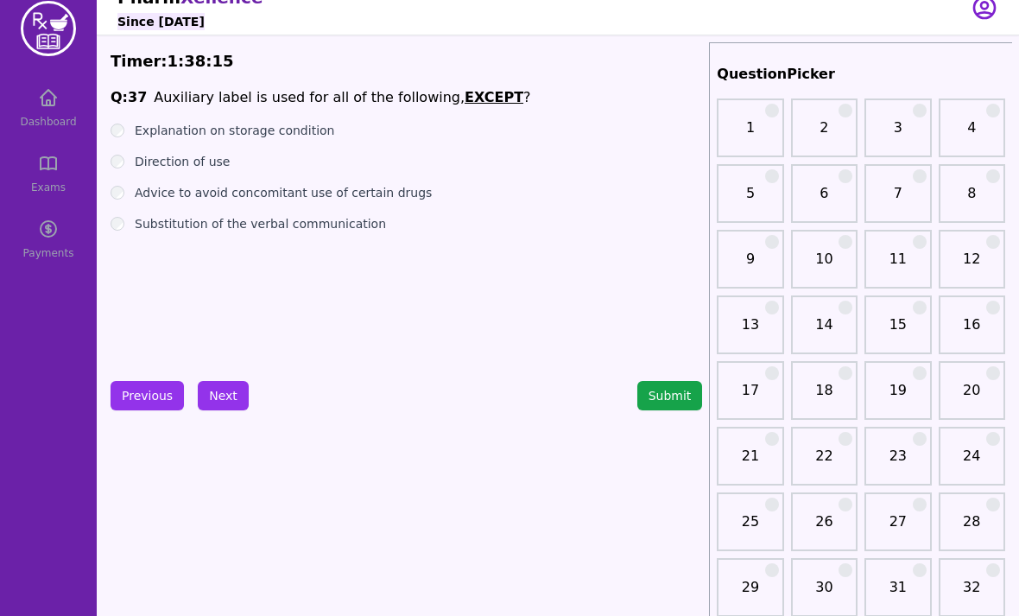
click at [217, 392] on button "Next" at bounding box center [223, 395] width 51 height 29
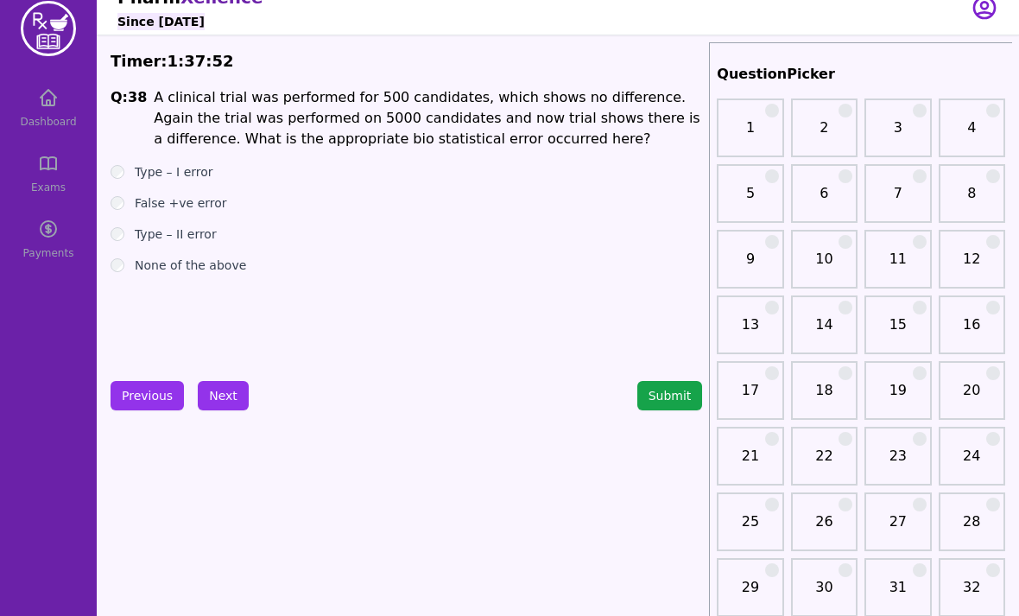
click at [214, 403] on button "Next" at bounding box center [223, 395] width 51 height 29
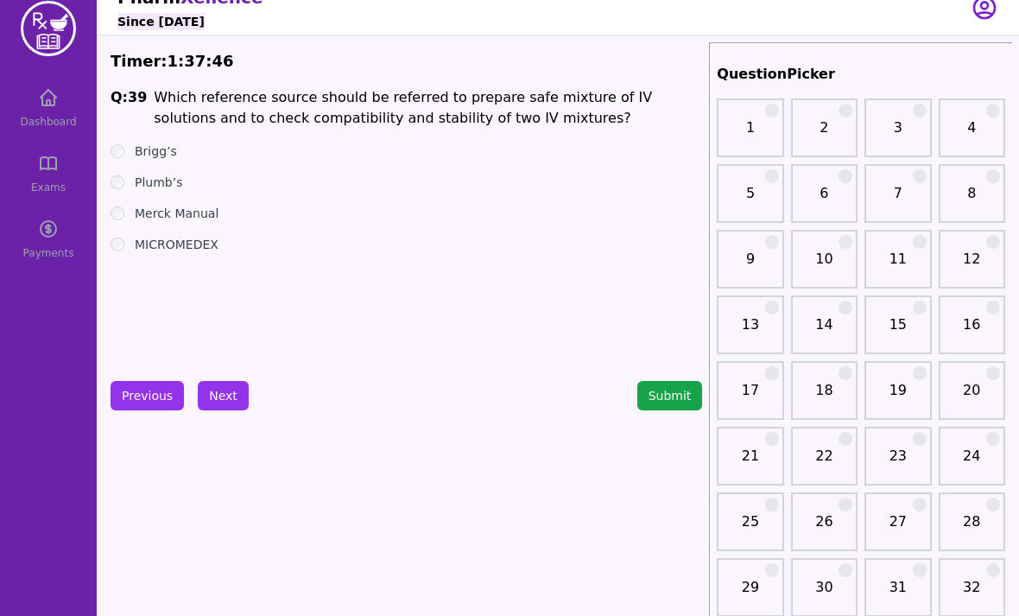
click at [130, 149] on div "Brigg’s" at bounding box center [407, 151] width 592 height 17
click at [136, 212] on label "Merck Manual" at bounding box center [177, 213] width 84 height 17
click at [130, 245] on div "MICROMEDEX" at bounding box center [407, 244] width 592 height 17
click at [212, 405] on button "Next" at bounding box center [223, 395] width 51 height 29
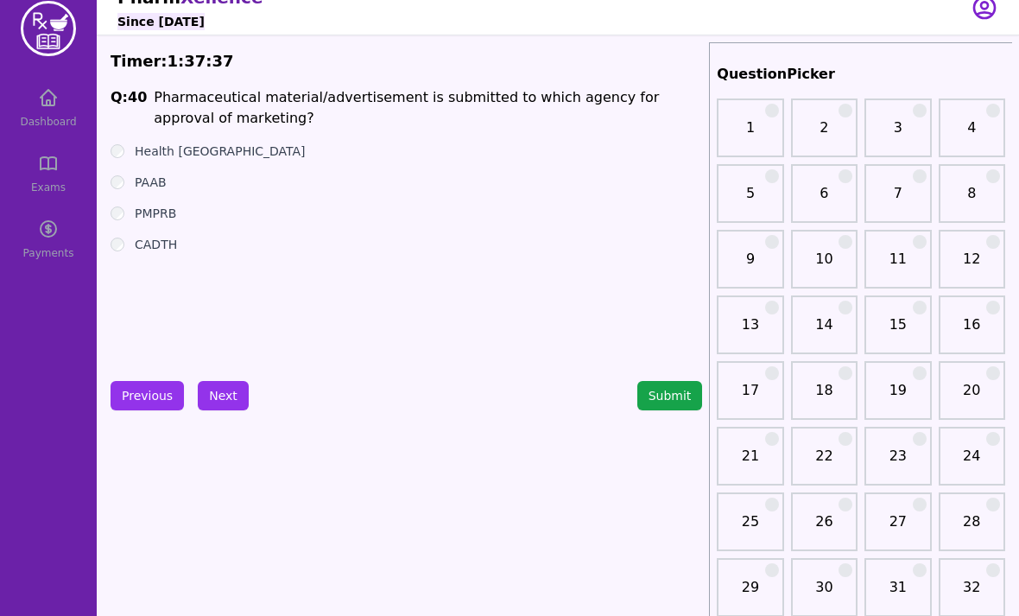
click at [141, 187] on label "PAAB" at bounding box center [151, 182] width 32 height 17
click at [226, 395] on button "Next" at bounding box center [223, 395] width 51 height 29
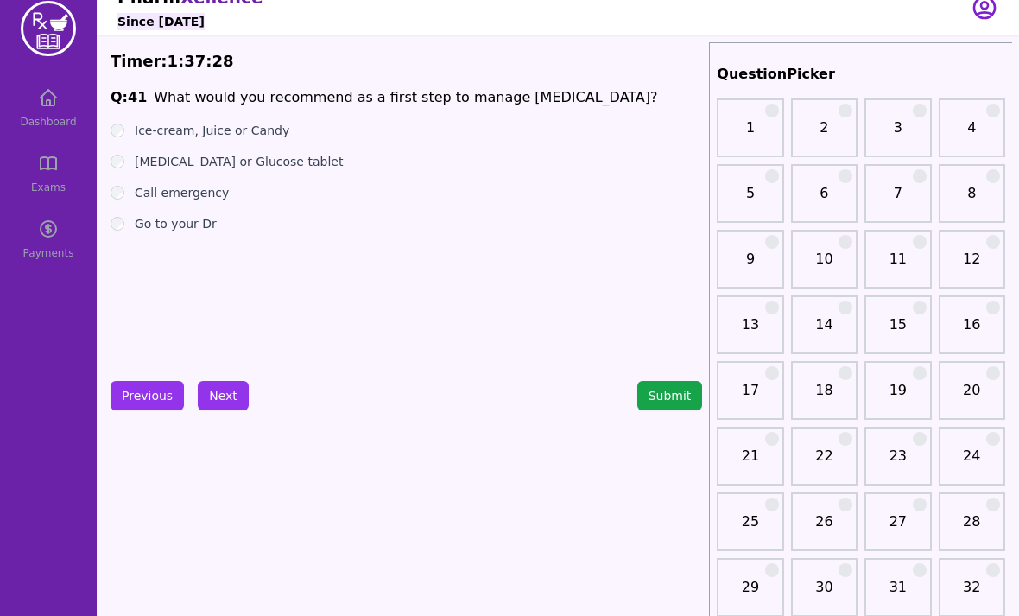
click at [137, 130] on label "Ice-cream, Juice or Candy" at bounding box center [212, 130] width 155 height 17
click at [136, 164] on label "[MEDICAL_DATA] or Glucose tablet" at bounding box center [239, 161] width 208 height 17
click at [135, 194] on label "Call emergency" at bounding box center [182, 192] width 94 height 17
click at [137, 228] on label "Go to your Dr" at bounding box center [176, 223] width 82 height 17
click at [142, 167] on label "[MEDICAL_DATA] or Glucose tablet" at bounding box center [239, 161] width 208 height 17
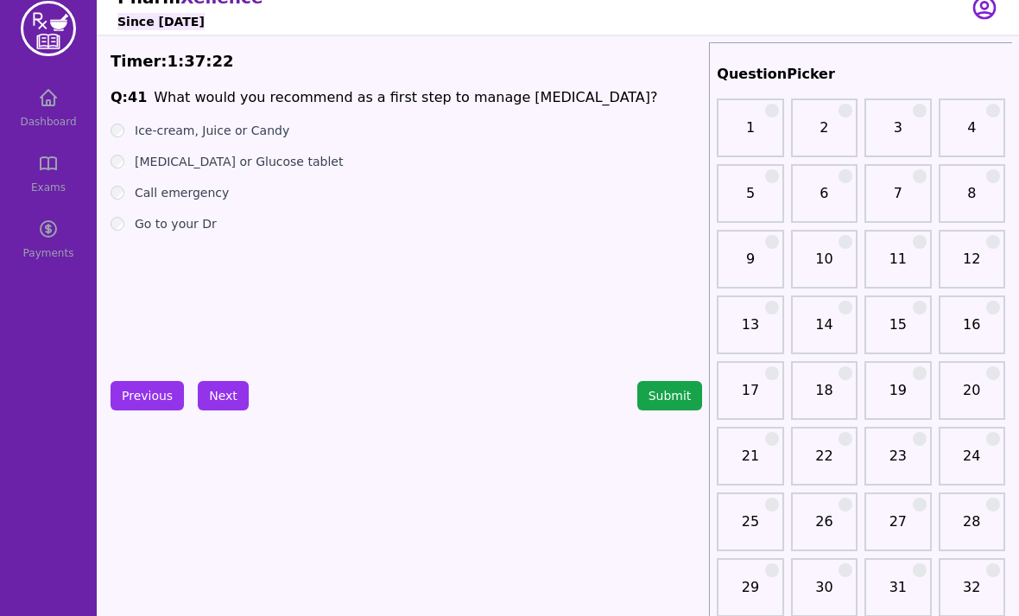
click at [243, 392] on button "Next" at bounding box center [223, 395] width 51 height 29
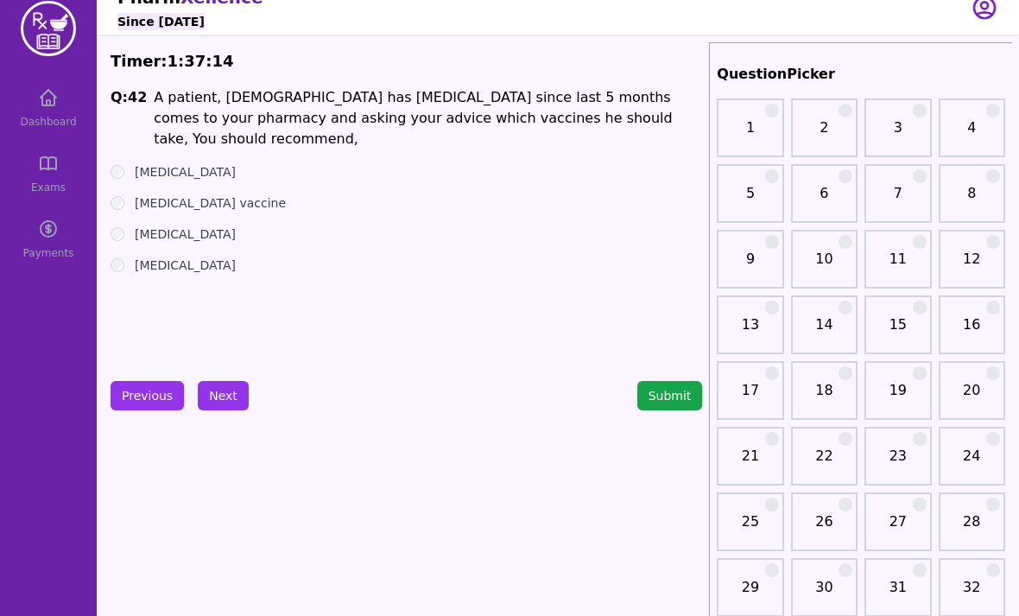
click at [143, 163] on label "[MEDICAL_DATA]" at bounding box center [185, 171] width 101 height 17
click at [148, 194] on label "[MEDICAL_DATA] vaccine" at bounding box center [210, 202] width 151 height 17
click at [156, 225] on label "[MEDICAL_DATA]" at bounding box center [185, 233] width 101 height 17
click at [151, 257] on label "[MEDICAL_DATA]" at bounding box center [185, 265] width 101 height 17
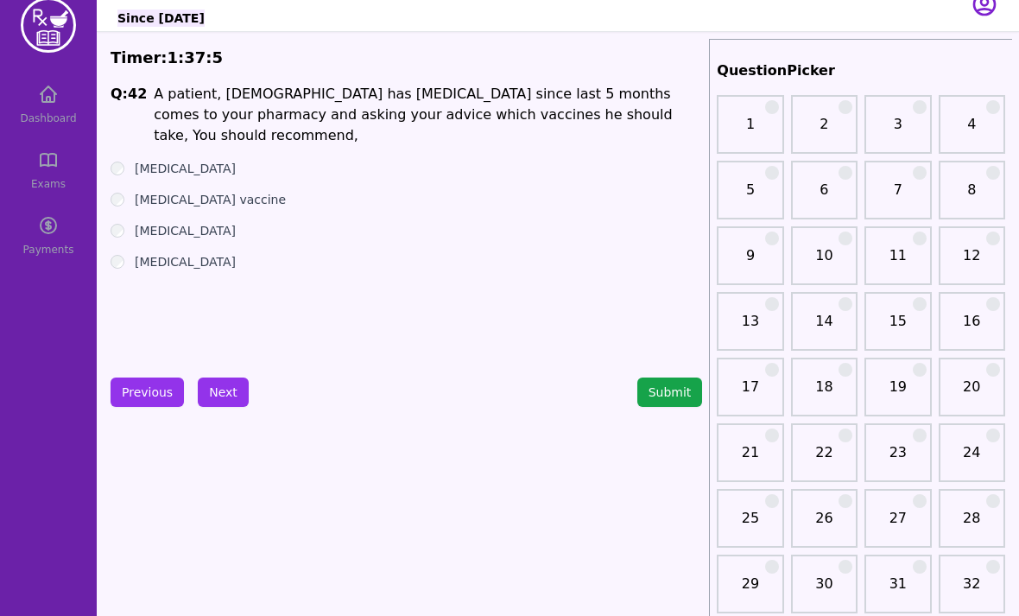
scroll to position [22, 0]
click at [239, 390] on button "Next" at bounding box center [223, 392] width 51 height 29
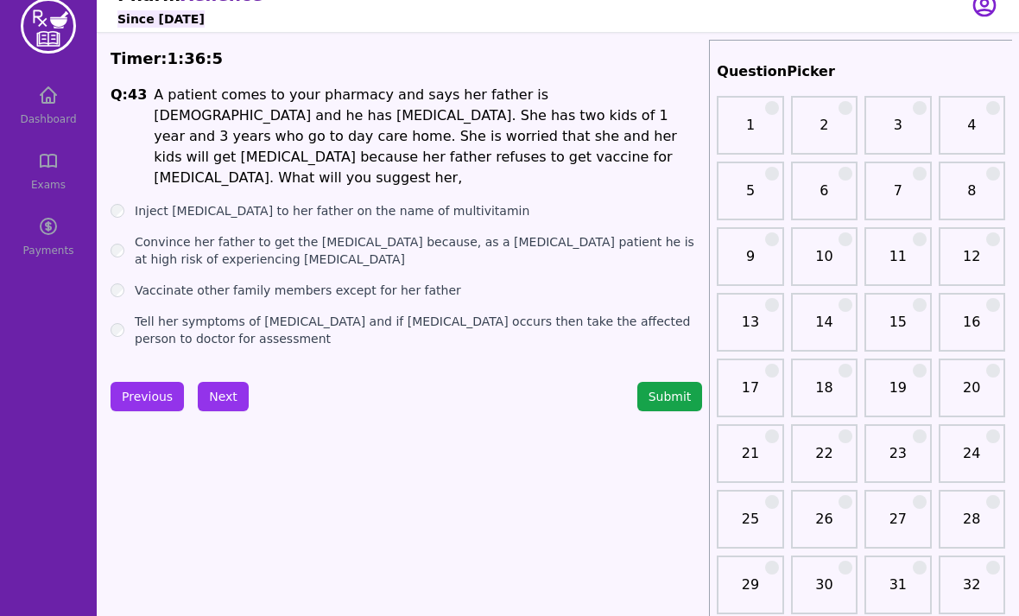
click at [514, 202] on div "Inject [MEDICAL_DATA] to her father on the name of multivitamin" at bounding box center [407, 210] width 592 height 17
click at [500, 176] on div "Q: 43 A patient comes to your pharmacy and says her father is [DEMOGRAPHIC_DATA…" at bounding box center [407, 216] width 592 height 263
click at [495, 202] on label "Inject [MEDICAL_DATA] to her father on the name of multivitamin" at bounding box center [332, 210] width 395 height 17
click at [580, 233] on label "Convince her father to get the [MEDICAL_DATA] because, as a [MEDICAL_DATA] pati…" at bounding box center [418, 250] width 567 height 35
click at [206, 396] on button "Next" at bounding box center [223, 396] width 51 height 29
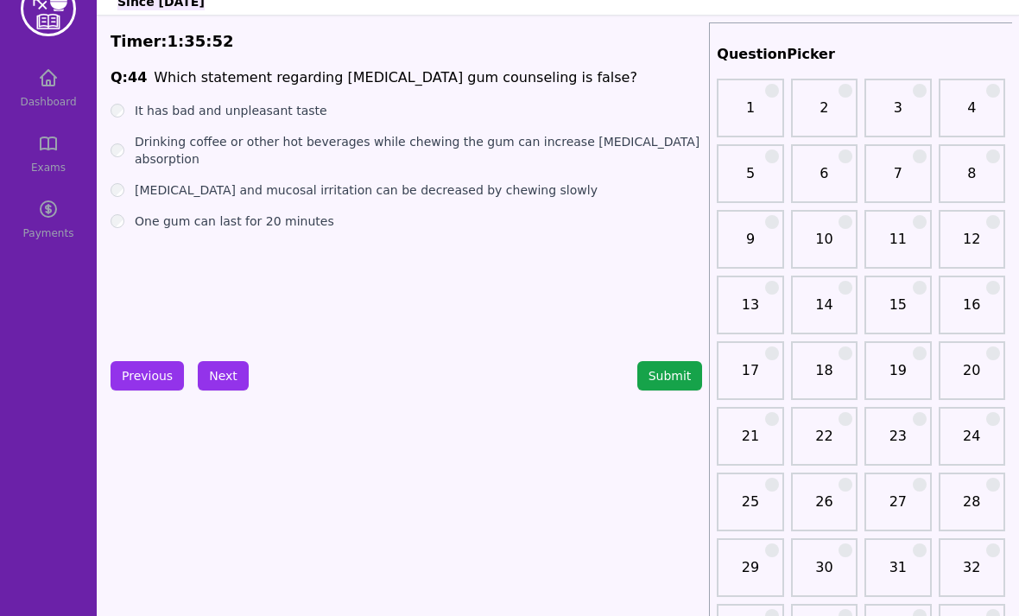
scroll to position [40, 0]
click at [530, 134] on label "Drinking coffee or other hot beverages while chewing the gum can increase [MEDI…" at bounding box center [418, 150] width 567 height 35
click at [227, 378] on button "Next" at bounding box center [223, 375] width 51 height 29
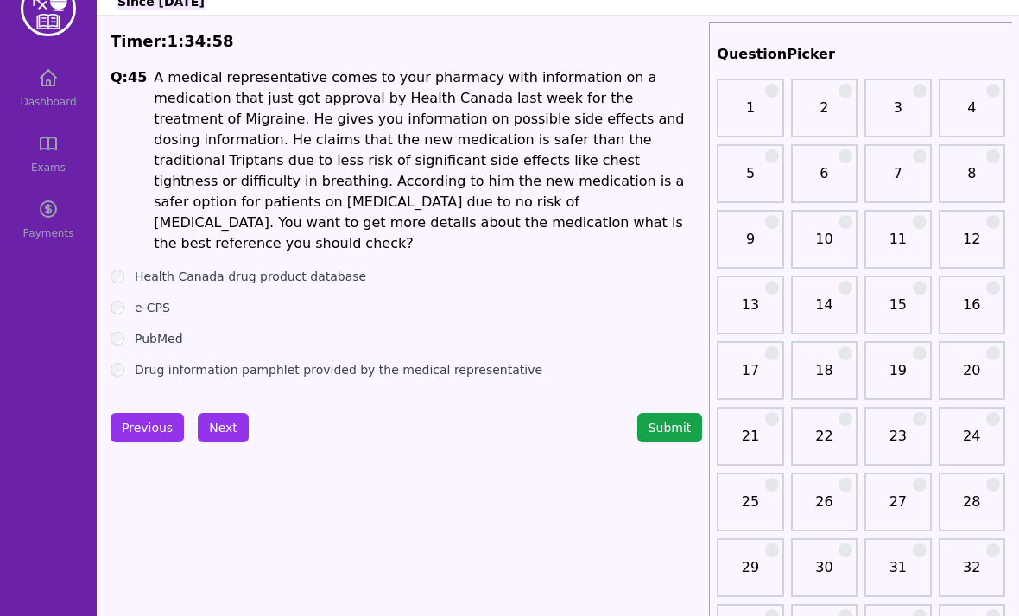
click at [351, 268] on label "Health Canada drug product database" at bounding box center [250, 276] width 231 height 17
click at [154, 330] on label "PubMed" at bounding box center [159, 338] width 48 height 17
click at [225, 413] on button "Next" at bounding box center [223, 427] width 51 height 29
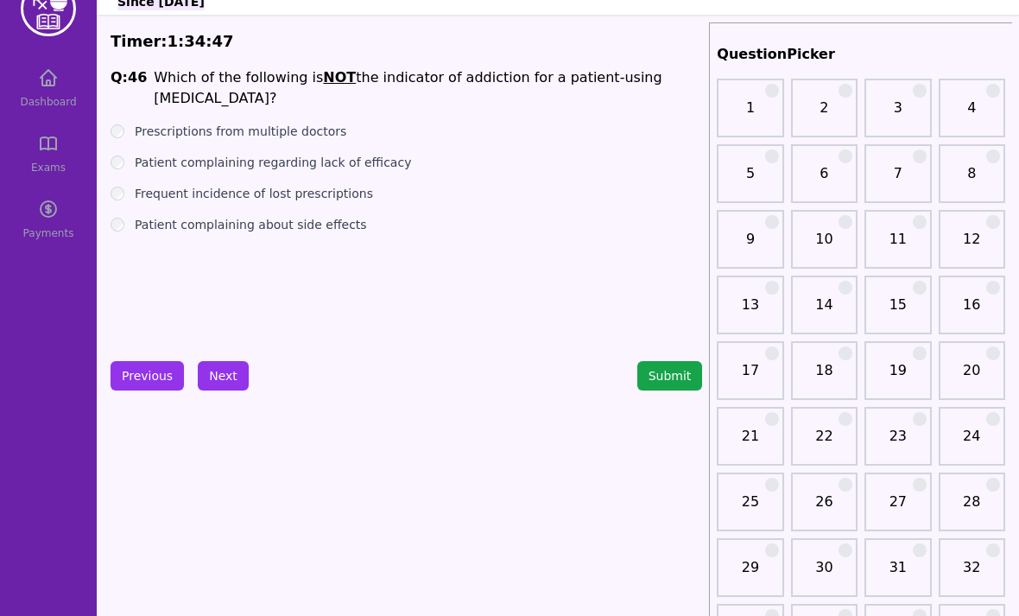
click at [339, 129] on ul "Prescriptions from multiple doctors Patient complaining regarding lack of effic…" at bounding box center [407, 178] width 592 height 111
click at [345, 154] on label "Patient complaining regarding lack of efficacy" at bounding box center [273, 162] width 276 height 17
click at [342, 185] on label "Frequent incidence of lost prescriptions" at bounding box center [254, 193] width 238 height 17
click at [341, 216] on label "Patient complaining about side effects" at bounding box center [251, 224] width 232 height 17
click at [221, 373] on button "Next" at bounding box center [223, 375] width 51 height 29
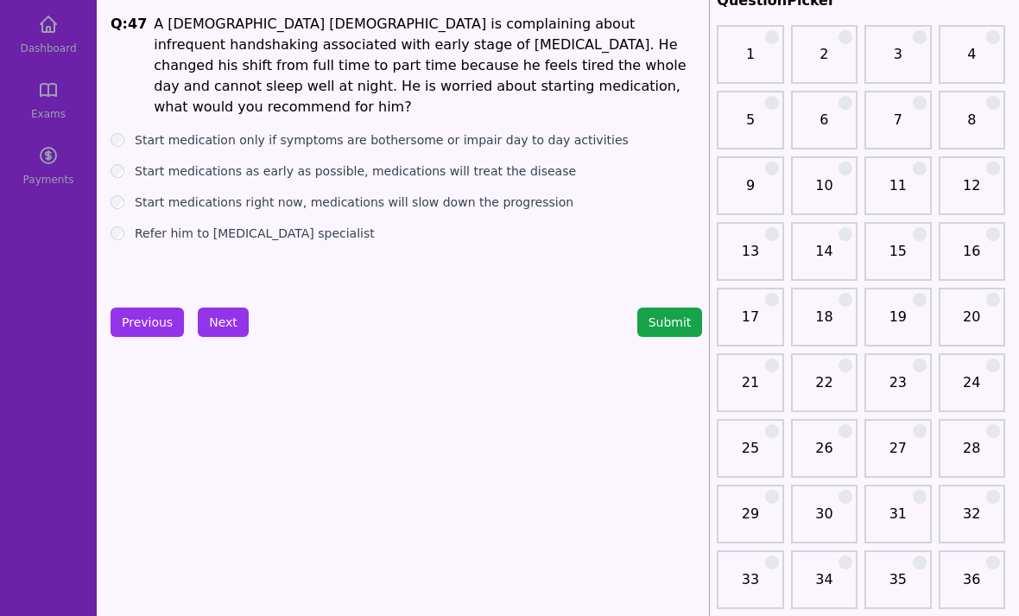
scroll to position [89, 0]
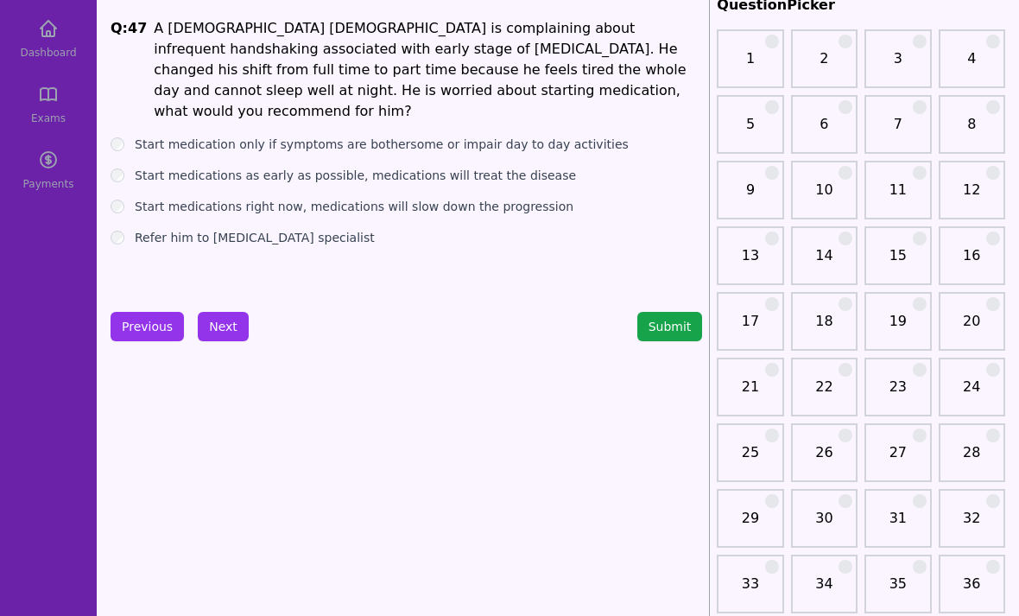
click at [529, 136] on label "Start medication only if symptoms are bothersome or impair day to day activities" at bounding box center [382, 144] width 494 height 17
click at [534, 167] on label "Start medications as early as possible, medications will treat the disease" at bounding box center [355, 175] width 441 height 17
click at [510, 198] on label "Start medications right now, medications will slow down the progression" at bounding box center [354, 206] width 439 height 17
click at [227, 335] on button "Next" at bounding box center [223, 326] width 51 height 29
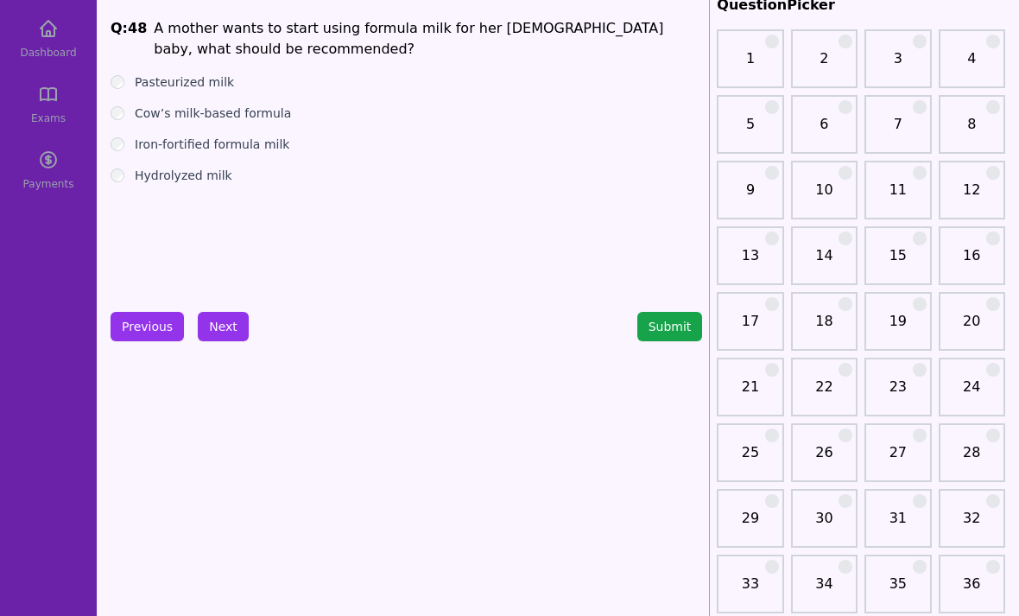
click at [131, 143] on div "Iron-fortified formula milk" at bounding box center [407, 144] width 592 height 17
click at [149, 149] on label "Iron-fortified formula milk" at bounding box center [212, 144] width 155 height 17
click at [243, 323] on button "Next" at bounding box center [223, 326] width 51 height 29
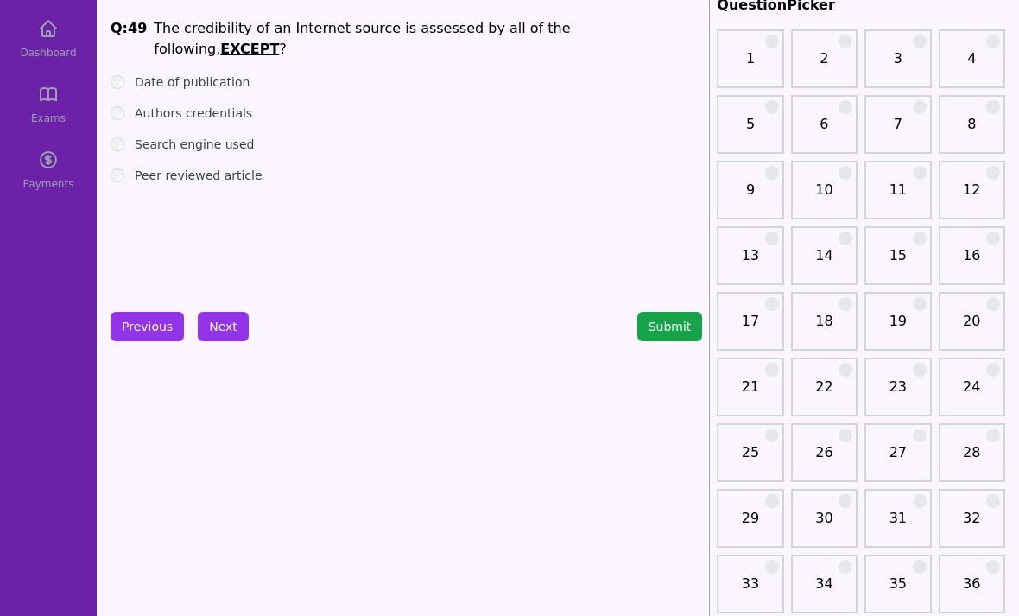
click at [141, 73] on label "Date of publication" at bounding box center [192, 81] width 115 height 17
click at [142, 105] on label "Authors credentials" at bounding box center [193, 113] width 117 height 17
click at [137, 136] on label "Search engine used" at bounding box center [194, 144] width 119 height 17
click at [127, 167] on div "Peer reviewed article" at bounding box center [407, 175] width 592 height 17
click at [136, 167] on label "Peer reviewed article" at bounding box center [199, 175] width 128 height 17
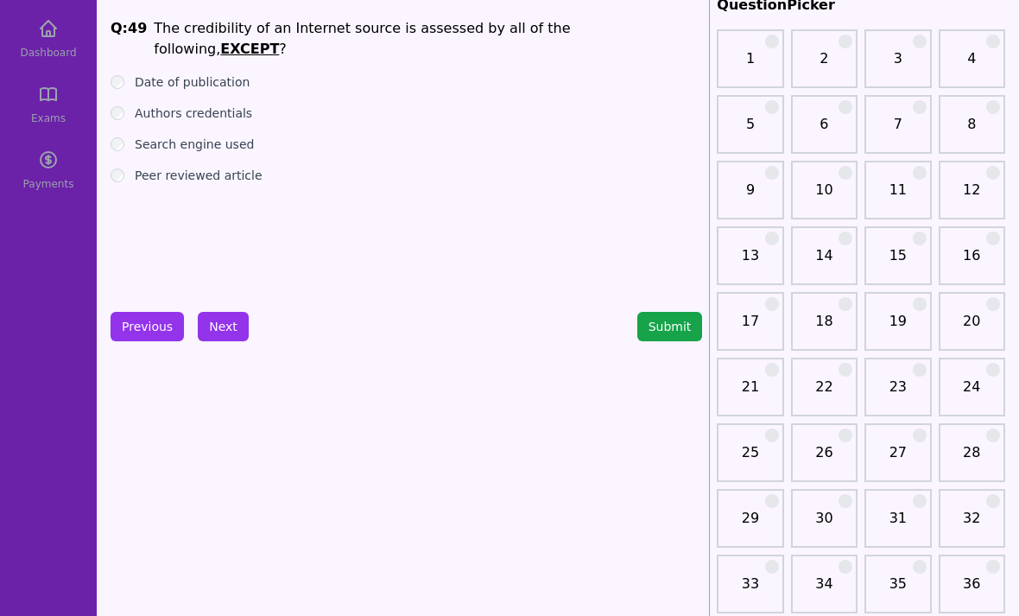
click at [125, 73] on div "Date of publication" at bounding box center [407, 81] width 592 height 17
click at [132, 80] on ul "Date of publication Authors credentials Search engine used Peer reviewed article" at bounding box center [407, 128] width 592 height 111
click at [130, 77] on ul "Date of publication Authors credentials Search engine used Peer reviewed article" at bounding box center [407, 128] width 592 height 111
click at [128, 73] on div "Date of publication" at bounding box center [407, 81] width 592 height 17
click at [133, 105] on div "Authors credentials" at bounding box center [407, 113] width 592 height 17
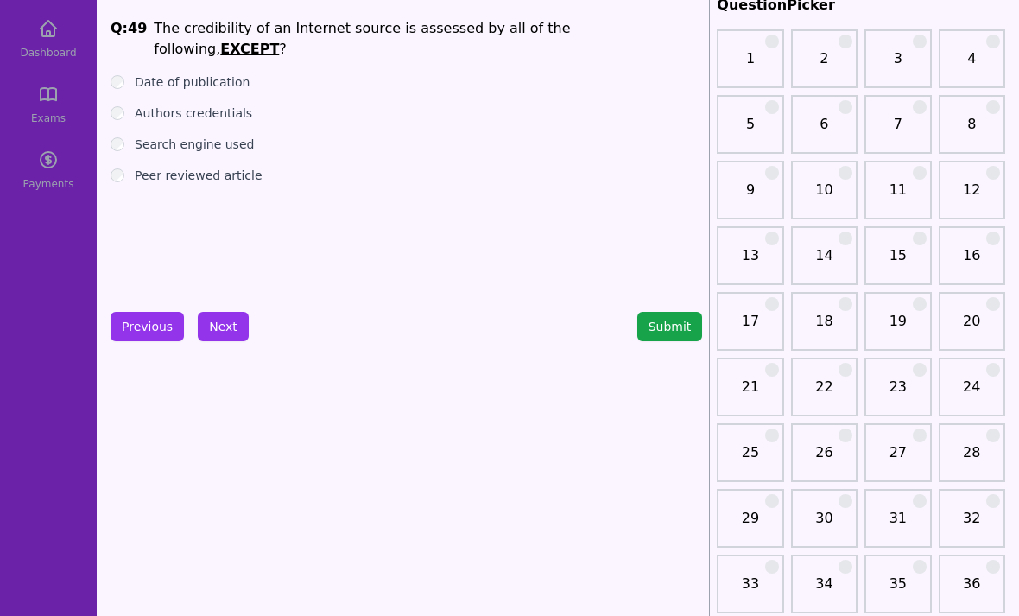
click at [138, 105] on label "Authors credentials" at bounding box center [193, 113] width 117 height 17
click at [135, 167] on label "Peer reviewed article" at bounding box center [199, 175] width 128 height 17
click at [139, 136] on label "Search engine used" at bounding box center [194, 144] width 119 height 17
click at [222, 340] on button "Next" at bounding box center [223, 326] width 51 height 29
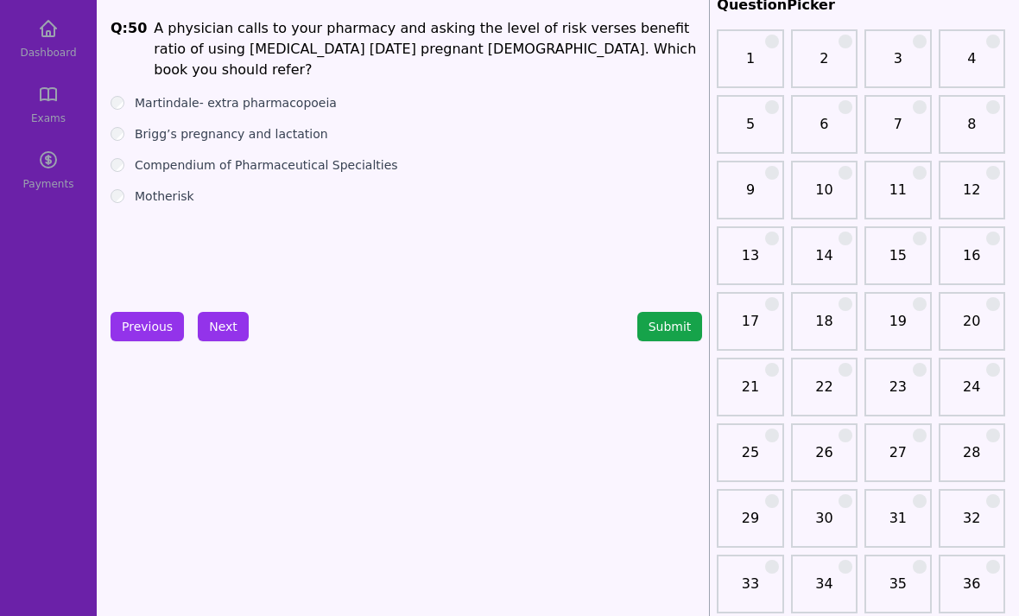
click at [125, 125] on div "Brigg’s pregnancy and lactation" at bounding box center [407, 133] width 592 height 17
click at [135, 124] on ul "Martindale- extra pharmacopoeia Brigg’s pregnancy and lactation Compendium of P…" at bounding box center [407, 149] width 592 height 111
click at [135, 126] on ul "Martindale- extra pharmacopoeia Brigg’s pregnancy and lactation Compendium of P…" at bounding box center [407, 149] width 592 height 111
click at [133, 123] on ul "Martindale- extra pharmacopoeia Brigg’s pregnancy and lactation Compendium of P…" at bounding box center [407, 149] width 592 height 111
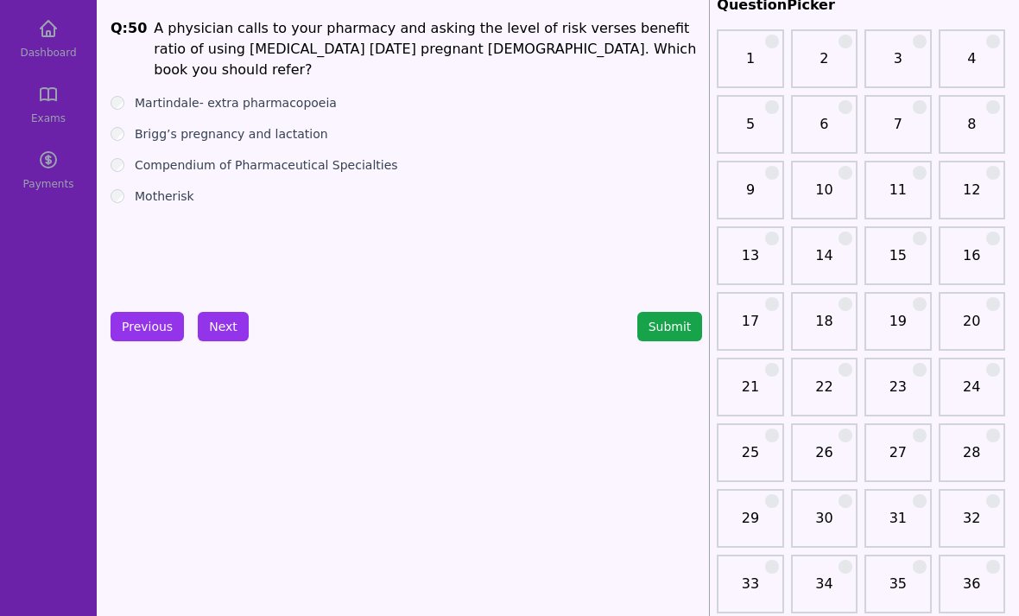
click at [234, 338] on button "Next" at bounding box center [223, 326] width 51 height 29
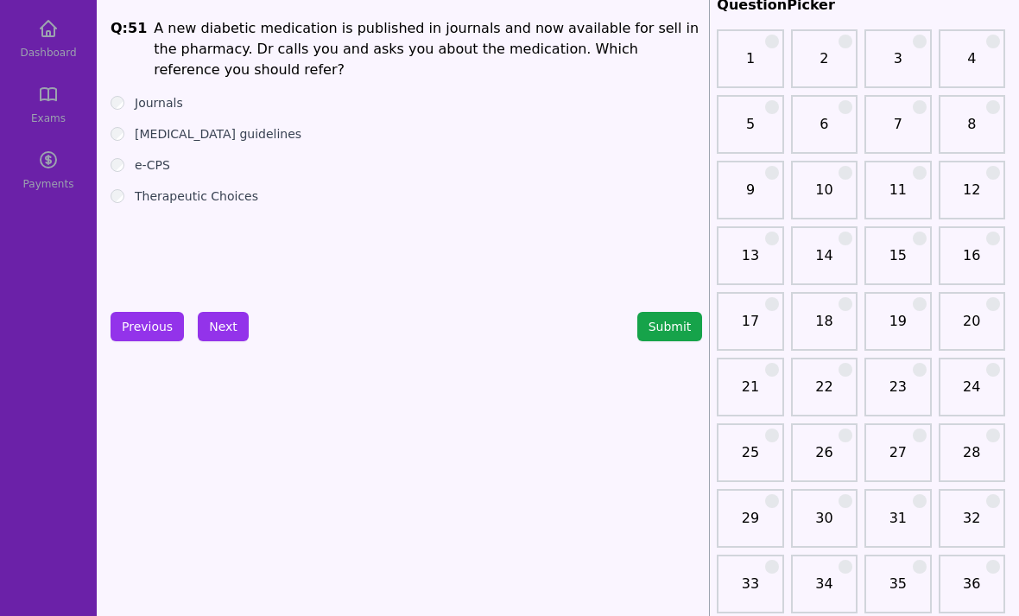
click at [684, 338] on button "Submit" at bounding box center [670, 326] width 66 height 29
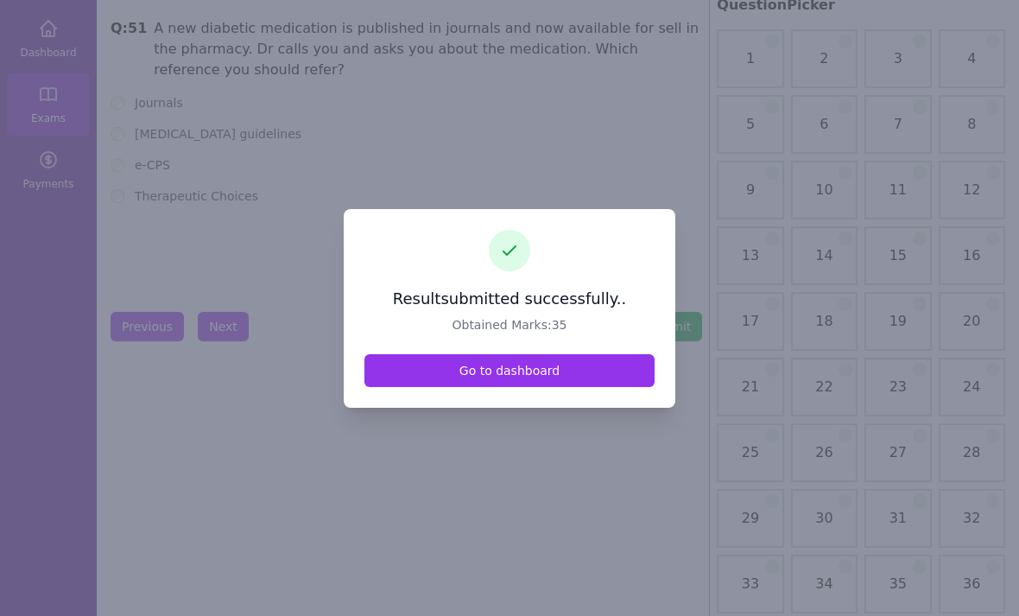
click at [416, 387] on link "Go to dashboard" at bounding box center [509, 370] width 290 height 33
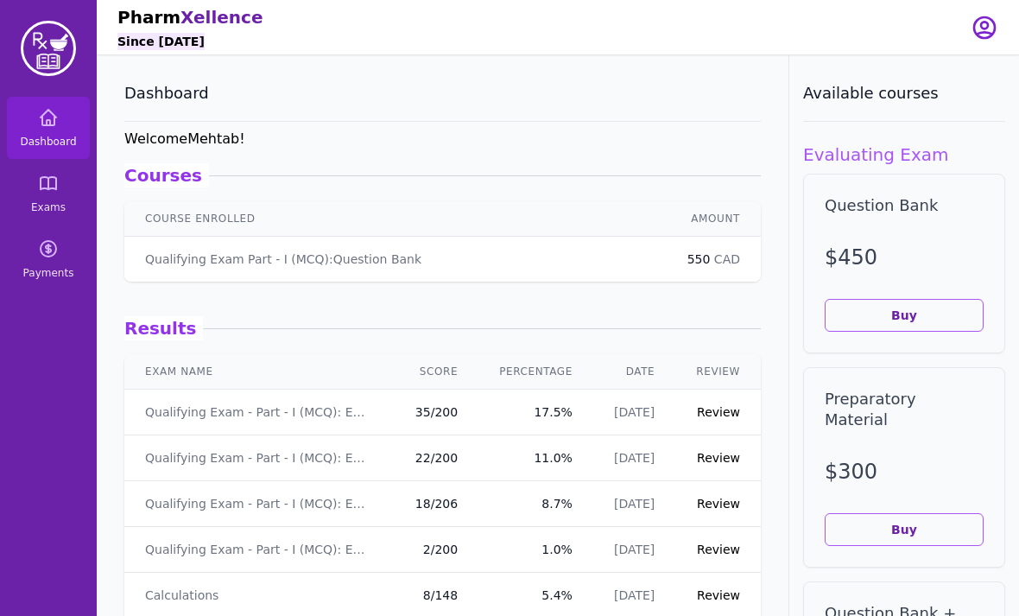
click at [715, 411] on link "Review" at bounding box center [718, 412] width 43 height 14
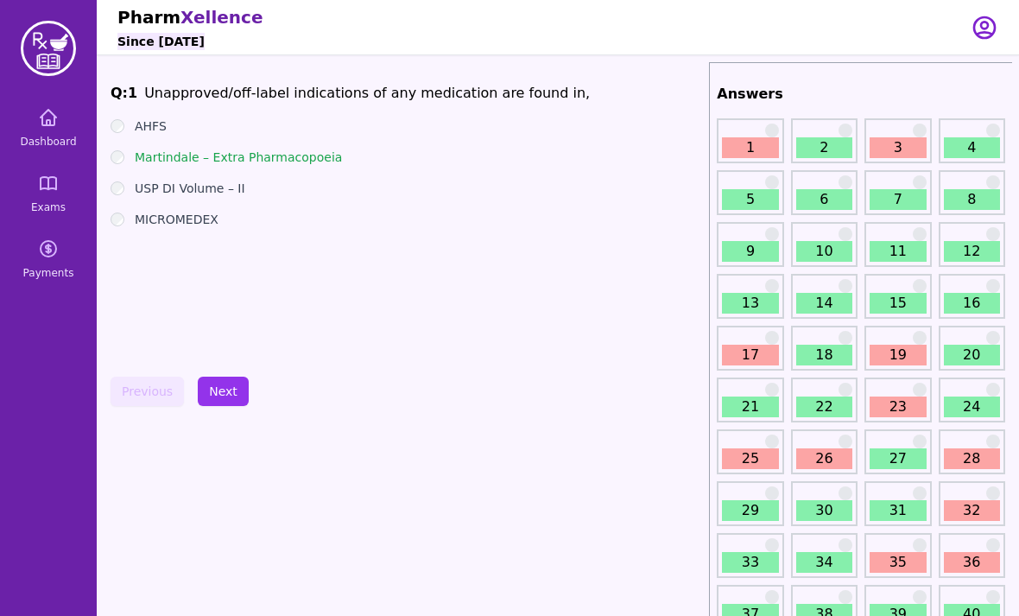
click at [137, 171] on ul "AHFS Martindale – Extra Pharmacopoeia USP DI Volume – II MICROMEDEX" at bounding box center [407, 172] width 592 height 111
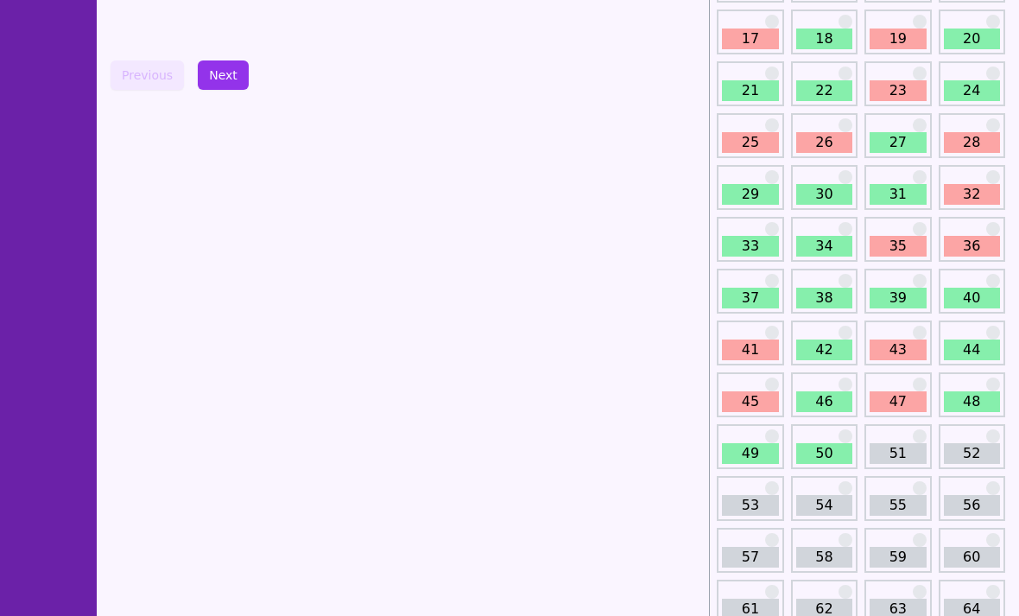
scroll to position [323, 0]
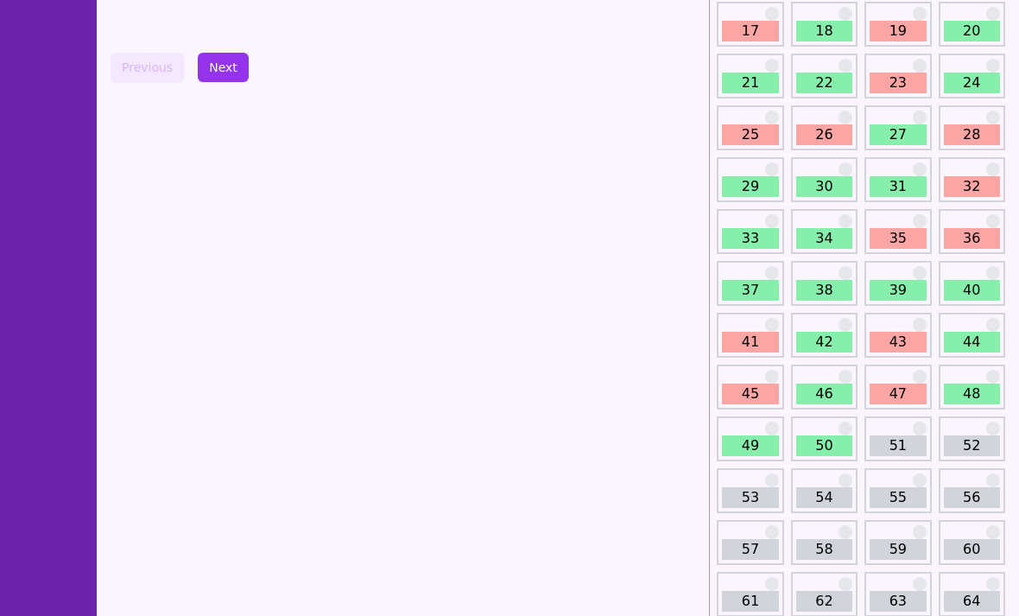
click at [822, 446] on link "50" at bounding box center [824, 446] width 56 height 21
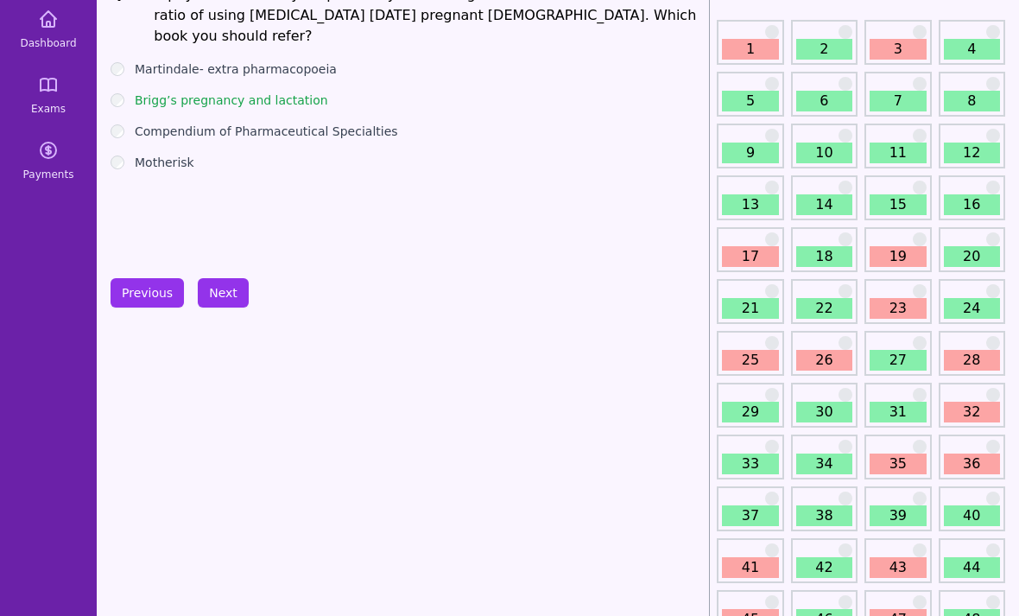
click at [143, 281] on button "Previous" at bounding box center [147, 293] width 73 height 29
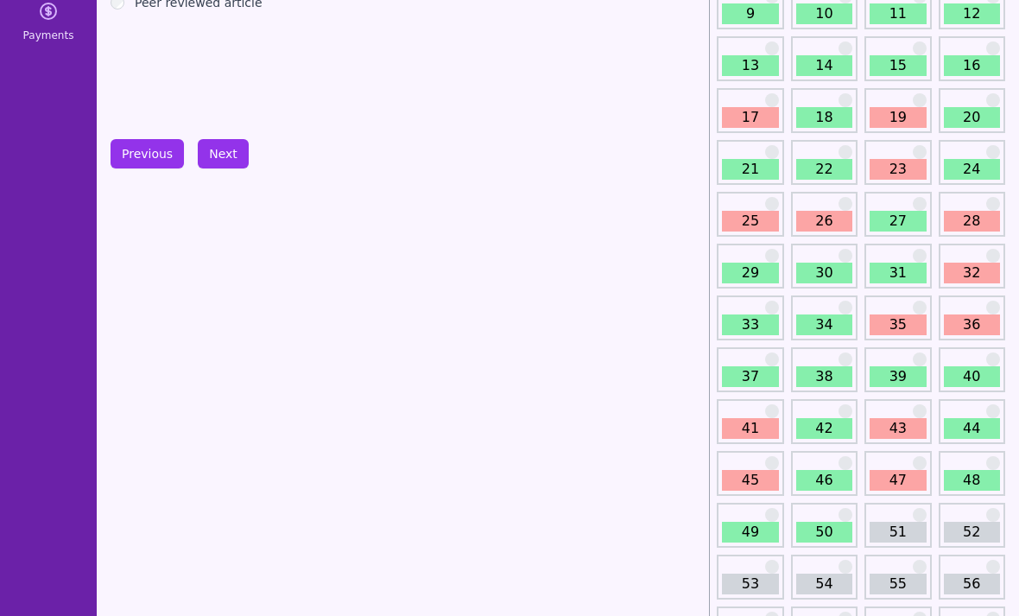
click at [889, 484] on link "47" at bounding box center [898, 481] width 56 height 21
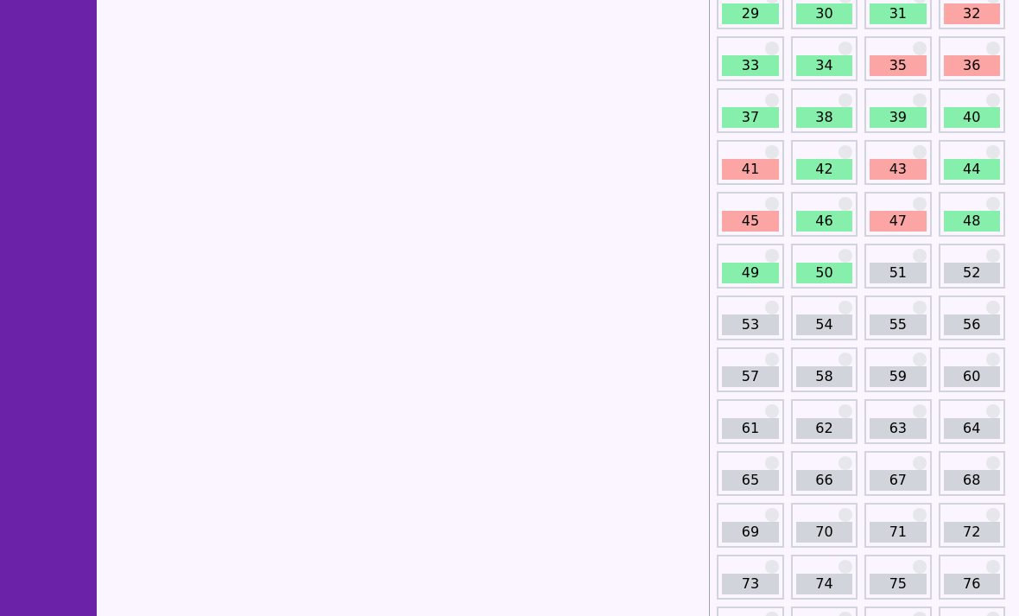
scroll to position [497, 0]
click at [821, 168] on link "42" at bounding box center [824, 169] width 56 height 21
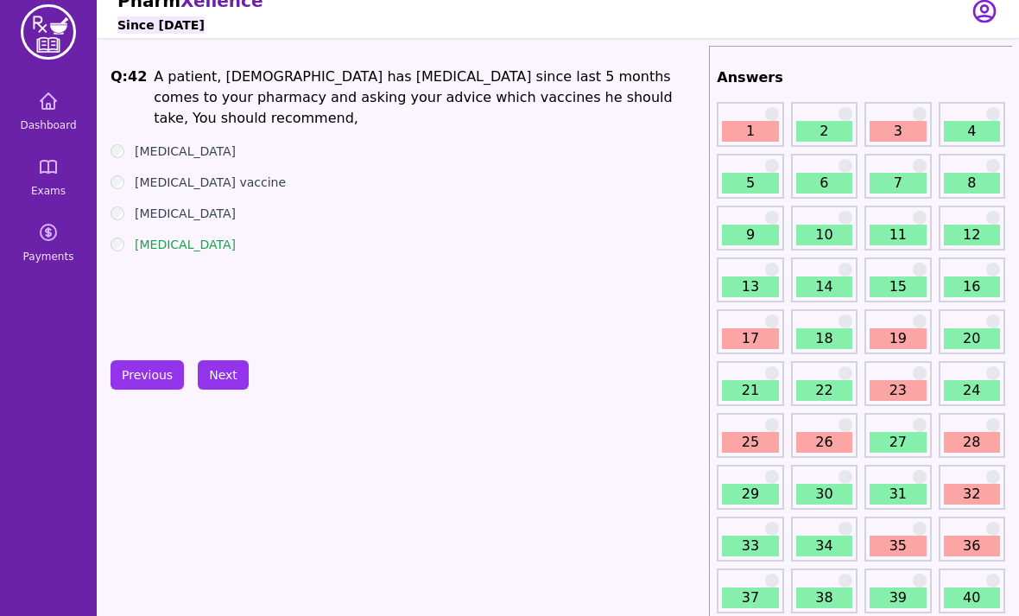
scroll to position [6, 0]
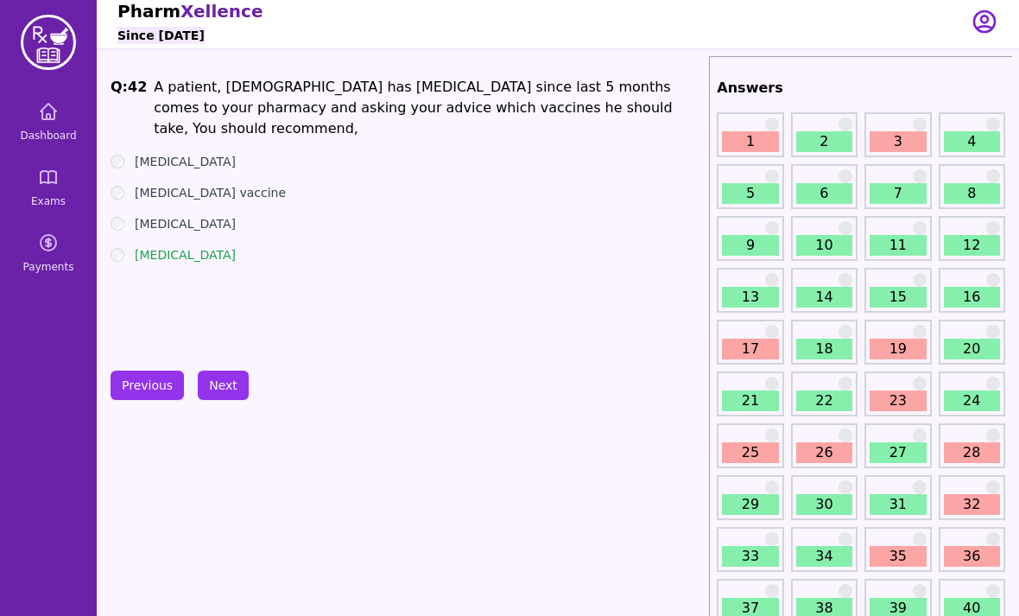
click at [897, 142] on link "3" at bounding box center [898, 141] width 56 height 21
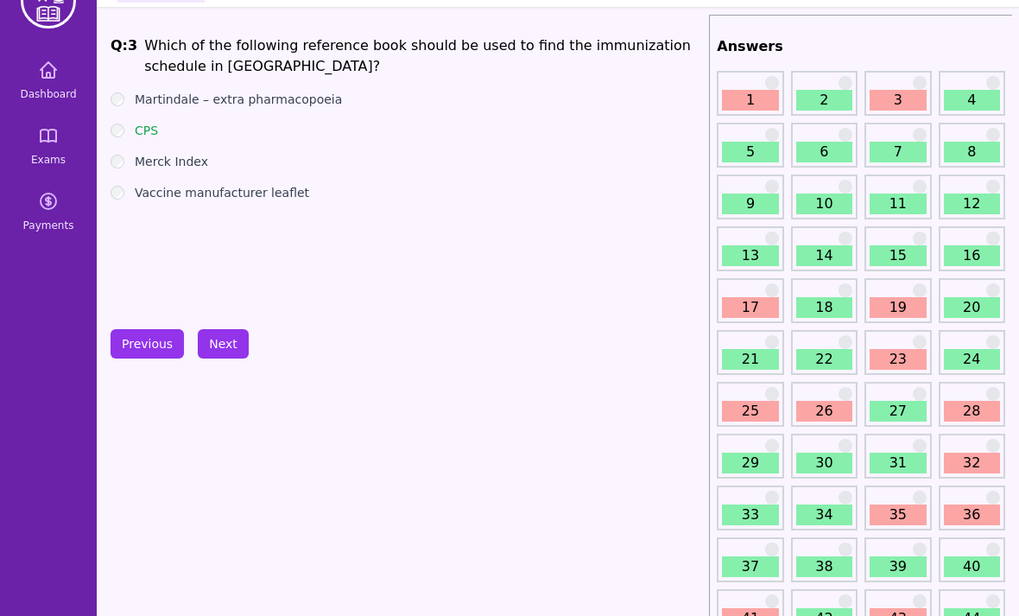
scroll to position [48, 0]
click at [743, 308] on link "17" at bounding box center [750, 307] width 56 height 21
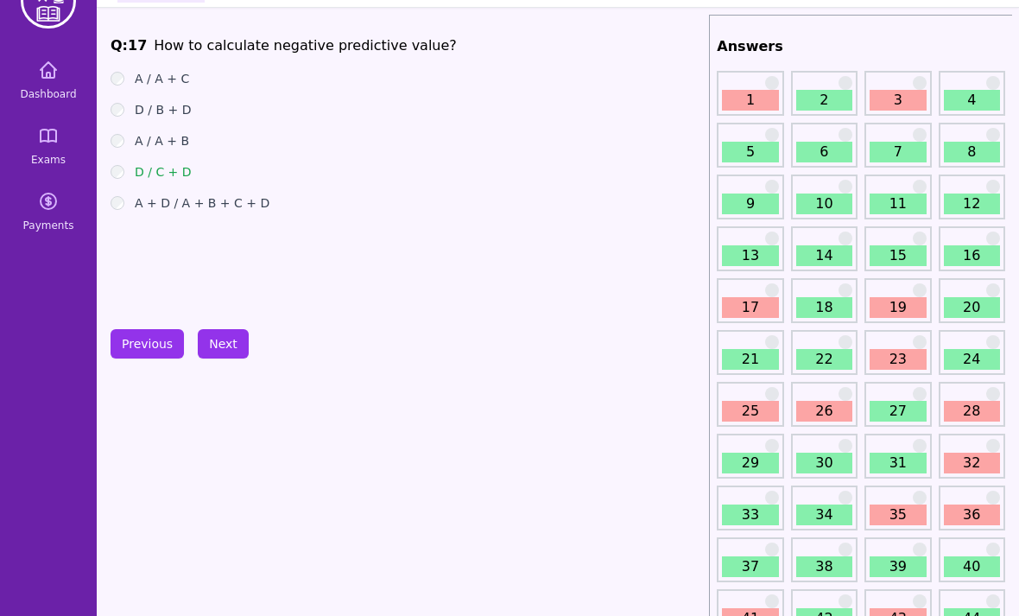
click at [137, 169] on label "D / C + D" at bounding box center [163, 171] width 57 height 17
click at [155, 352] on button "Previous" at bounding box center [147, 343] width 73 height 29
click at [162, 352] on button "Previous" at bounding box center [147, 343] width 73 height 29
click at [162, 346] on button "Previous" at bounding box center [147, 343] width 73 height 29
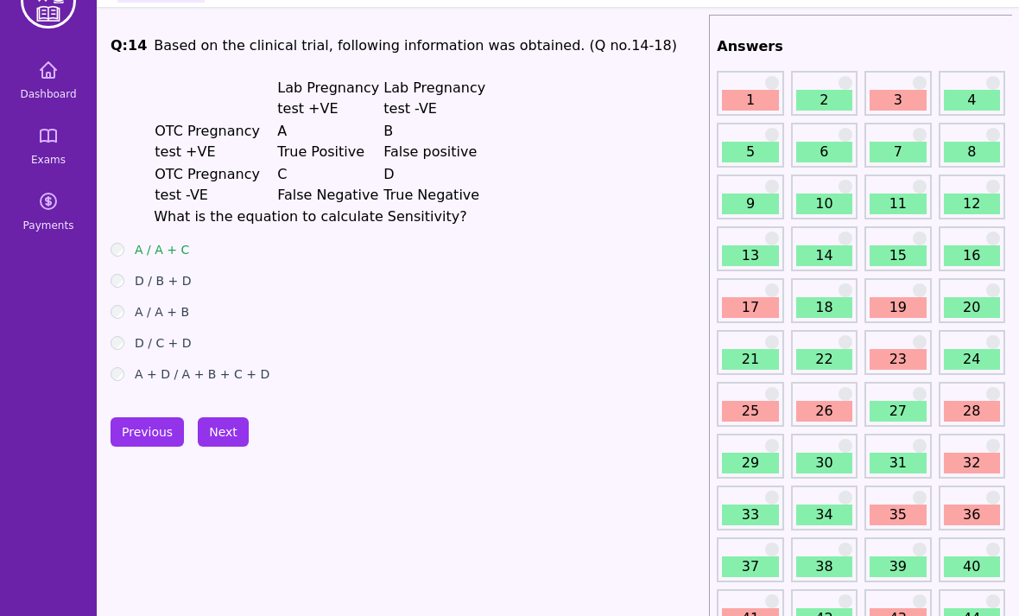
click at [155, 431] on button "Previous" at bounding box center [147, 431] width 73 height 29
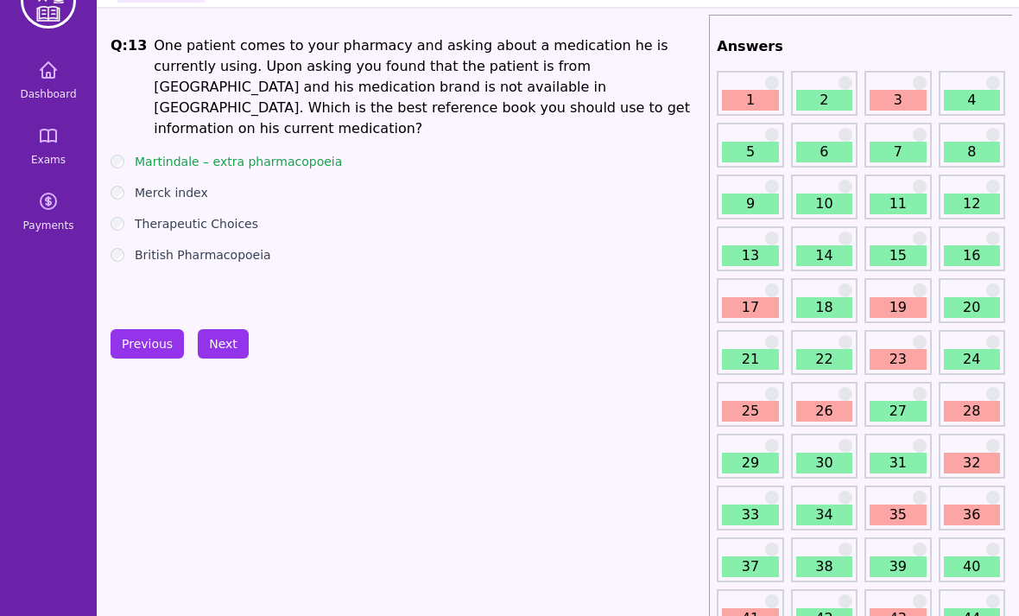
click at [236, 352] on button "Next" at bounding box center [223, 343] width 51 height 29
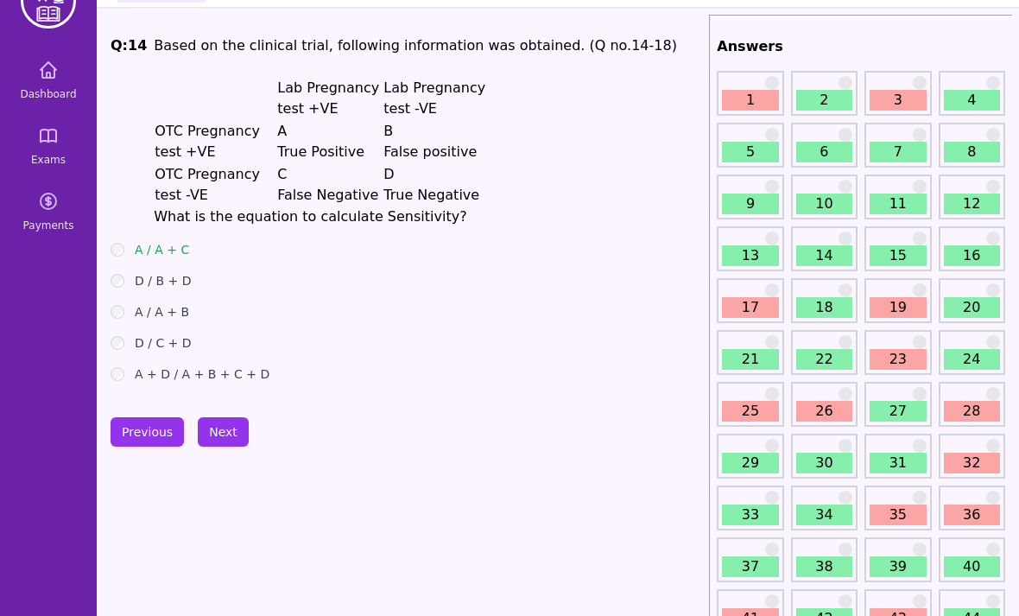
click at [244, 421] on button "Next" at bounding box center [223, 431] width 51 height 29
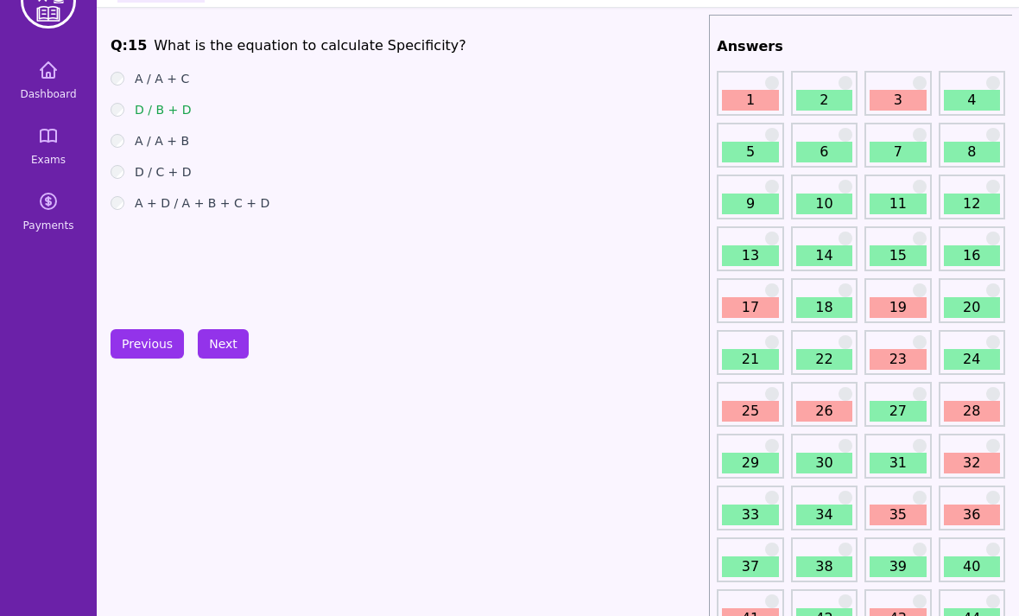
click at [150, 353] on button "Previous" at bounding box center [147, 343] width 73 height 29
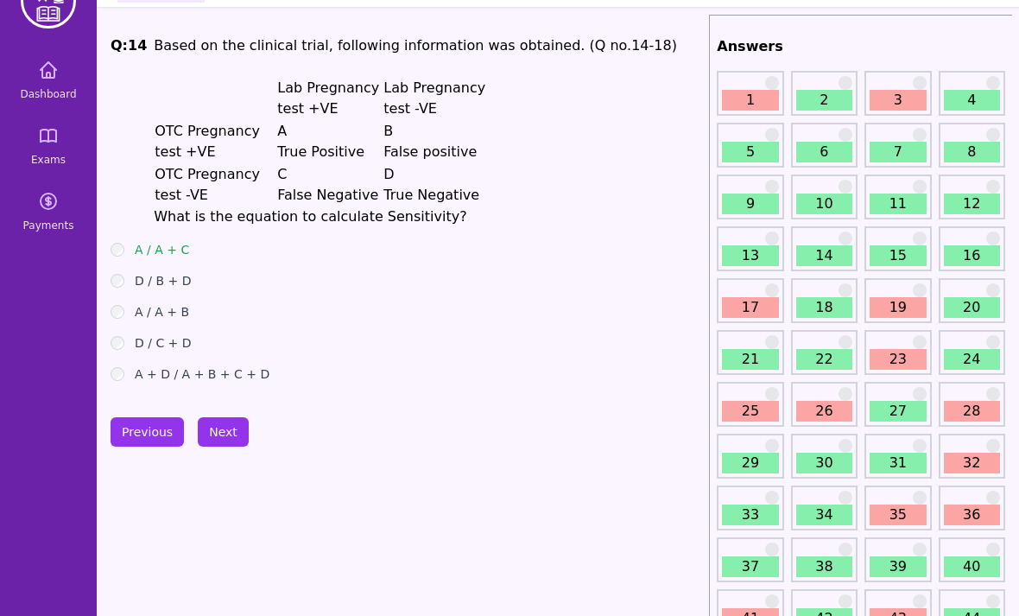
click at [243, 432] on button "Next" at bounding box center [223, 431] width 51 height 29
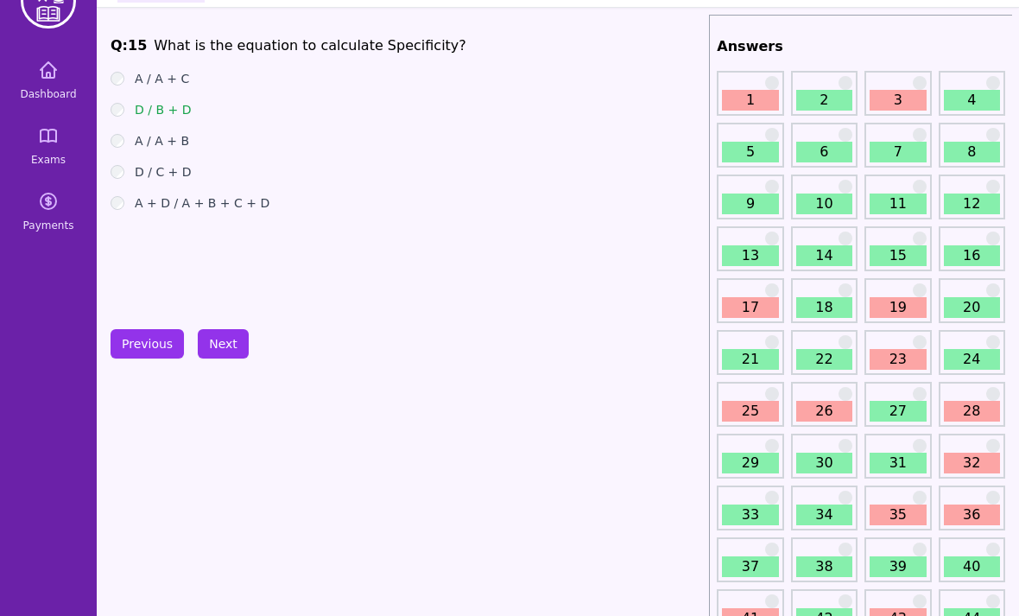
click at [242, 331] on button "Next" at bounding box center [223, 343] width 51 height 29
click at [232, 343] on button "Next" at bounding box center [223, 343] width 51 height 29
click at [154, 349] on button "Previous" at bounding box center [147, 343] width 73 height 29
click at [160, 354] on button "Previous" at bounding box center [147, 343] width 73 height 29
click at [152, 347] on button "Previous" at bounding box center [147, 343] width 73 height 29
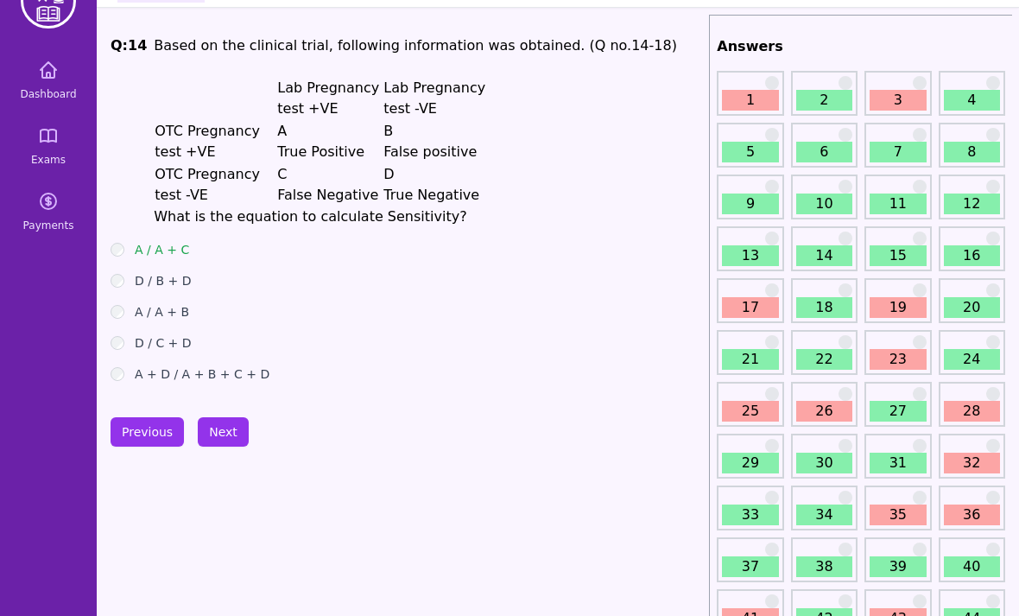
click at [219, 420] on button "Next" at bounding box center [223, 431] width 51 height 29
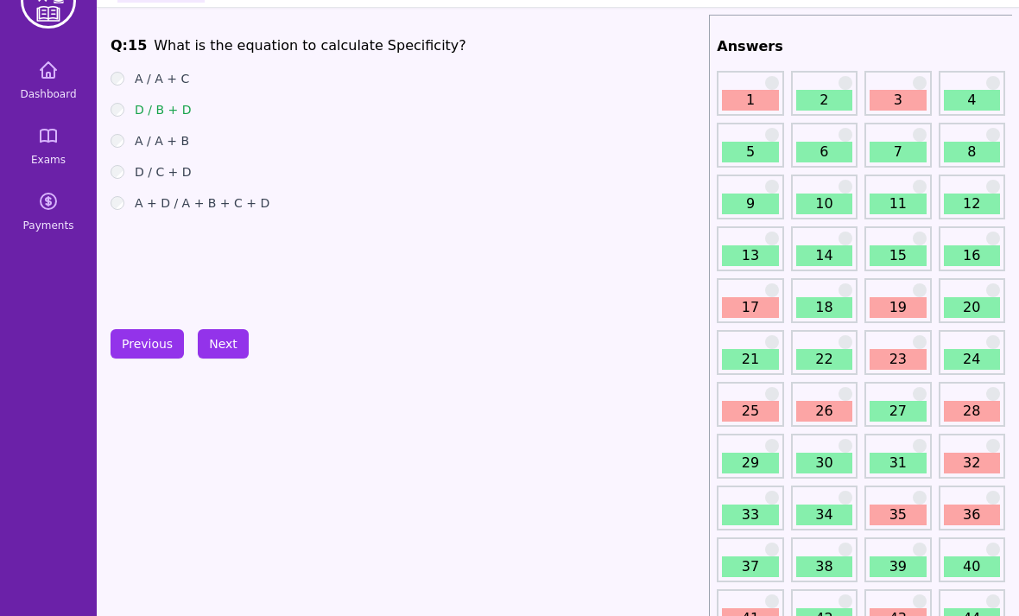
click at [223, 348] on button "Next" at bounding box center [223, 343] width 51 height 29
click at [233, 333] on button "Next" at bounding box center [223, 343] width 51 height 29
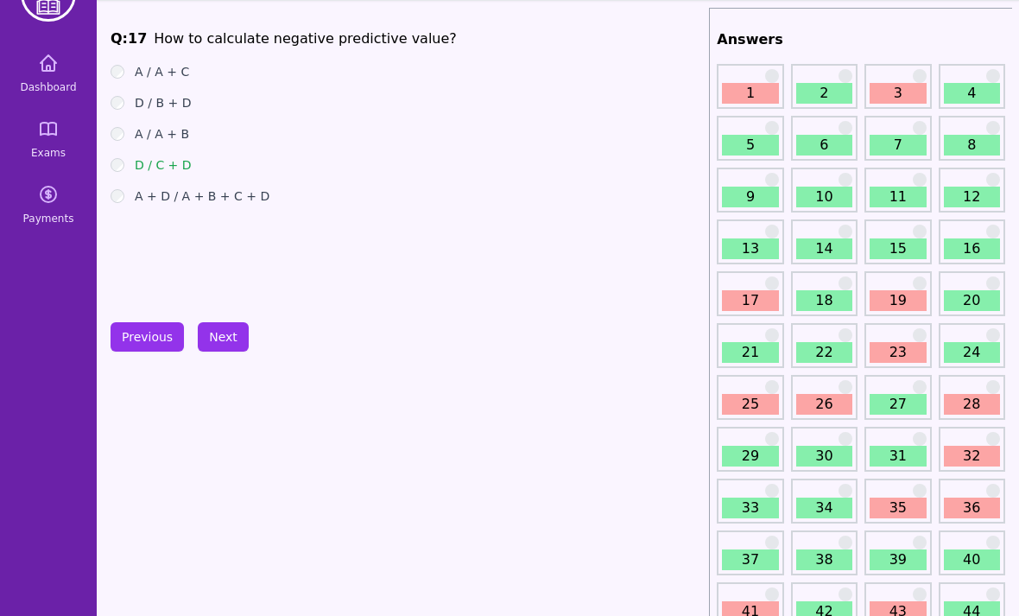
scroll to position [54, 0]
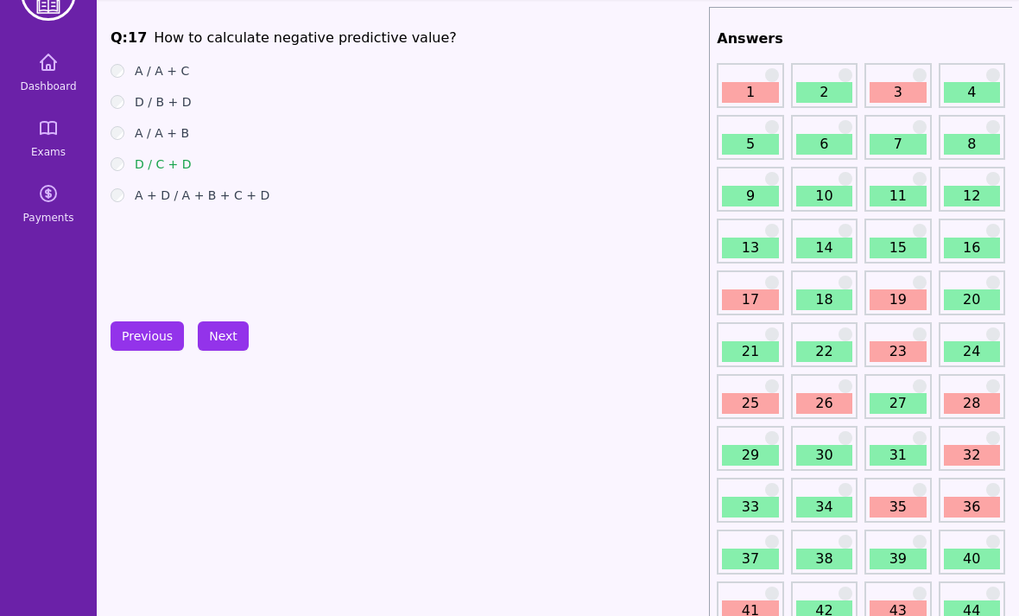
click at [865, 307] on div "19" at bounding box center [898, 293] width 67 height 45
click at [905, 347] on link "23" at bounding box center [898, 352] width 56 height 21
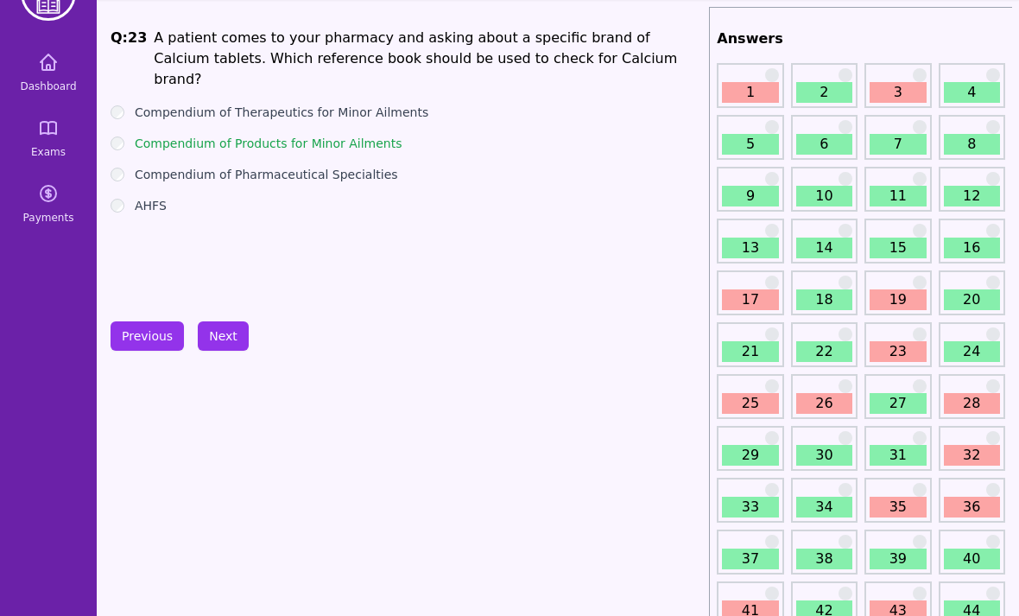
click at [243, 333] on button "Next" at bounding box center [223, 335] width 51 height 29
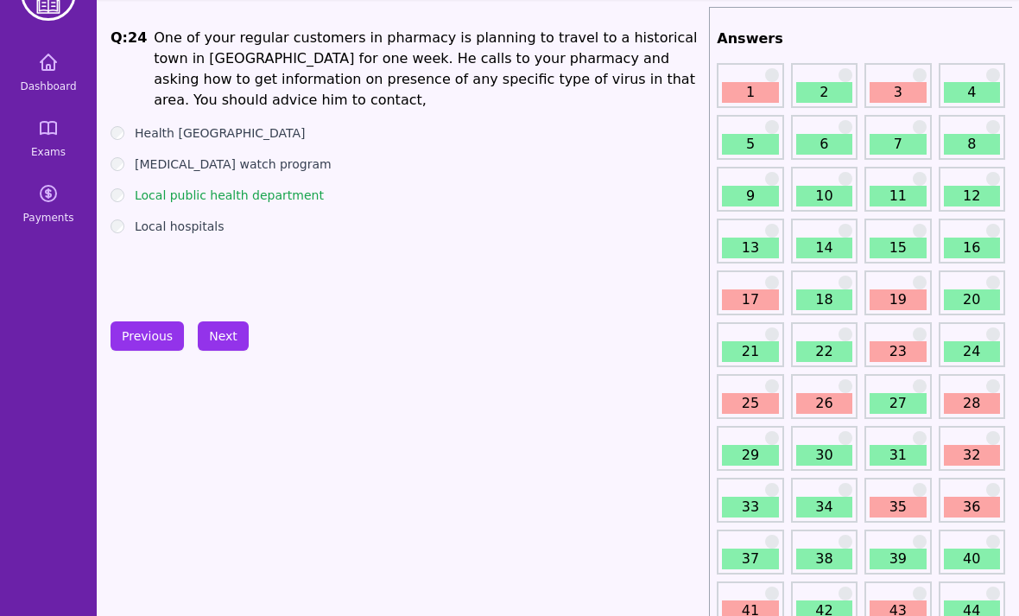
click at [228, 335] on button "Next" at bounding box center [223, 335] width 51 height 29
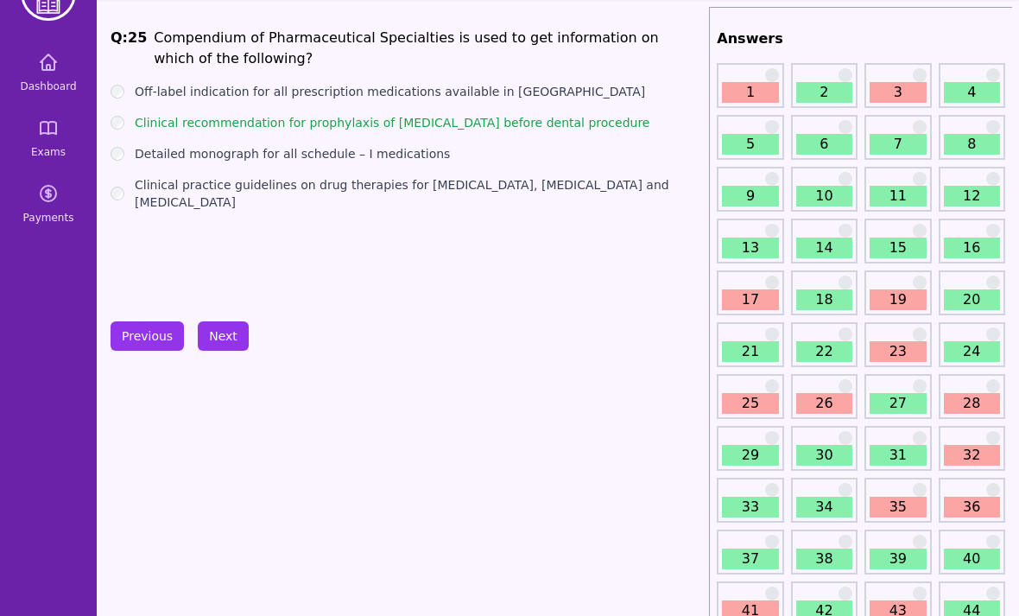
click at [215, 349] on button "Next" at bounding box center [223, 335] width 51 height 29
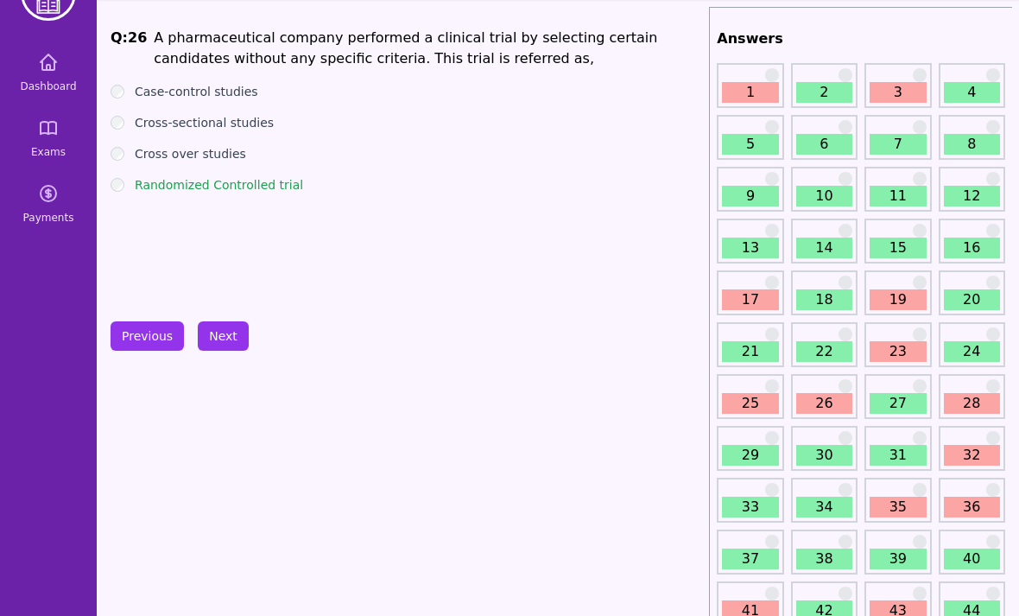
click at [224, 340] on button "Next" at bounding box center [223, 335] width 51 height 29
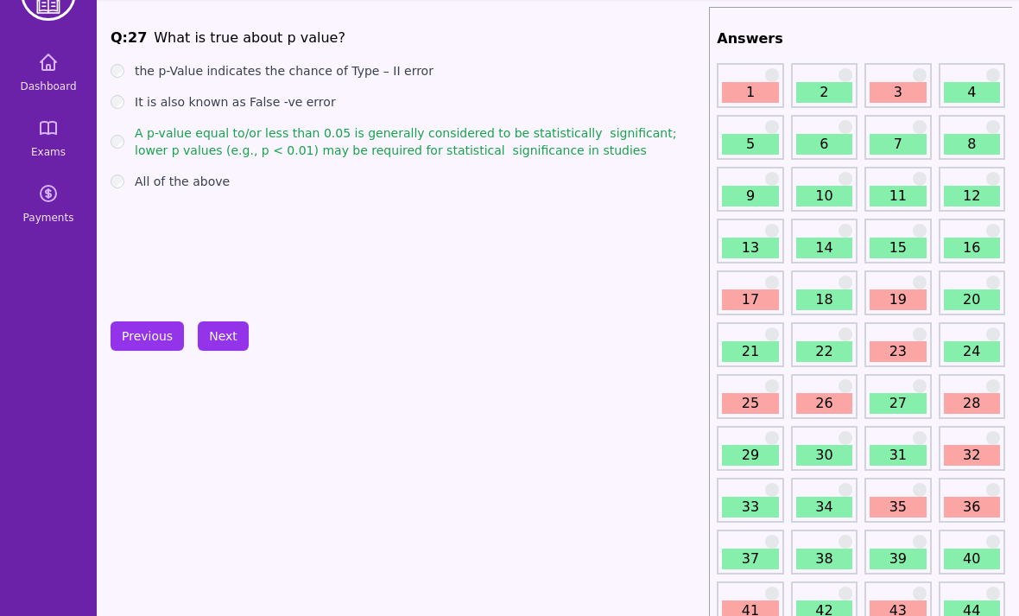
click at [136, 339] on button "Previous" at bounding box center [147, 335] width 73 height 29
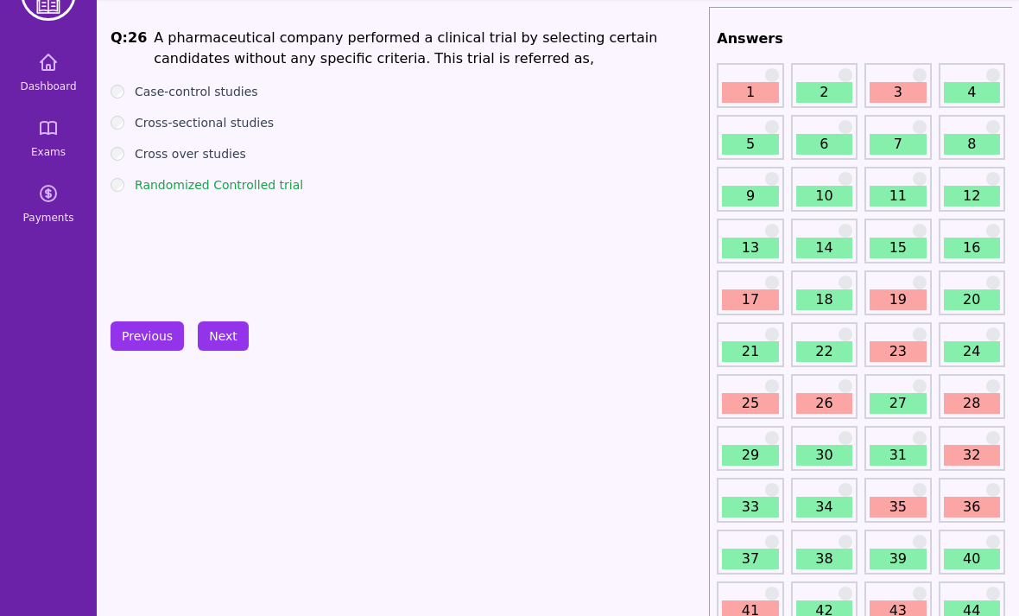
click at [213, 337] on button "Next" at bounding box center [223, 335] width 51 height 29
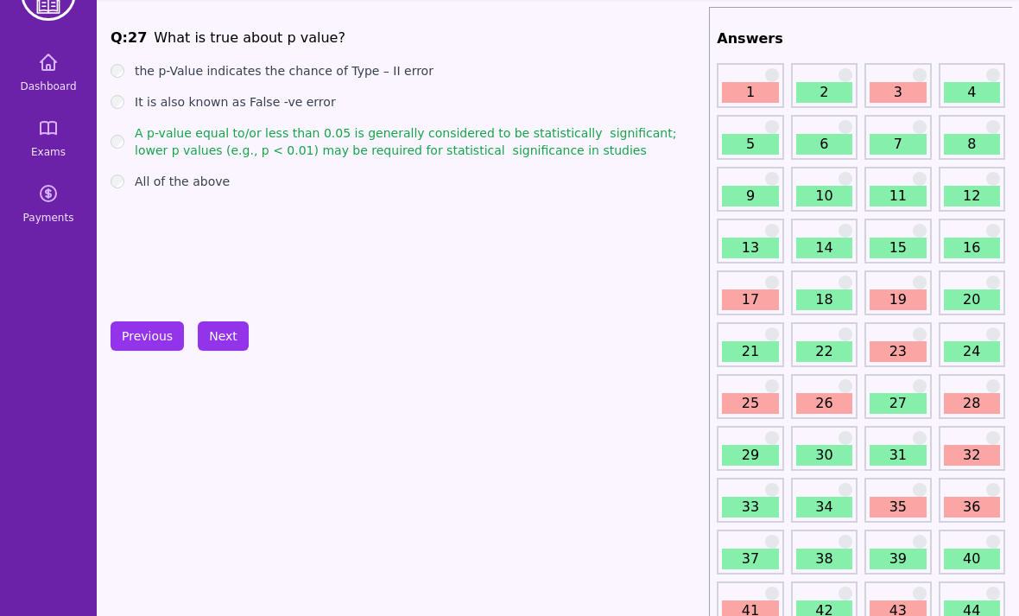
click at [227, 329] on button "Next" at bounding box center [223, 335] width 51 height 29
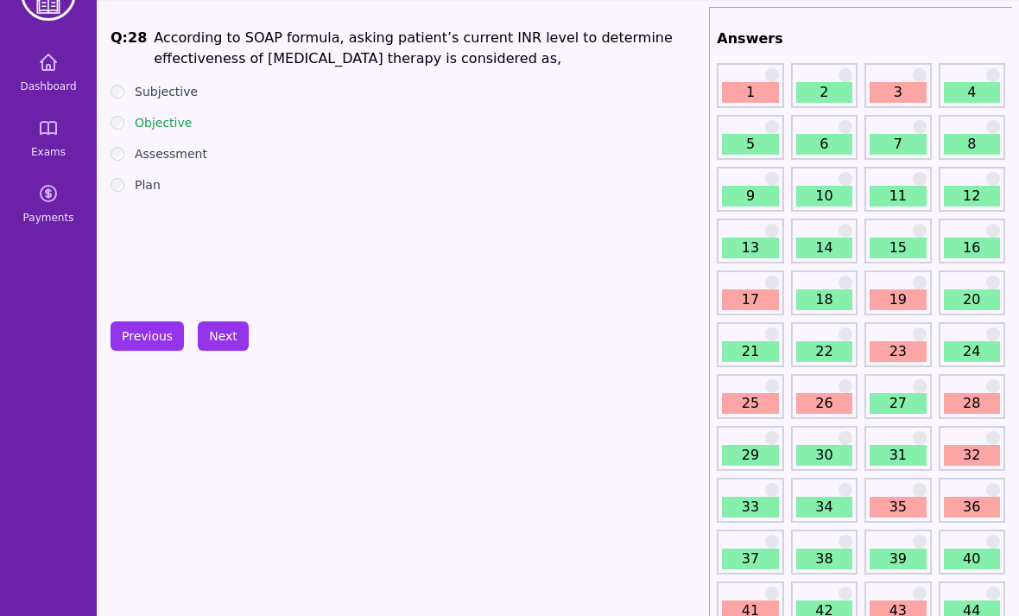
click at [198, 327] on button "Next" at bounding box center [223, 335] width 51 height 29
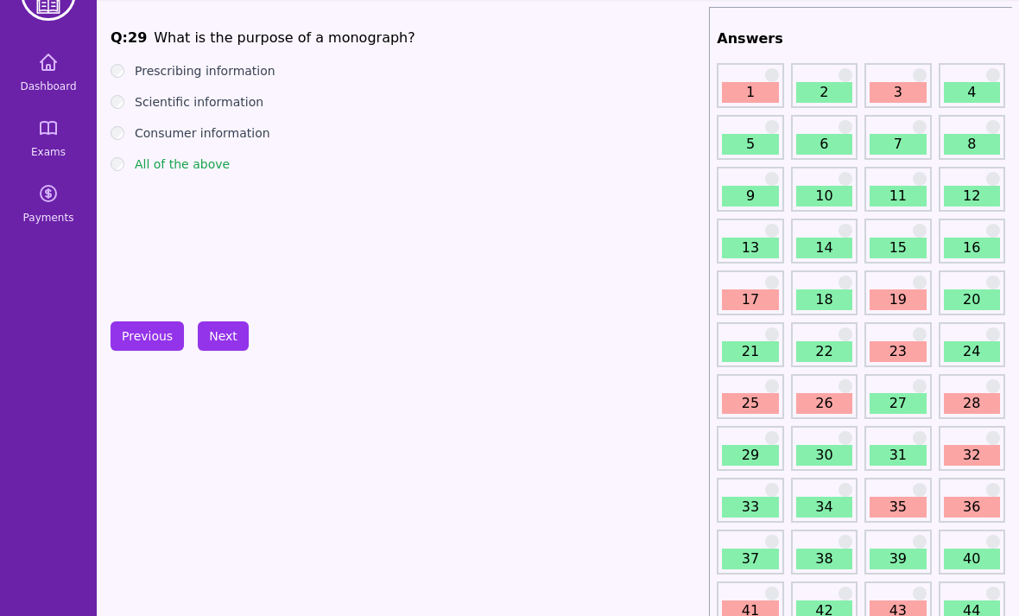
click at [220, 331] on button "Next" at bounding box center [223, 335] width 51 height 29
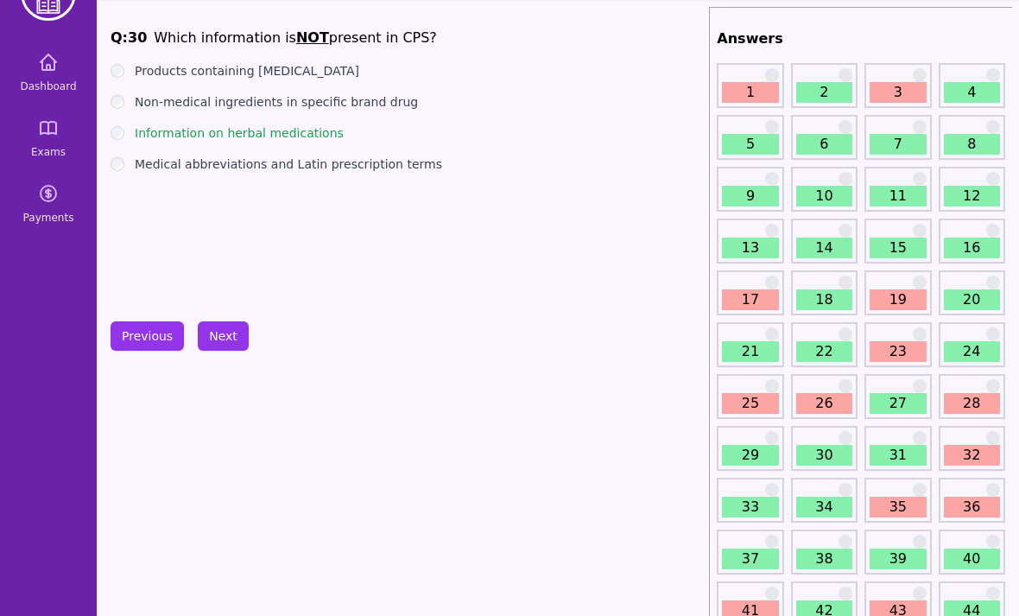
click at [220, 329] on button "Next" at bounding box center [223, 335] width 51 height 29
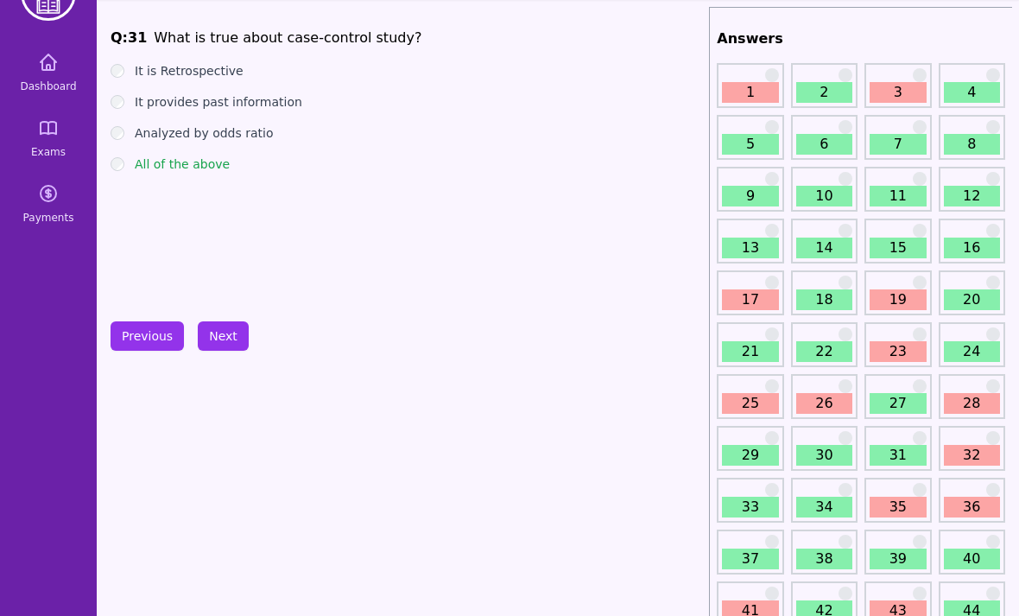
click at [219, 335] on button "Next" at bounding box center [223, 335] width 51 height 29
click at [215, 336] on button "Next" at bounding box center [223, 335] width 51 height 29
click at [227, 339] on button "Next" at bounding box center [223, 335] width 51 height 29
click at [220, 340] on button "Next" at bounding box center [223, 335] width 51 height 29
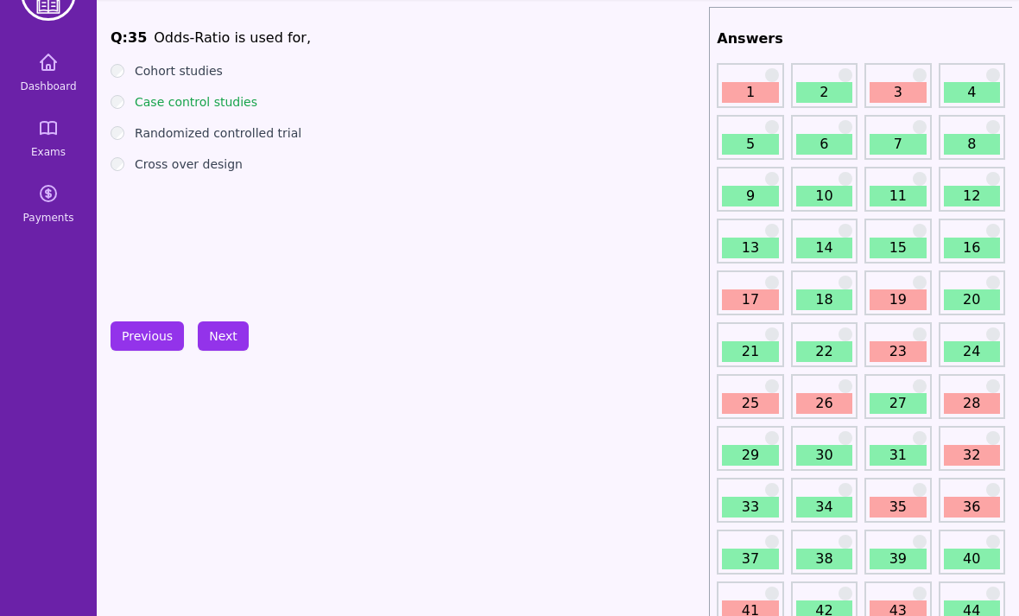
click at [213, 339] on button "Next" at bounding box center [223, 335] width 51 height 29
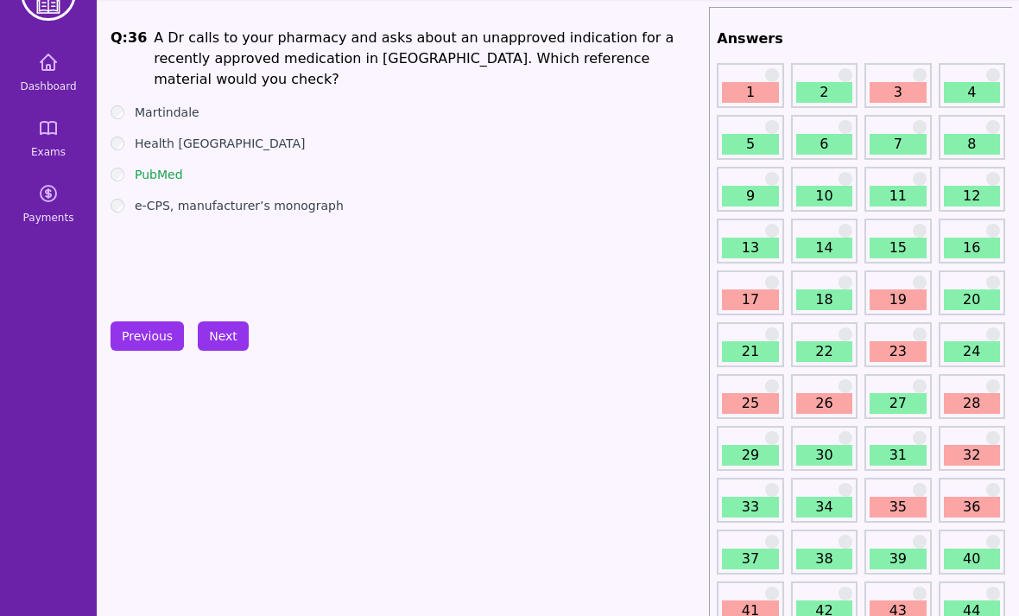
click at [219, 347] on button "Next" at bounding box center [223, 335] width 51 height 29
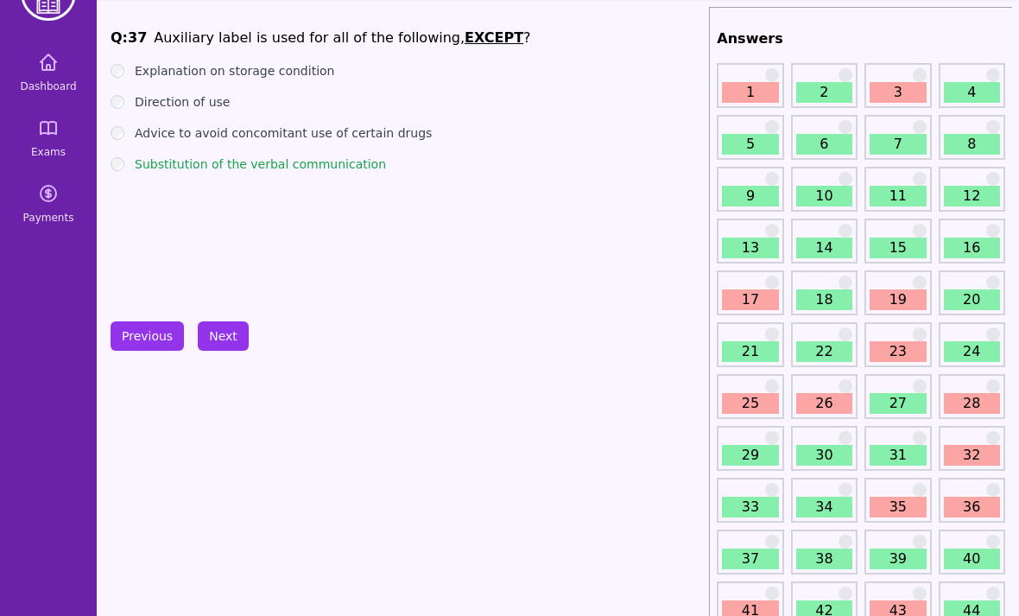
click at [219, 341] on button "Next" at bounding box center [223, 335] width 51 height 29
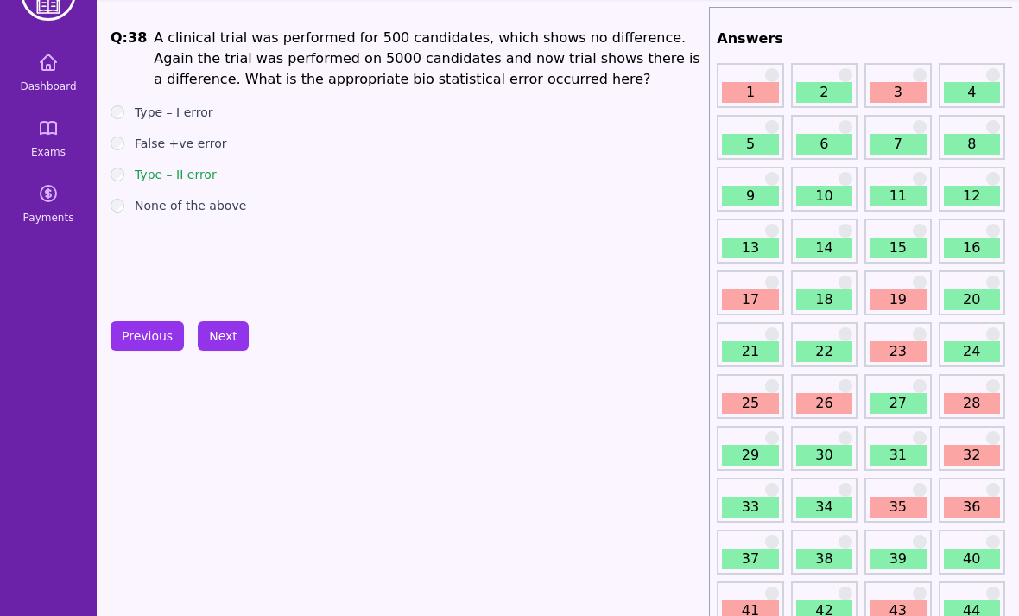
click at [217, 337] on button "Next" at bounding box center [223, 335] width 51 height 29
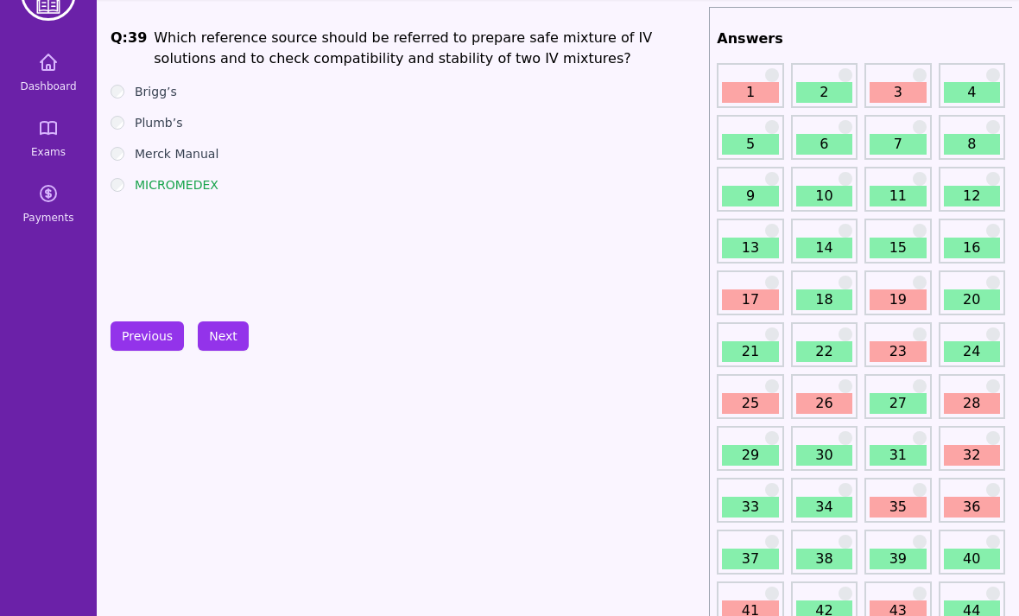
click at [225, 344] on button "Next" at bounding box center [223, 335] width 51 height 29
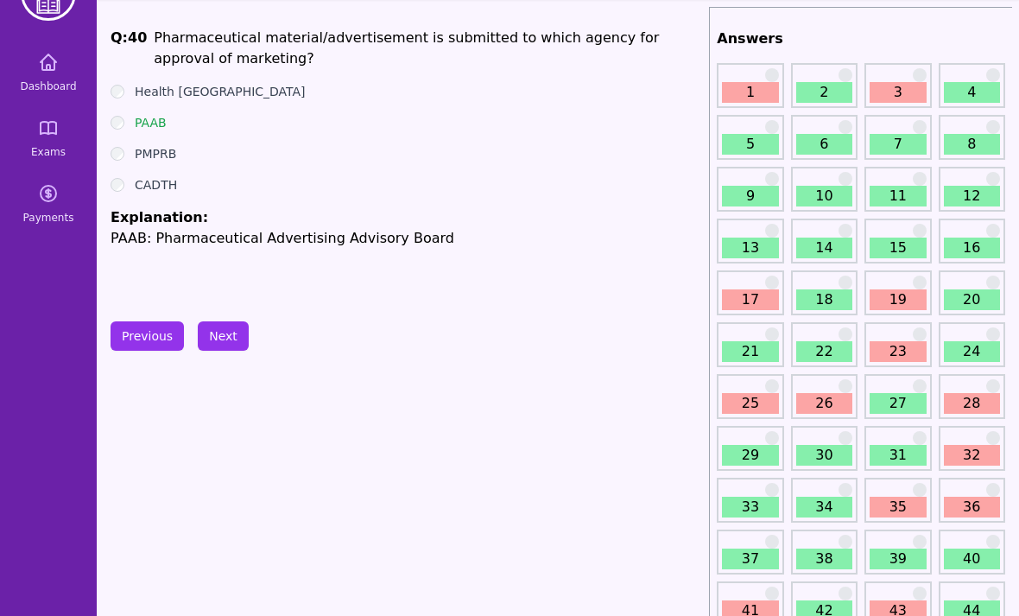
click at [220, 340] on button "Next" at bounding box center [223, 335] width 51 height 29
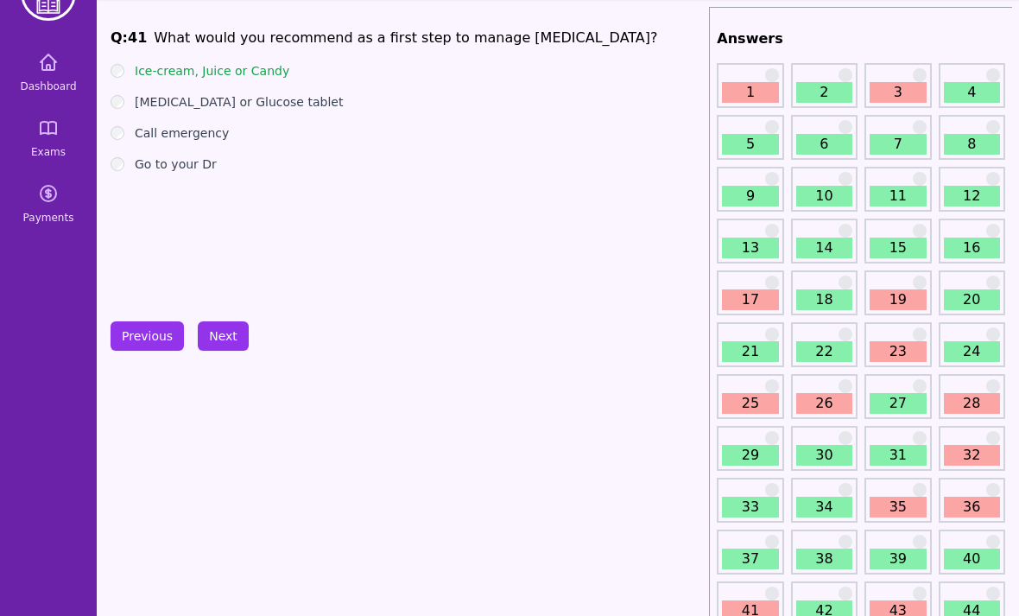
click at [216, 340] on button "Next" at bounding box center [223, 335] width 51 height 29
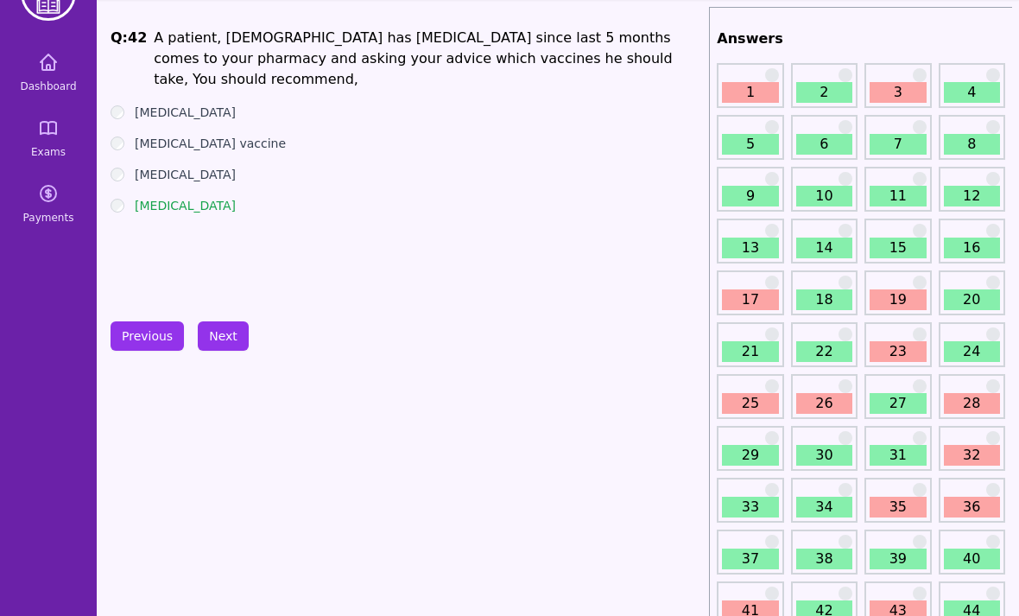
click at [224, 340] on button "Next" at bounding box center [223, 335] width 51 height 29
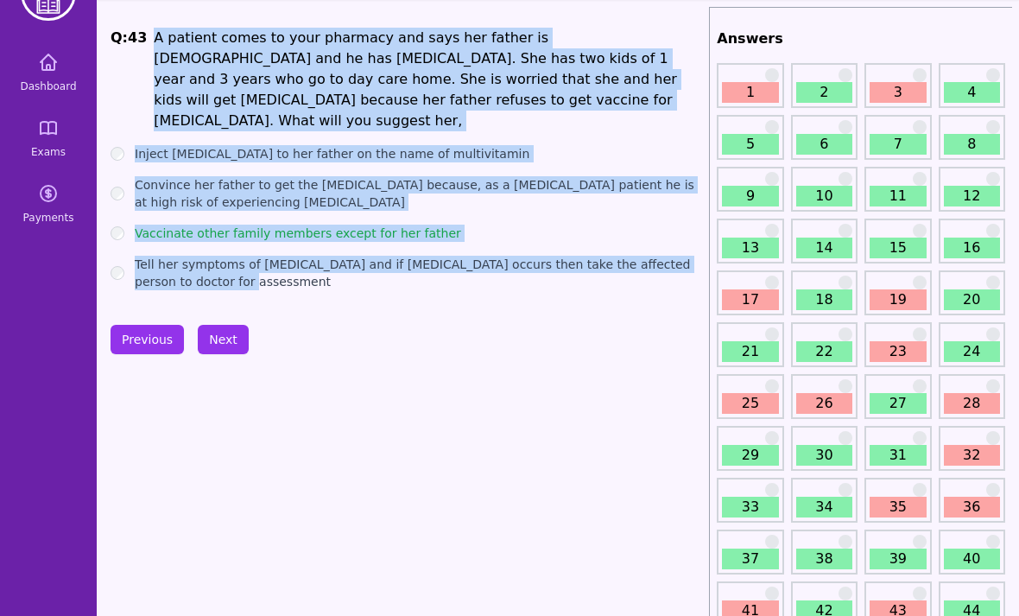
click at [222, 350] on button "Next" at bounding box center [223, 339] width 51 height 29
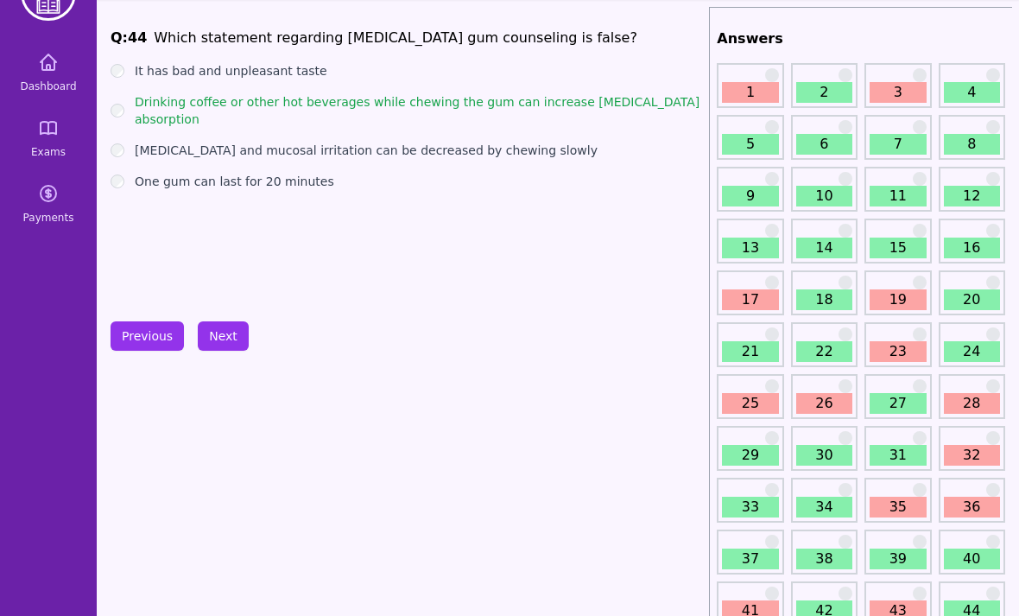
click at [225, 341] on button "Next" at bounding box center [223, 335] width 51 height 29
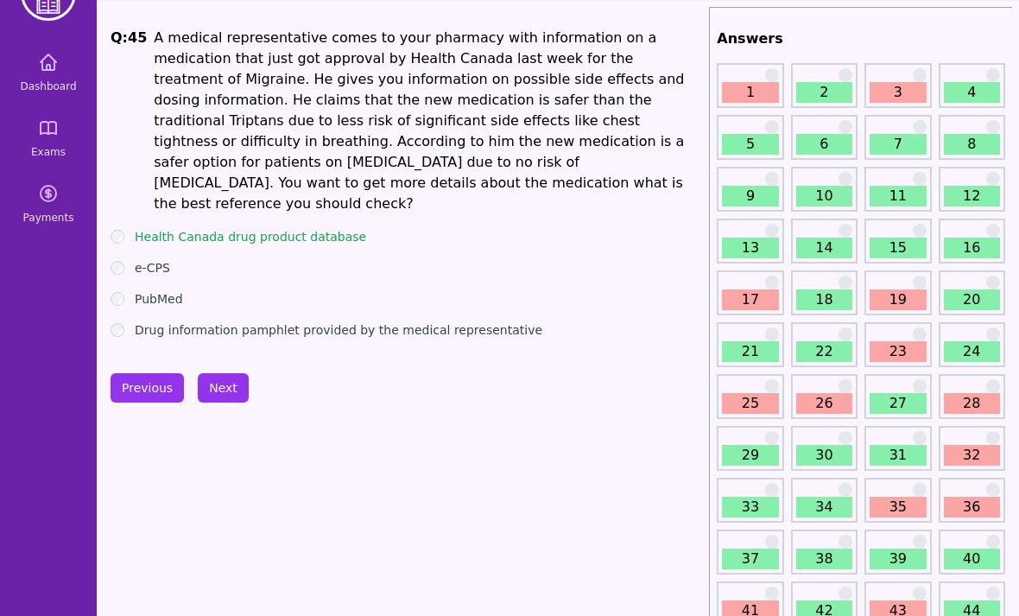
click at [130, 228] on div "Health Canada drug product database" at bounding box center [407, 236] width 592 height 17
click at [233, 373] on button "Next" at bounding box center [223, 387] width 51 height 29
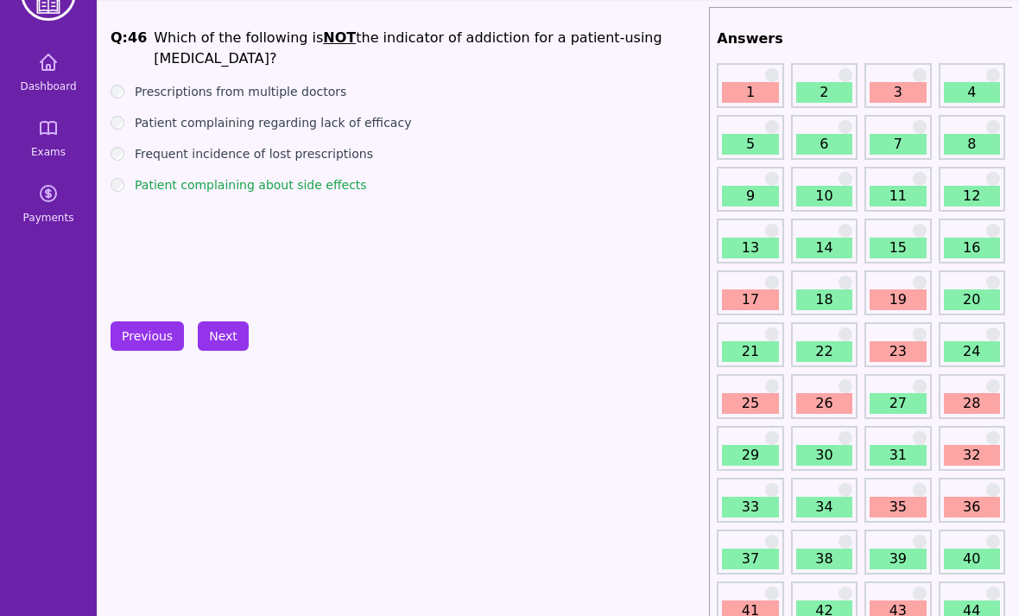
click at [231, 341] on button "Next" at bounding box center [223, 335] width 51 height 29
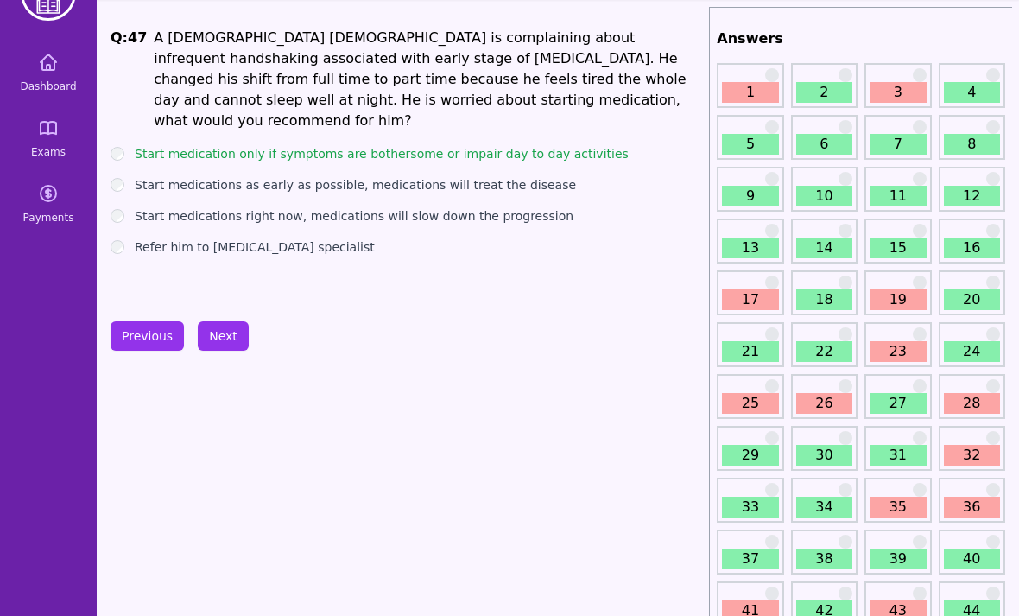
click at [228, 333] on button "Next" at bounding box center [223, 335] width 51 height 29
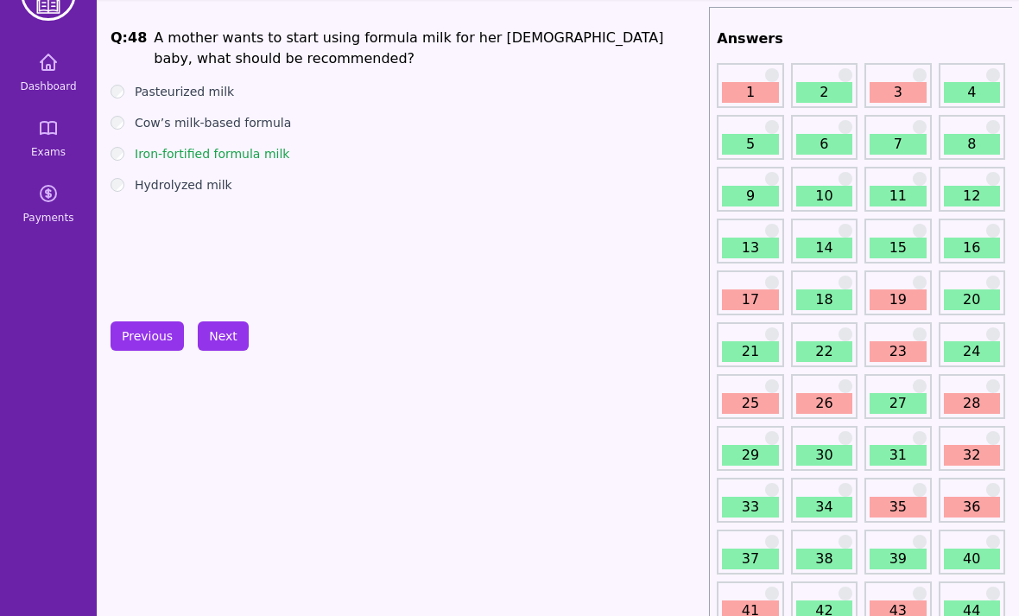
click at [229, 343] on button "Next" at bounding box center [223, 335] width 51 height 29
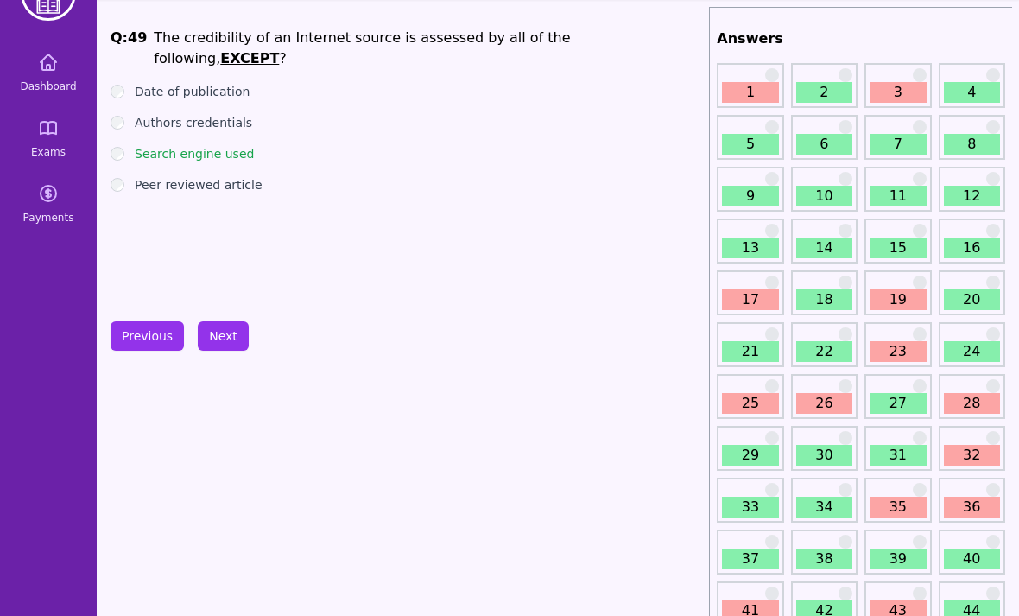
click at [225, 321] on button "Next" at bounding box center [223, 335] width 51 height 29
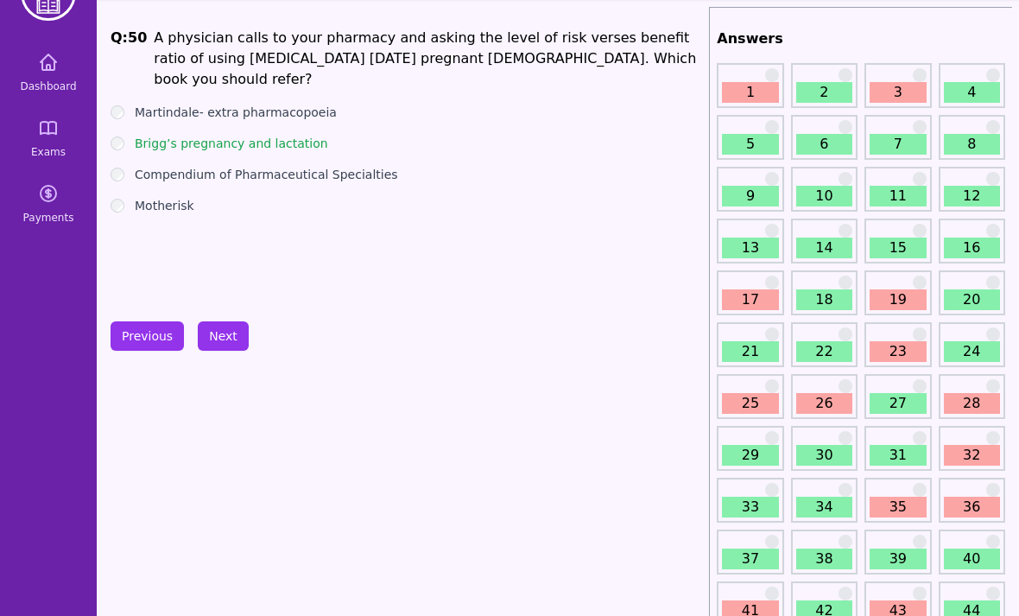
click at [212, 329] on button "Next" at bounding box center [223, 335] width 51 height 29
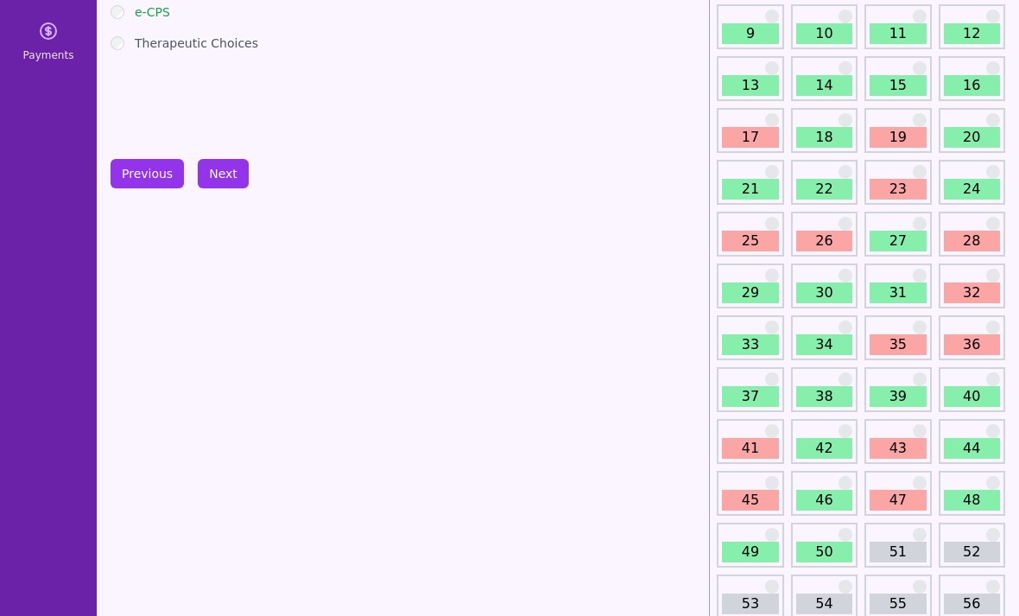
scroll to position [226, 0]
